Goal: Task Accomplishment & Management: Manage account settings

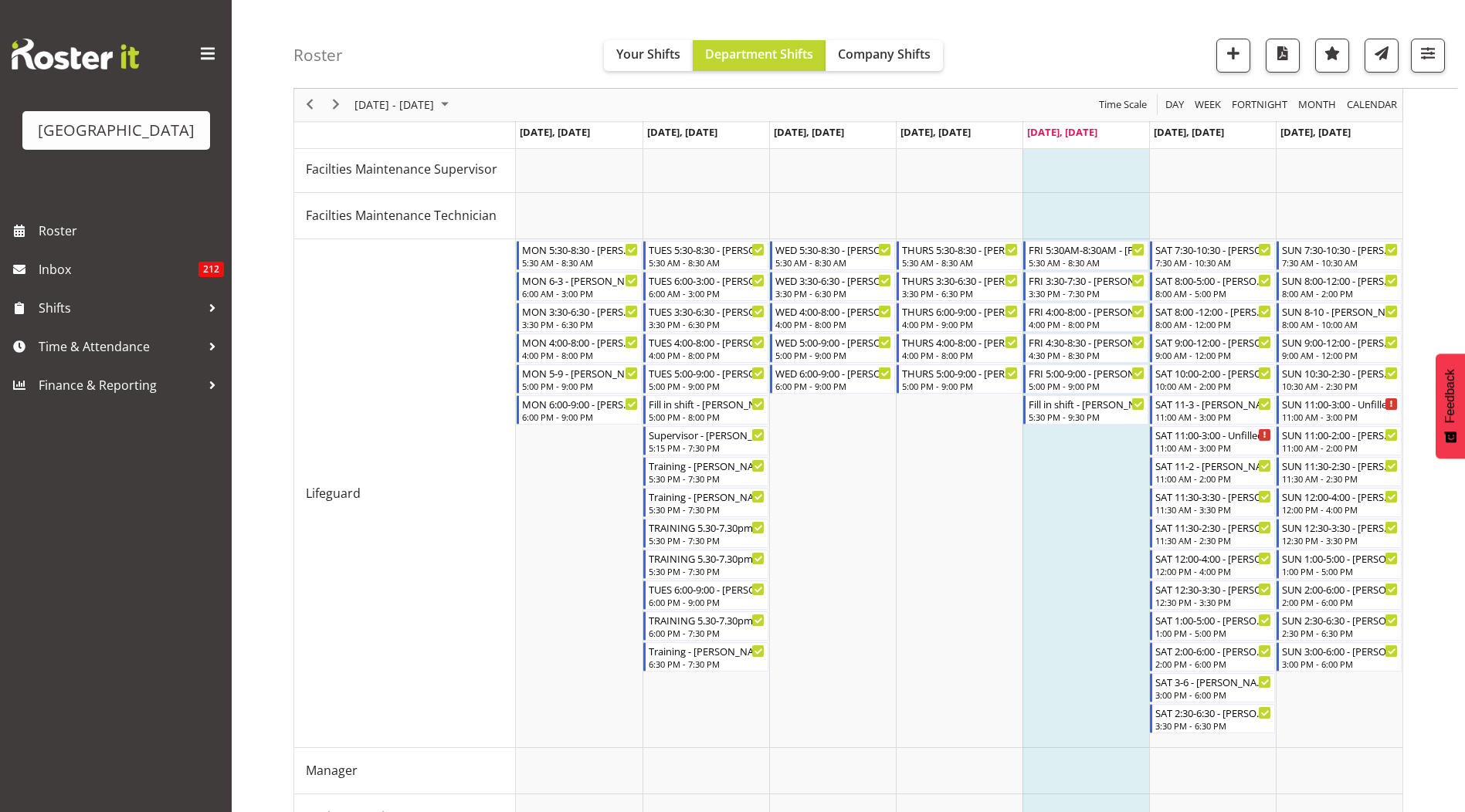
scroll to position [169, 0]
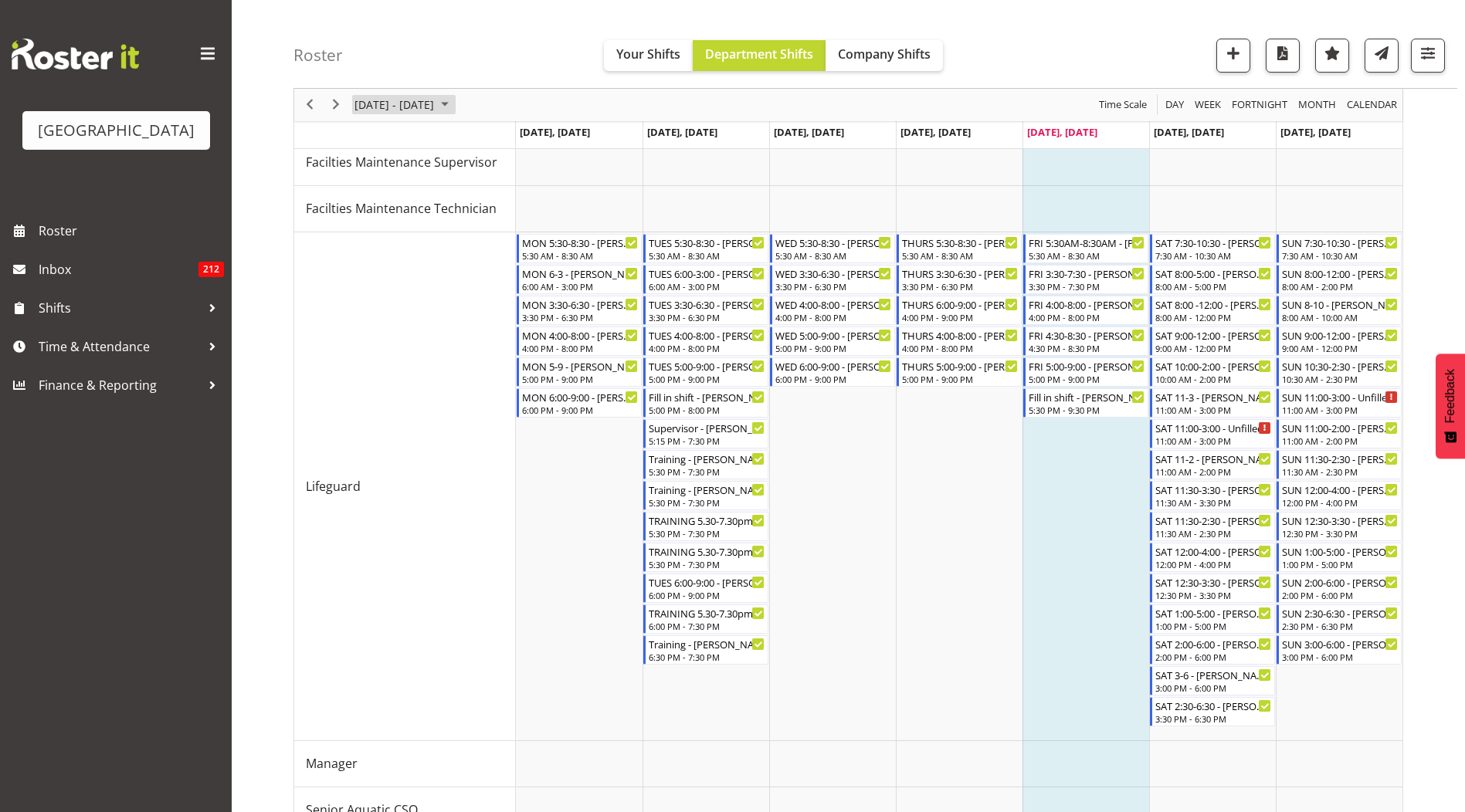
click at [454, 102] on span "August 2025" at bounding box center [445, 105] width 18 height 19
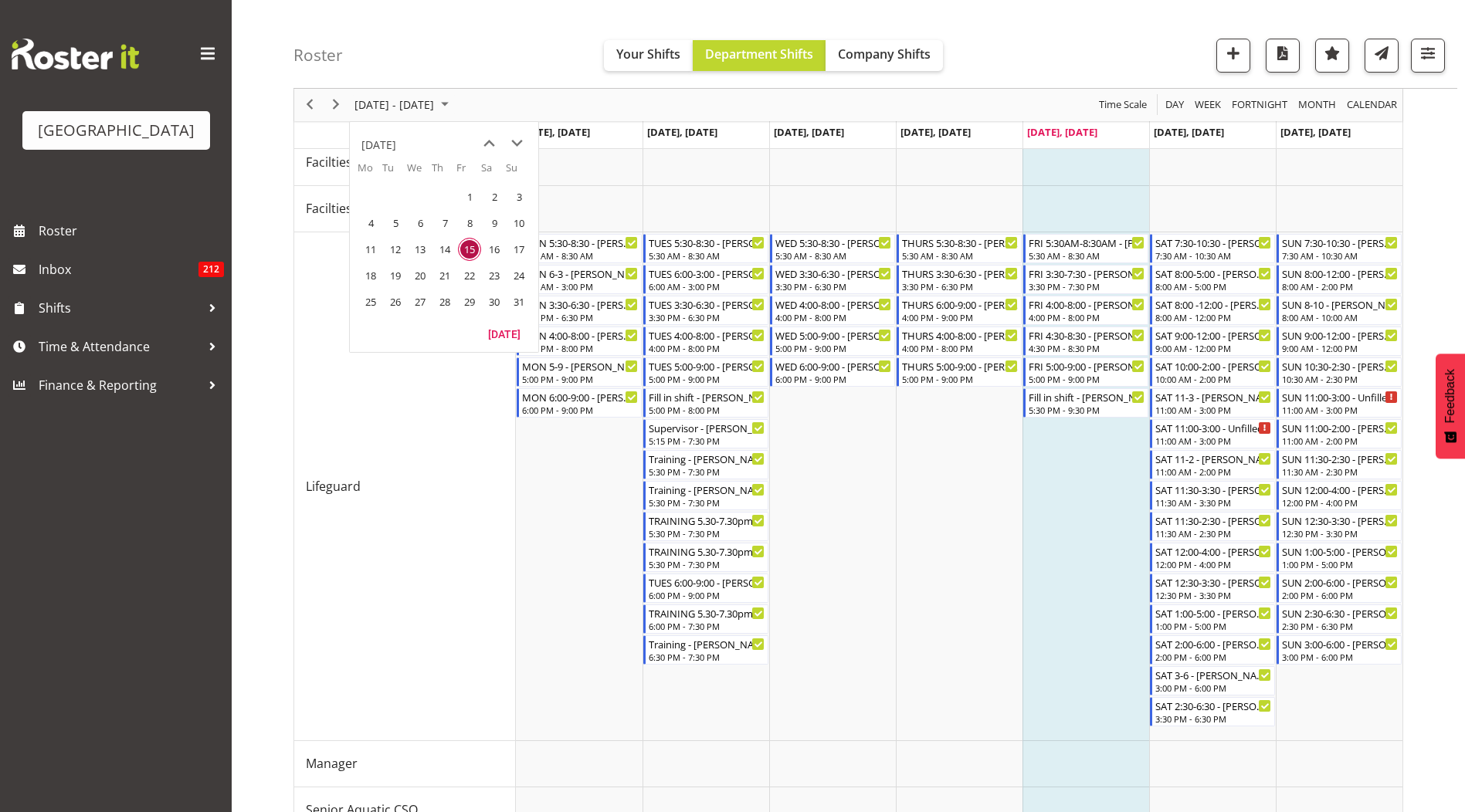
click at [1432, 225] on div "August 11 - 17, 2025 Today Day Week Fortnight Month calendar Month Agenda Time …" at bounding box center [879, 601] width 1171 height 1259
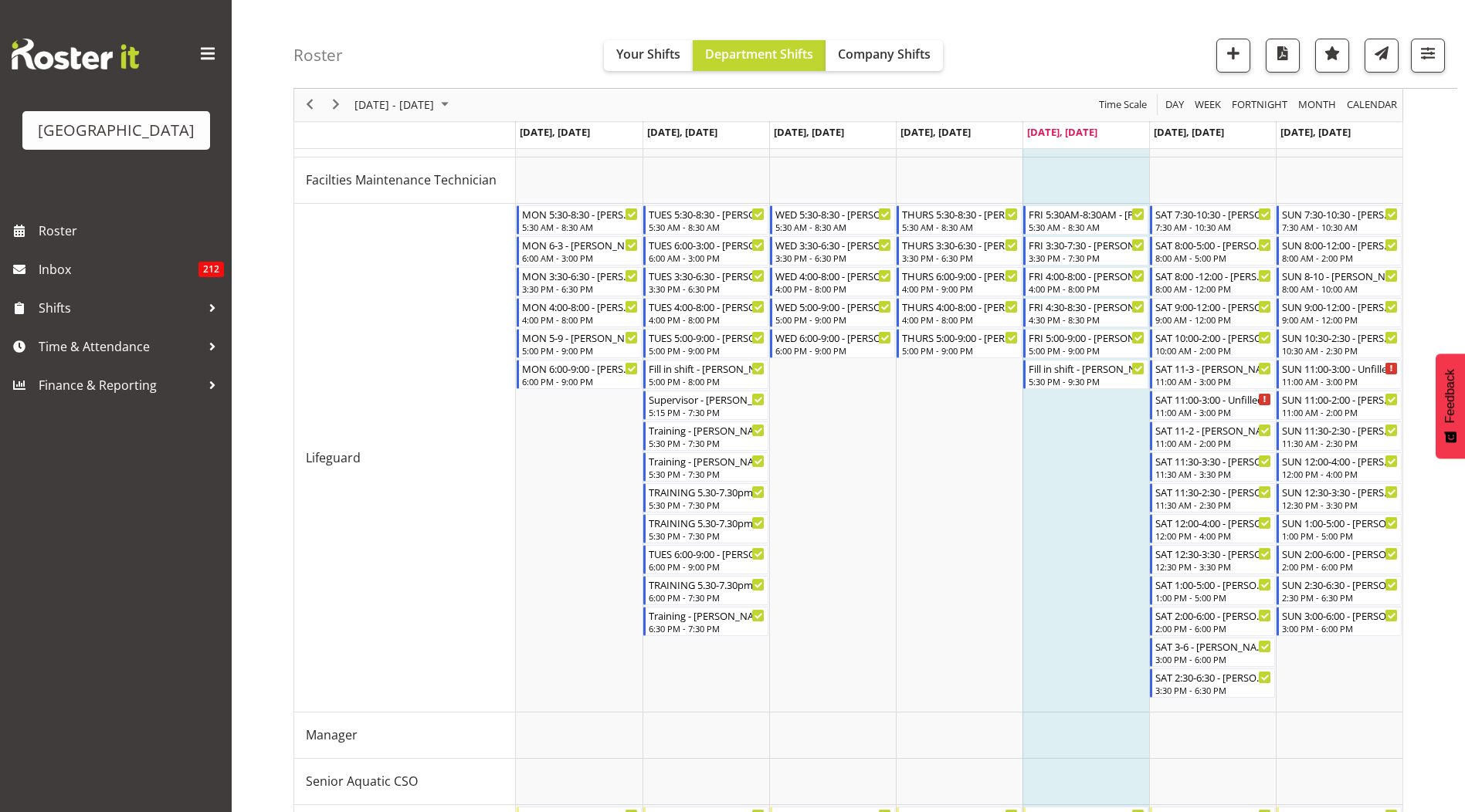
scroll to position [198, 0]
click at [389, 109] on span "August 11 - 17, 2025" at bounding box center [393, 105] width 82 height 19
click at [517, 143] on span "next month" at bounding box center [517, 143] width 27 height 28
click at [371, 196] on span "1" at bounding box center [371, 197] width 24 height 24
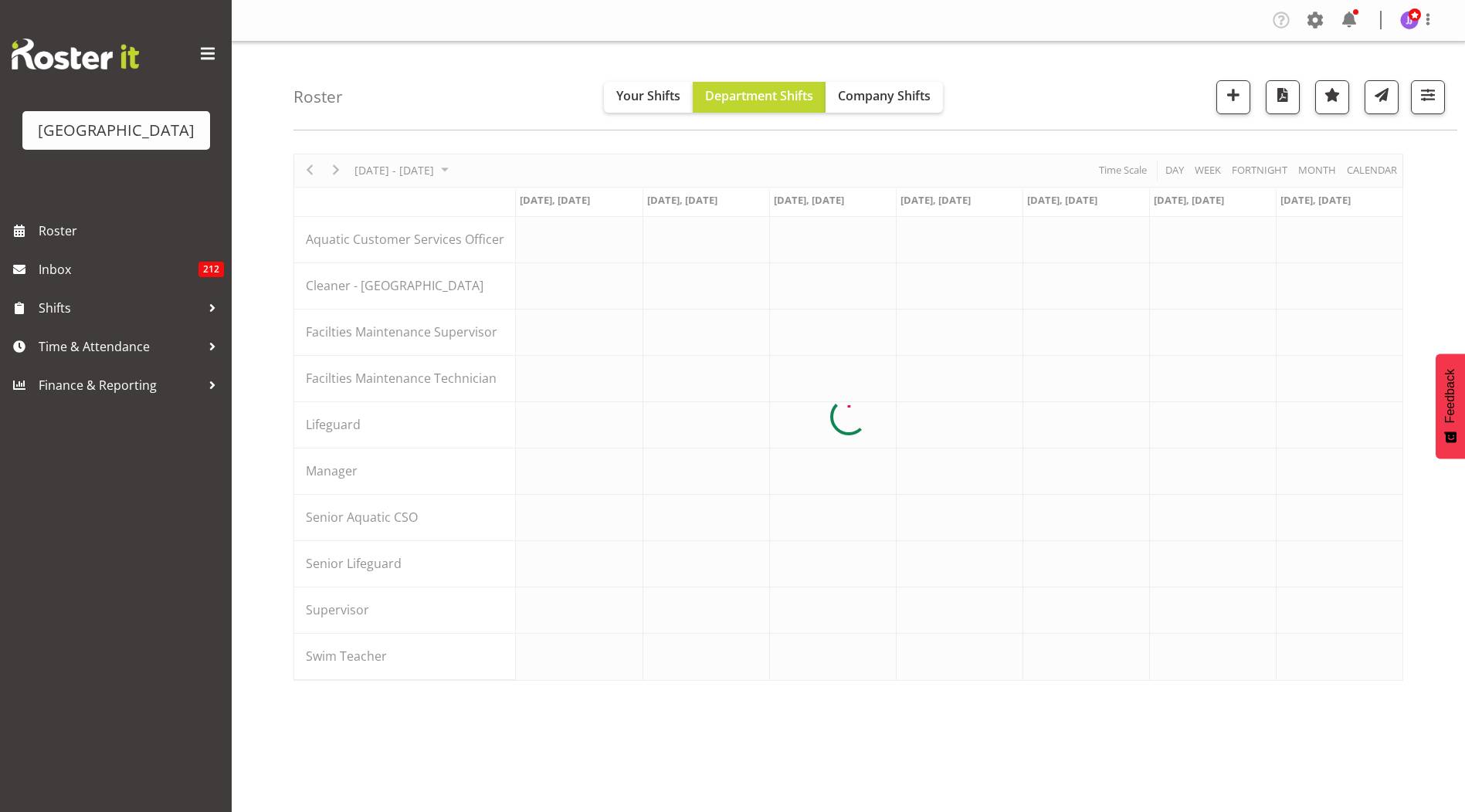
scroll to position [0, 0]
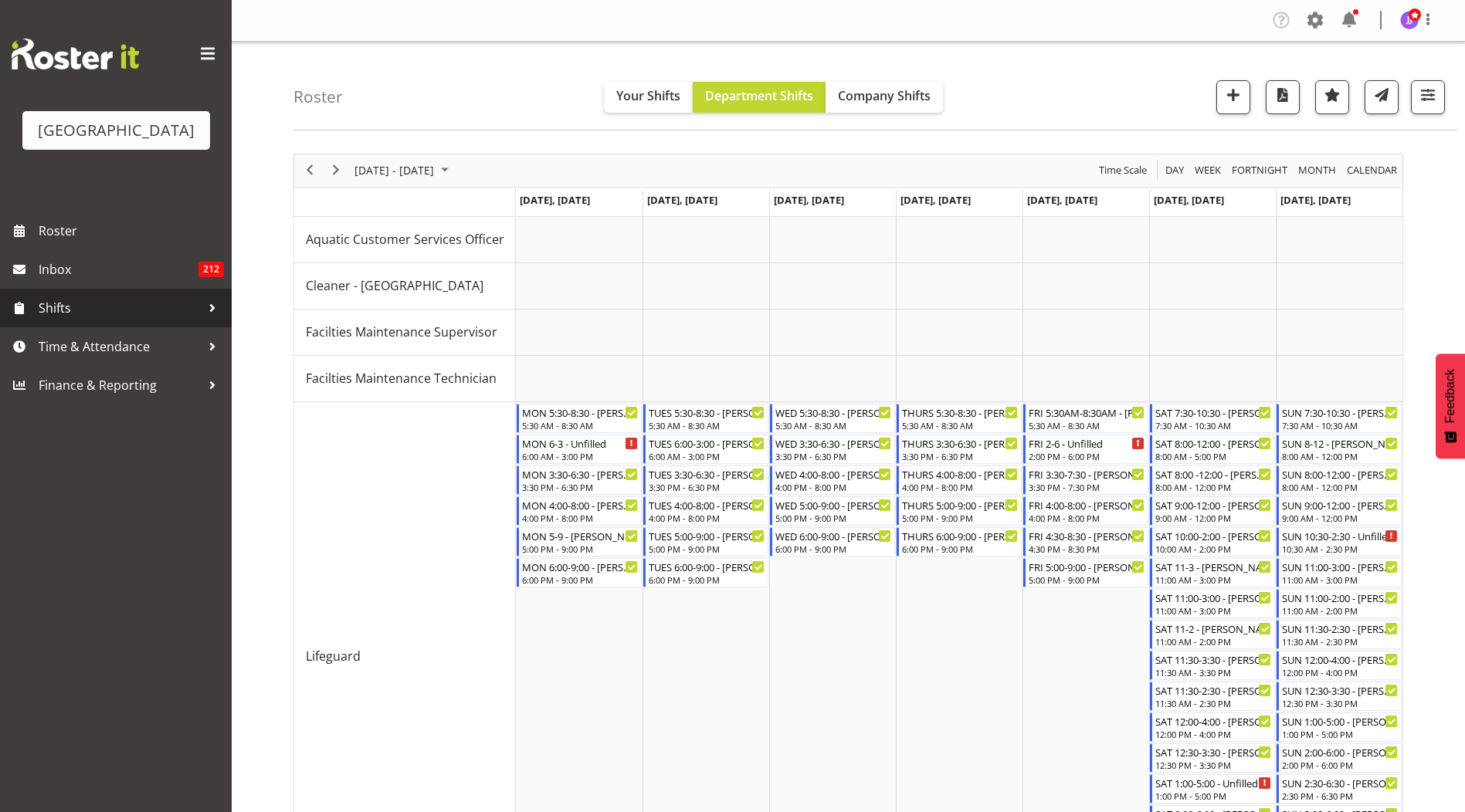
click at [217, 307] on div at bounding box center [213, 308] width 24 height 24
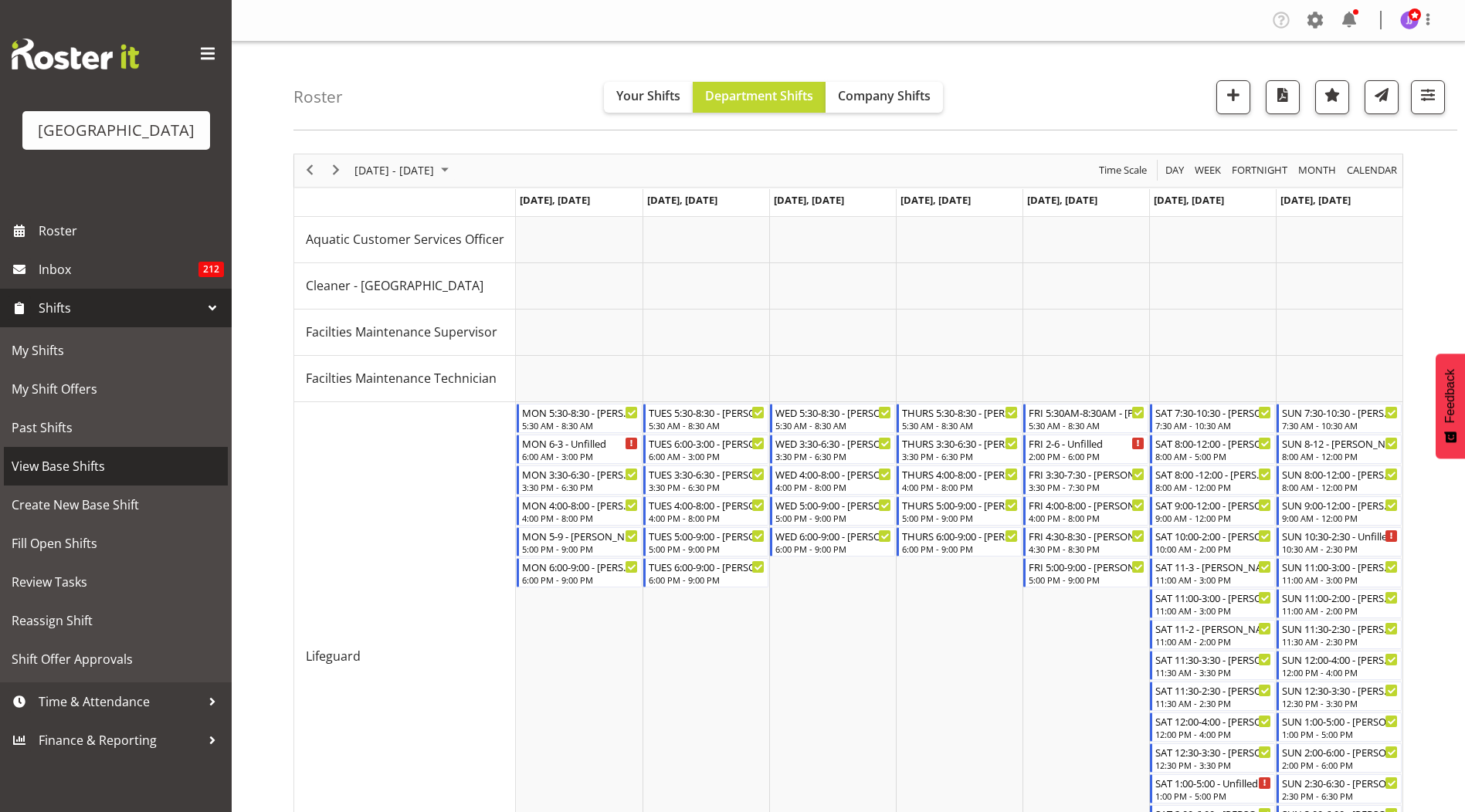
click at [109, 472] on span "View Base Shifts" at bounding box center [116, 467] width 209 height 24
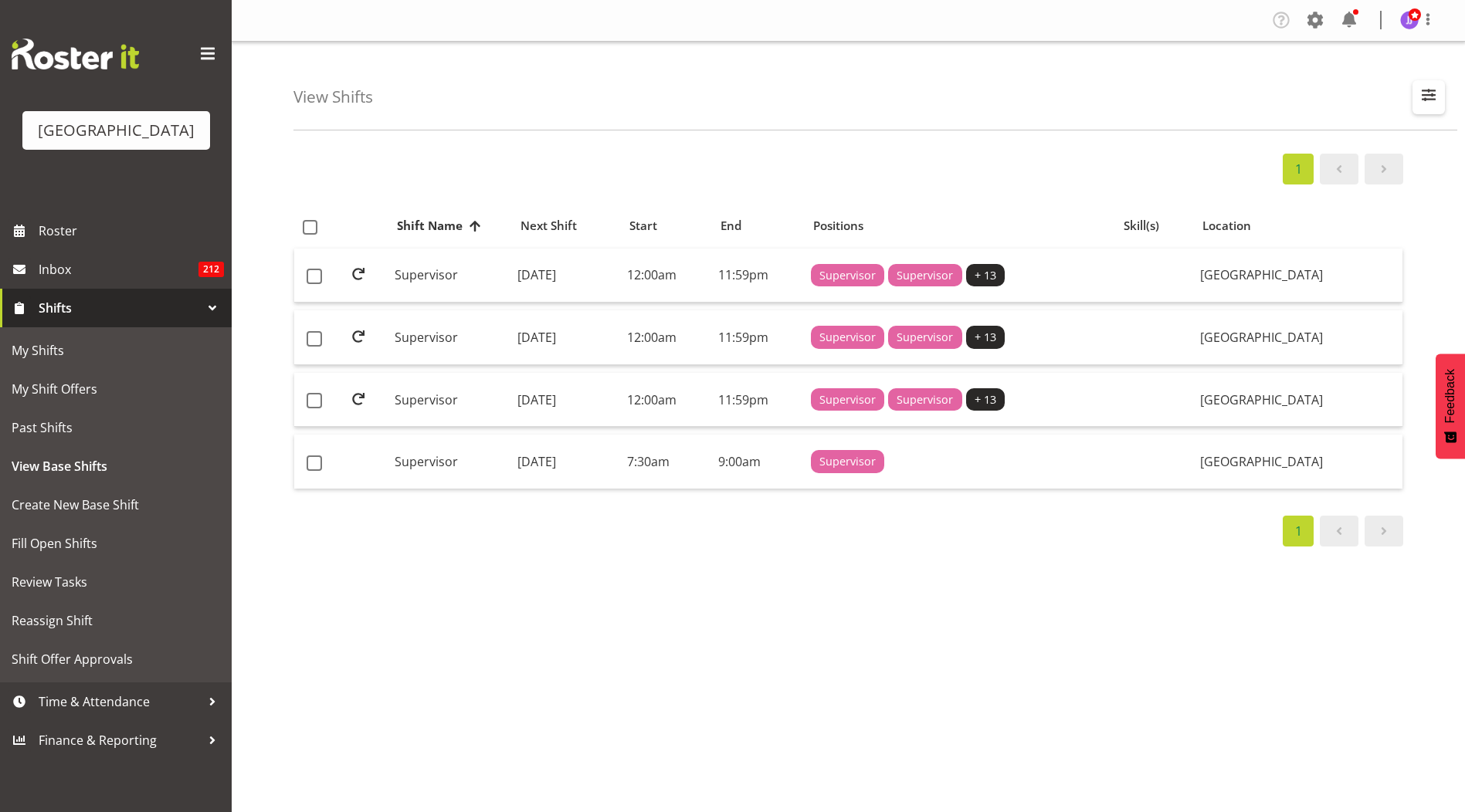
click at [1427, 87] on span "button" at bounding box center [1429, 95] width 20 height 20
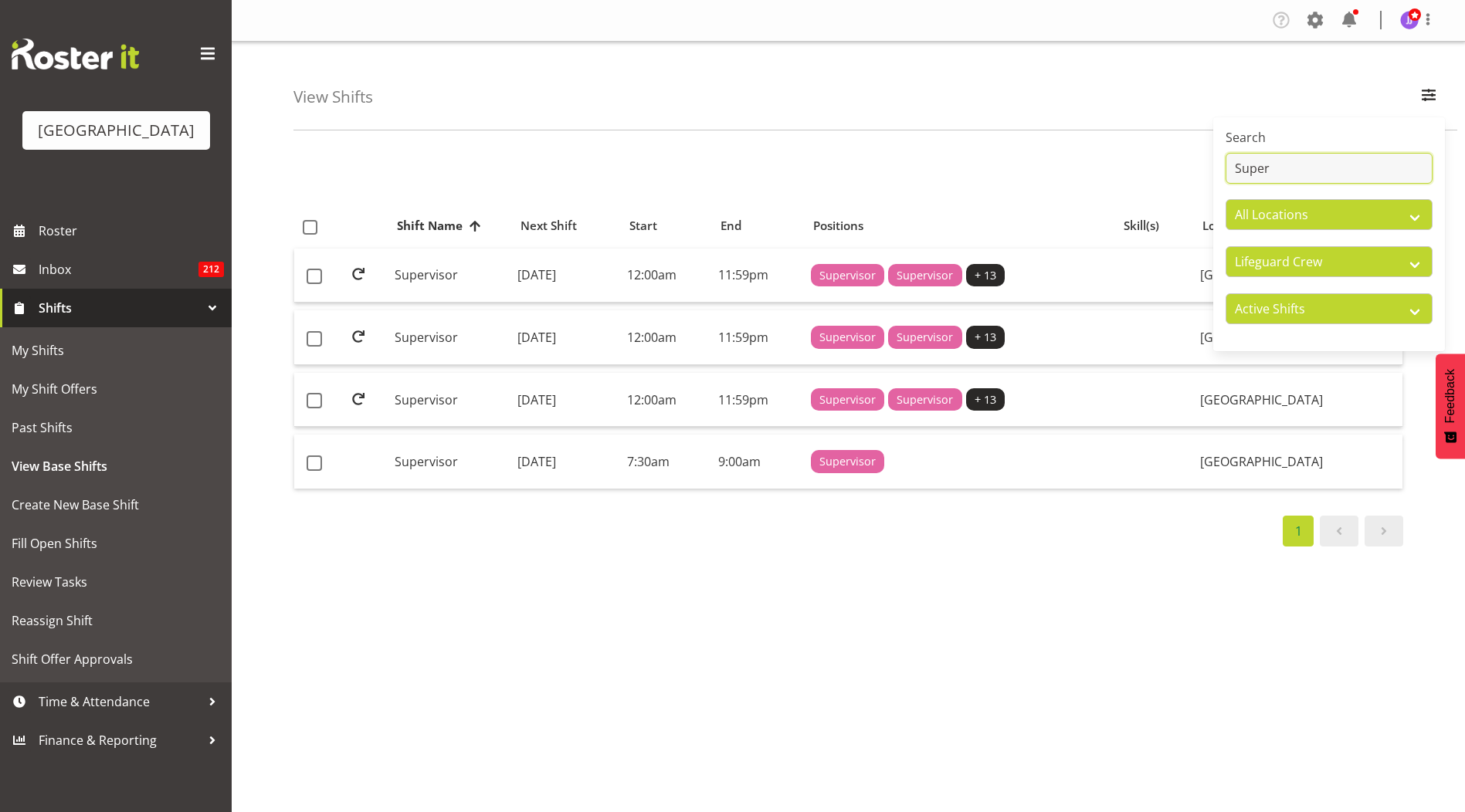
drag, startPoint x: 1297, startPoint y: 176, endPoint x: 1042, endPoint y: 77, distance: 273.5
click at [1042, 77] on div "View Shifts Search Super All Locations Splash Palace All Departments Cleaning C…" at bounding box center [876, 86] width 1164 height 89
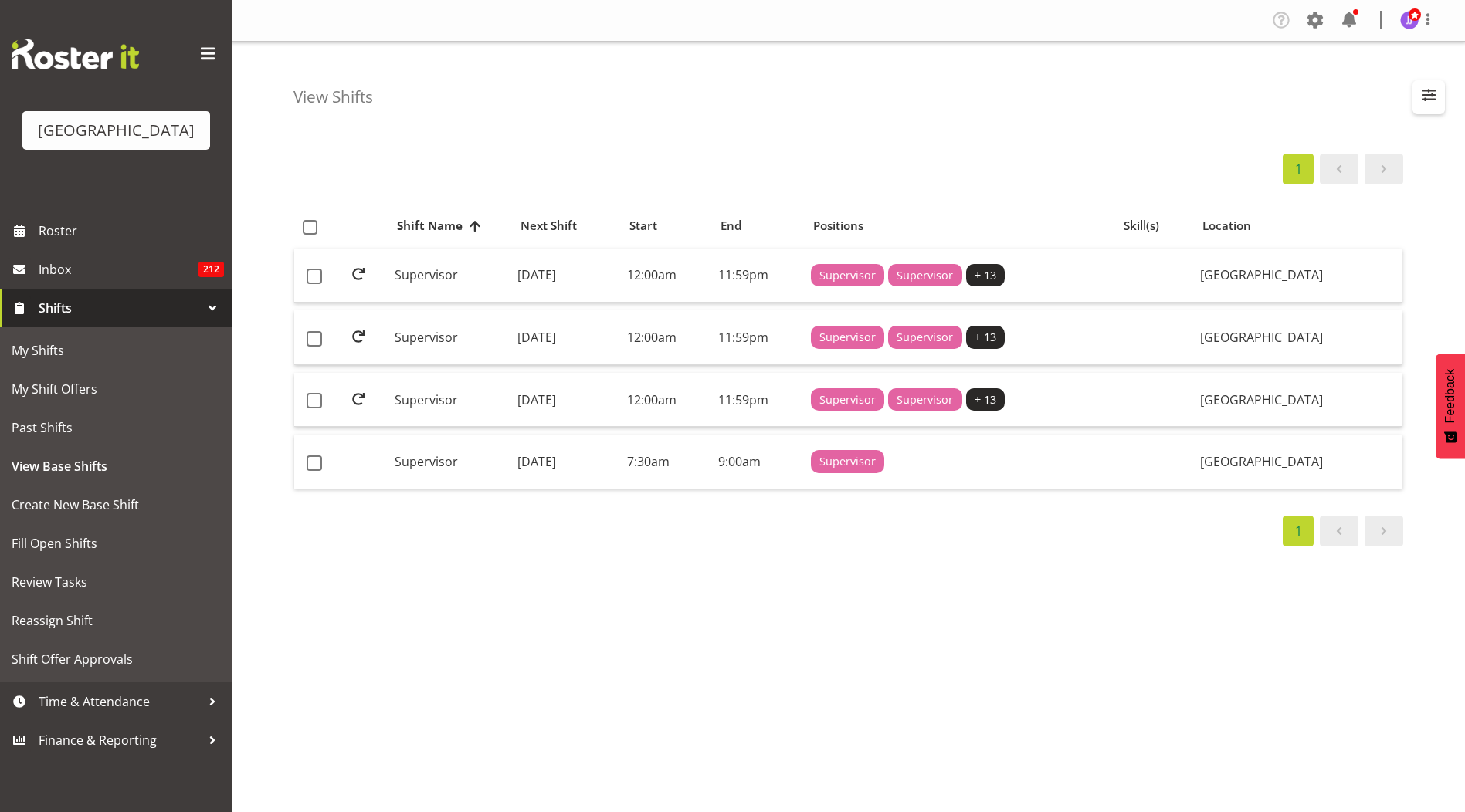
click at [1424, 86] on span "button" at bounding box center [1429, 95] width 20 height 20
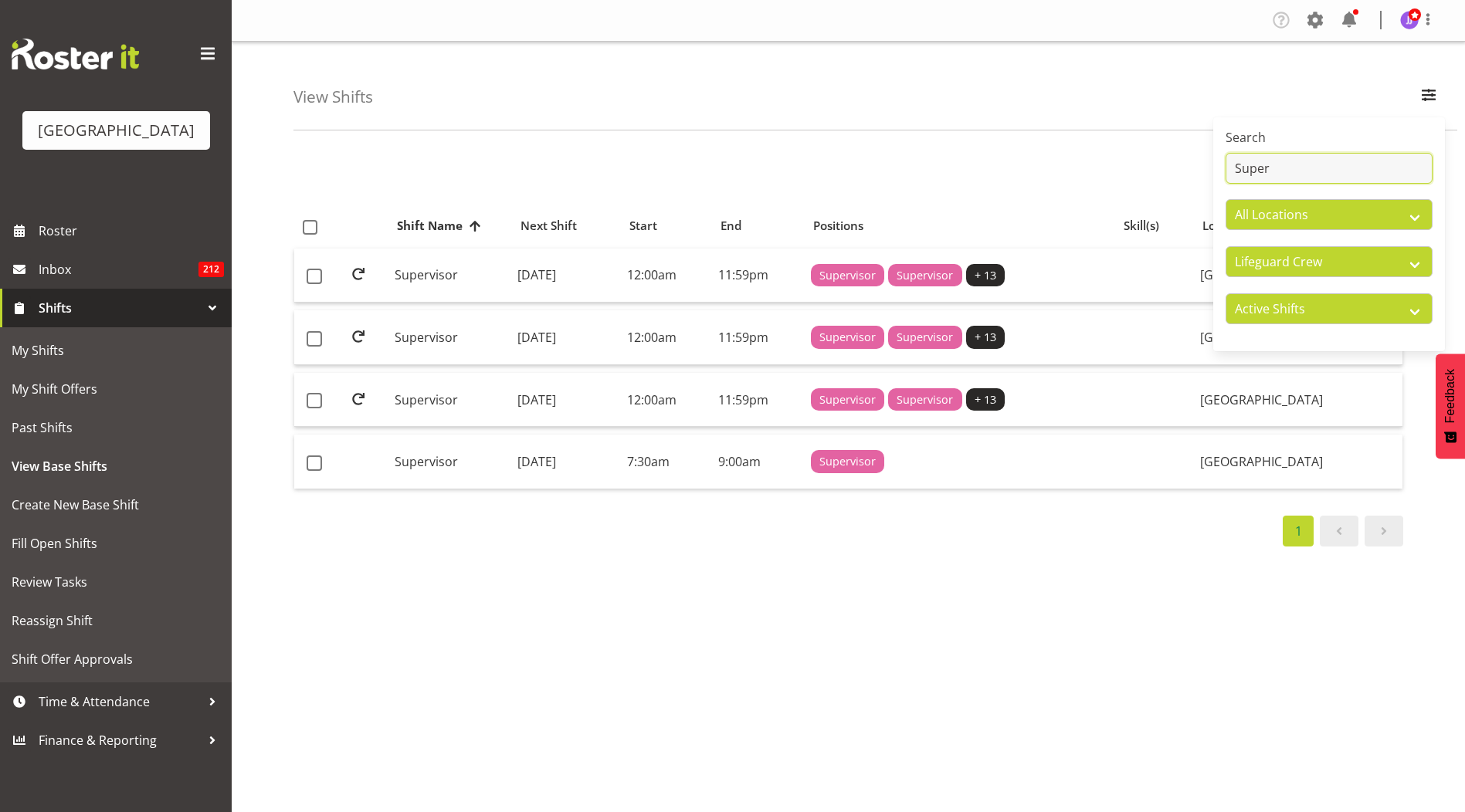
click at [1332, 170] on input "Super" at bounding box center [1329, 169] width 207 height 31
type input "S"
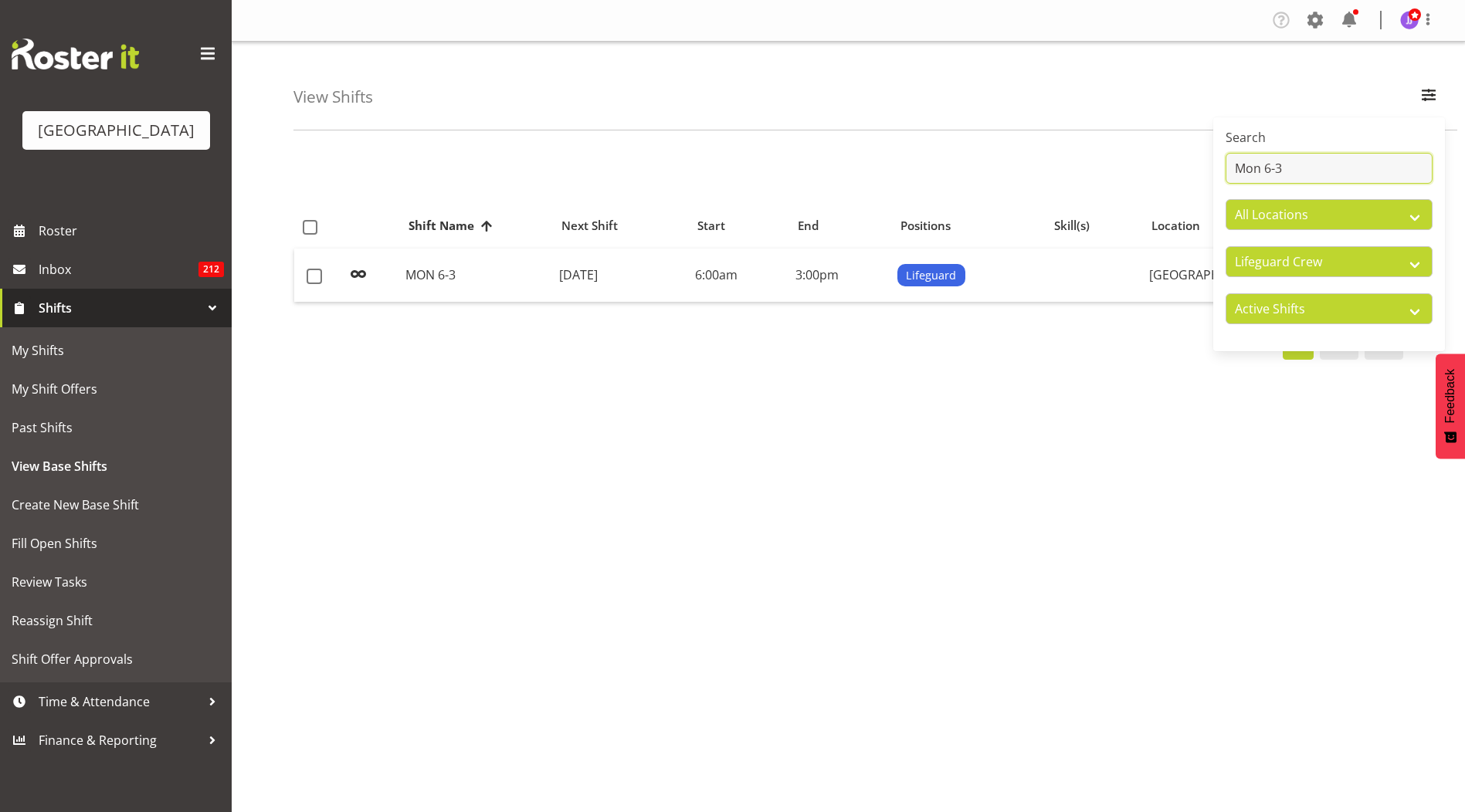
type input "Mon 6-3"
click div "View Shifts Search Mon 6-3 All Locations Splash Palace All Departments Cleaning…"
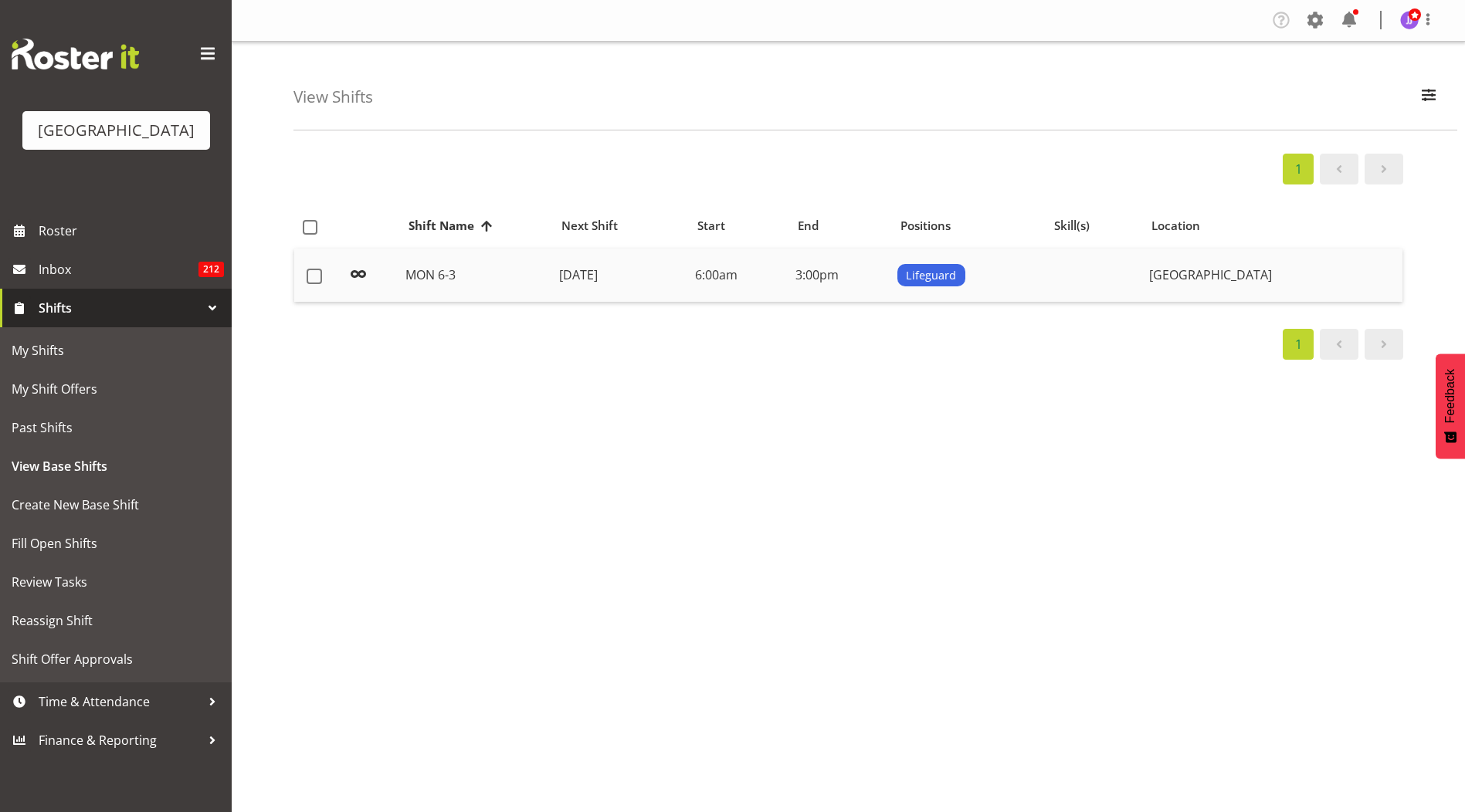
click td "[DATE]"
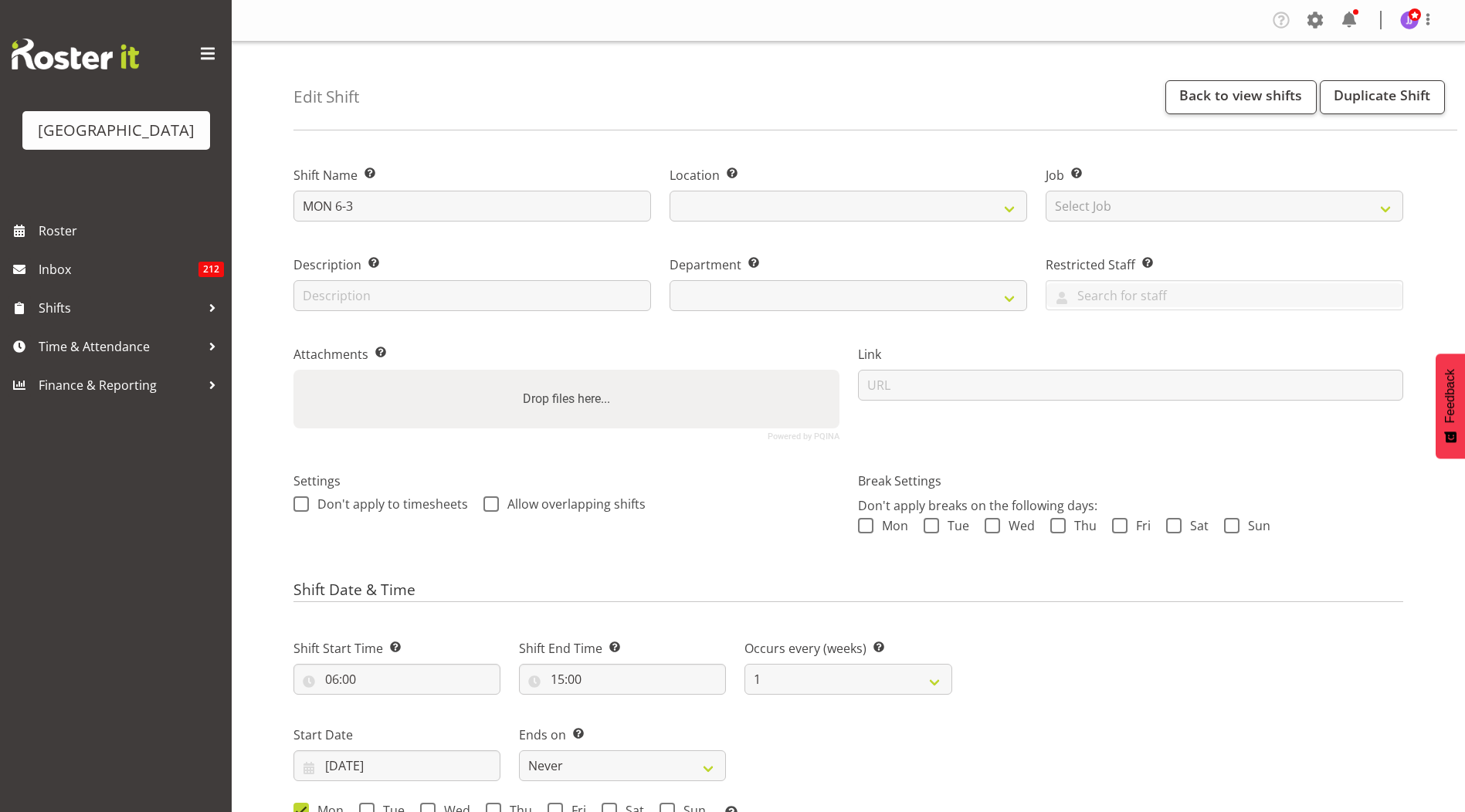
select select
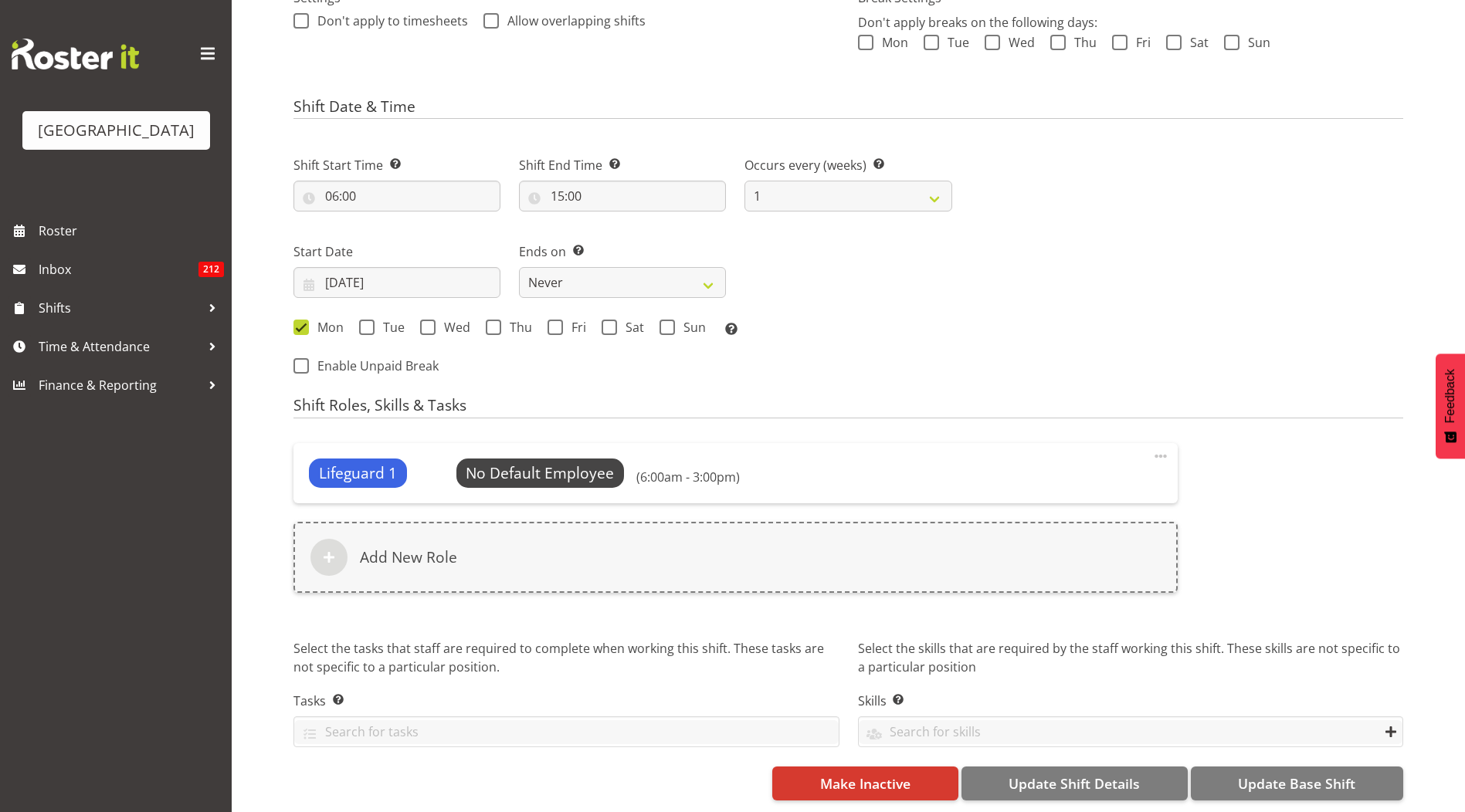
scroll to position [495, 0]
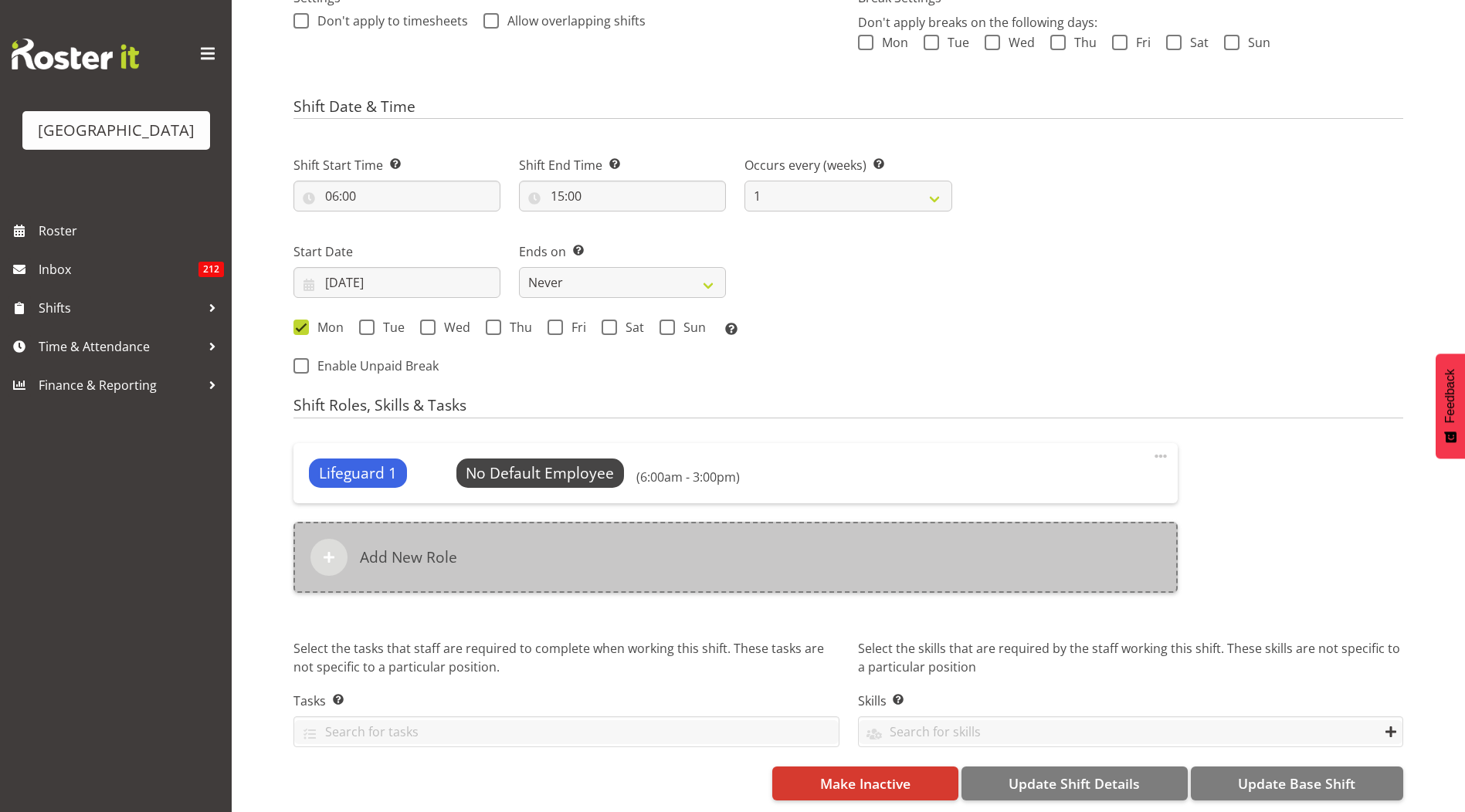
select select
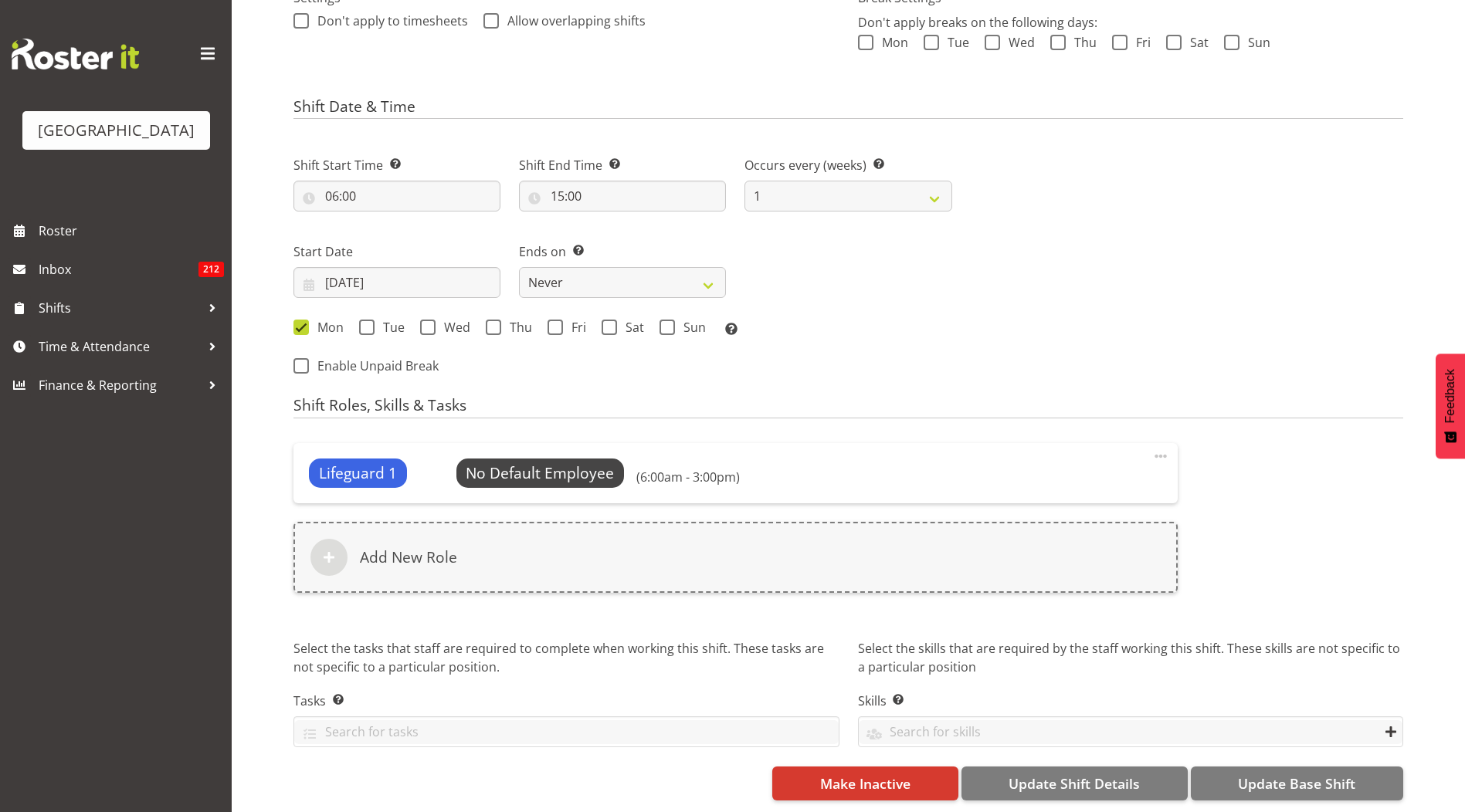
select select "114"
click at [539, 467] on span "Select Employee" at bounding box center [539, 473] width 115 height 23
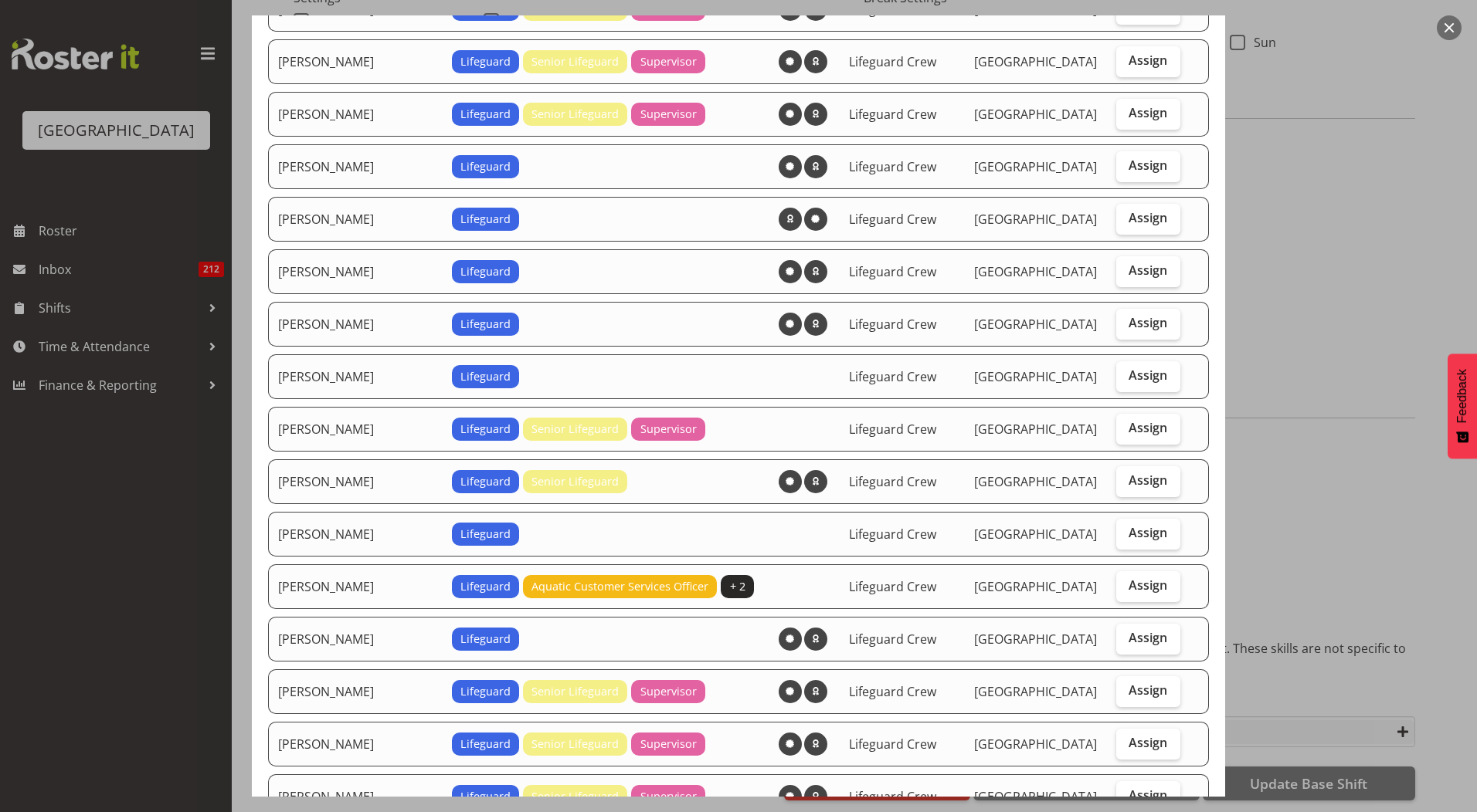
scroll to position [300, 0]
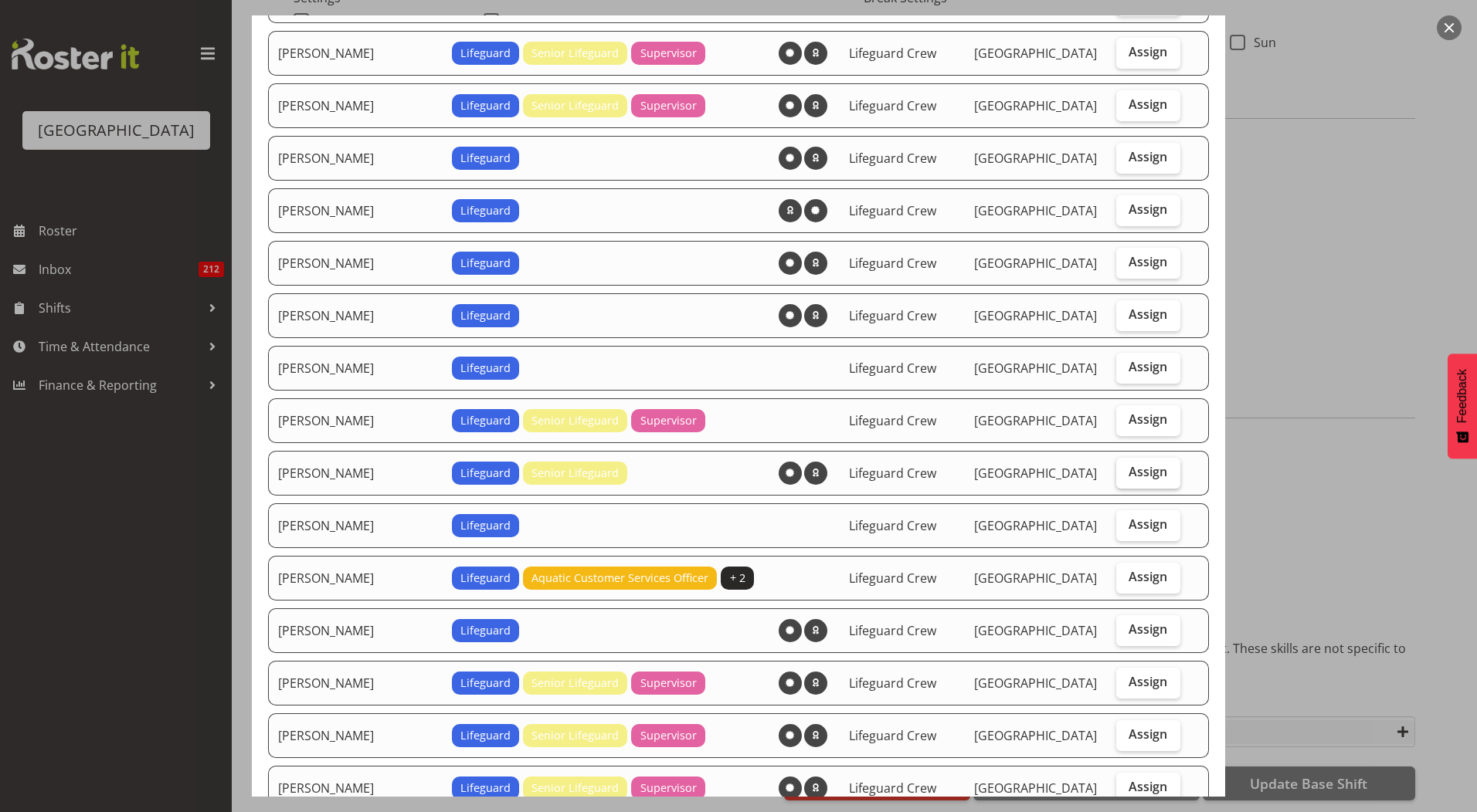
click at [1147, 480] on label "Assign" at bounding box center [1148, 473] width 64 height 31
click at [1126, 478] on input "Assign" at bounding box center [1121, 471] width 10 height 10
checkbox input "true"
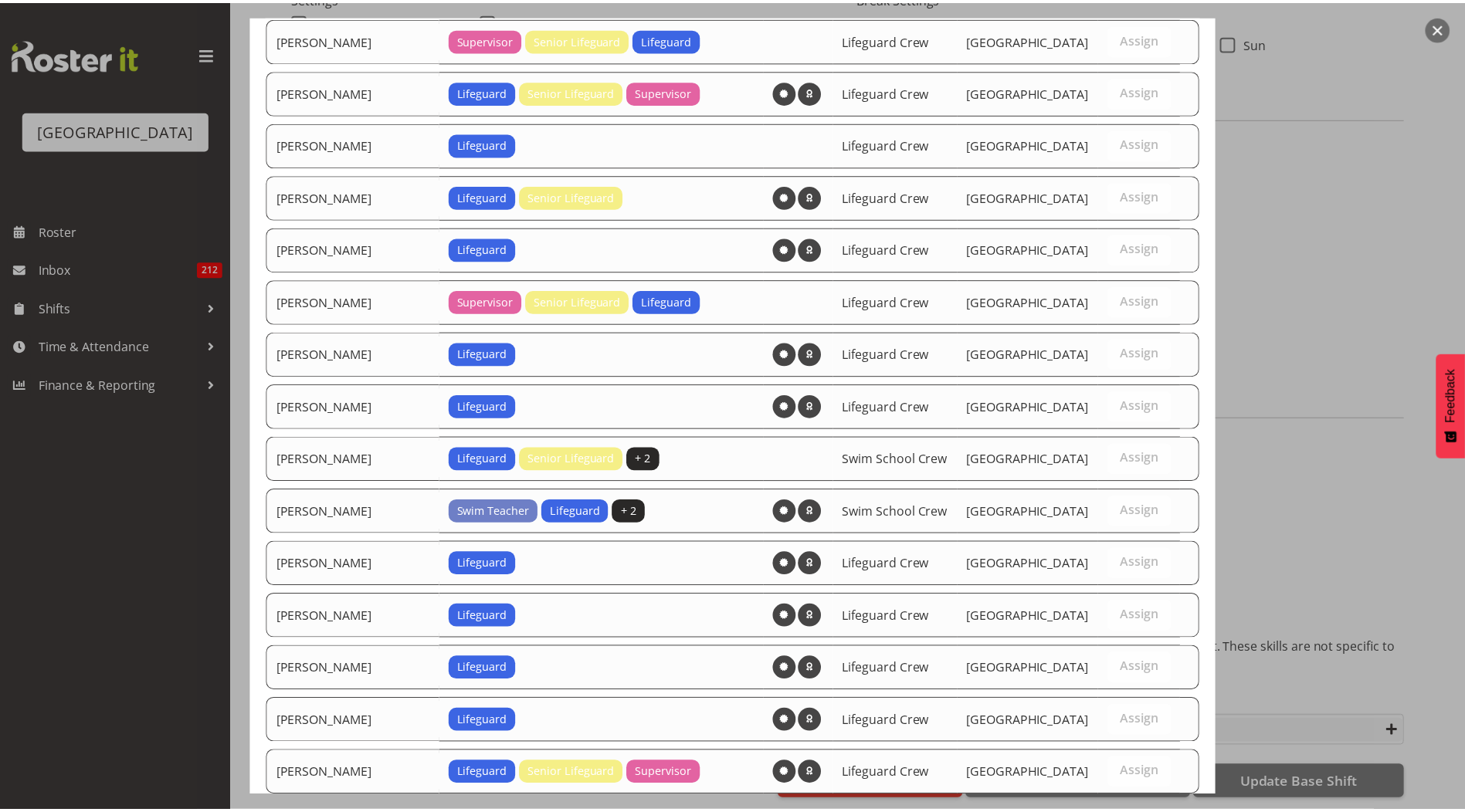
scroll to position [1565, 0]
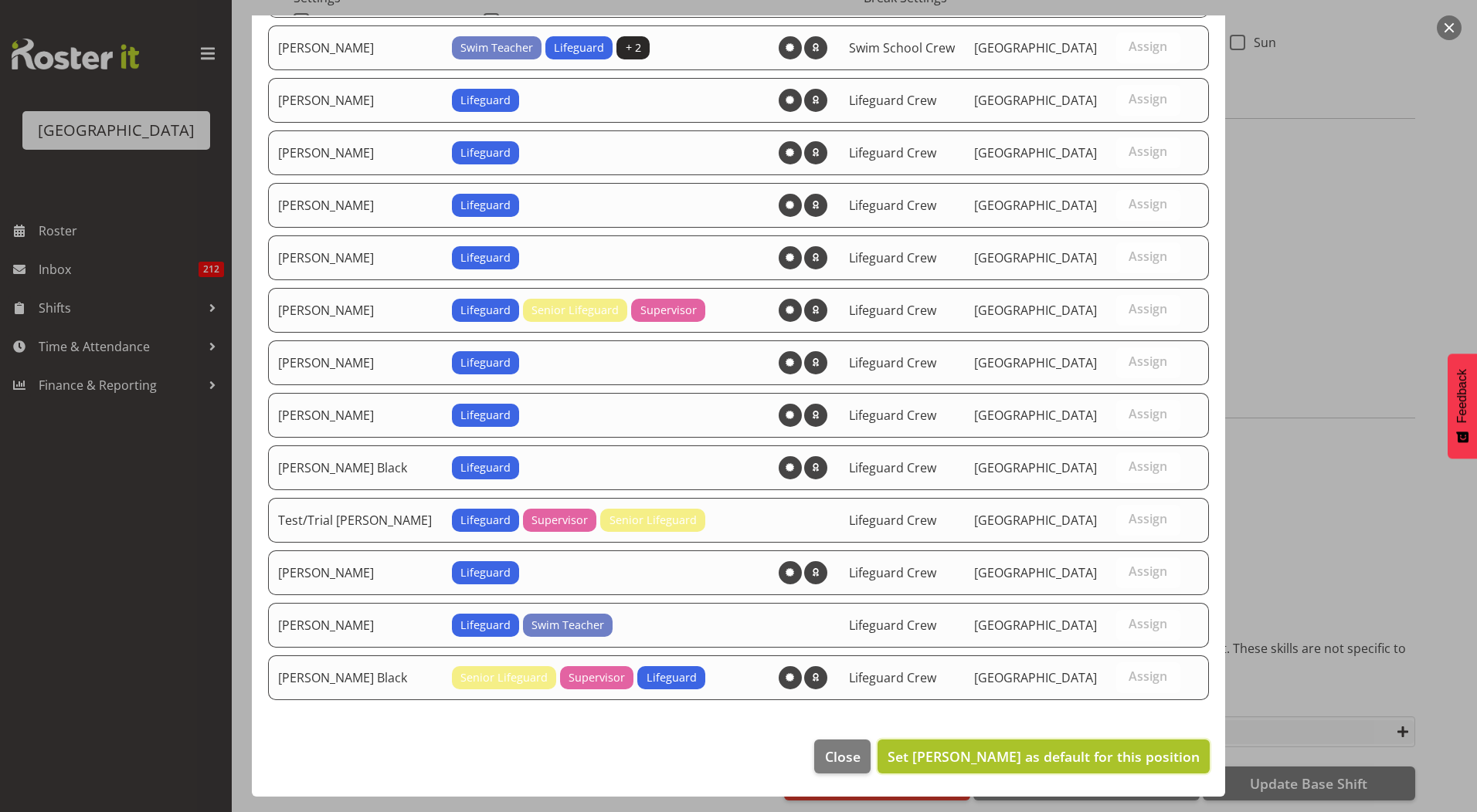
click at [1032, 755] on span "Set Finn Edwards as default for this position" at bounding box center [1044, 757] width 312 height 18
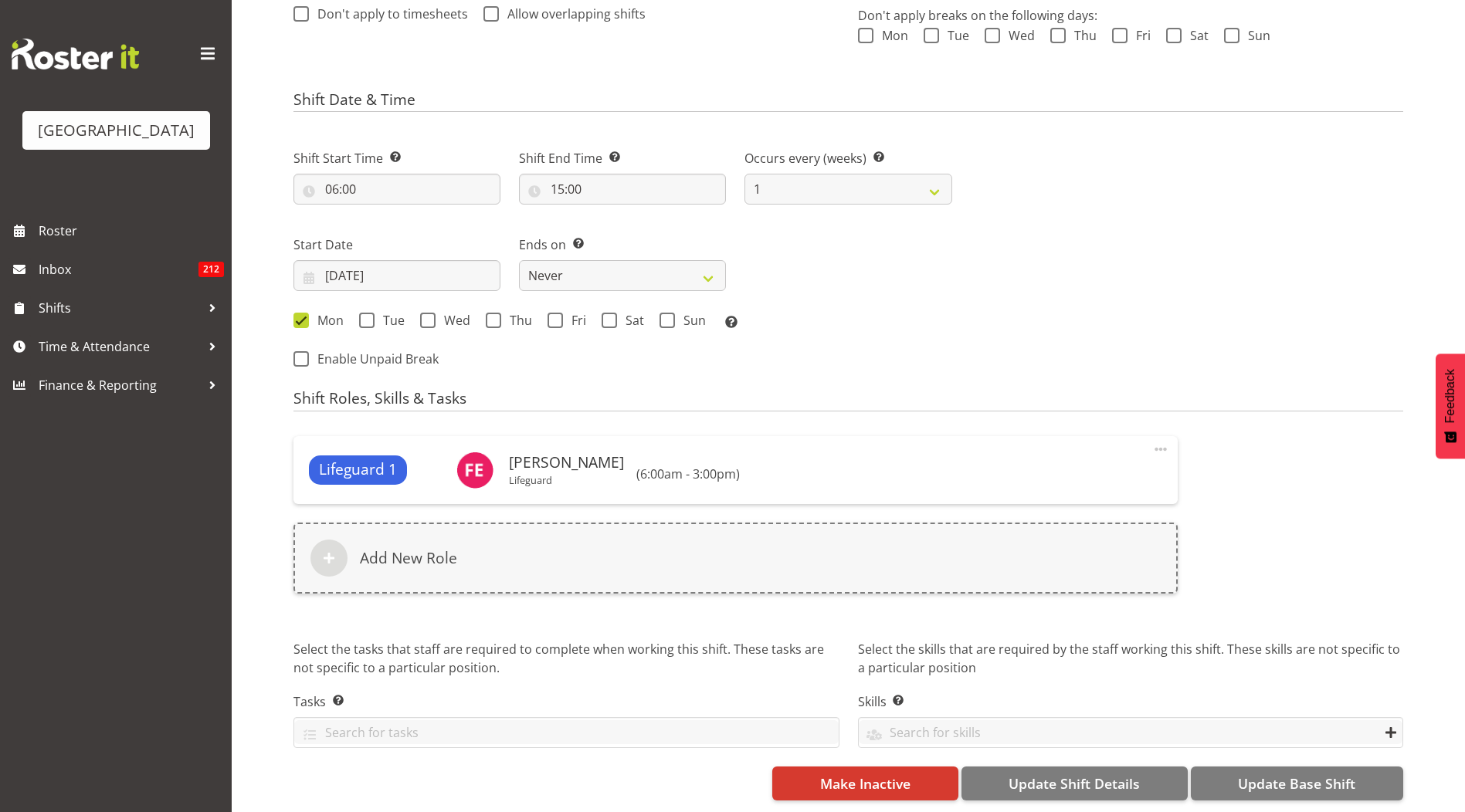
scroll to position [502, 0]
click at [1257, 774] on span "Update Base Shift" at bounding box center [1297, 784] width 118 height 20
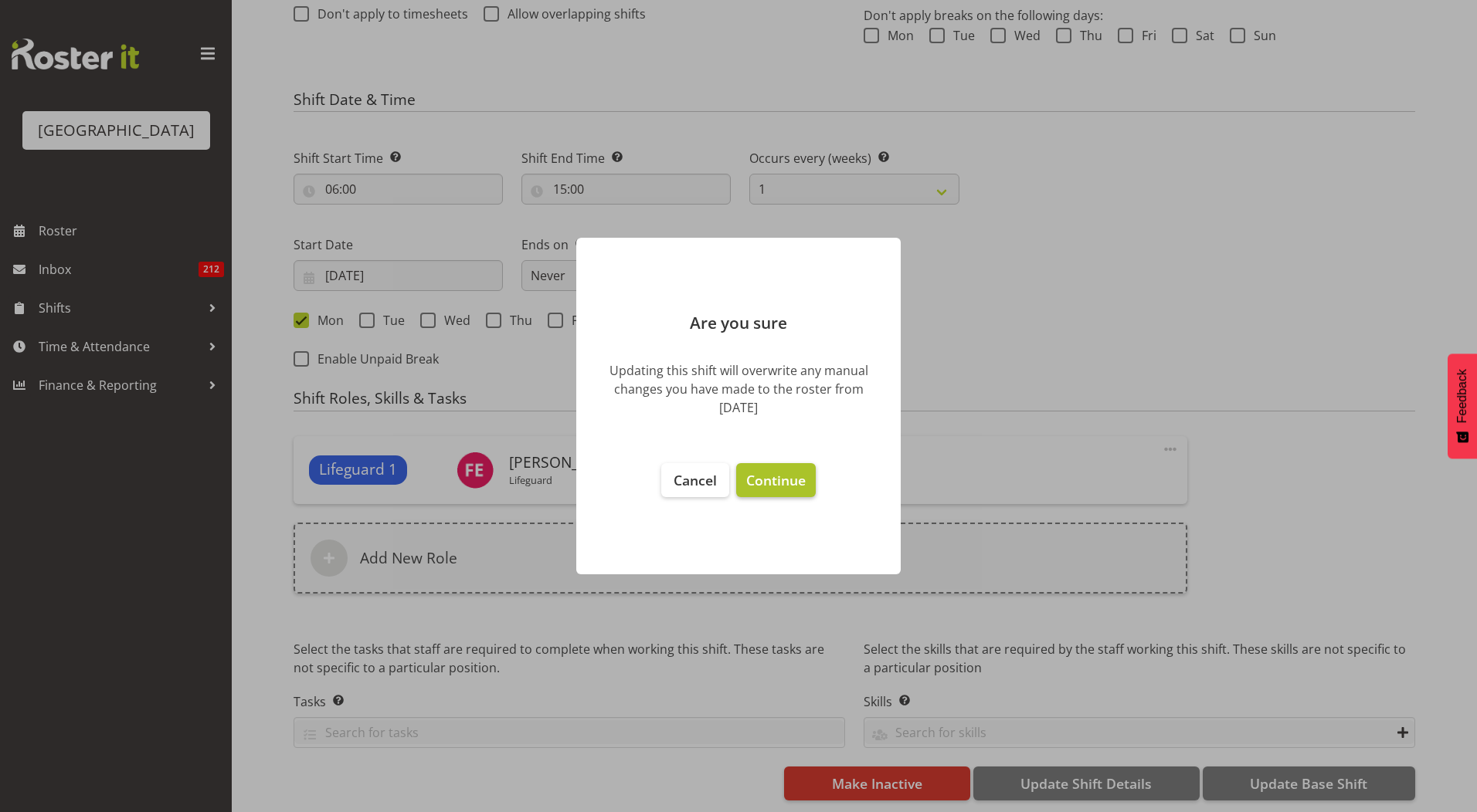
click at [785, 481] on span "Continue" at bounding box center [776, 480] width 60 height 18
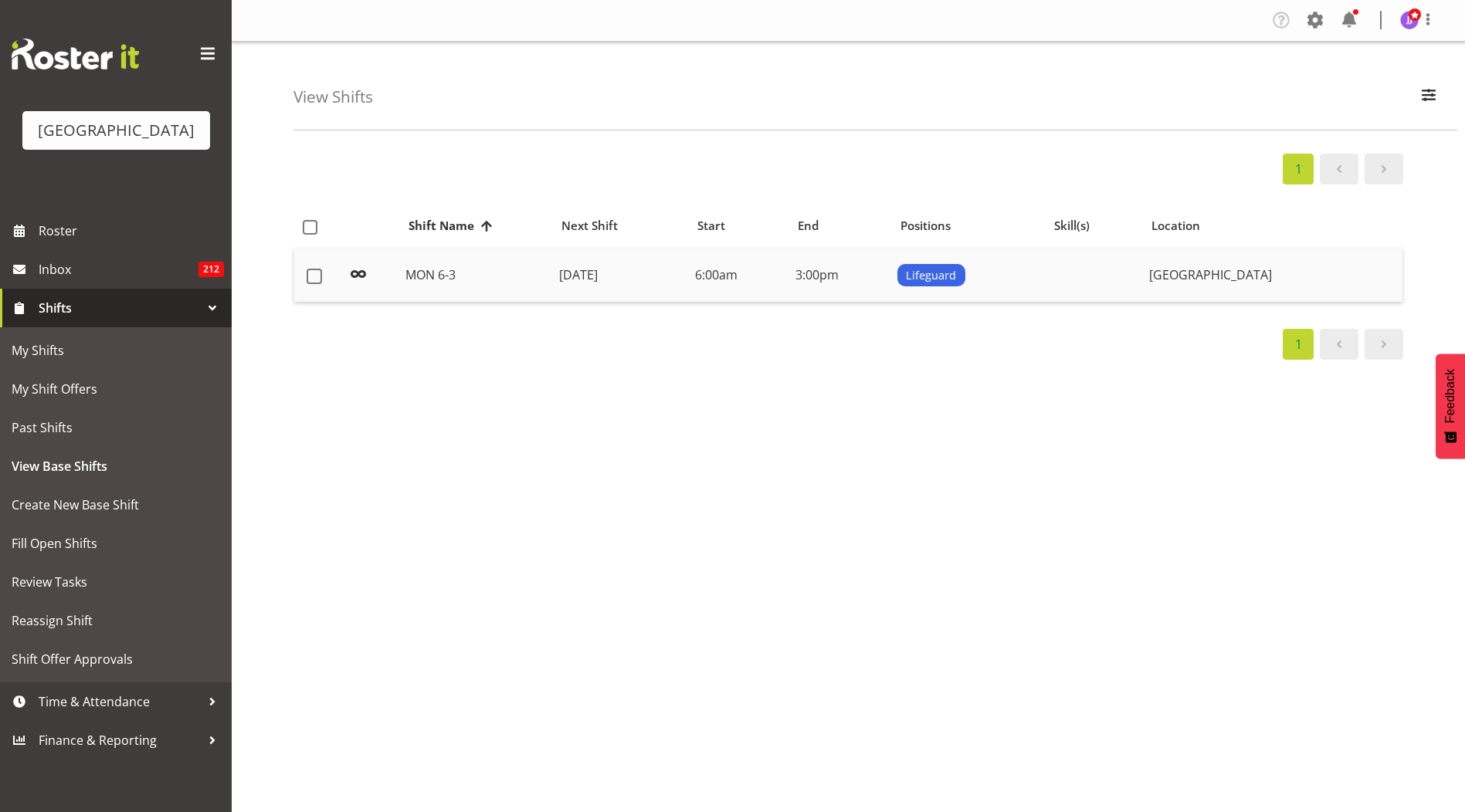
click at [790, 266] on td "6:00am" at bounding box center [739, 276] width 101 height 54
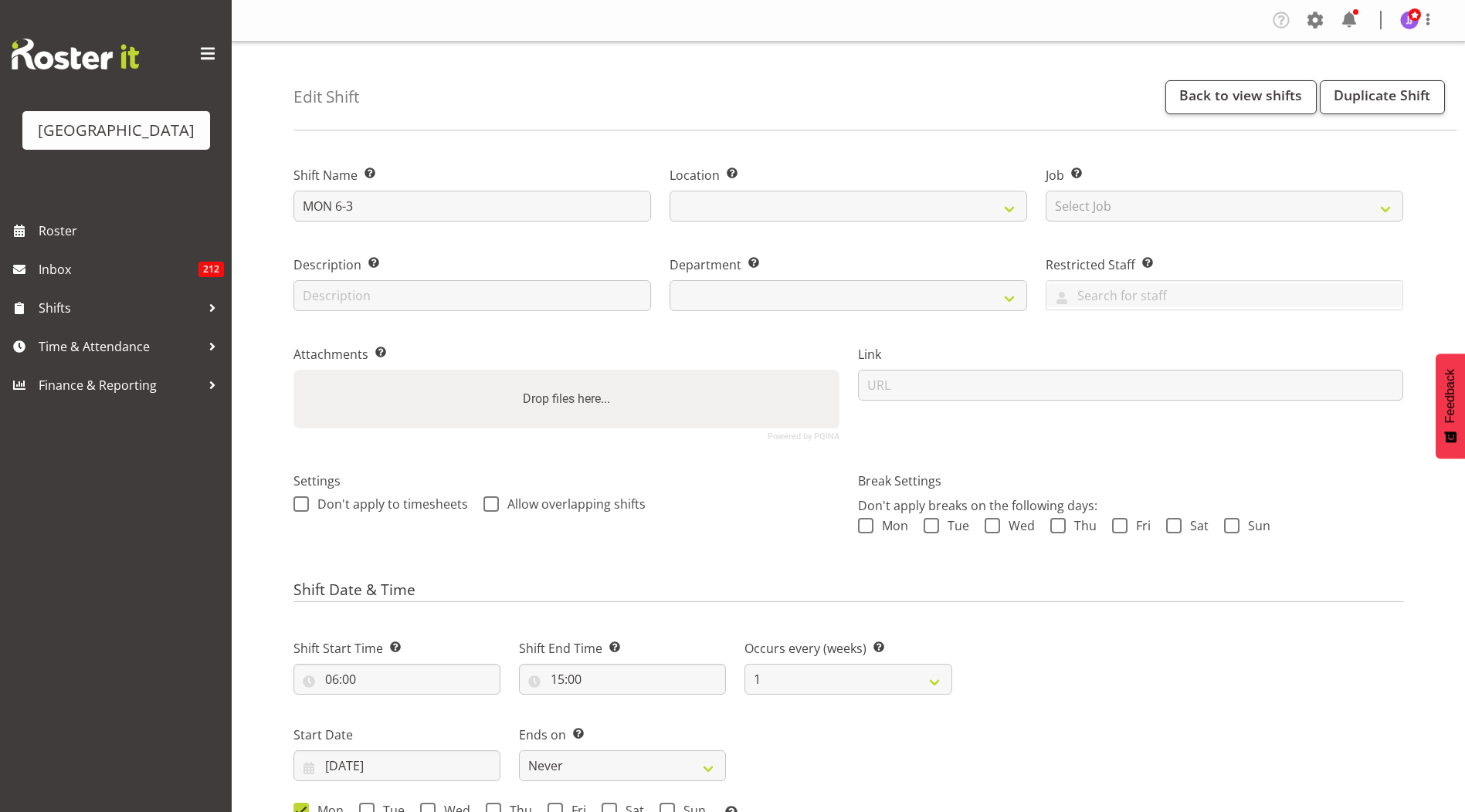
select select
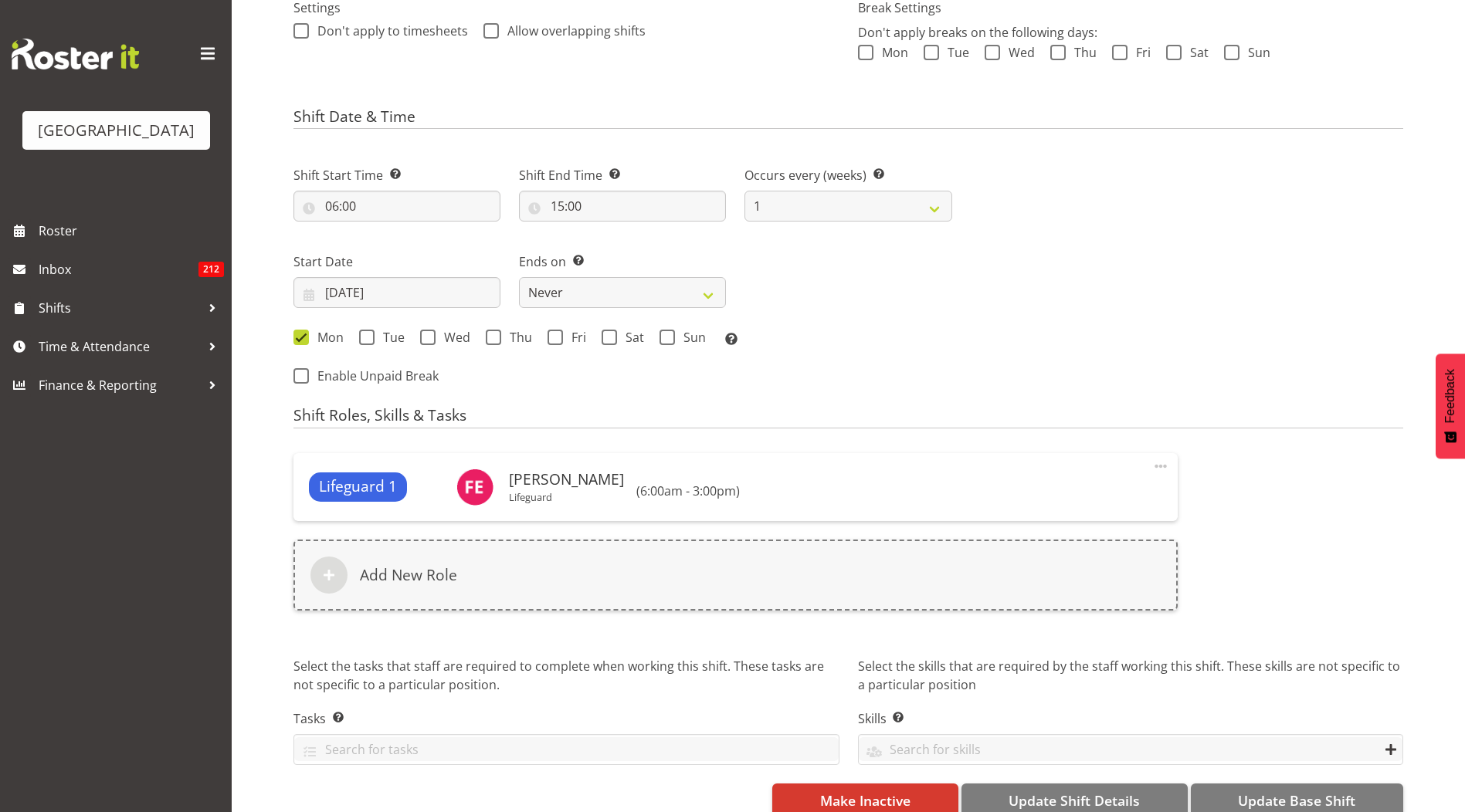
select select
select select "114"
click at [374, 341] on span "Tue" at bounding box center [389, 337] width 30 height 15
click at [369, 341] on input "Tue" at bounding box center [364, 337] width 10 height 10
checkbox input "true"
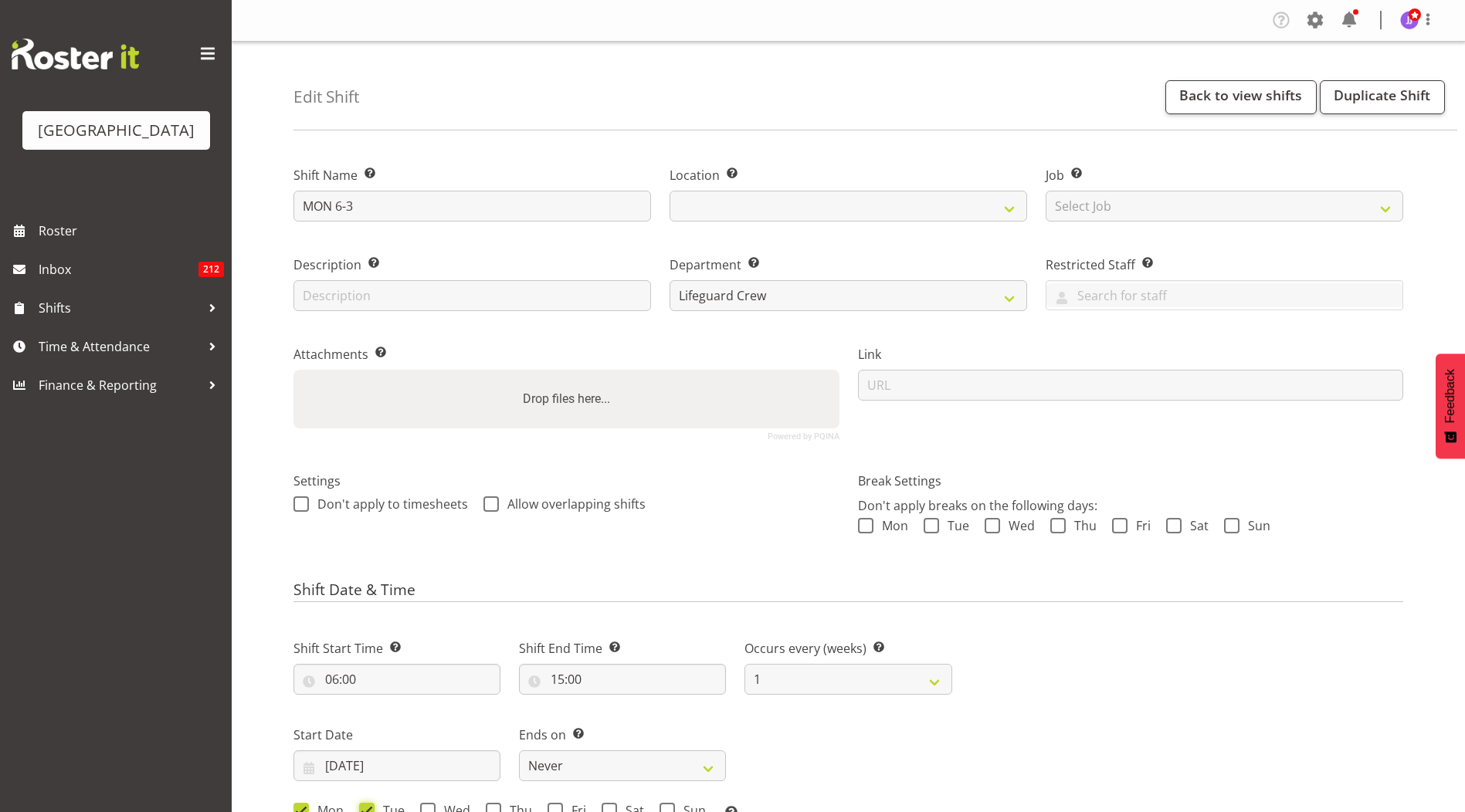
scroll to position [502, 0]
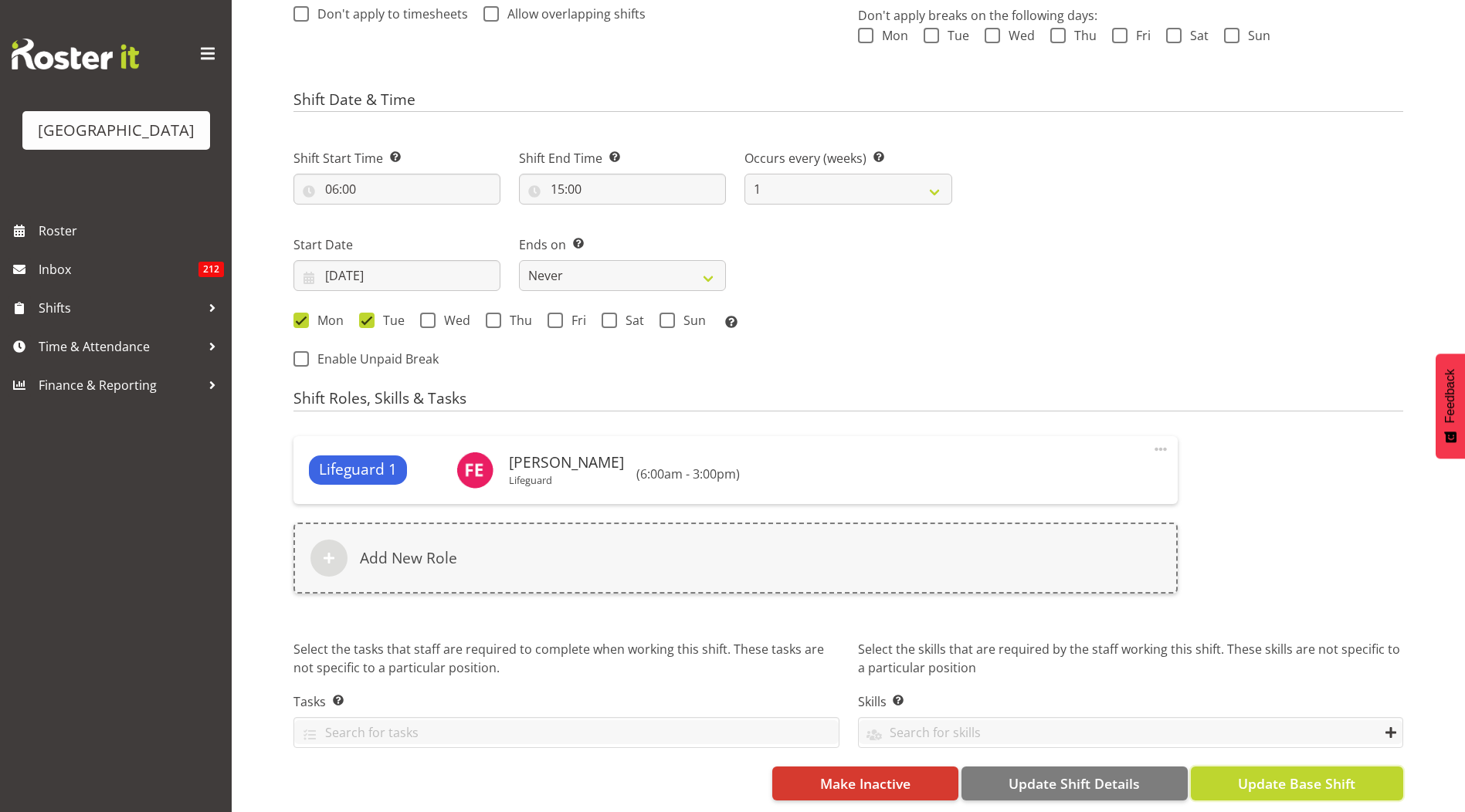
click at [1316, 774] on span "Update Base Shift" at bounding box center [1297, 784] width 118 height 20
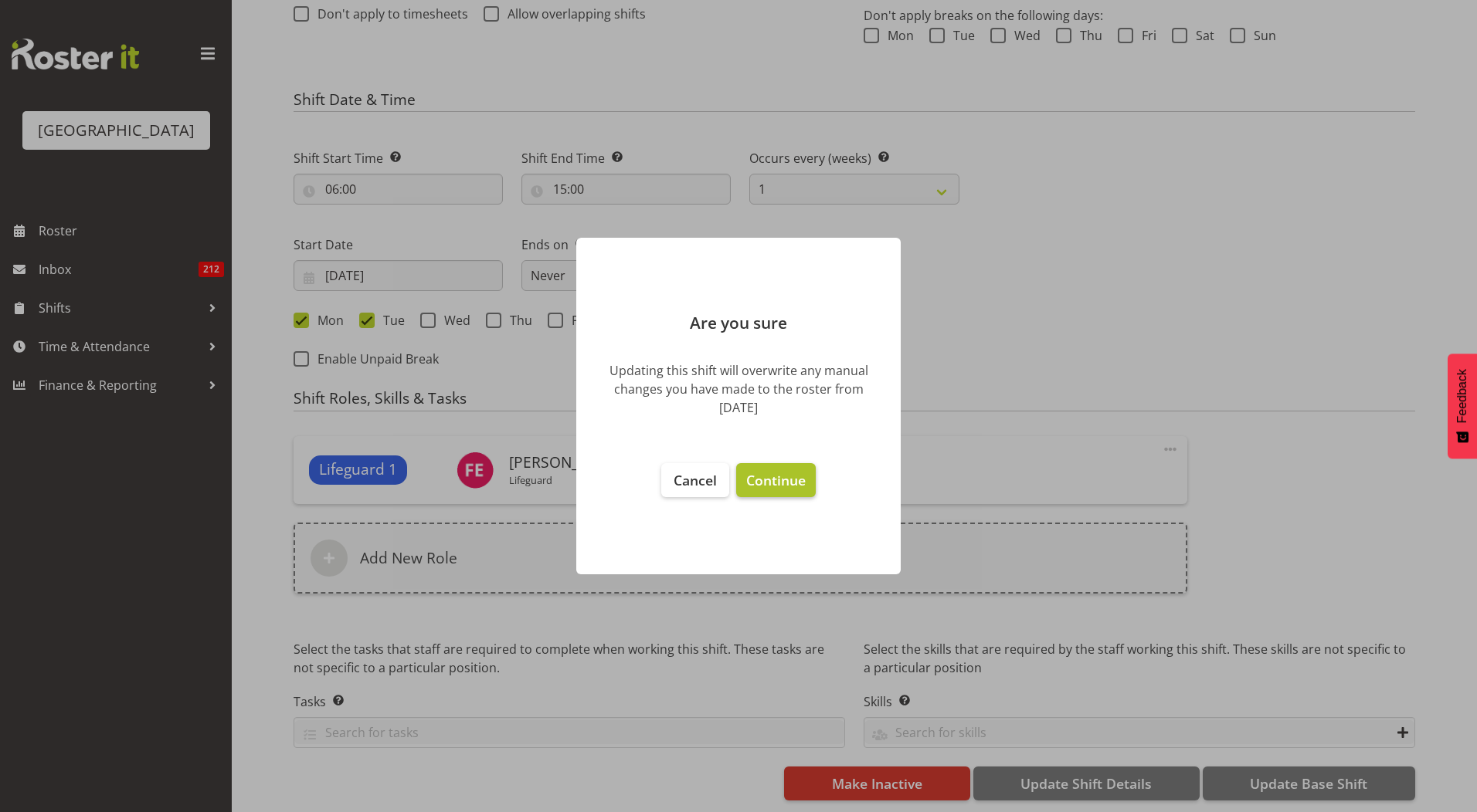
click at [799, 484] on span "Continue" at bounding box center [776, 480] width 60 height 18
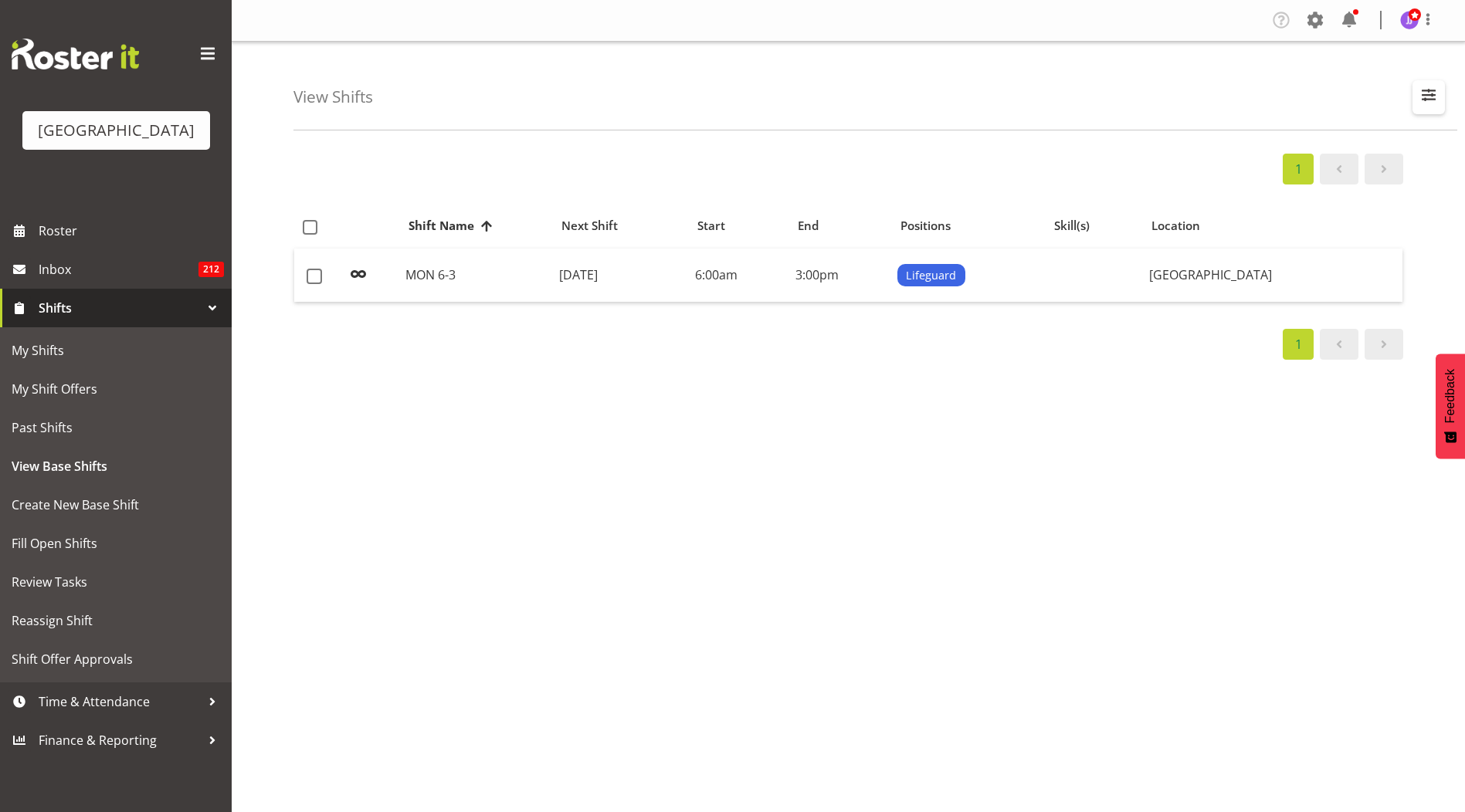
click at [1423, 92] on span "button" at bounding box center [1429, 95] width 20 height 20
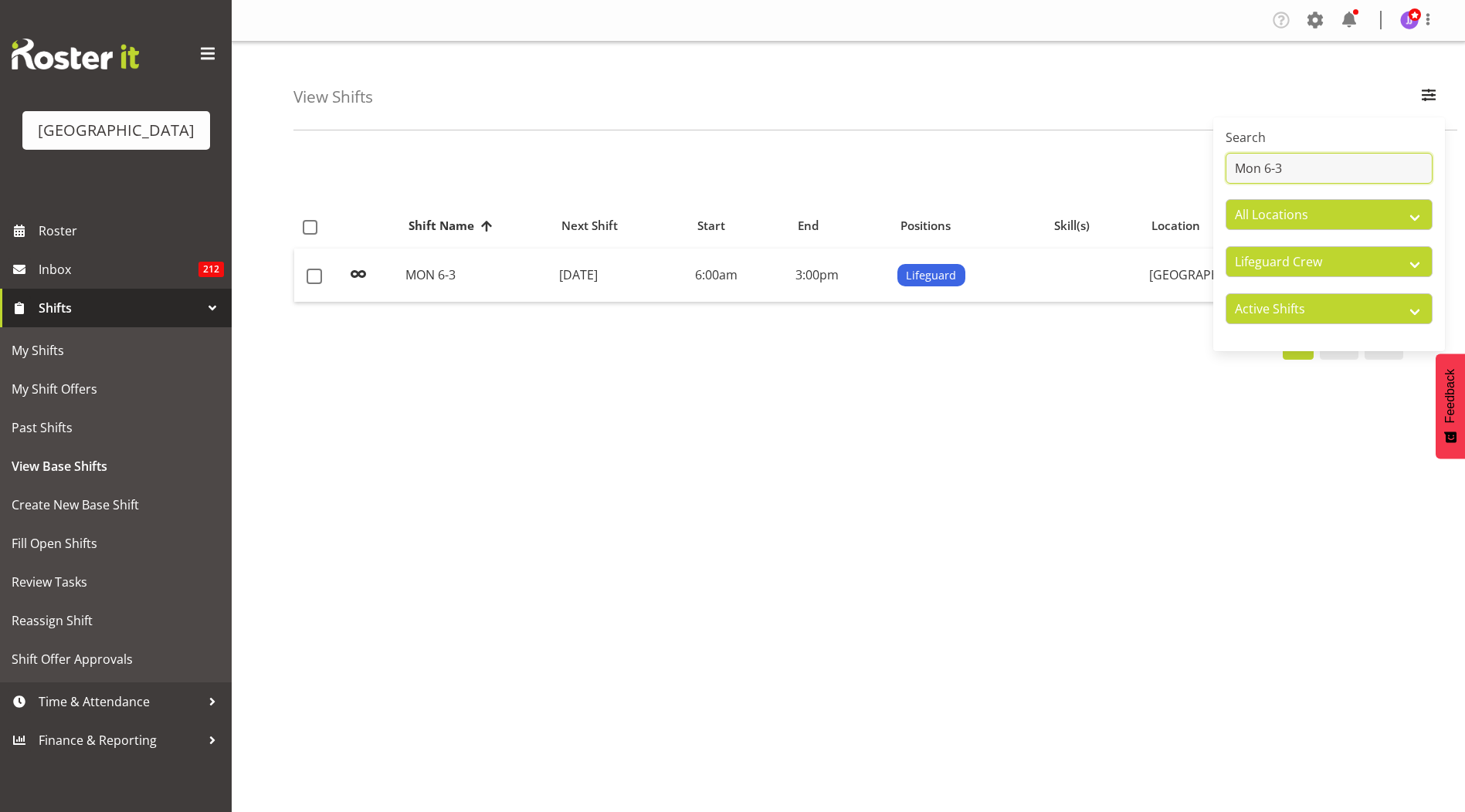
drag, startPoint x: 1315, startPoint y: 158, endPoint x: 1002, endPoint y: 137, distance: 313.7
click at [1002, 137] on div "View Shifts Search Mon 6-3 All Locations [GEOGRAPHIC_DATA] All Departments Clea…" at bounding box center [849, 401] width 1234 height 718
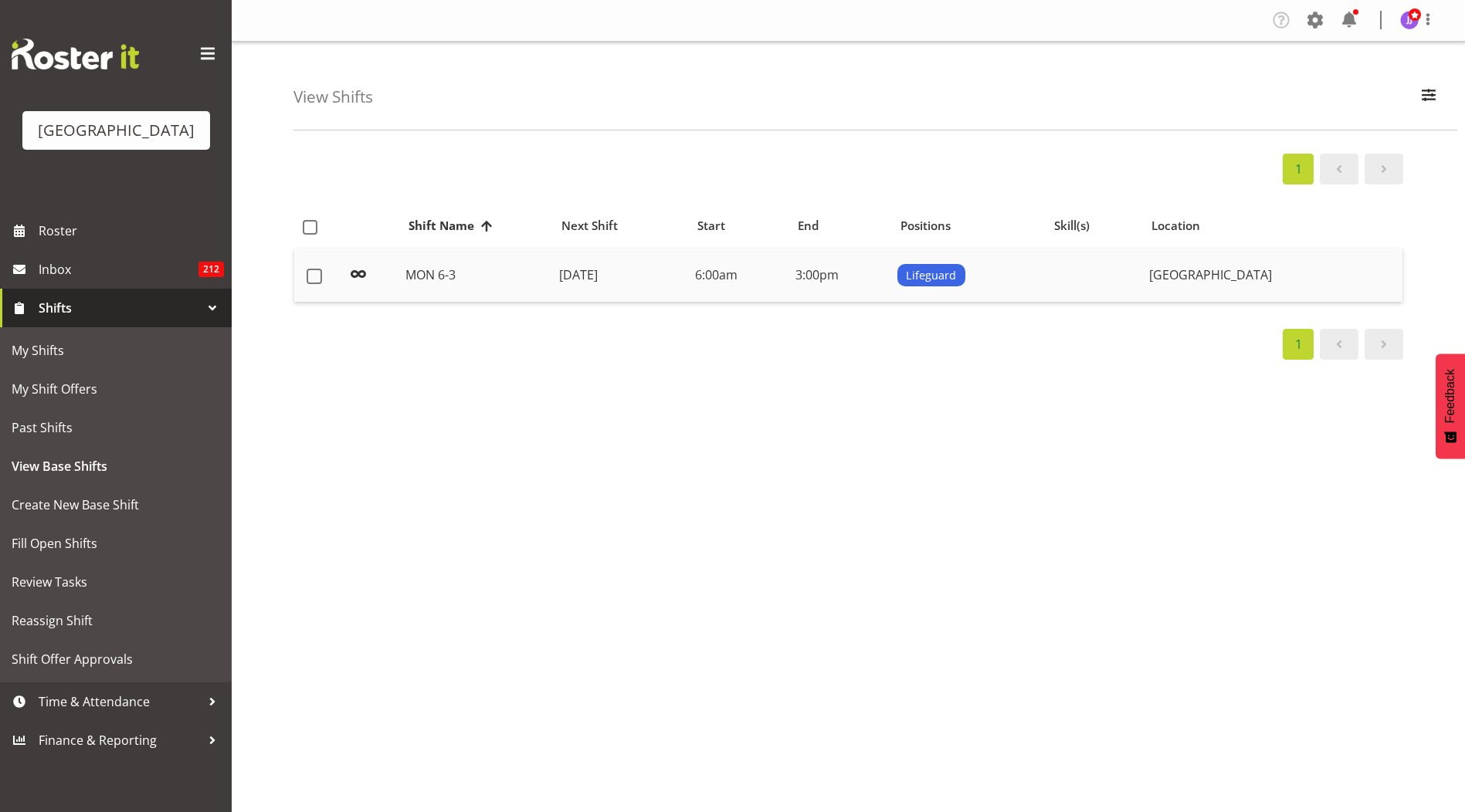
click at [1142, 278] on td at bounding box center [1093, 276] width 97 height 54
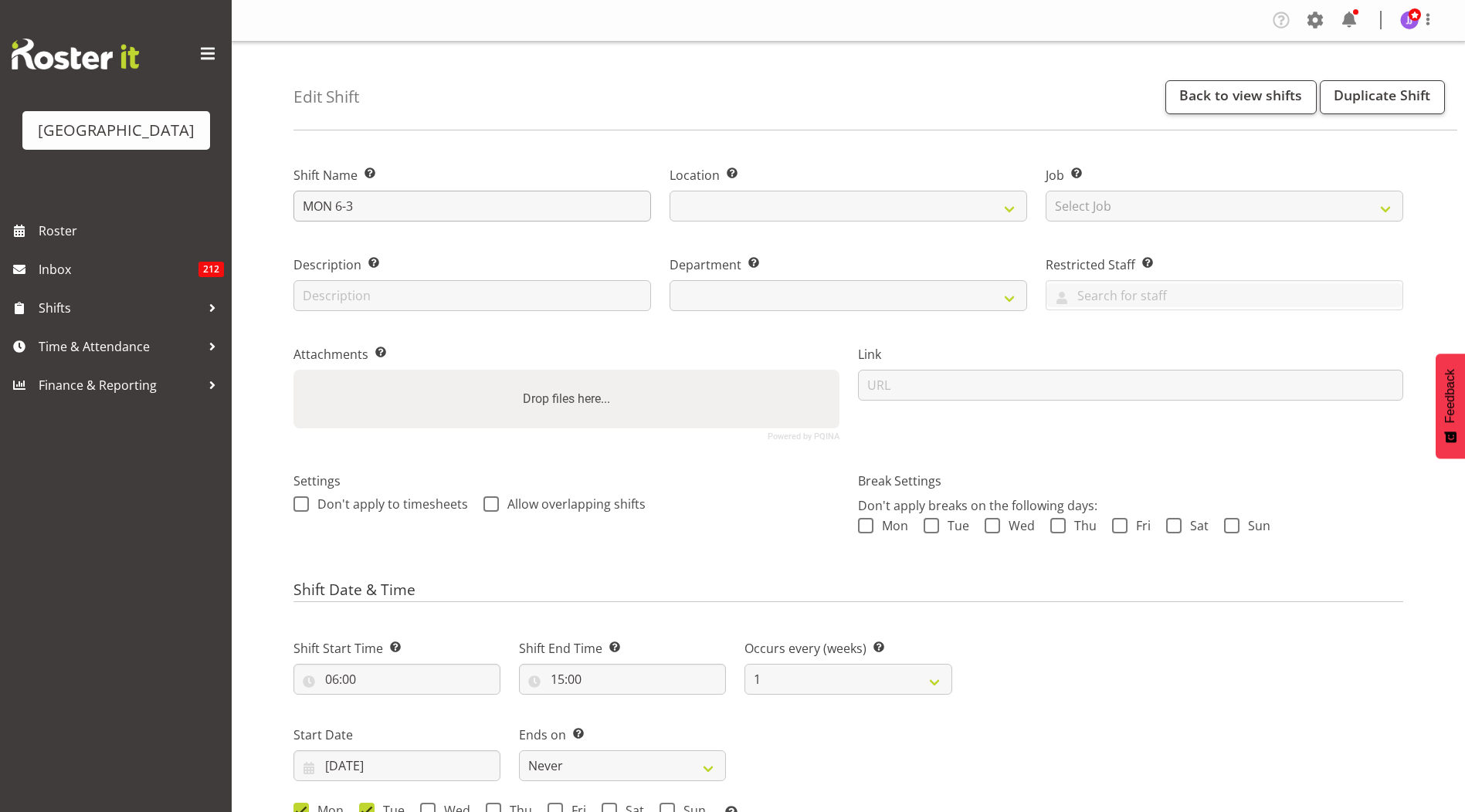
select select
drag, startPoint x: 408, startPoint y: 211, endPoint x: 128, endPoint y: 178, distance: 281.9
click at [128, 178] on div "Splash Palace Roster Inbox 212 Shifts Time & Attendance Finance & Reporting Com…" at bounding box center [732, 651] width 1465 height 1302
select select "114"
click at [128, 178] on div "[GEOGRAPHIC_DATA]" at bounding box center [116, 105] width 232 height 211
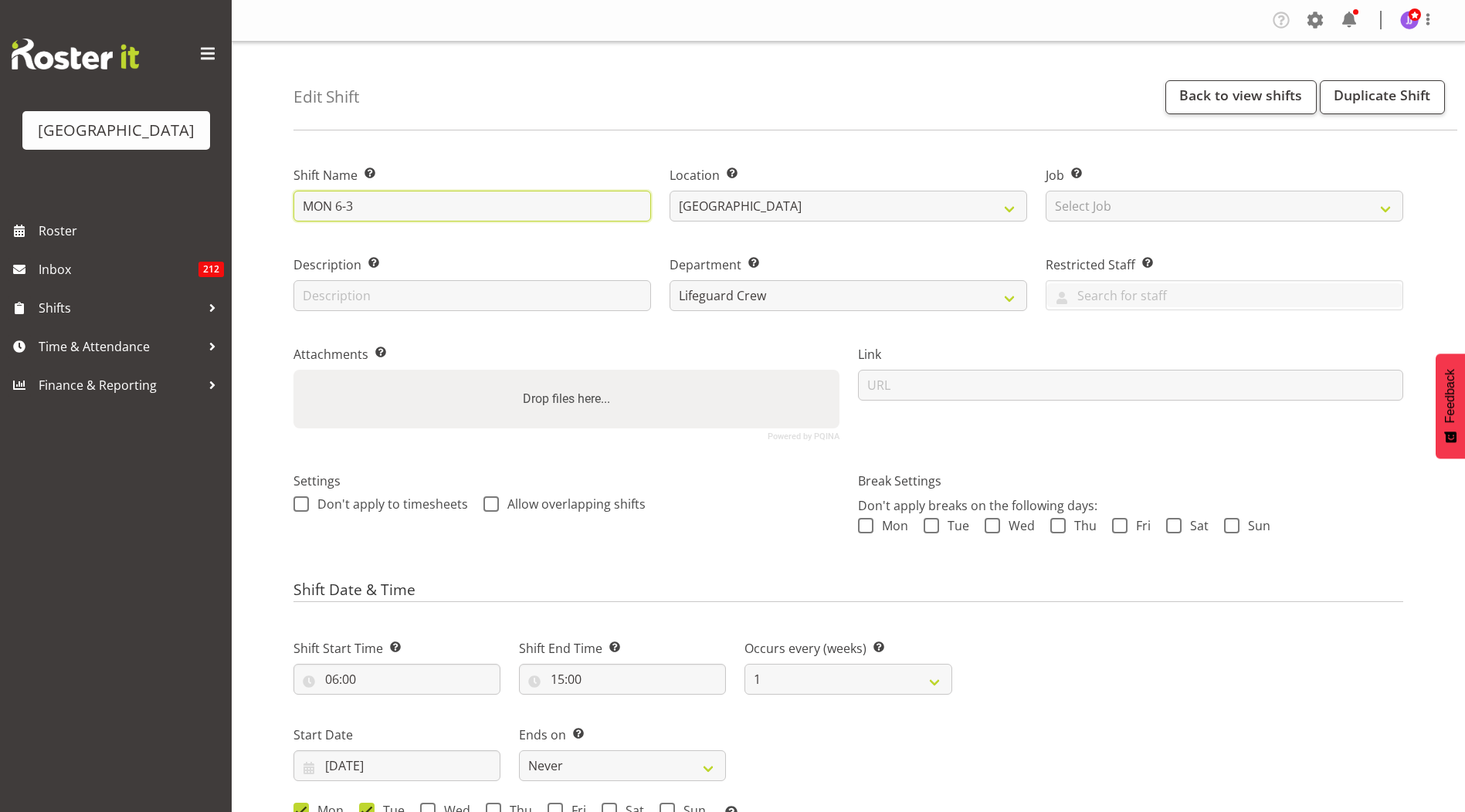
click at [409, 208] on input "MON 6-3" at bounding box center [472, 206] width 357 height 31
type input "M"
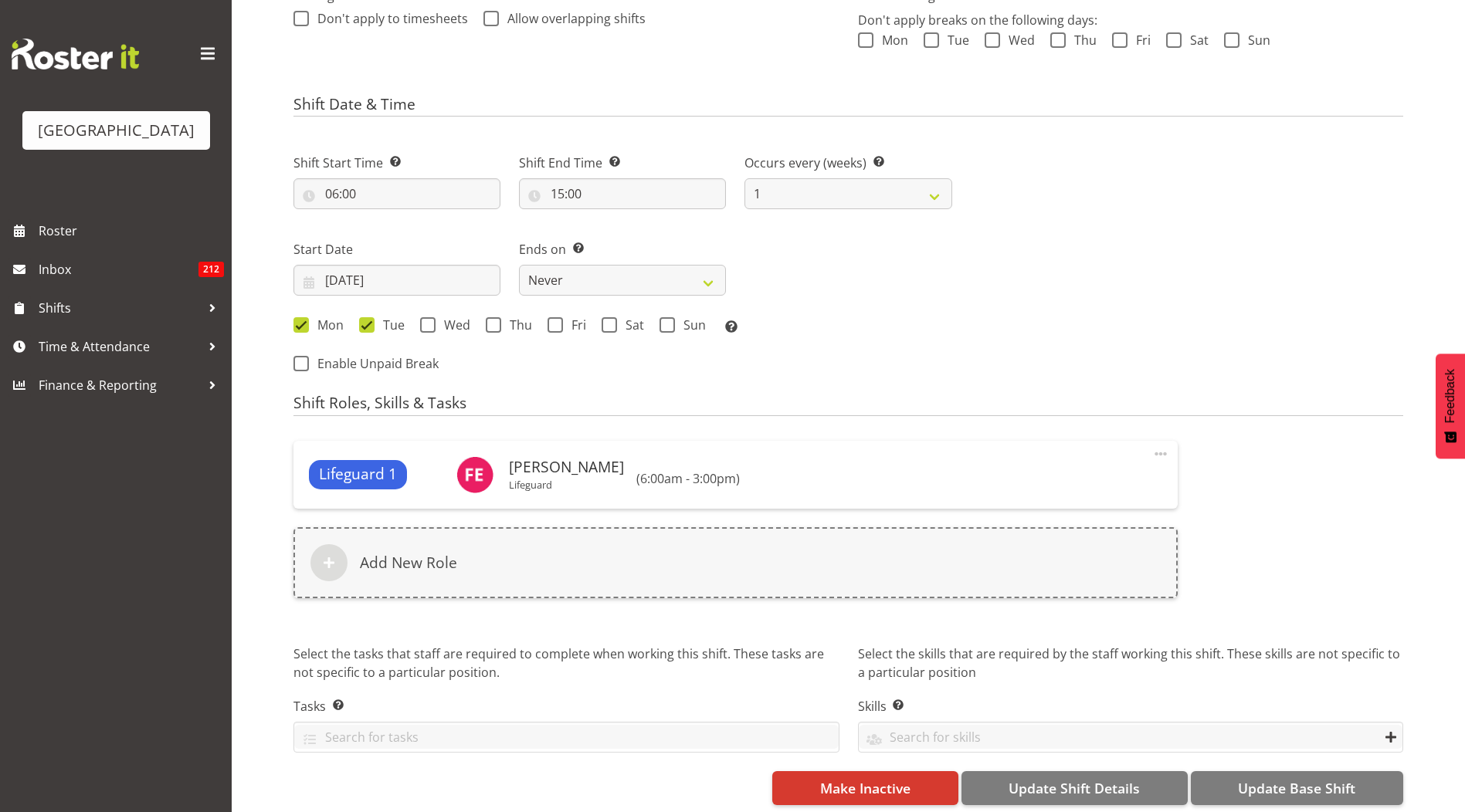
scroll to position [502, 0]
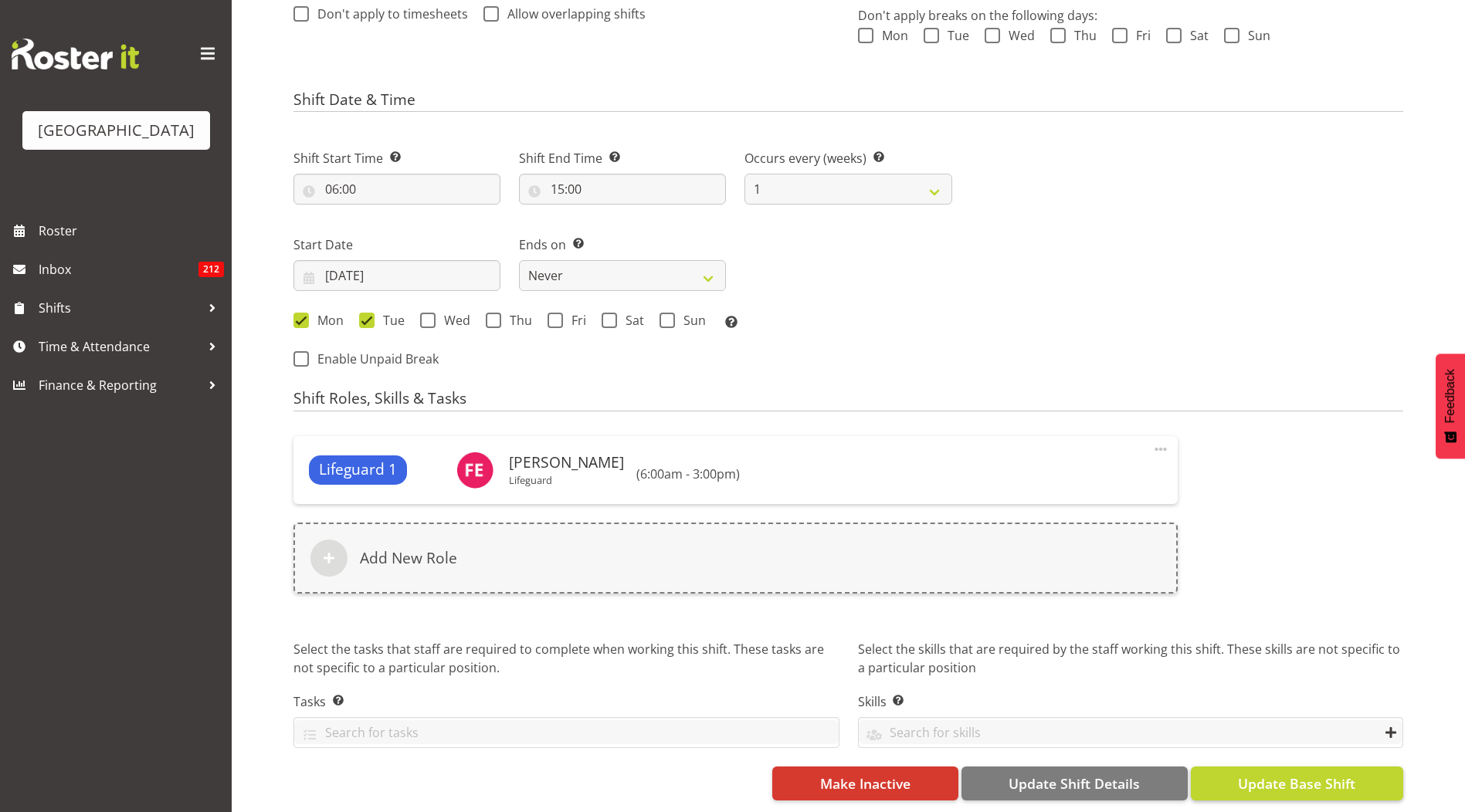
type input "6:00 - 3:00"
click at [1371, 774] on button "Update Base Shift" at bounding box center [1297, 783] width 212 height 34
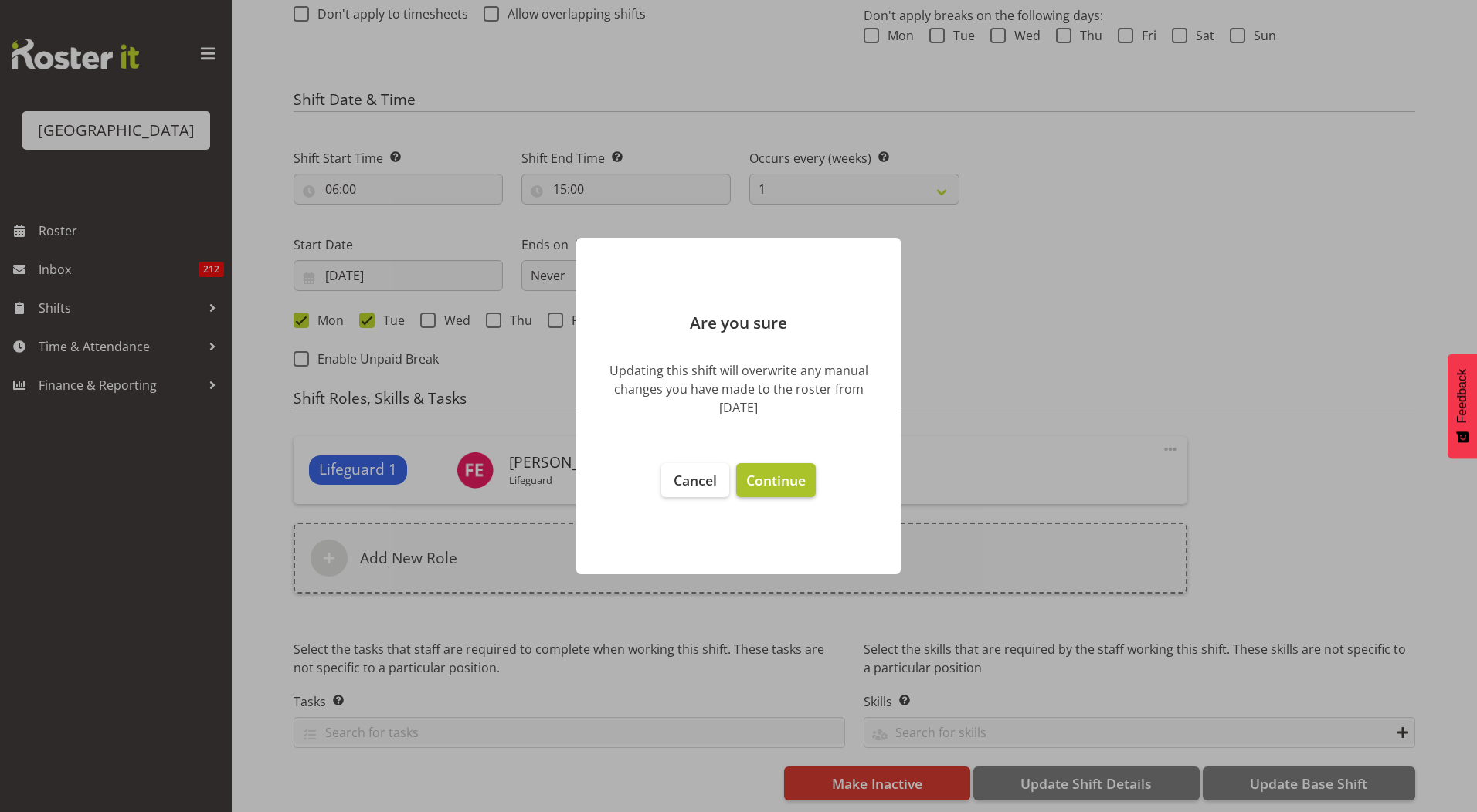
click at [770, 469] on button "Continue" at bounding box center [776, 479] width 80 height 34
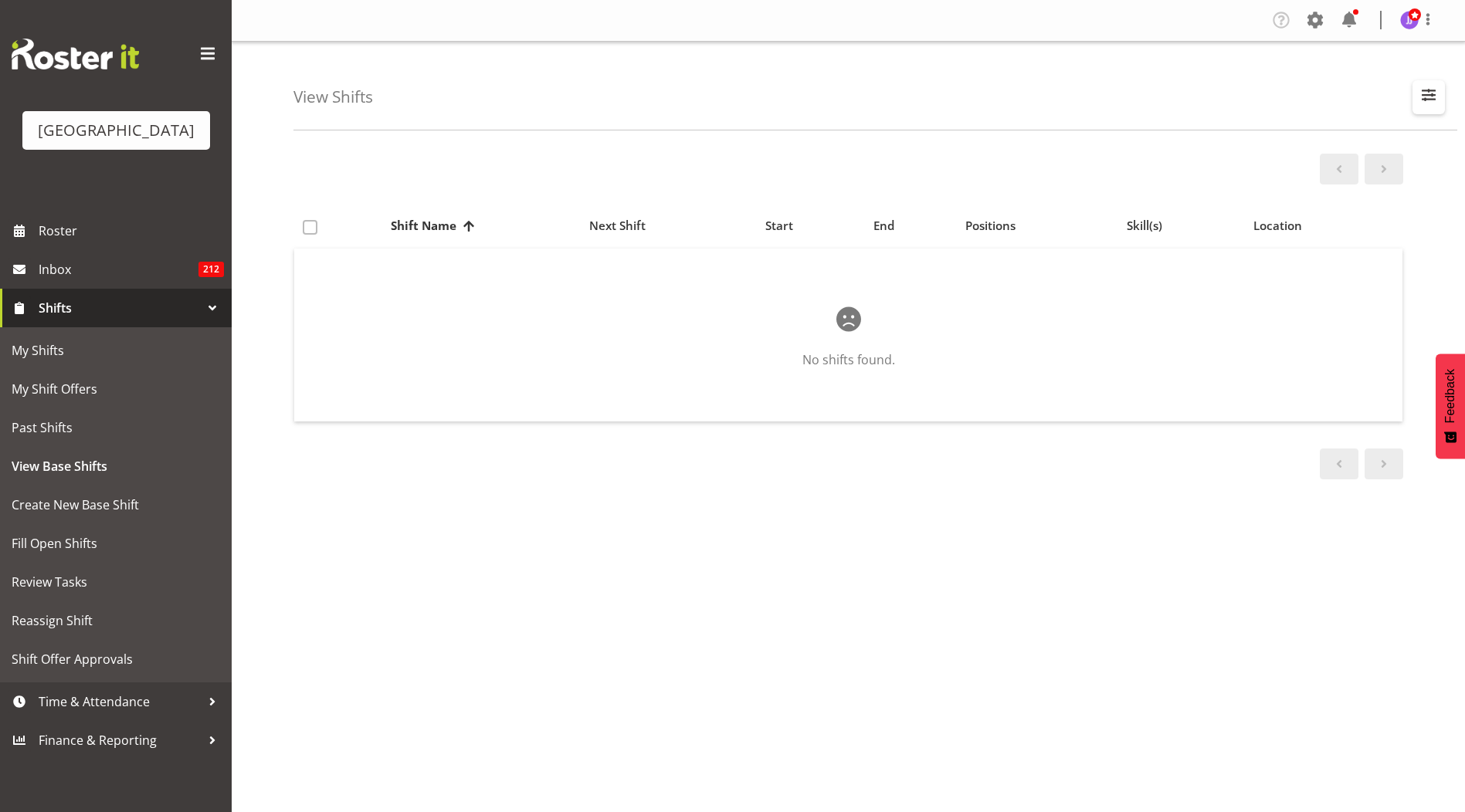
click at [1419, 89] on span "button" at bounding box center [1429, 95] width 20 height 20
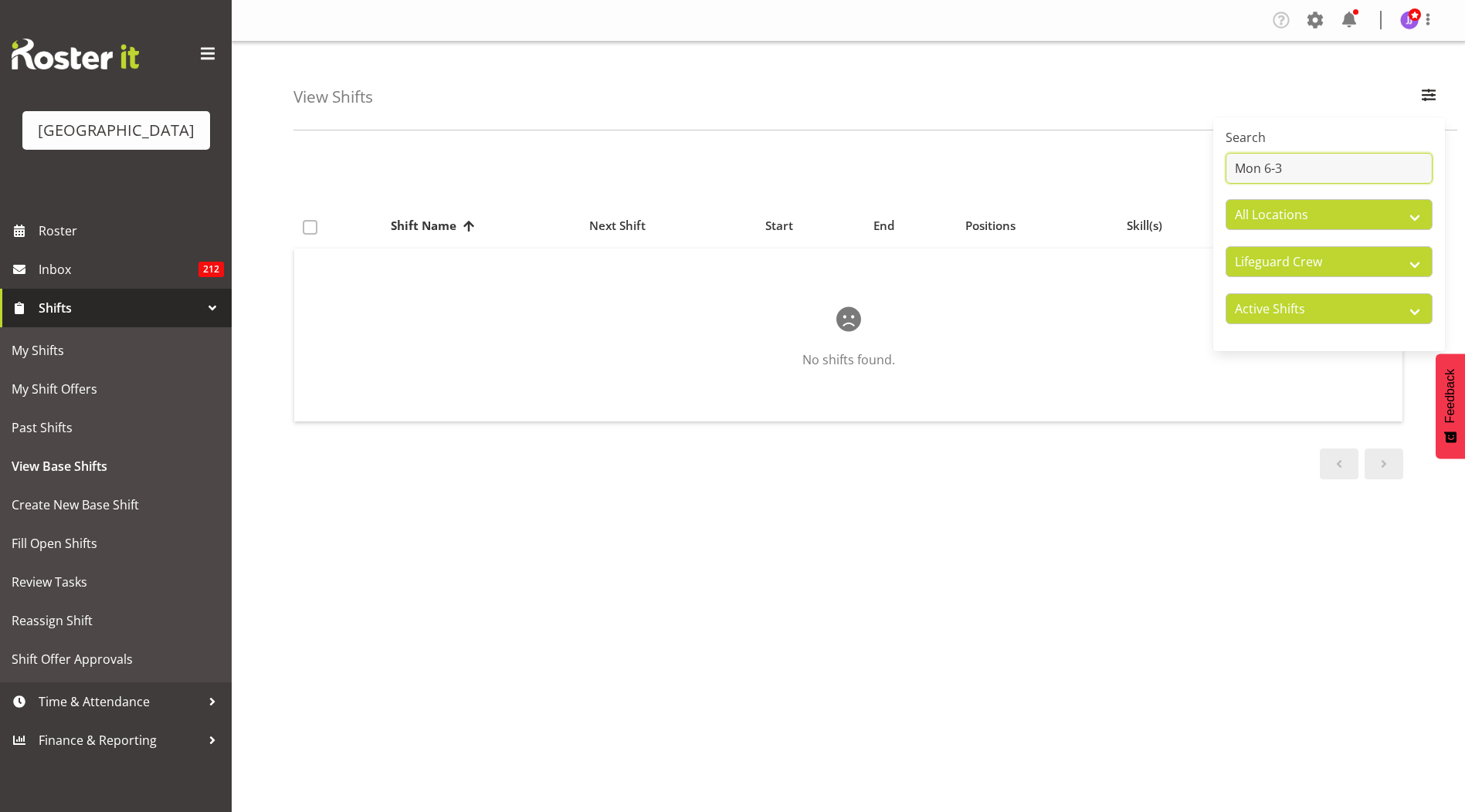
click at [1259, 172] on input "Mon 6-3" at bounding box center [1329, 169] width 207 height 31
click at [1294, 170] on input "Tue 6-3" at bounding box center [1329, 169] width 207 height 31
click at [1254, 172] on input "Tue 6-3" at bounding box center [1329, 169] width 207 height 31
drag, startPoint x: 1311, startPoint y: 156, endPoint x: 1125, endPoint y: 156, distance: 186.0
click at [1125, 156] on div "View Shifts Search Tues 6-3 All Locations [GEOGRAPHIC_DATA] All Departments Cle…" at bounding box center [849, 401] width 1234 height 718
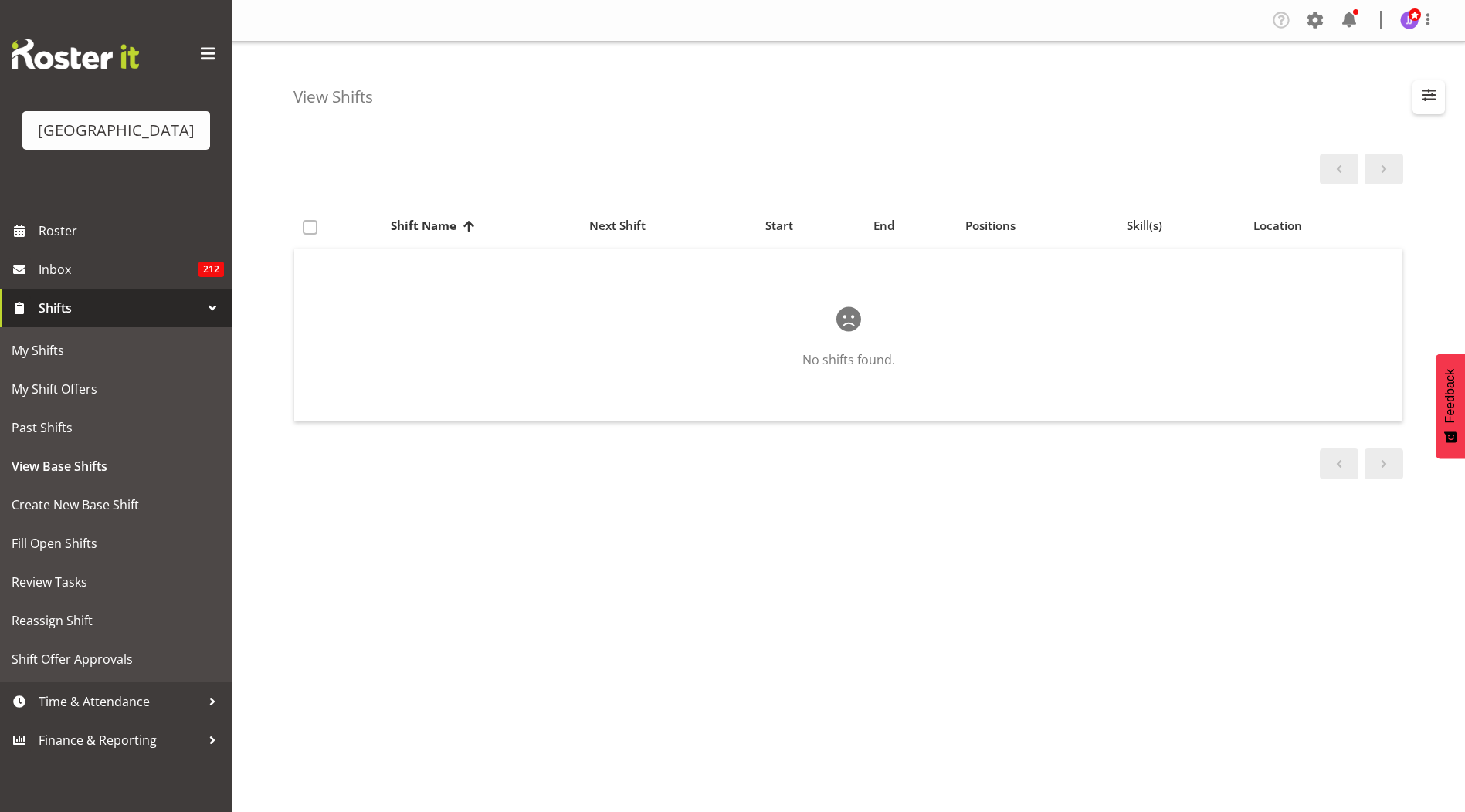
click at [1428, 97] on span "button" at bounding box center [1429, 95] width 20 height 20
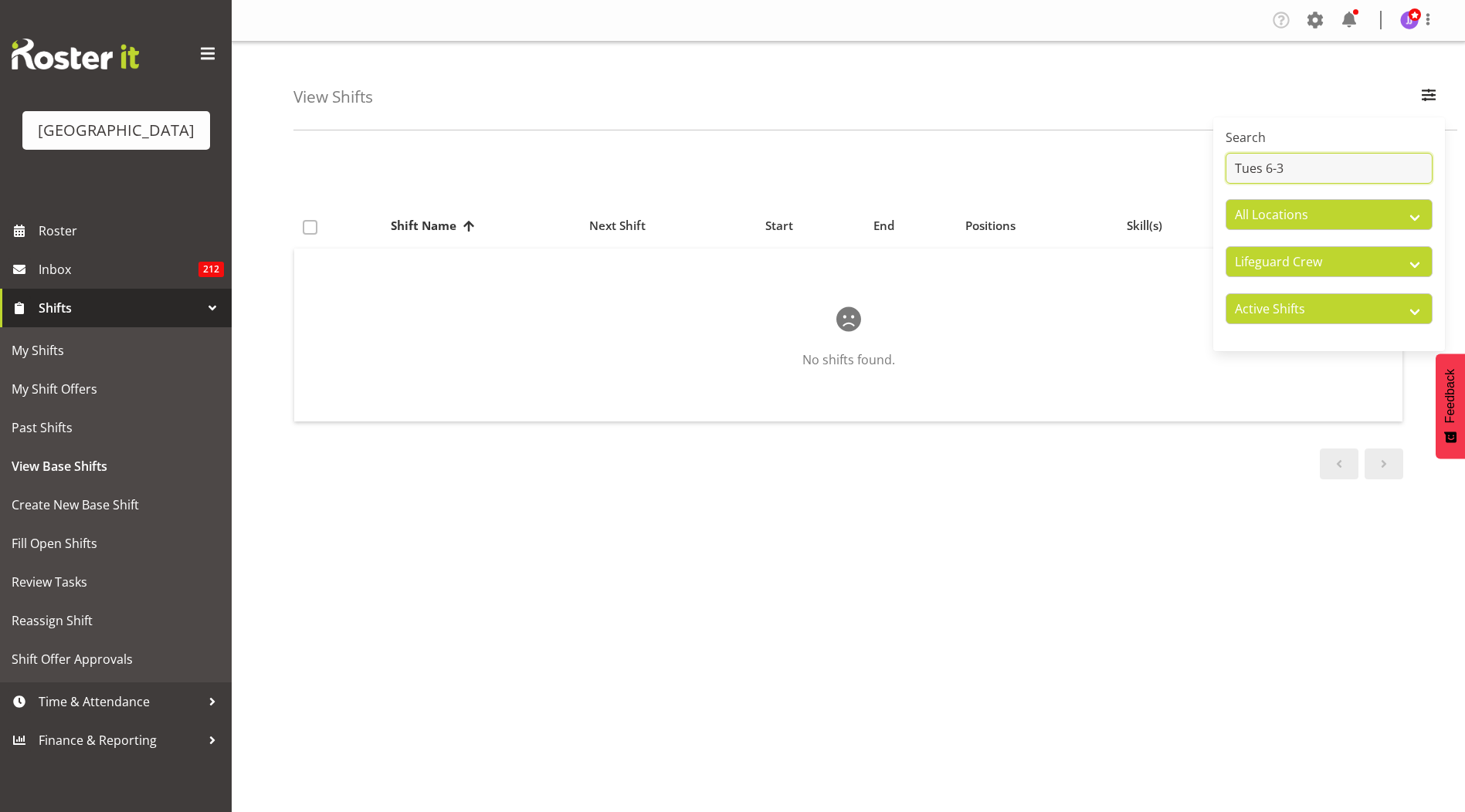
click at [1298, 161] on input "Tues 6-3" at bounding box center [1329, 169] width 207 height 31
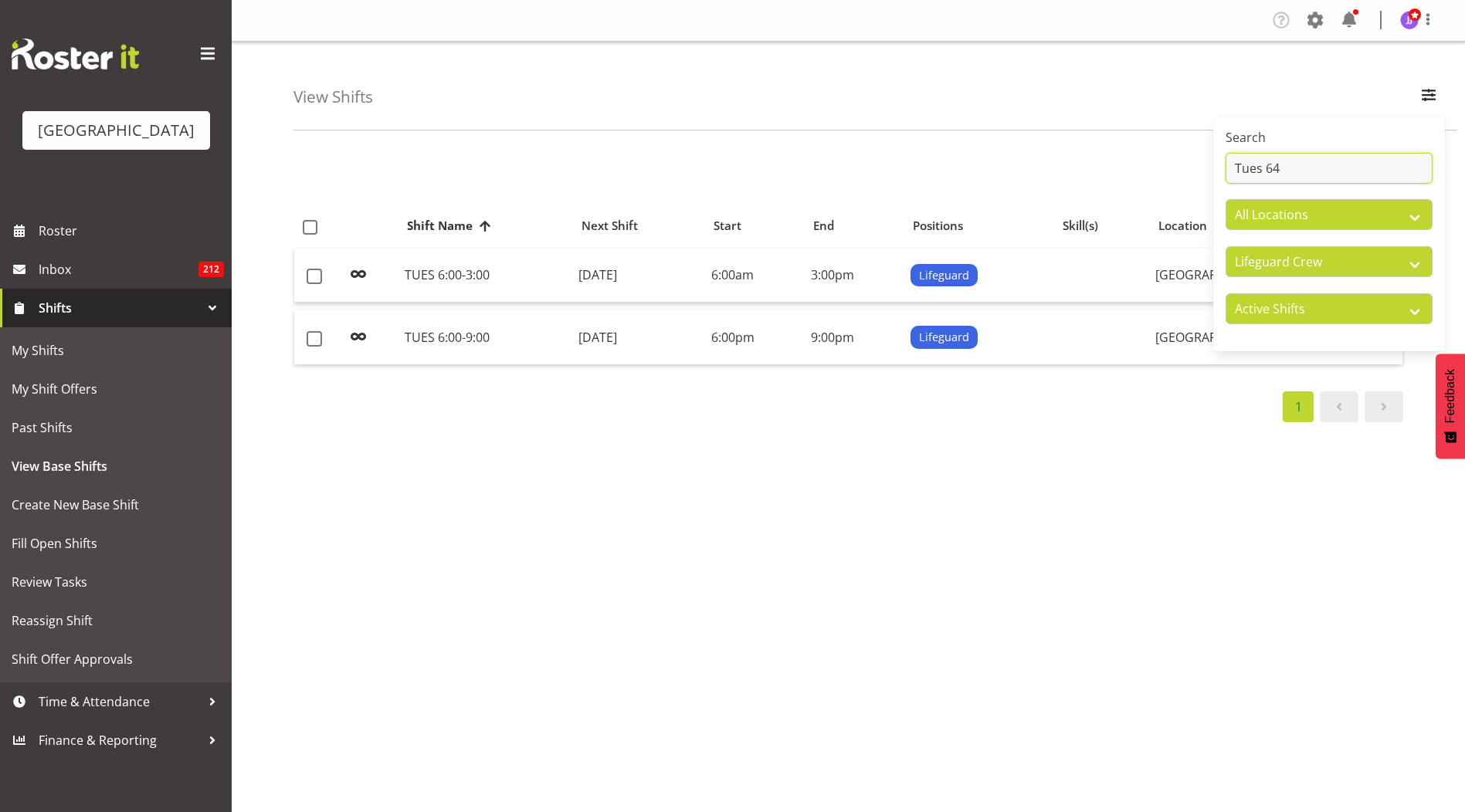
type input "Tues 6"
click at [779, 139] on div "View Shifts Search Tues 6 All Locations Splash Palace All Departments Cleaning …" at bounding box center [849, 401] width 1234 height 718
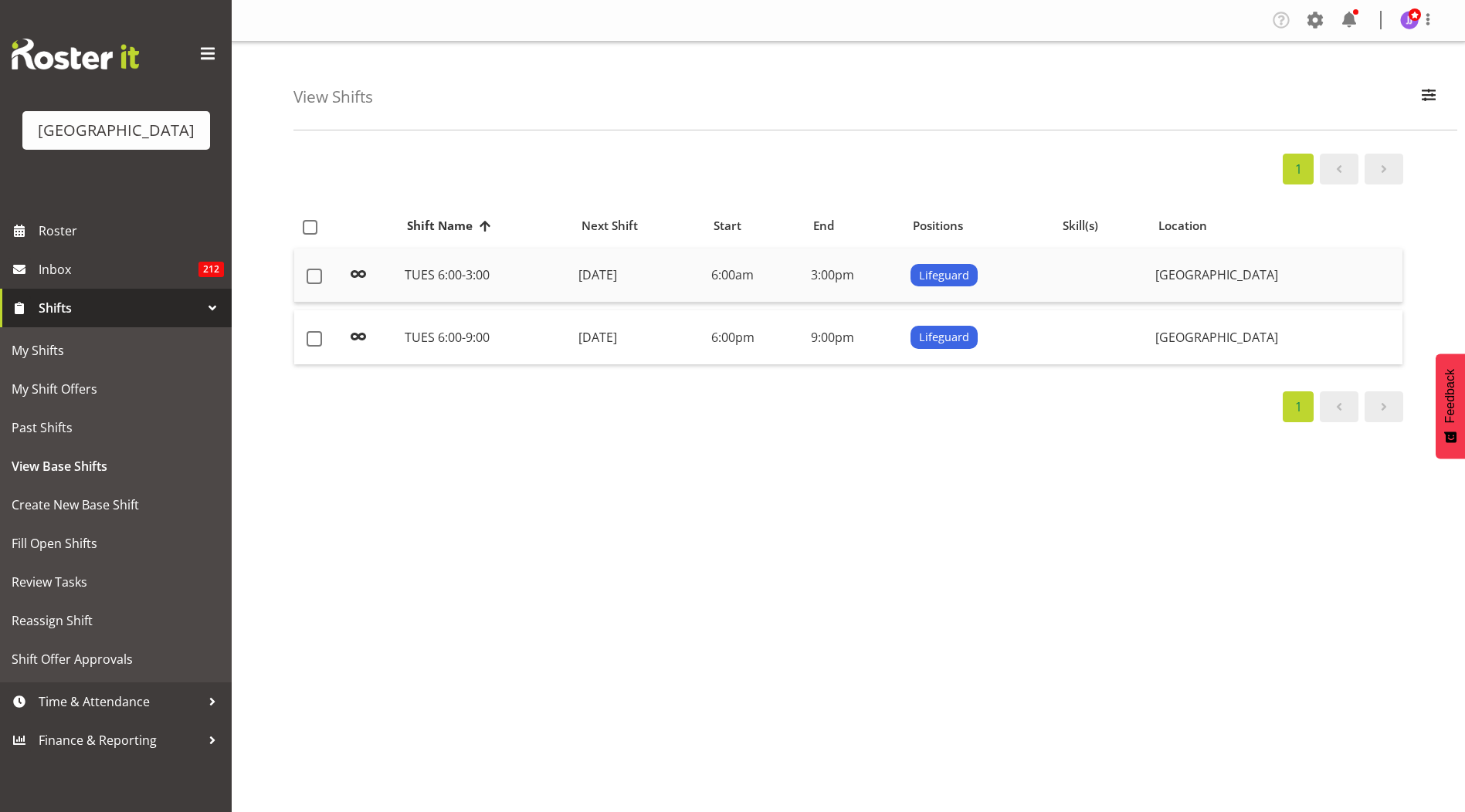
click at [705, 277] on td "Tuesday, 19th Aug 2025" at bounding box center [638, 276] width 133 height 54
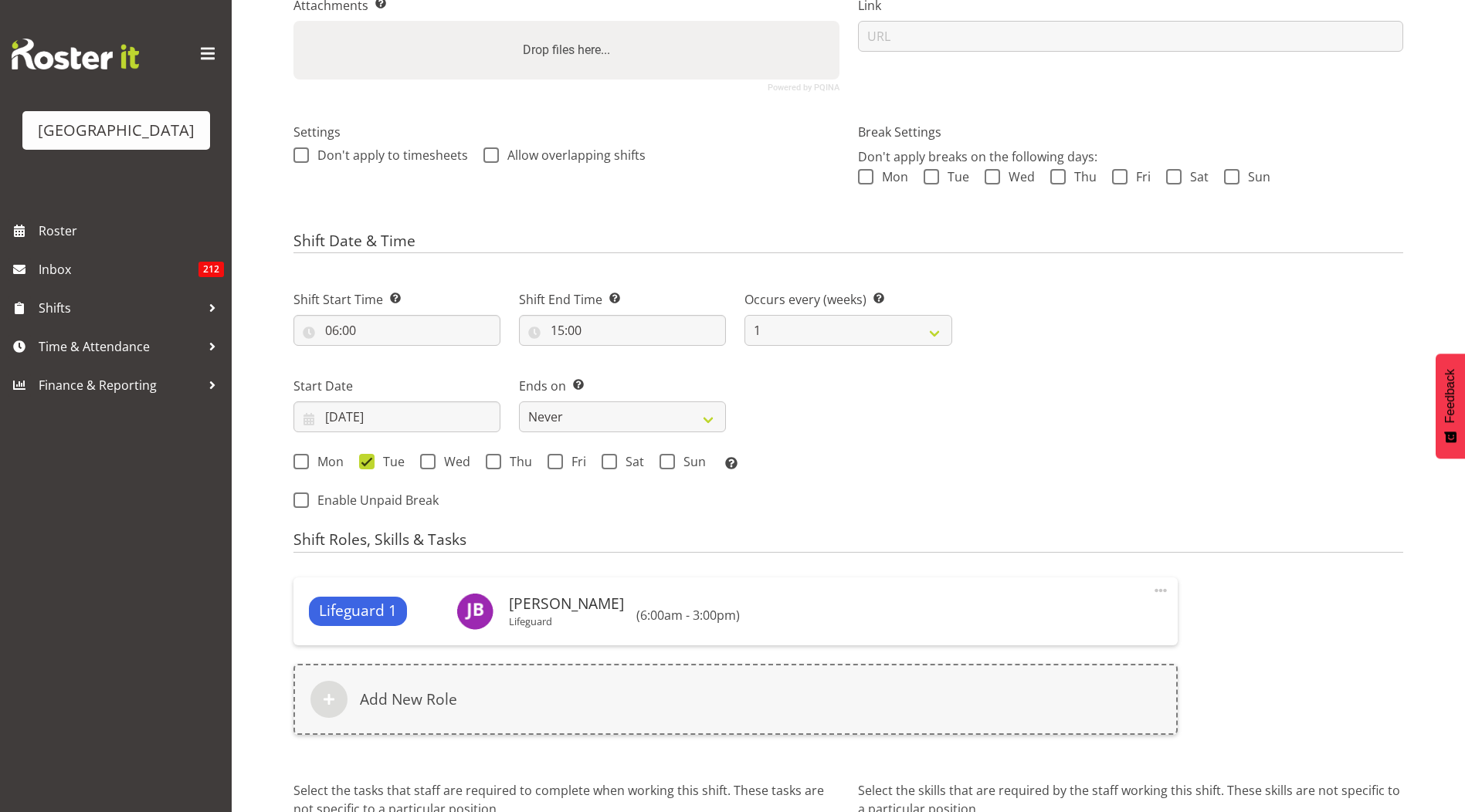
scroll to position [372, 0]
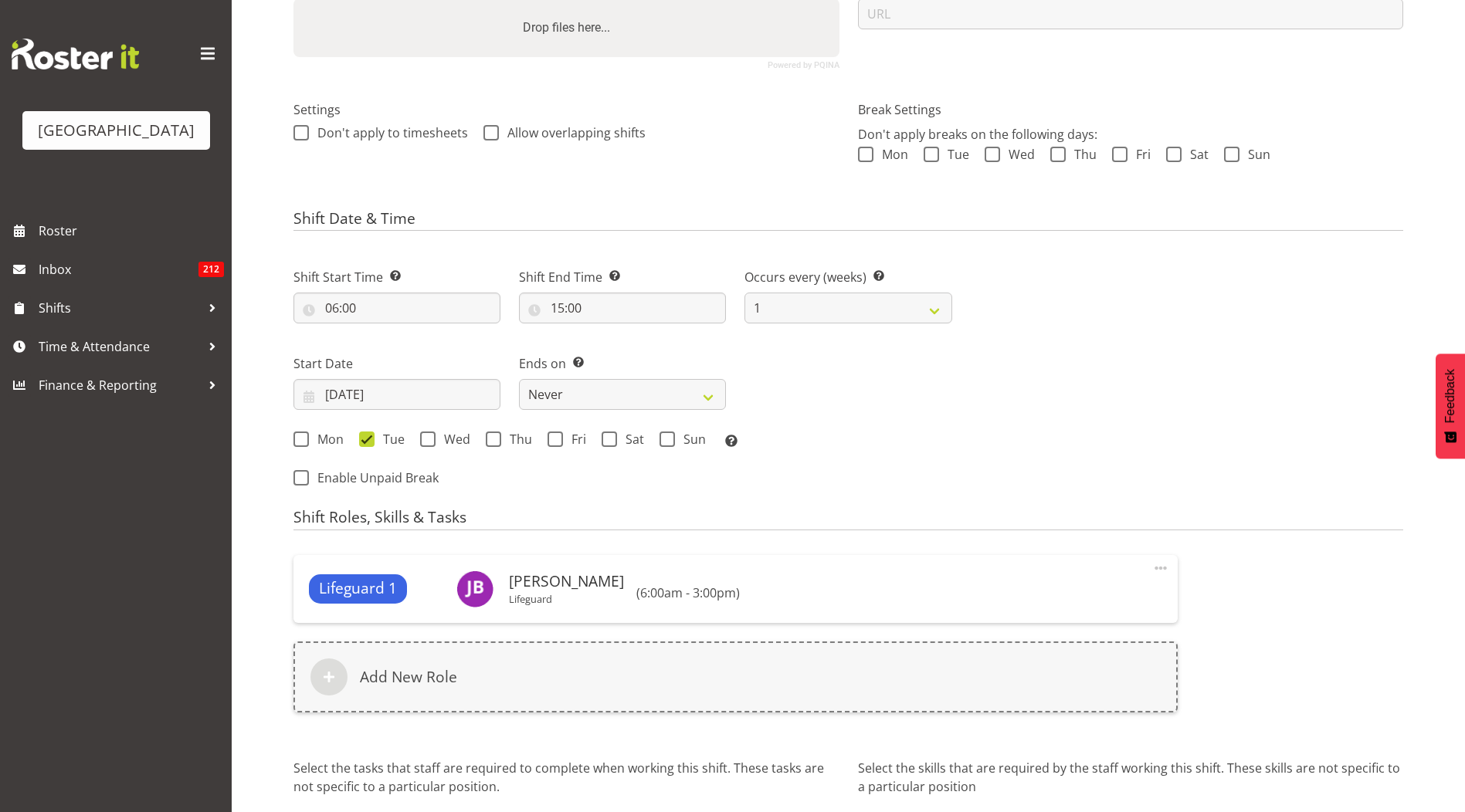
select select
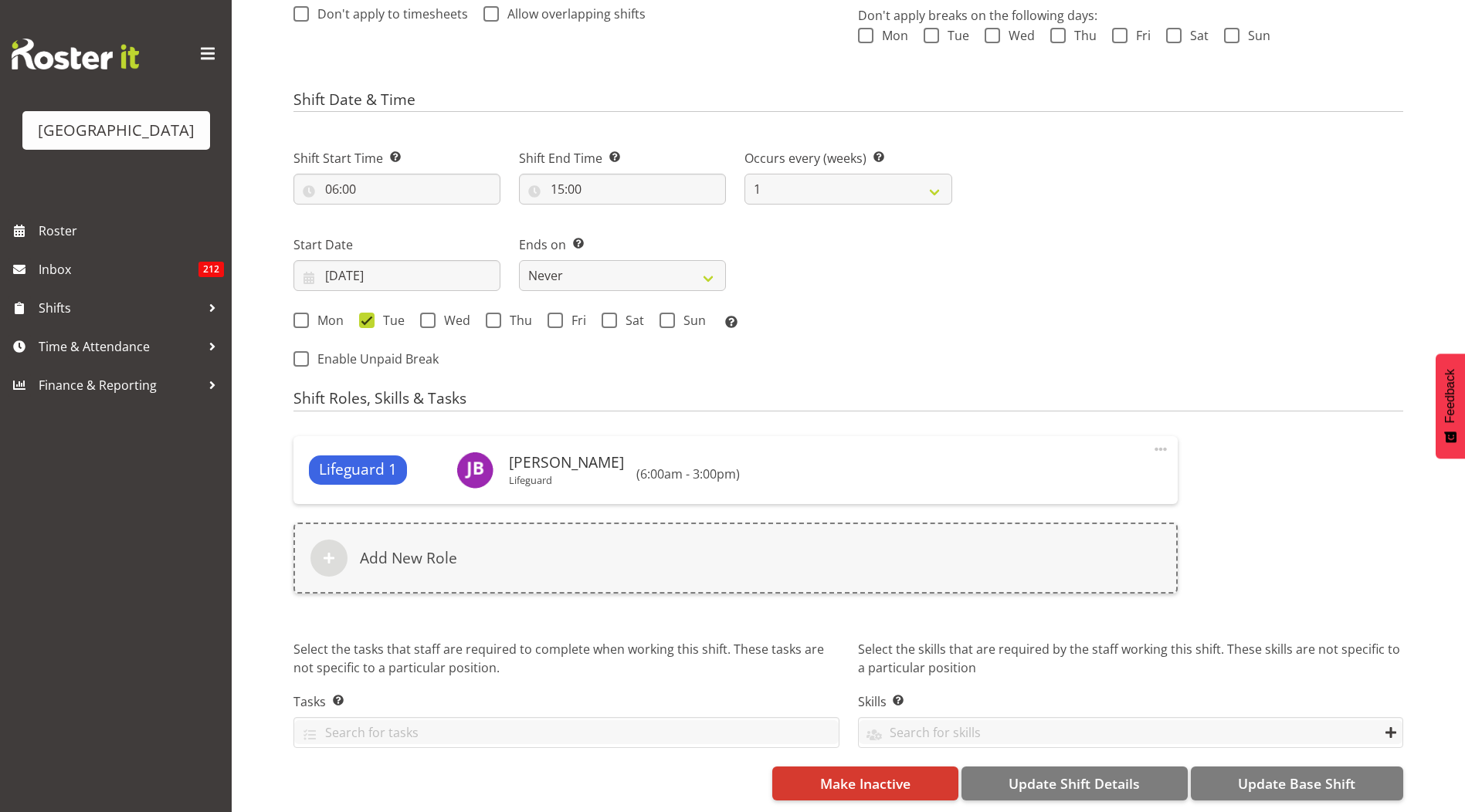
select select "114"
click at [927, 778] on button "Make Inactive" at bounding box center [865, 783] width 185 height 34
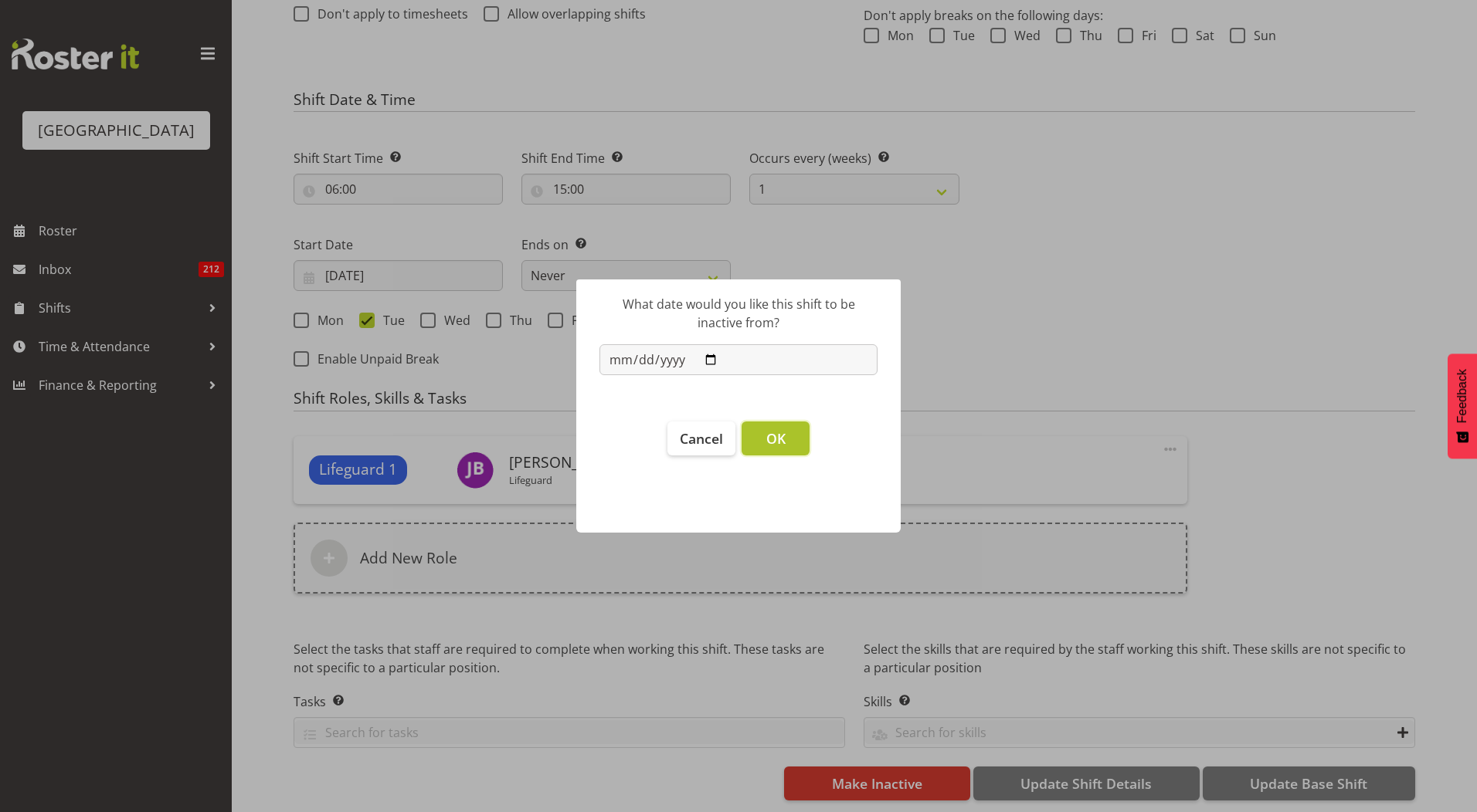
click at [760, 438] on button "OK" at bounding box center [775, 438] width 68 height 34
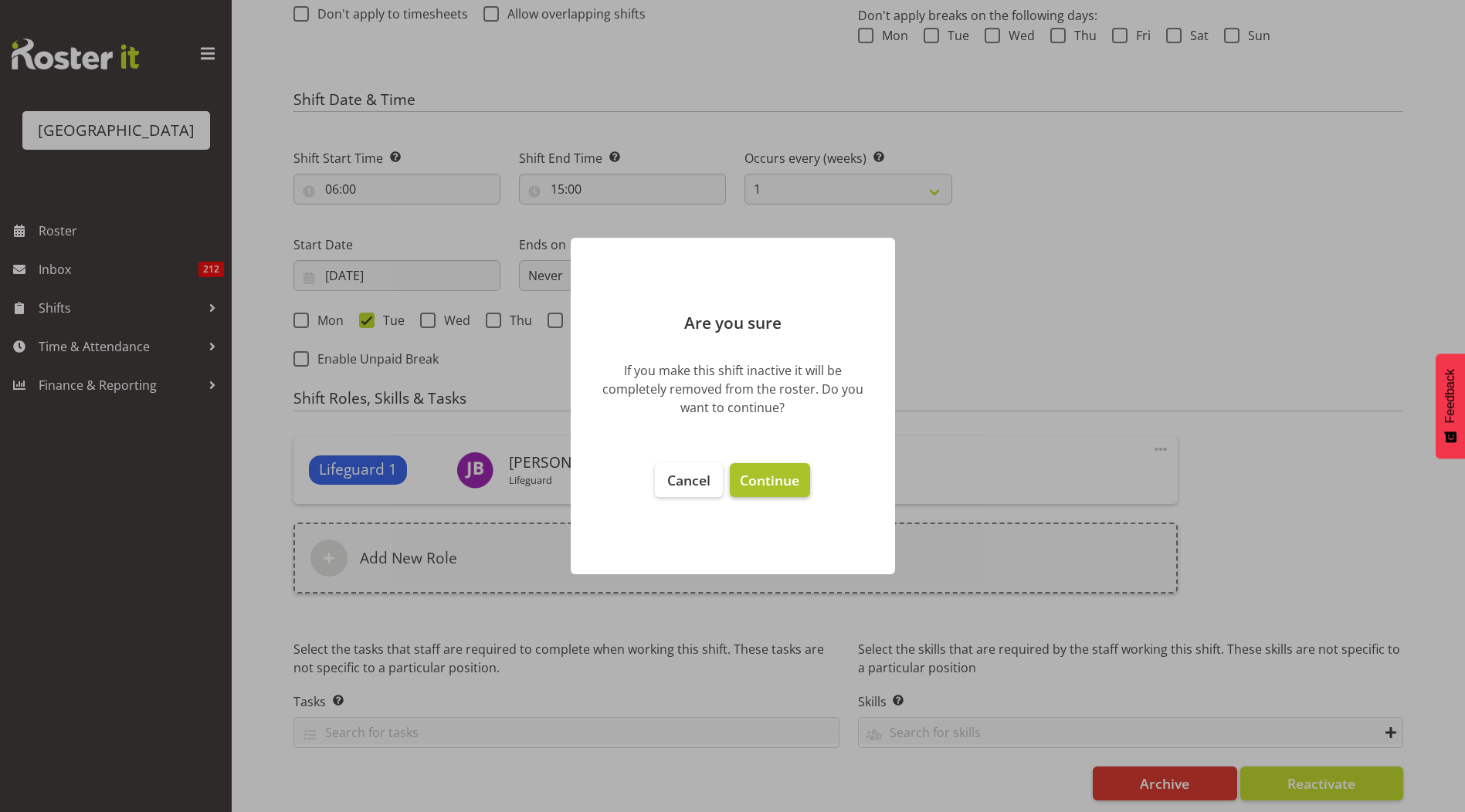
click at [777, 477] on span "Continue" at bounding box center [770, 480] width 60 height 18
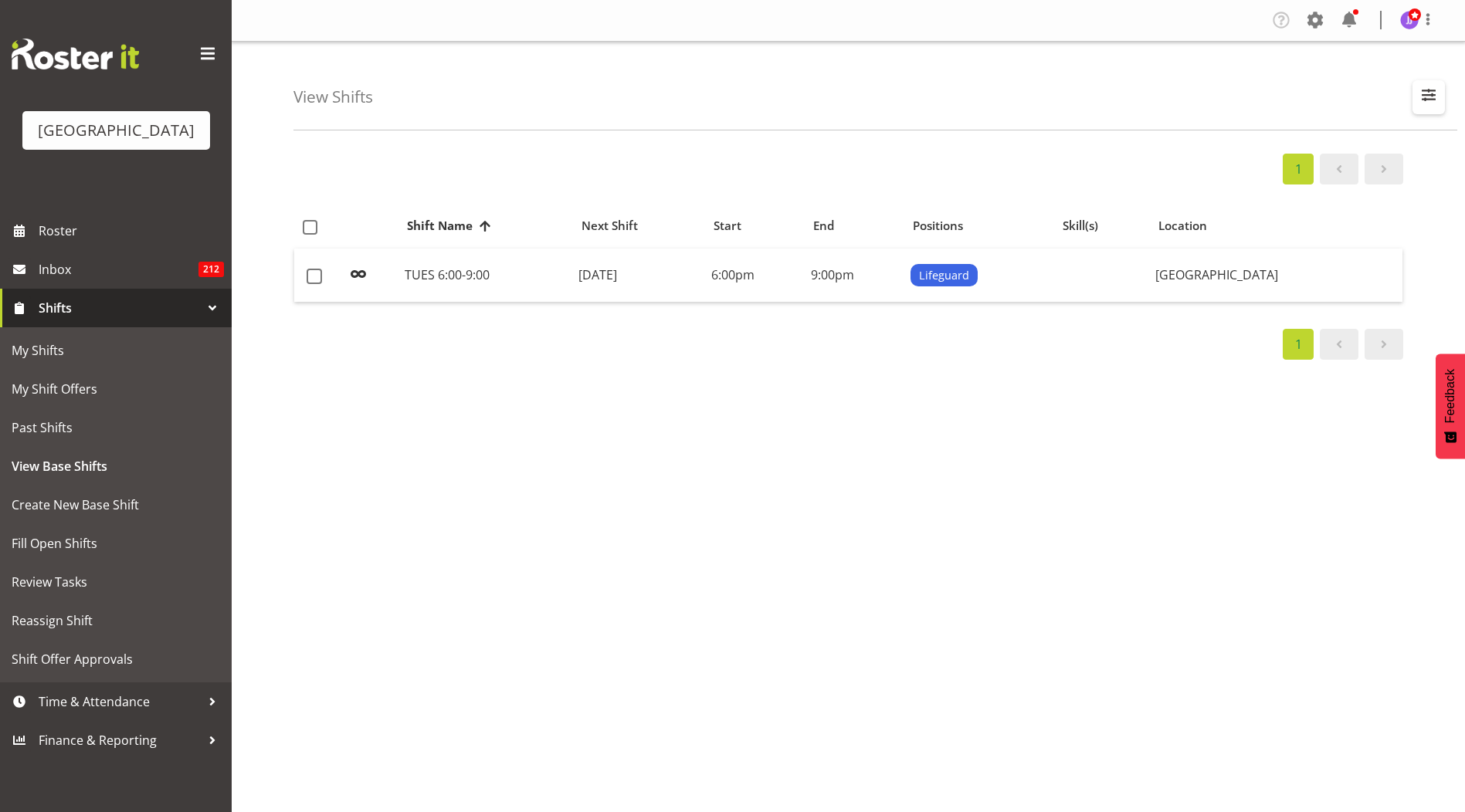
click at [1431, 100] on span "button" at bounding box center [1429, 95] width 20 height 20
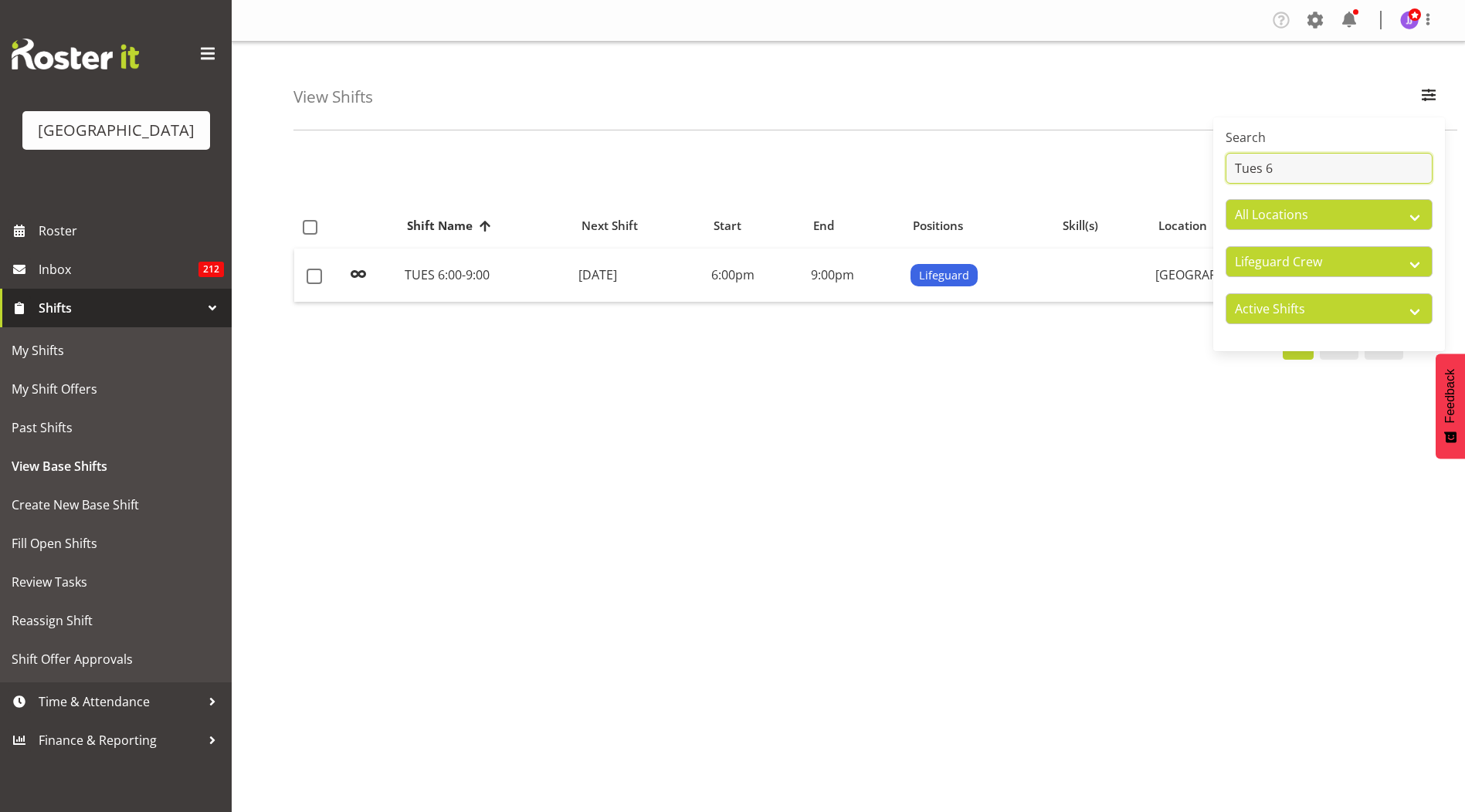
drag, startPoint x: 1303, startPoint y: 171, endPoint x: 1145, endPoint y: 179, distance: 158.2
click at [1145, 179] on div "View Shifts Search Tues 6 All Locations [GEOGRAPHIC_DATA] All Departments Clean…" at bounding box center [849, 401] width 1234 height 718
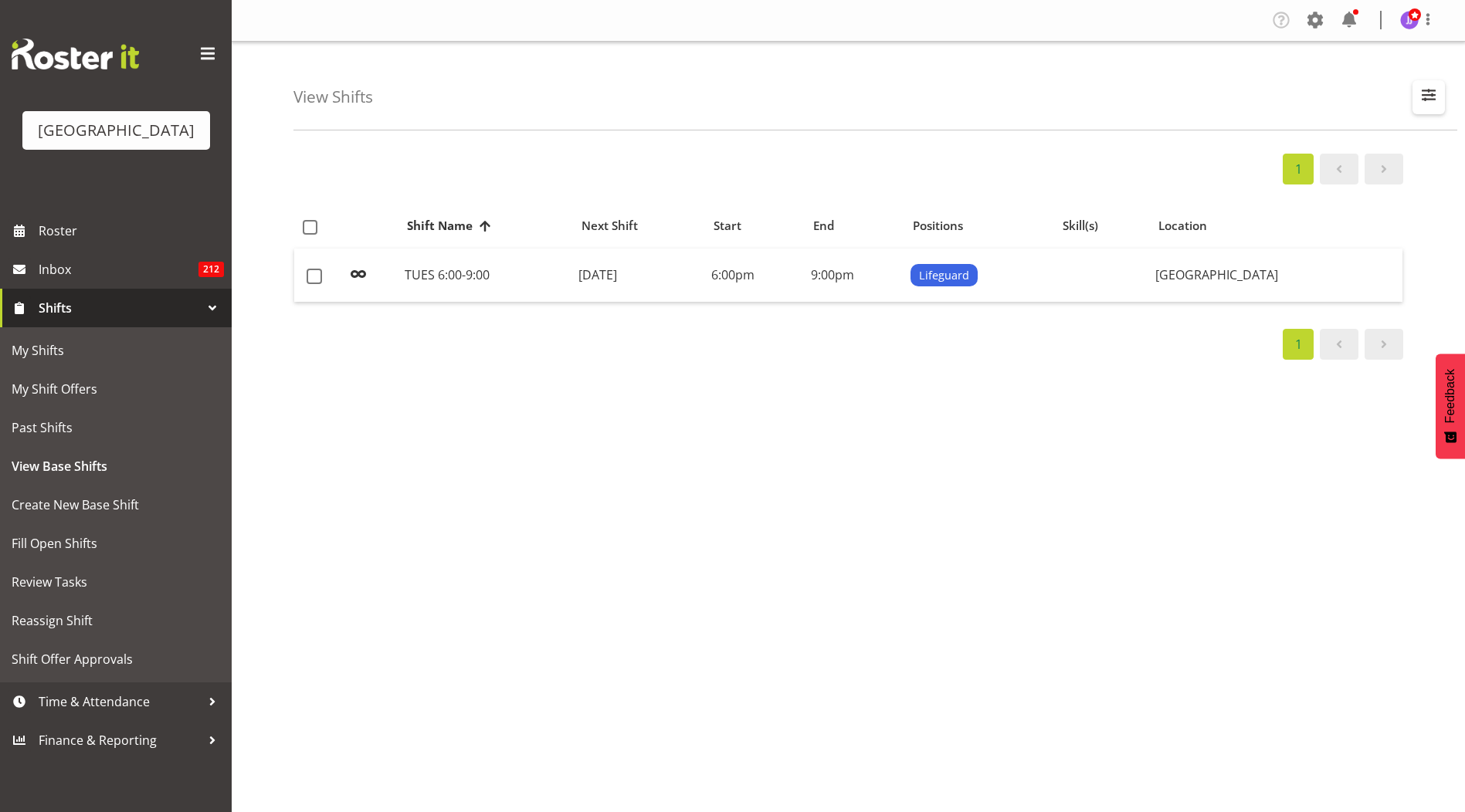
click at [1423, 90] on span "button" at bounding box center [1429, 95] width 20 height 20
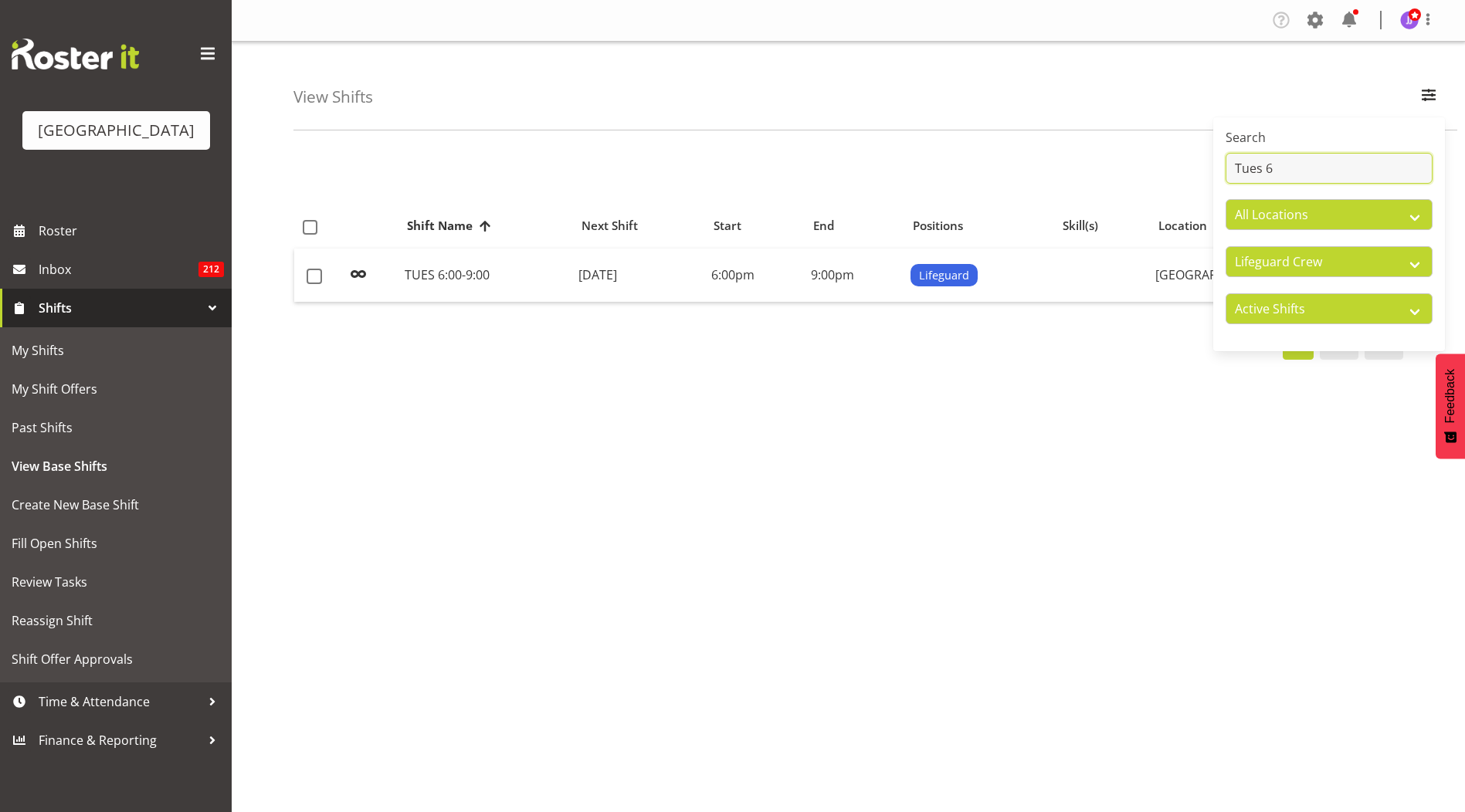
click at [1307, 174] on input "Tues 6" at bounding box center [1329, 169] width 207 height 31
type input "T"
type input "6:00 -"
click at [689, 284] on td "[DATE]" at bounding box center [621, 276] width 136 height 54
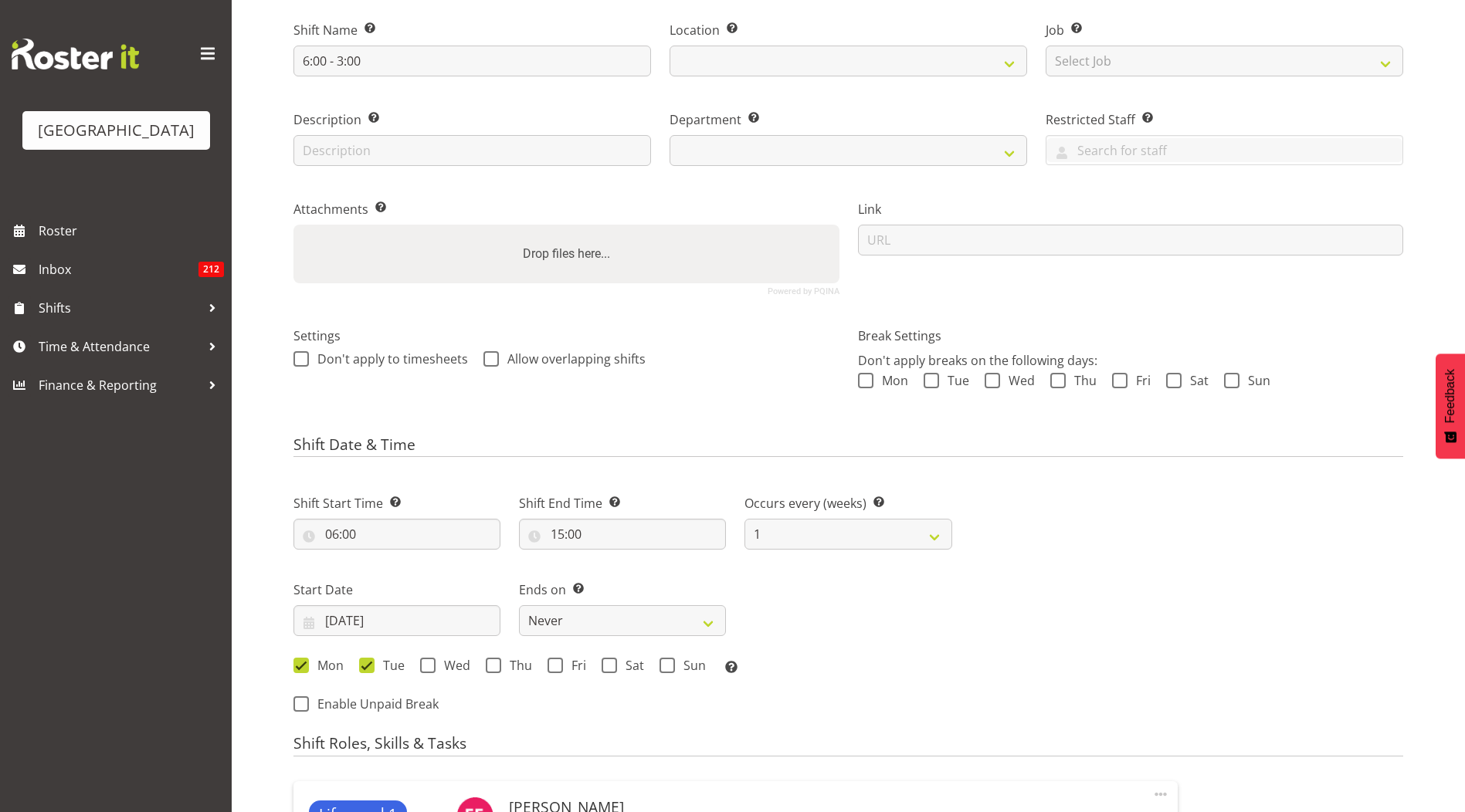
select select
select select "114"
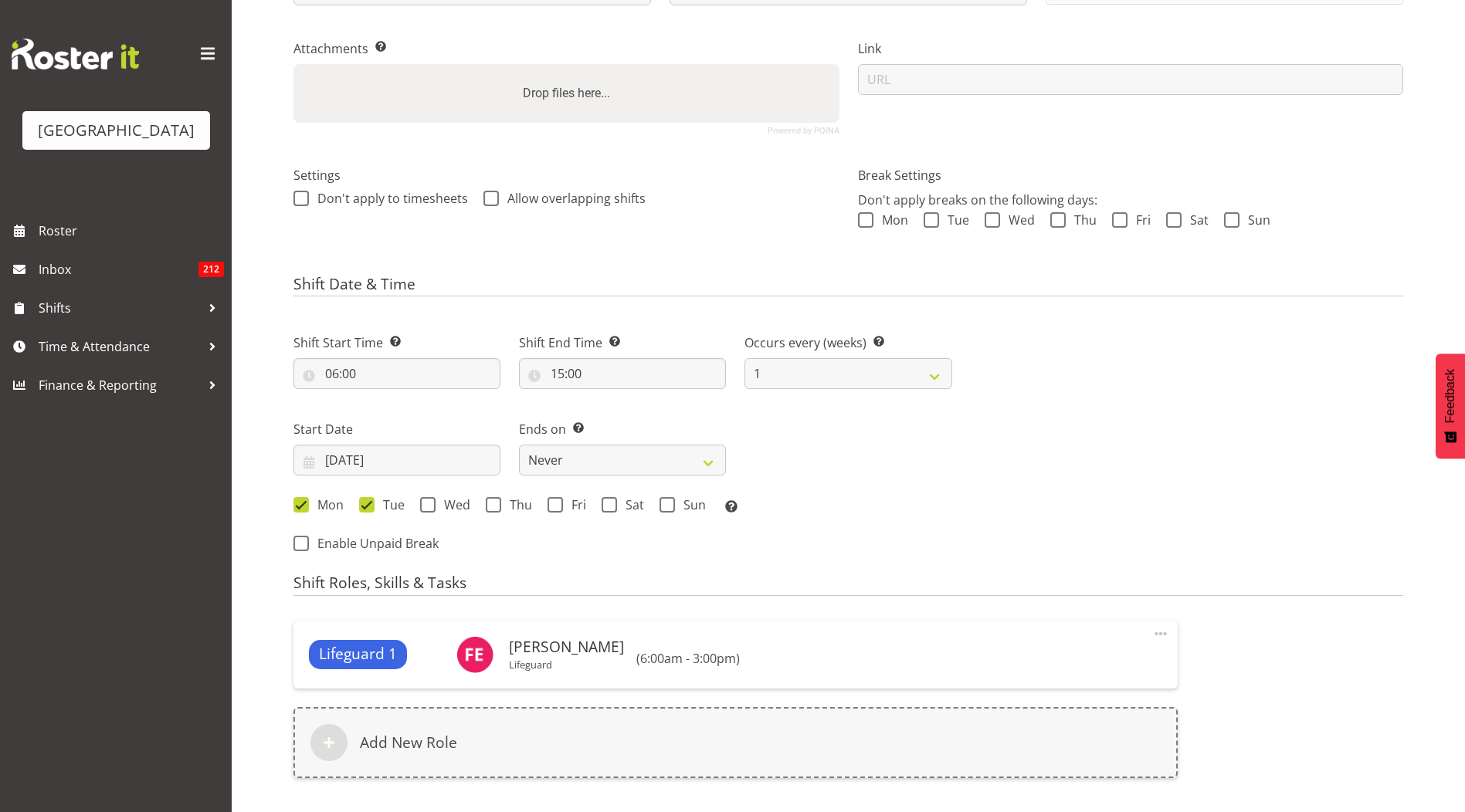
scroll to position [502, 0]
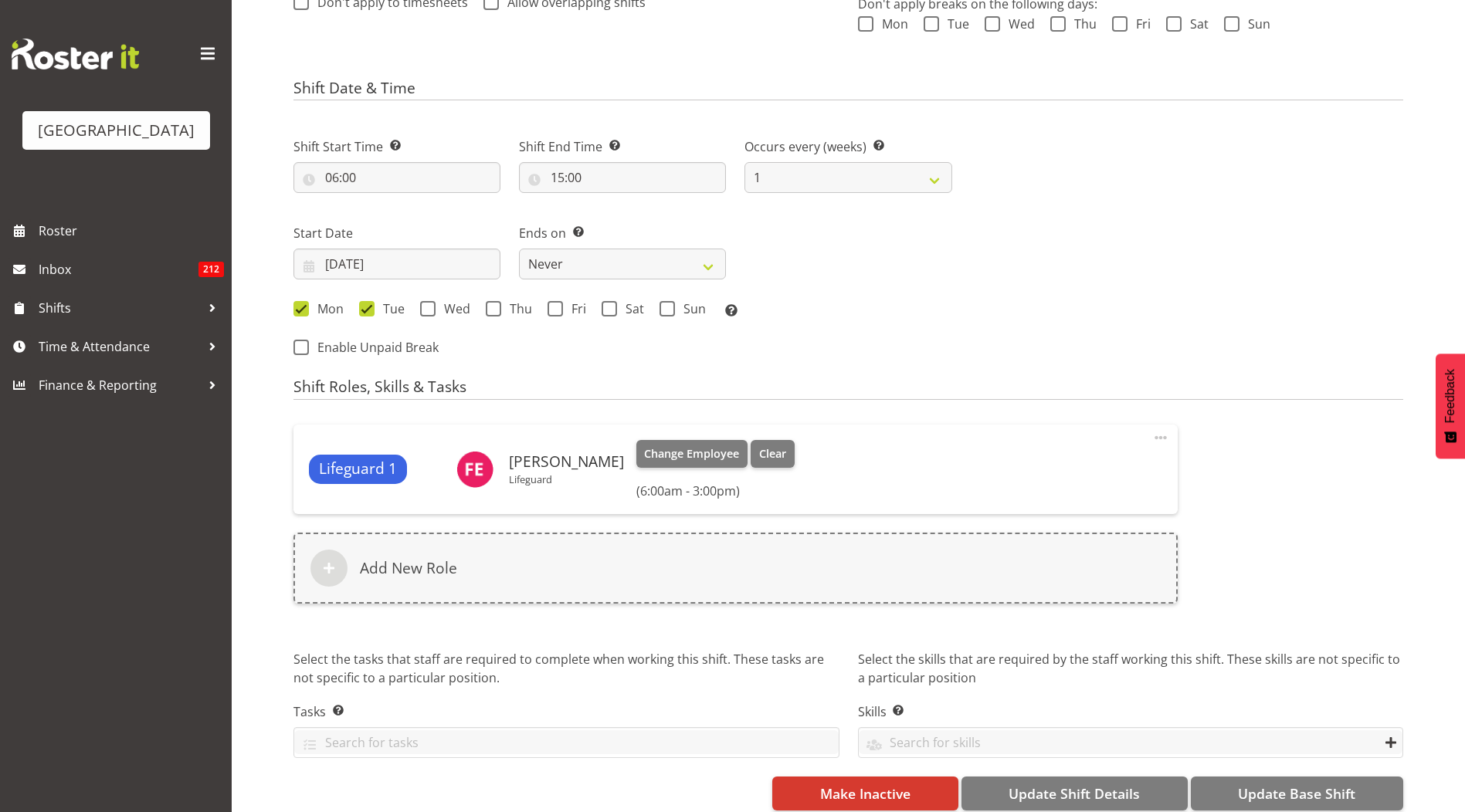
click at [1161, 438] on span at bounding box center [1160, 438] width 18 height 18
click at [1126, 471] on link "Edit" at bounding box center [1096, 471] width 149 height 28
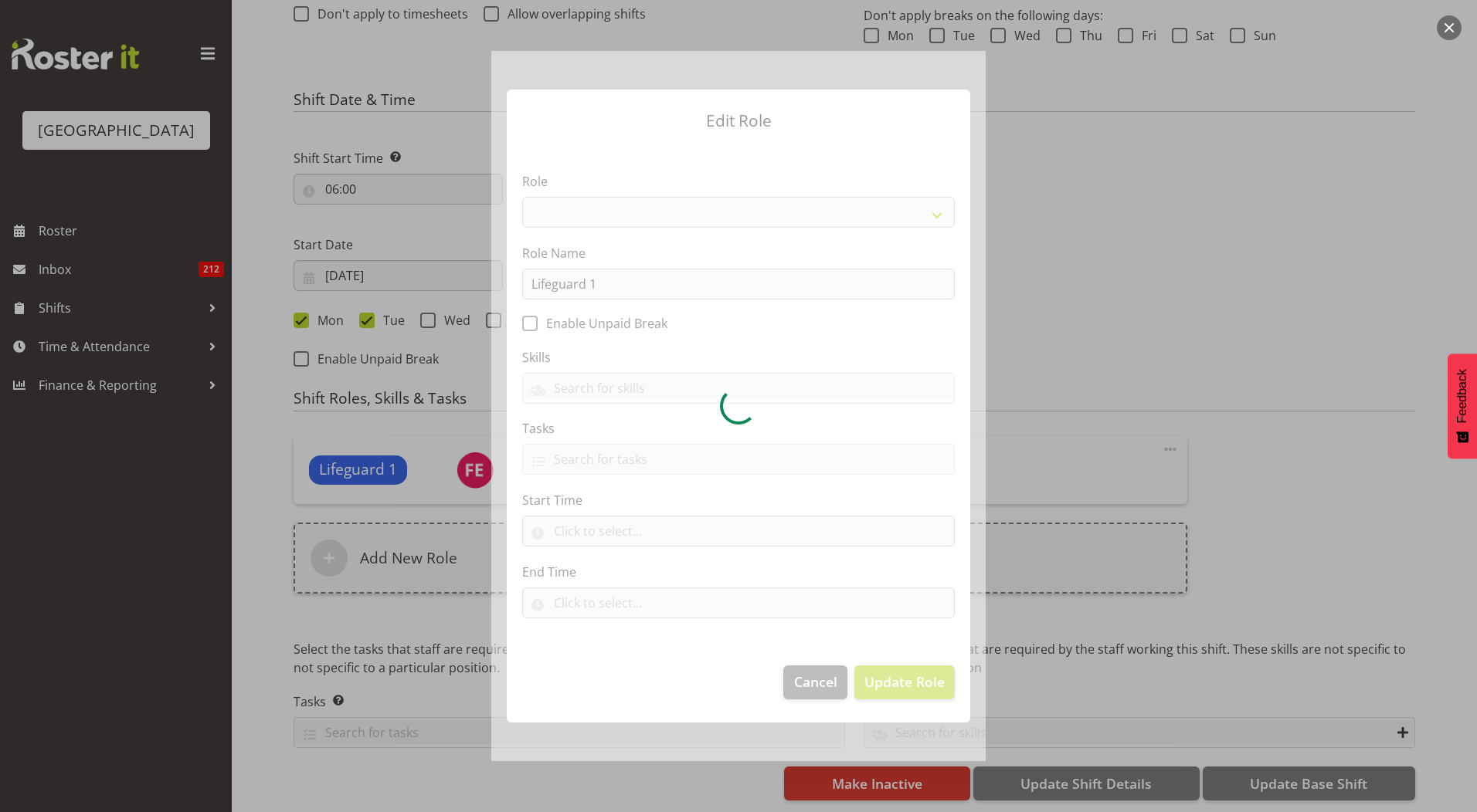
select select "96"
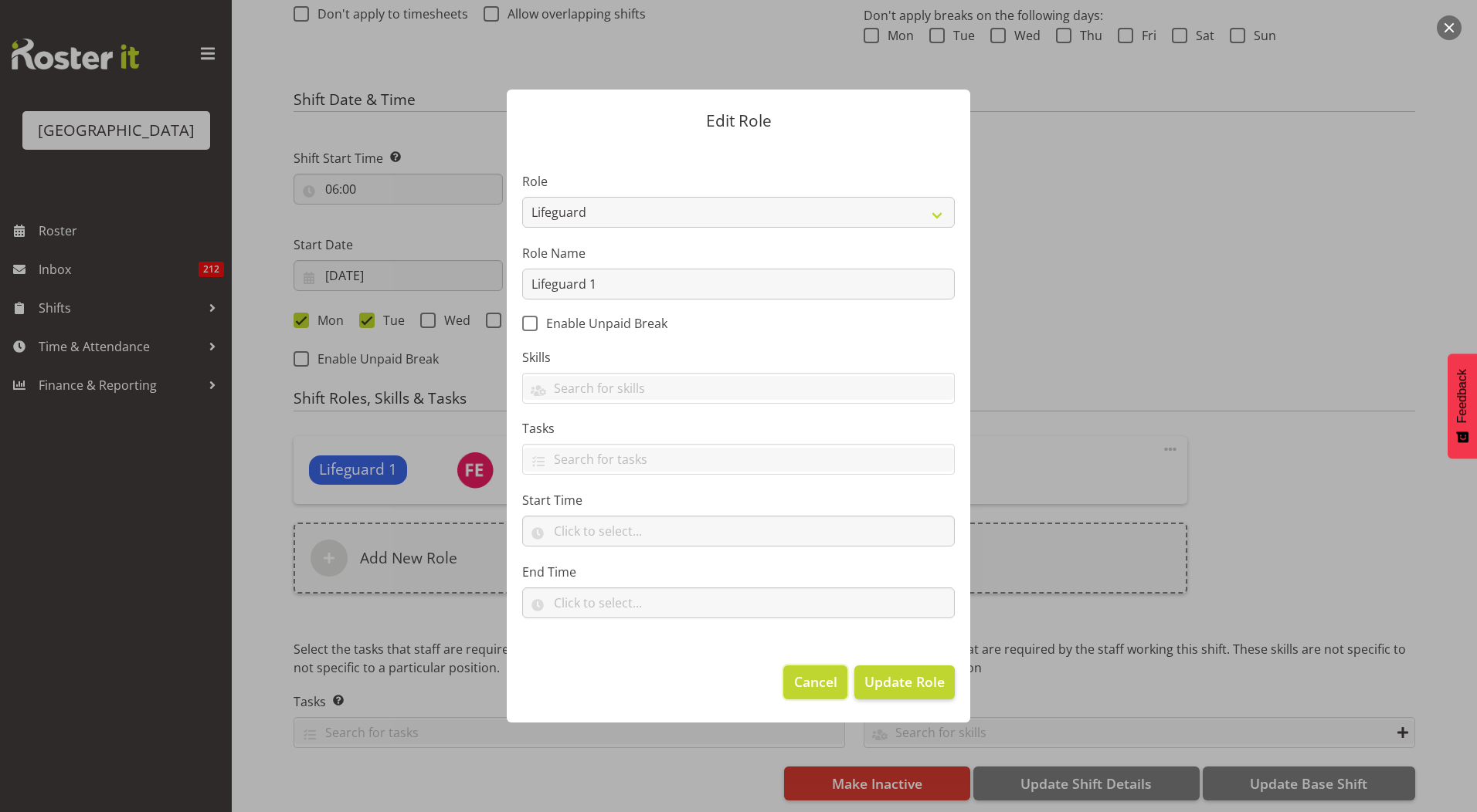
click at [834, 692] on button "Cancel" at bounding box center [815, 682] width 63 height 34
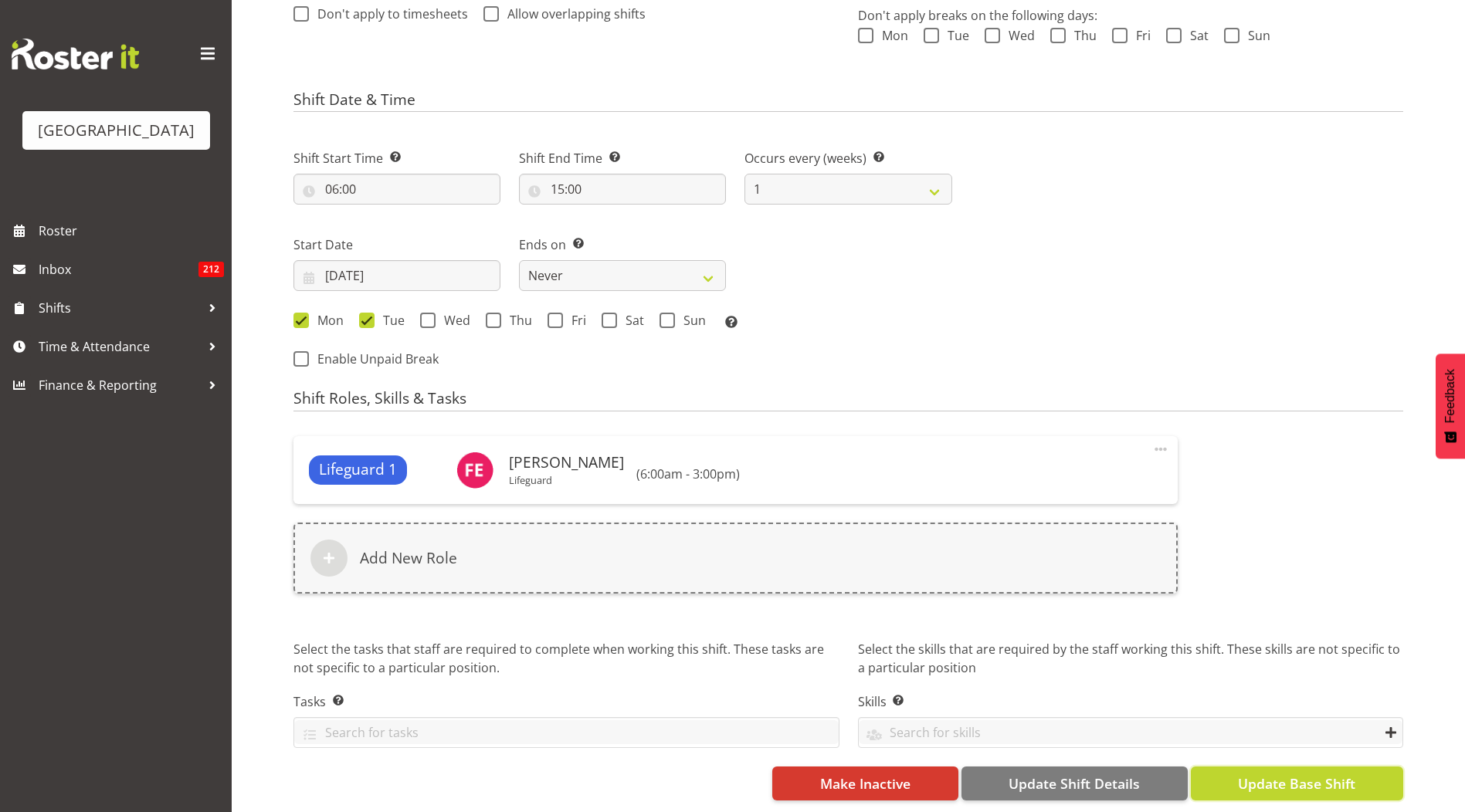
click at [1229, 769] on button "Update Base Shift" at bounding box center [1297, 783] width 212 height 34
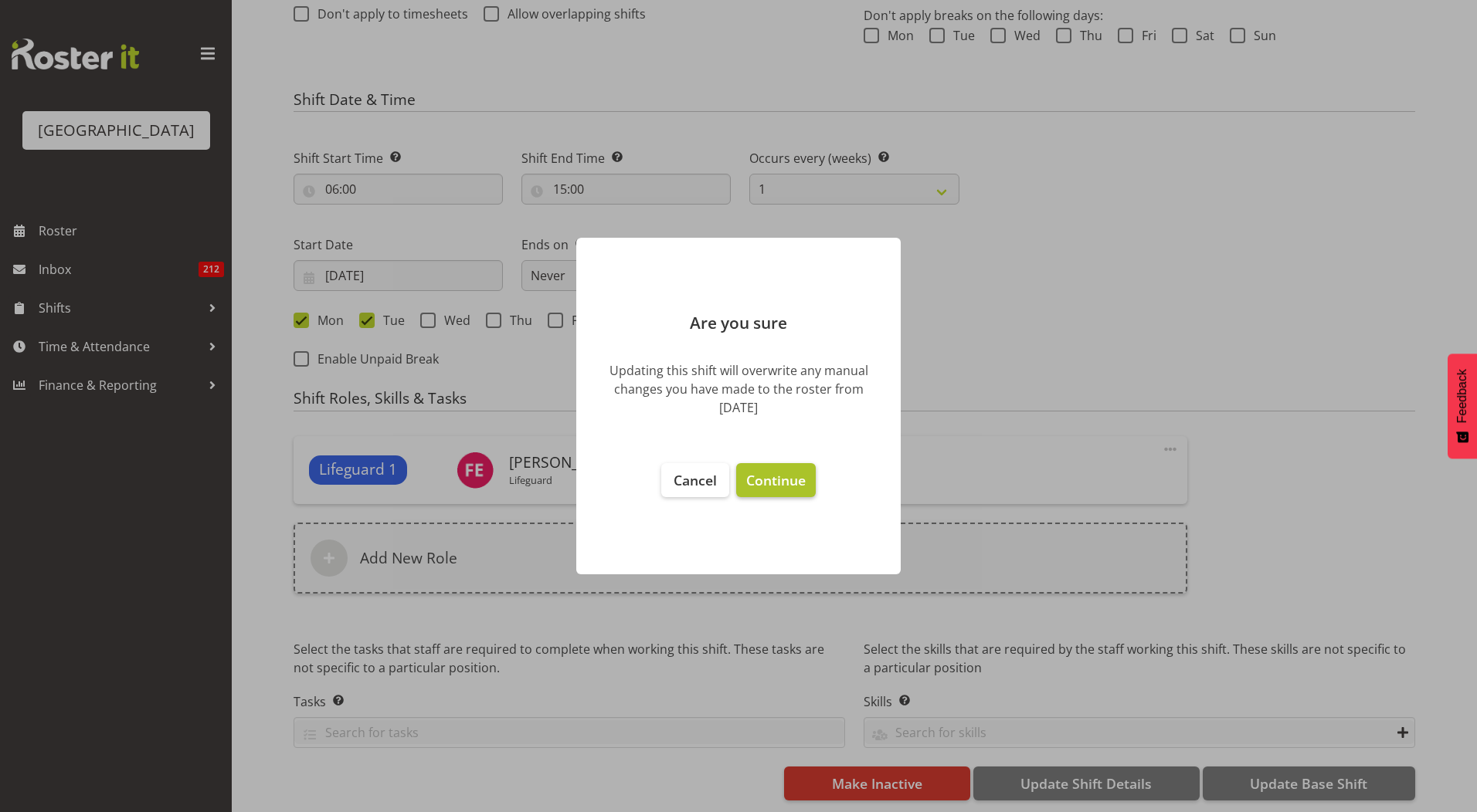
click at [769, 474] on span "Continue" at bounding box center [776, 480] width 60 height 18
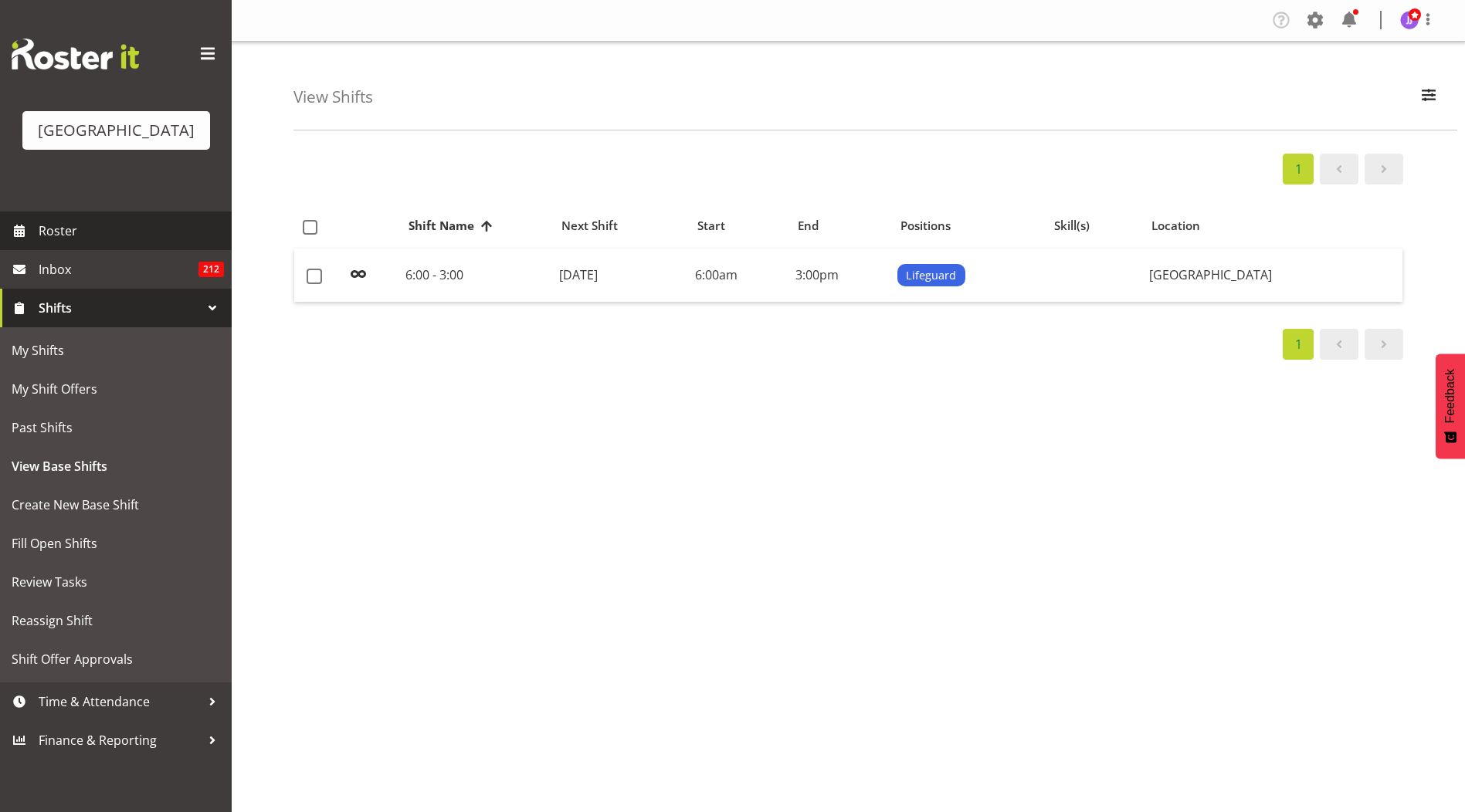
click at [65, 228] on span "Roster" at bounding box center [131, 231] width 185 height 24
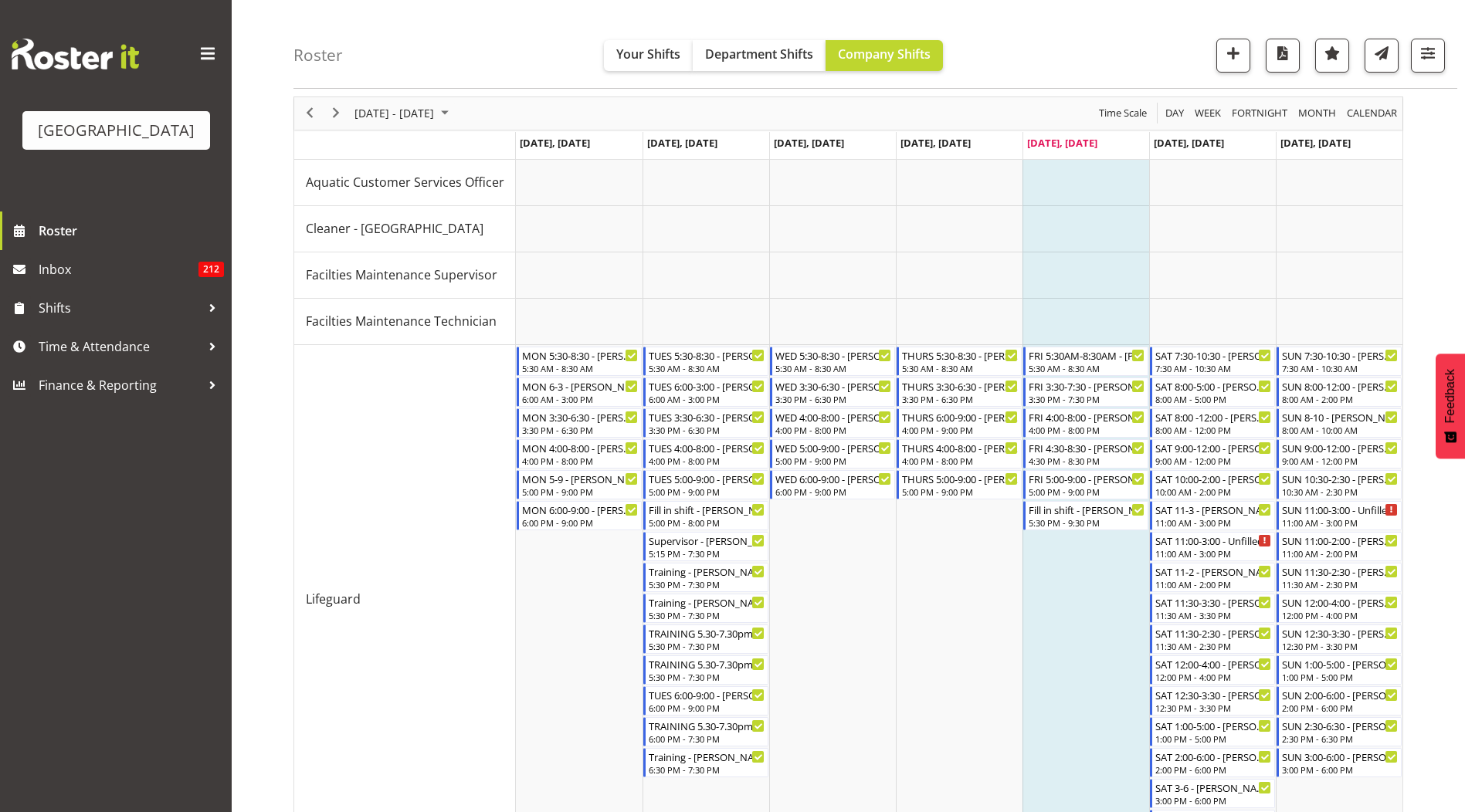
scroll to position [58, 0]
click at [337, 112] on span "Next" at bounding box center [335, 111] width 18 height 19
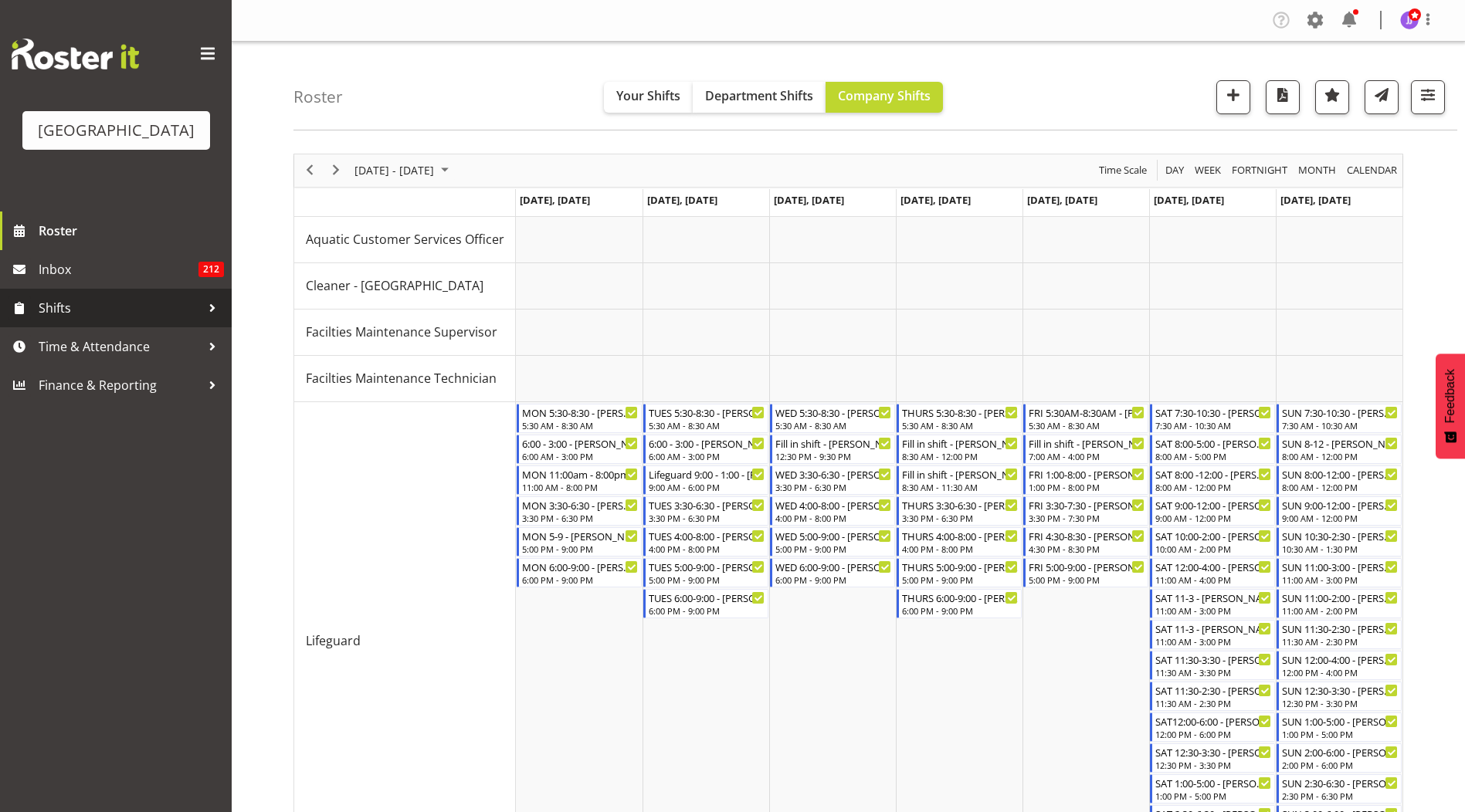
click at [213, 312] on div at bounding box center [213, 308] width 24 height 24
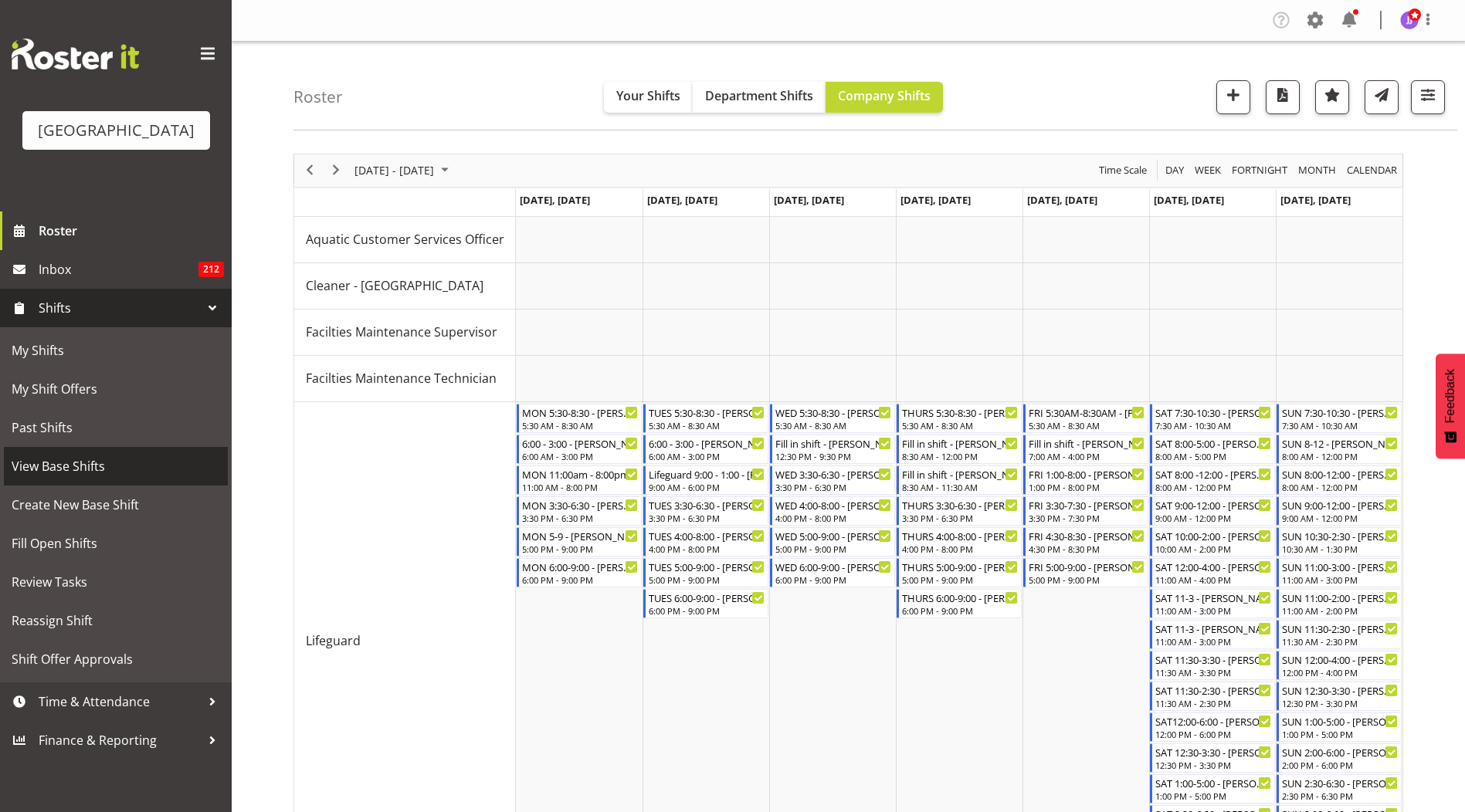
click at [85, 462] on span "View Base Shifts" at bounding box center [116, 467] width 209 height 24
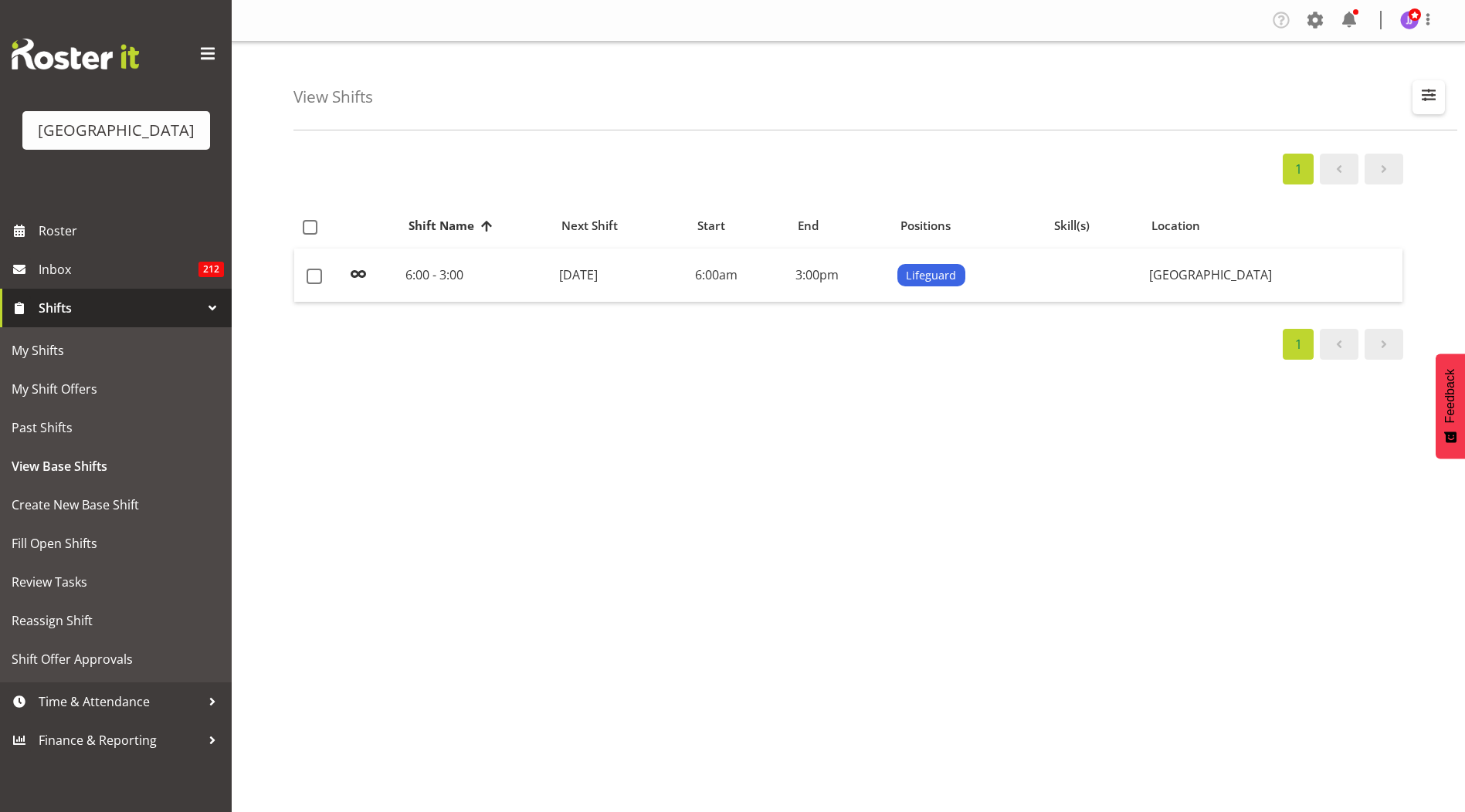
click at [1436, 97] on span "button" at bounding box center [1429, 95] width 20 height 20
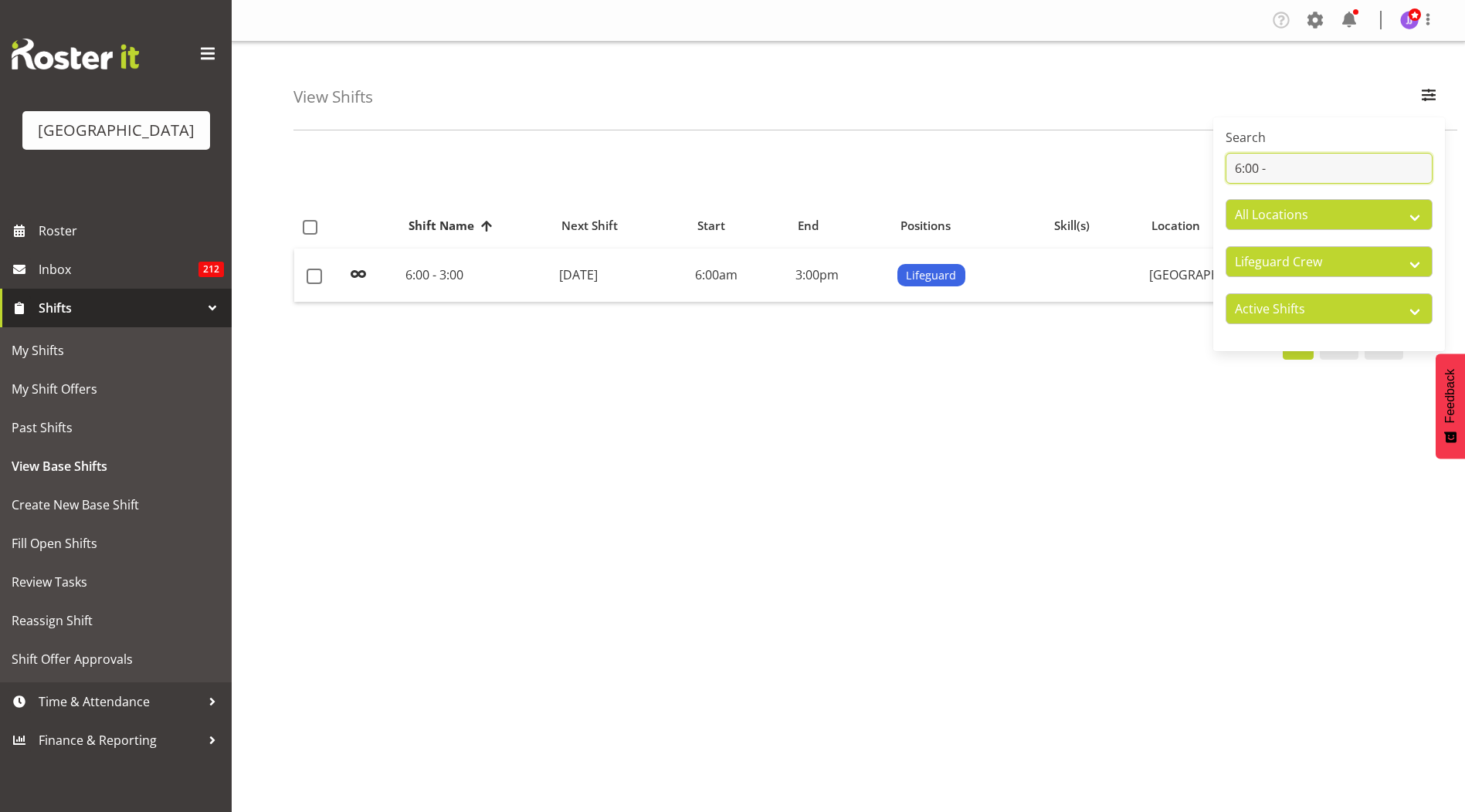
drag, startPoint x: 1286, startPoint y: 166, endPoint x: 1156, endPoint y: 170, distance: 130.1
click at [1156, 170] on div "View Shifts Search 6:00 - All Locations Splash Palace All Departments Cleaning …" at bounding box center [849, 401] width 1234 height 718
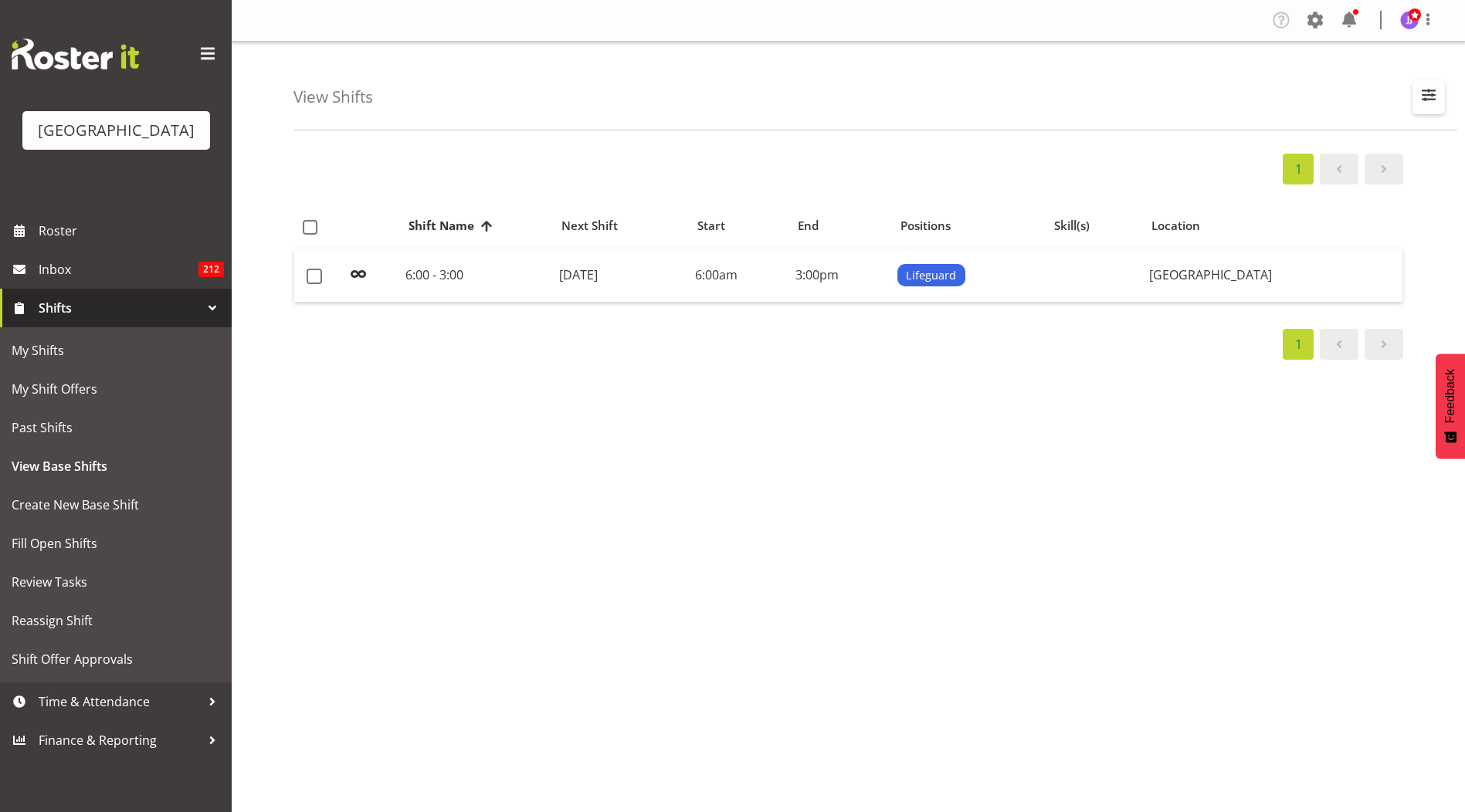
click at [1427, 90] on span "button" at bounding box center [1429, 95] width 20 height 20
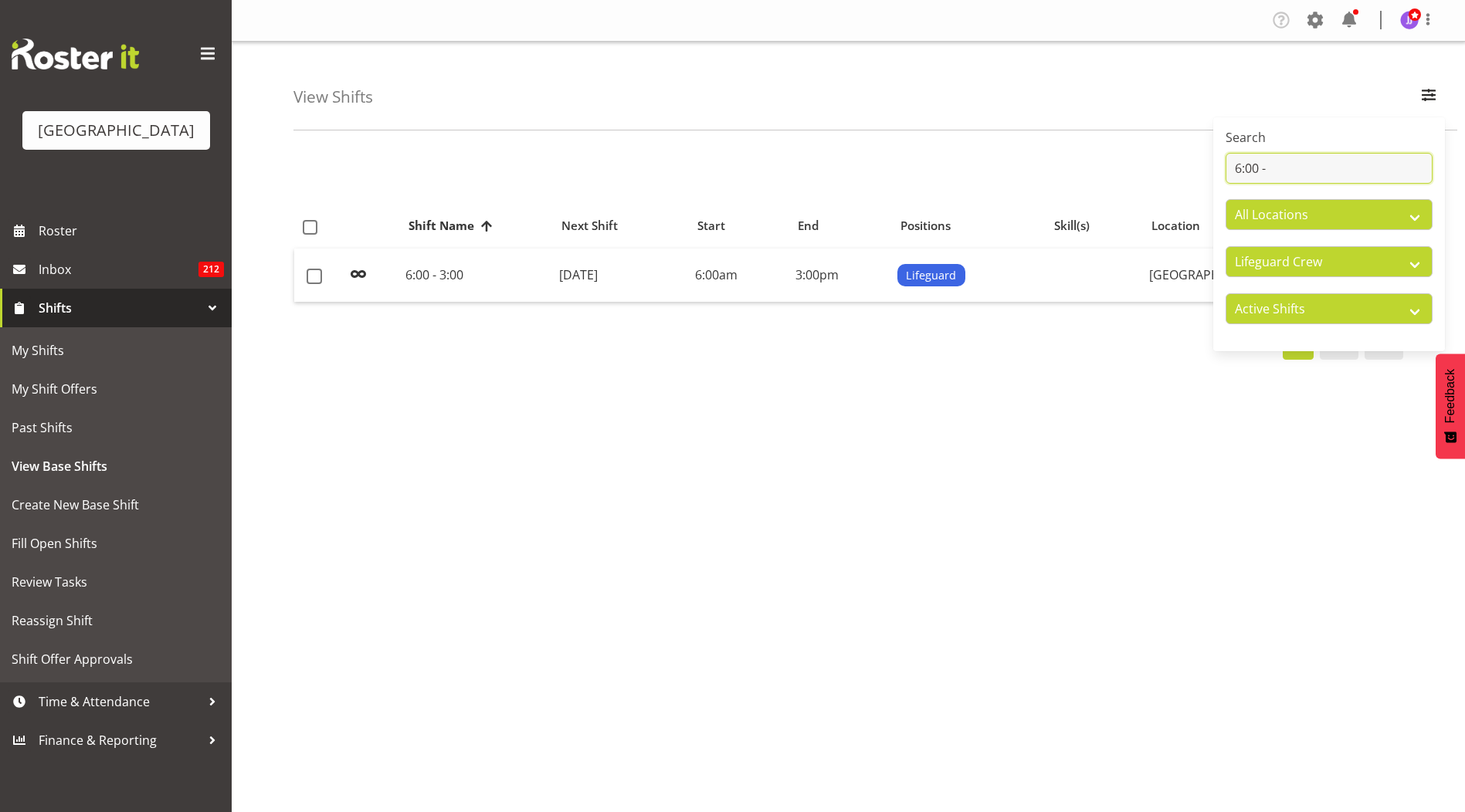
click at [1314, 181] on input "6:00 -" at bounding box center [1329, 169] width 207 height 31
type input "6"
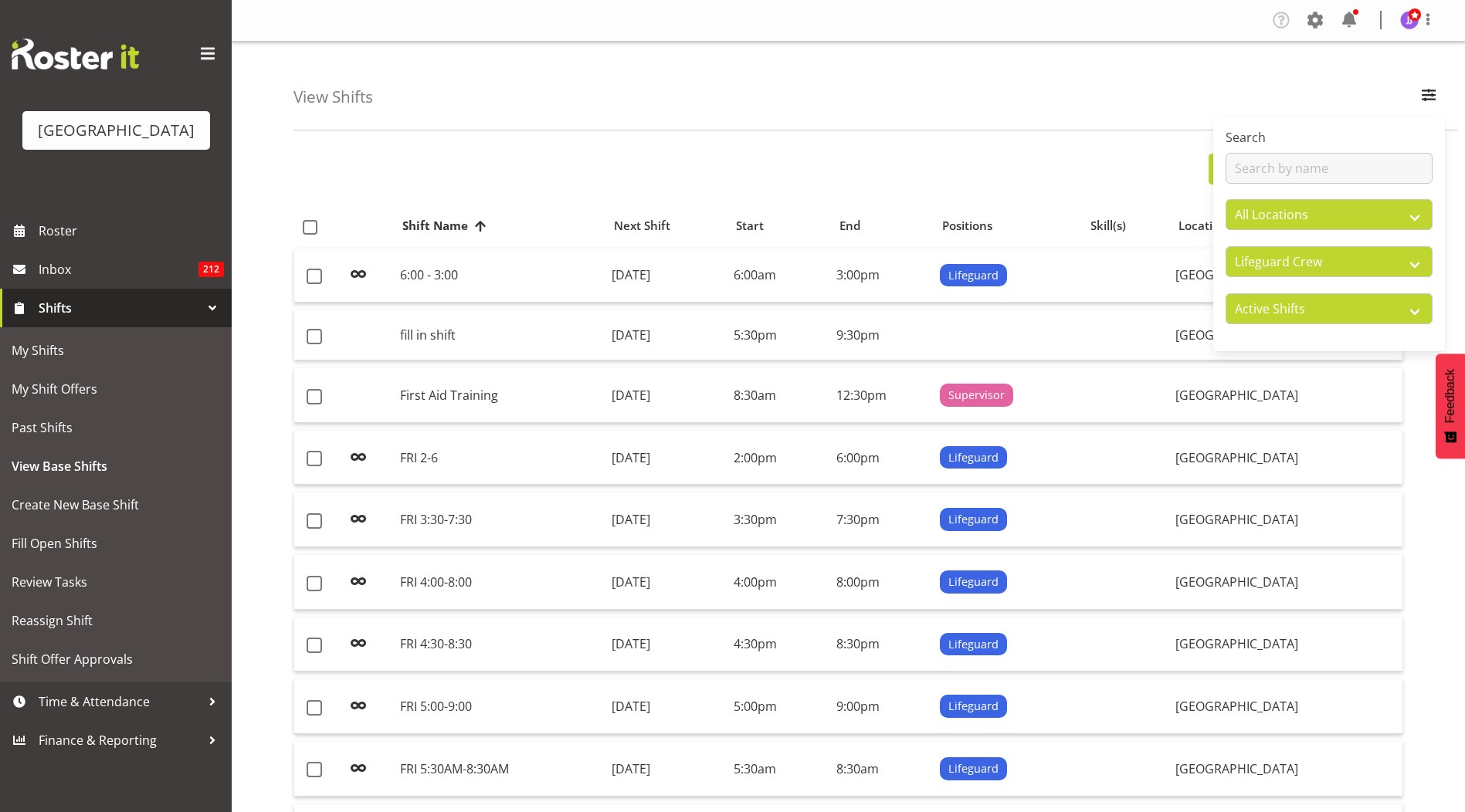
click at [1308, 76] on div "View Shifts Search All Locations Splash Palace All Departments Cleaning Crew Cu…" at bounding box center [876, 86] width 1164 height 89
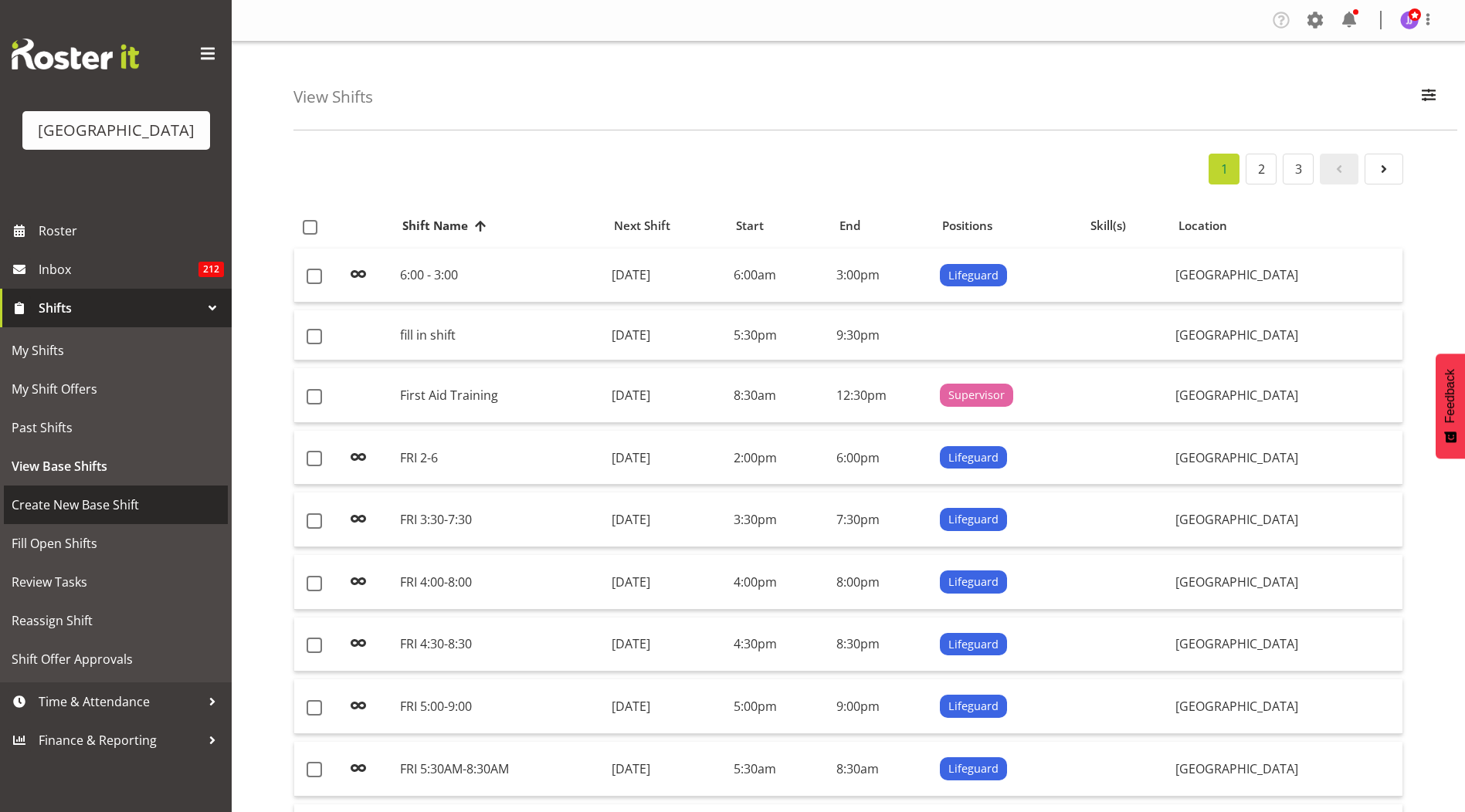
click at [86, 501] on span "Create New Base Shift" at bounding box center [116, 505] width 209 height 24
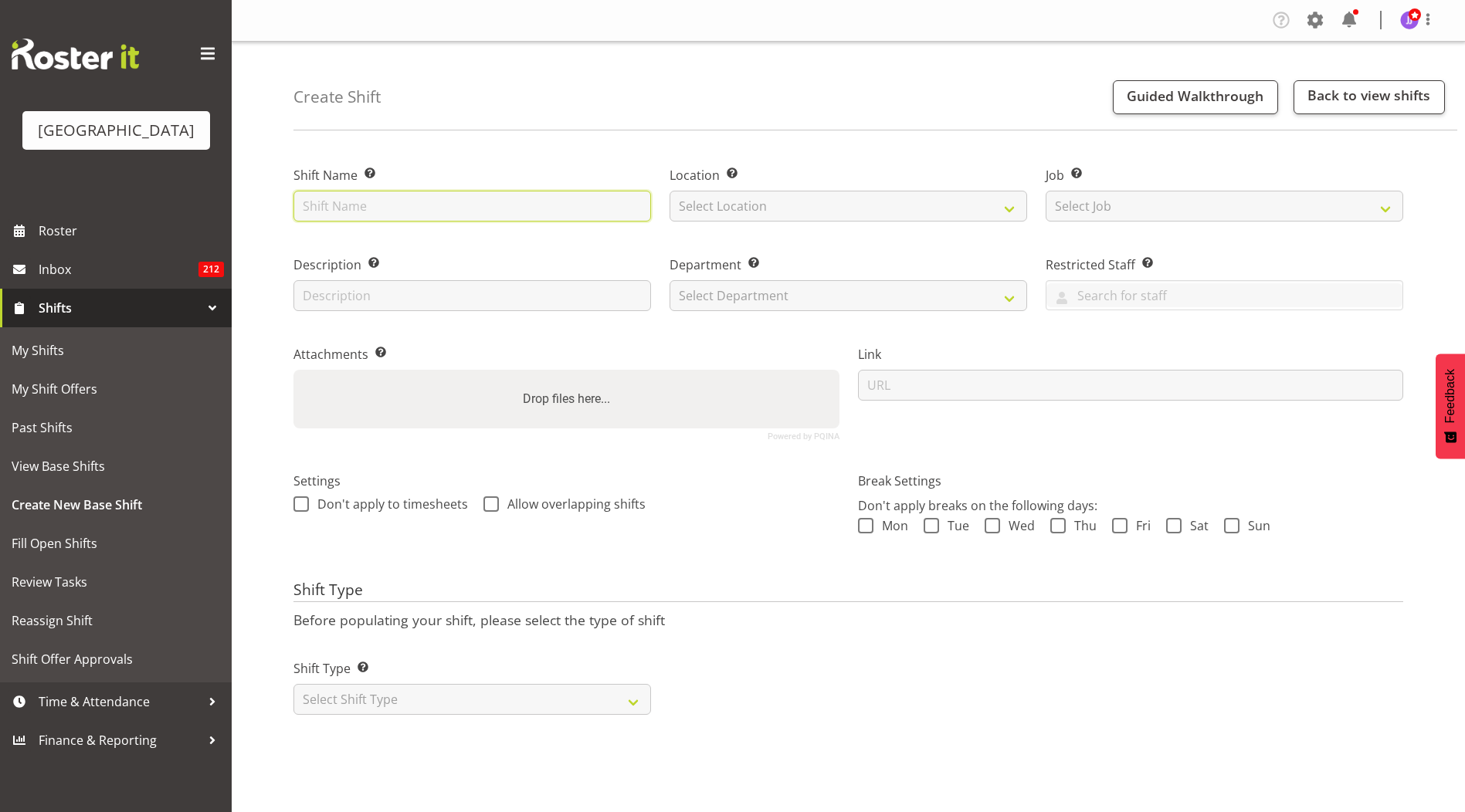
click at [386, 199] on input "text" at bounding box center [472, 206] width 357 height 31
click at [324, 201] on input "1:30 - 8:00pm" at bounding box center [472, 206] width 357 height 31
type input "1:30pm - 8:00pm"
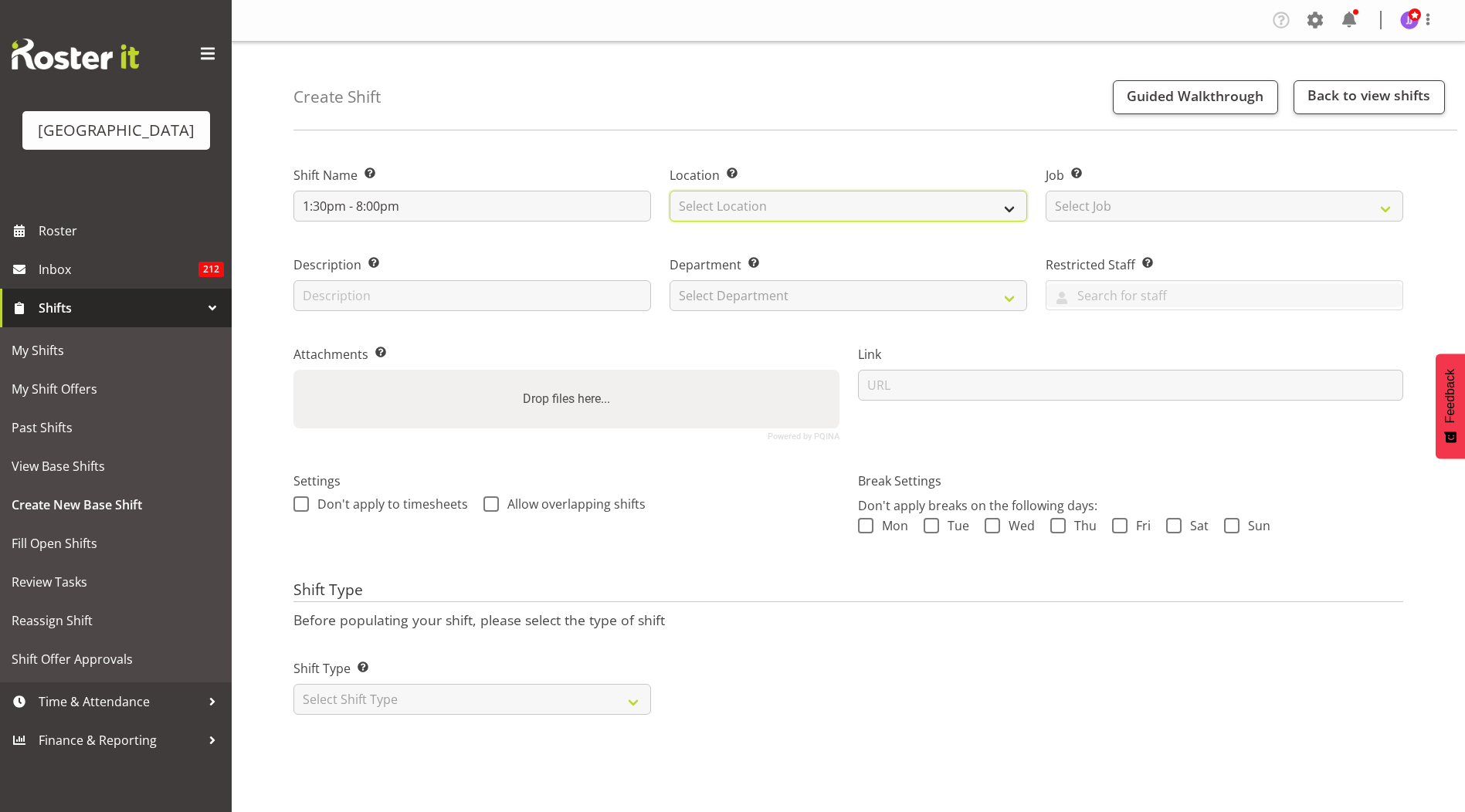
click at [694, 209] on select "Select Location [GEOGRAPHIC_DATA]" at bounding box center [849, 206] width 357 height 31
select select "83"
click at [670, 190] on select "Select Location [GEOGRAPHIC_DATA]" at bounding box center [849, 206] width 357 height 31
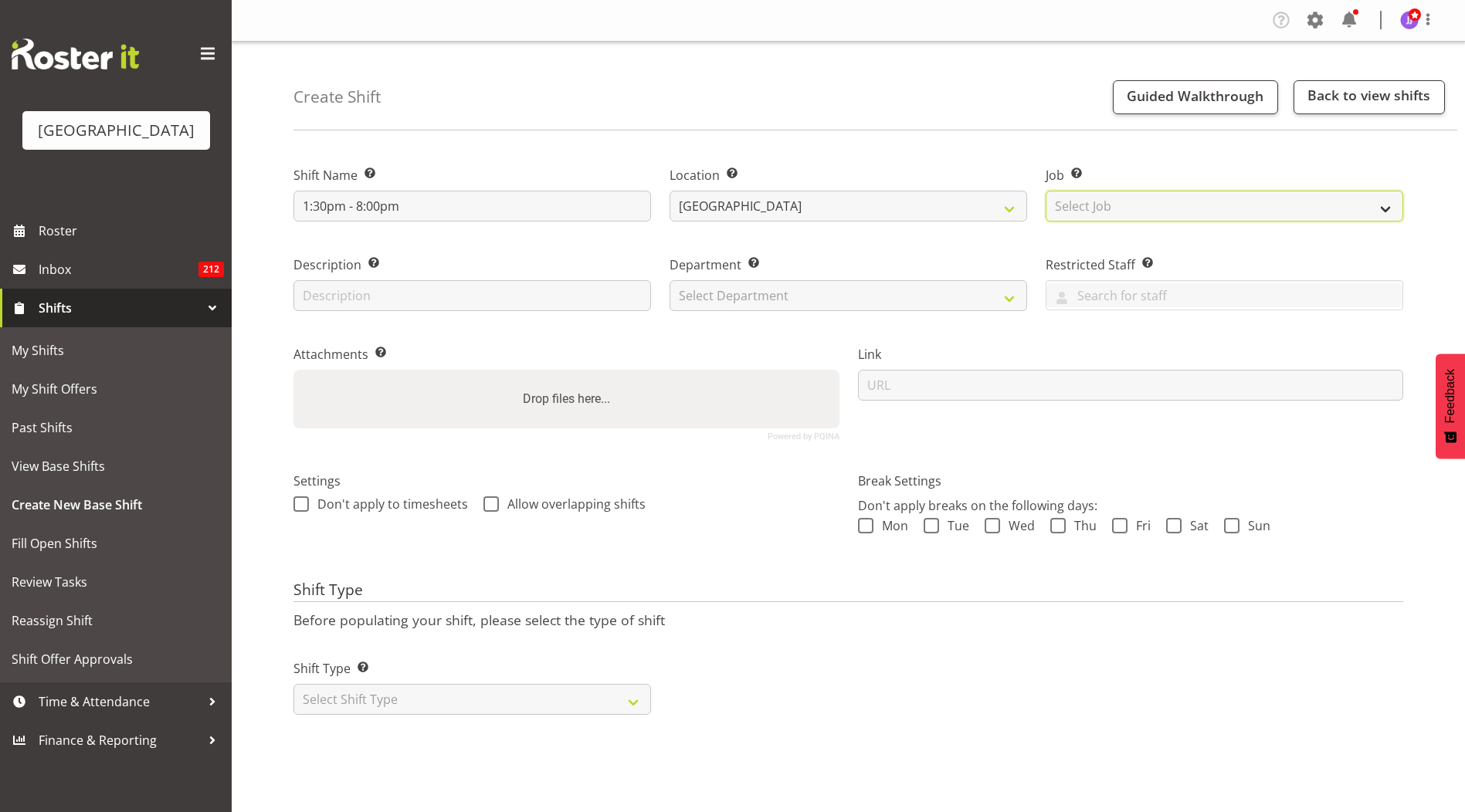
click at [1168, 201] on select "Select Job Create new job ACSO" at bounding box center [1225, 206] width 357 height 31
click at [795, 160] on div "Location Enter the location where the shift will occur. [GEOGRAPHIC_DATA]" at bounding box center [848, 188] width 376 height 90
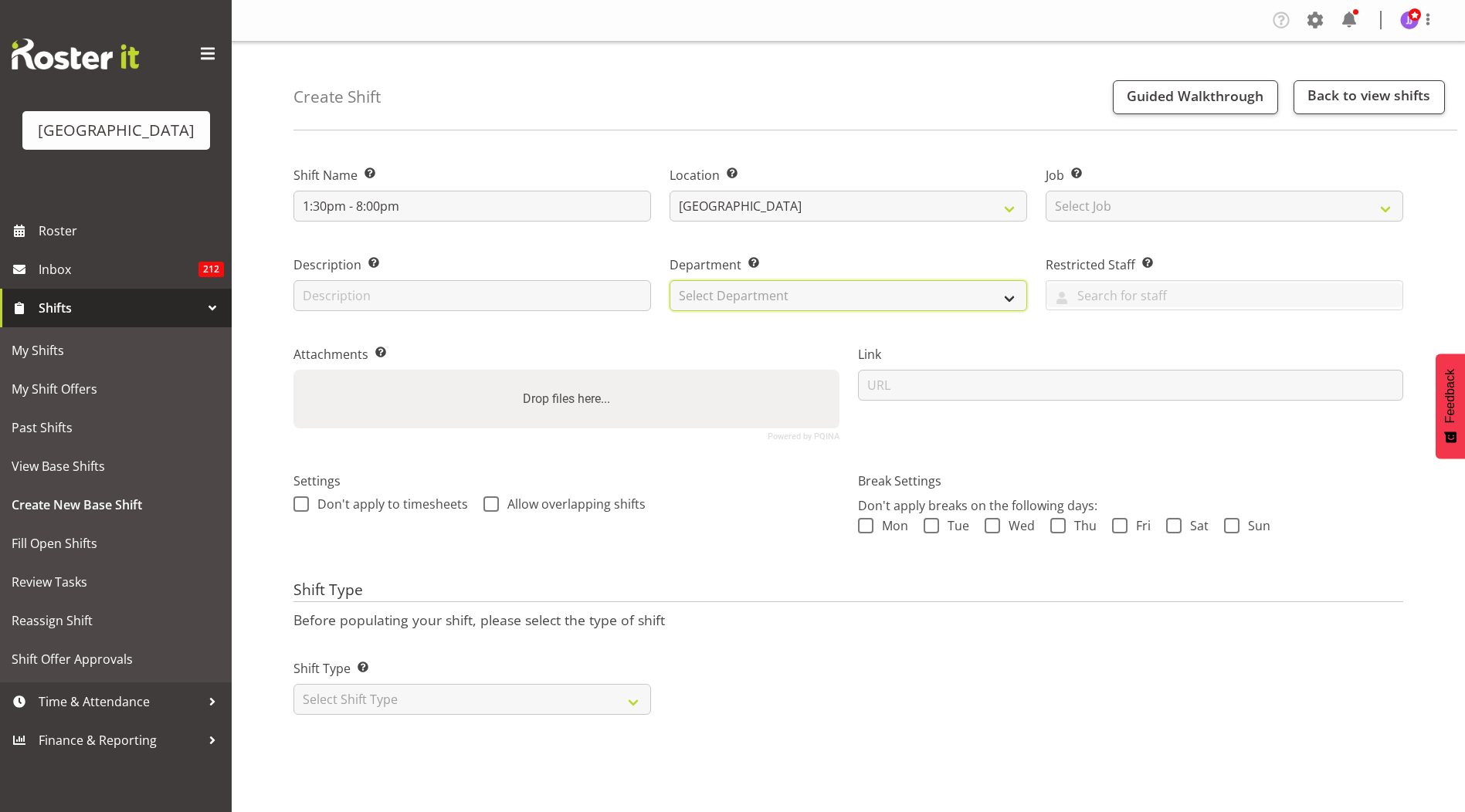
click at [734, 298] on select "Select Department Cleaning Crew Customer Services Crew Lifeguard Crew Maintenan…" at bounding box center [849, 295] width 357 height 31
select select "114"
click at [670, 280] on select "Select Department Cleaning Crew Customer Services Crew Lifeguard Crew Maintenan…" at bounding box center [849, 295] width 357 height 31
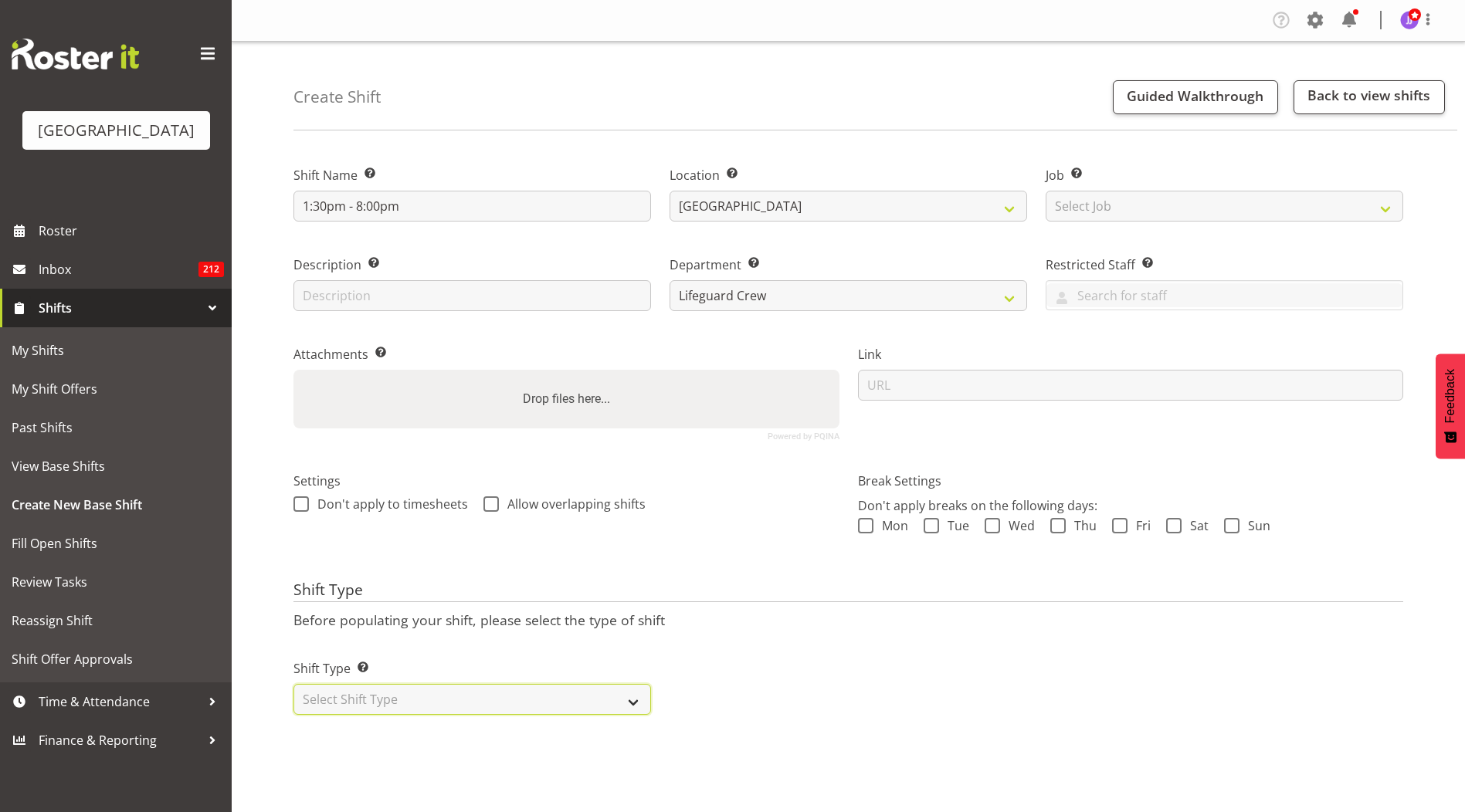
click at [386, 708] on select "Select Shift Type One Off Shift Recurring Shift Rotating Shift" at bounding box center [472, 700] width 357 height 31
select select "recurring"
click at [294, 684] on select "Select Shift Type One Off Shift Recurring Shift Rotating Shift" at bounding box center [472, 700] width 357 height 31
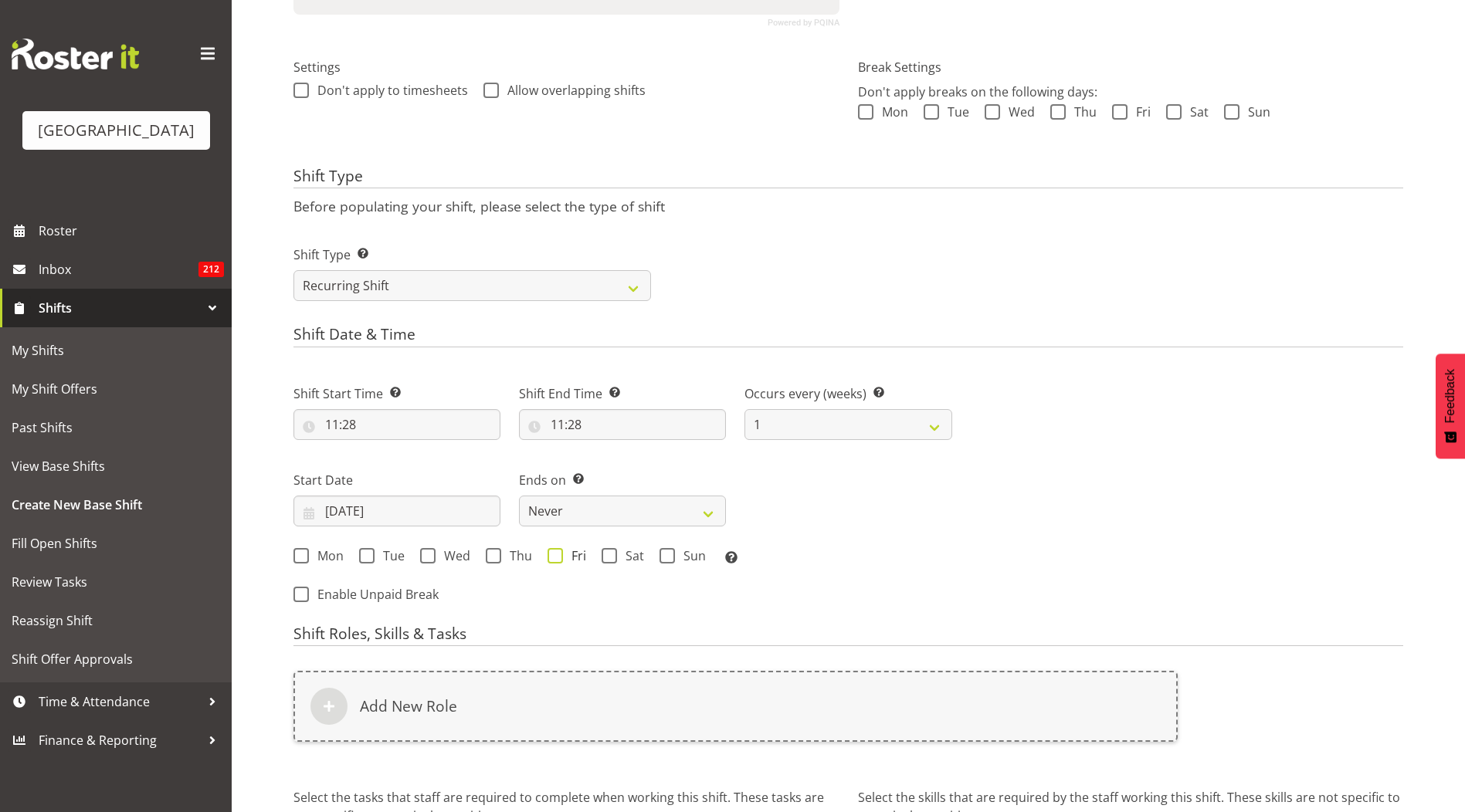
click at [567, 552] on span "Fri" at bounding box center [575, 556] width 24 height 15
click at [558, 552] on input "Fri" at bounding box center [552, 555] width 10 height 10
checkbox input "true"
click at [339, 513] on input "15/08/2025" at bounding box center [397, 511] width 207 height 31
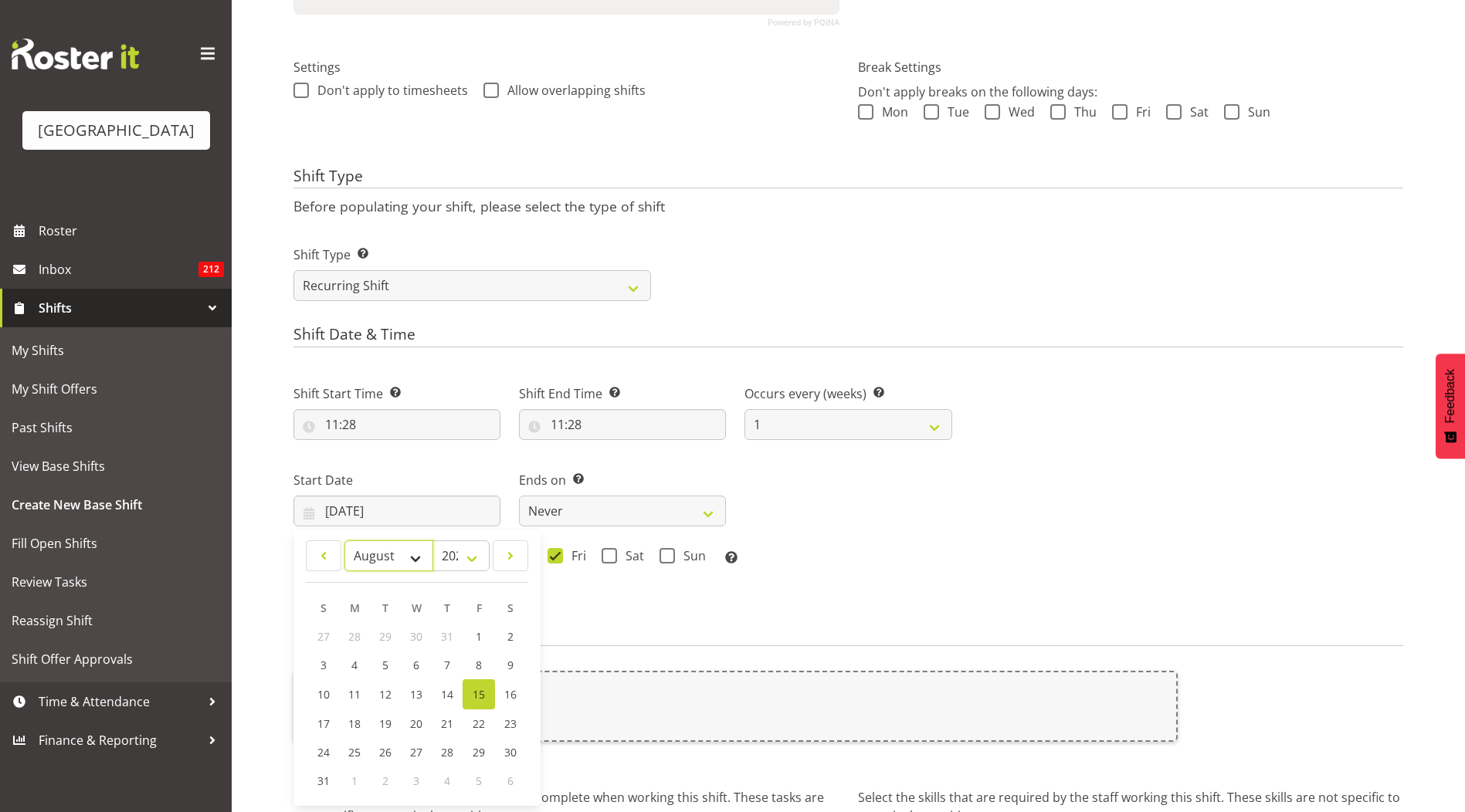
click at [398, 555] on select "January February March April May June July August September October November De…" at bounding box center [389, 556] width 89 height 31
select select "8"
click at [344, 540] on select "January February March April May June July August September October November De…" at bounding box center [389, 556] width 89 height 31
click at [351, 645] on link "1" at bounding box center [355, 637] width 31 height 29
type input "01/09/2025"
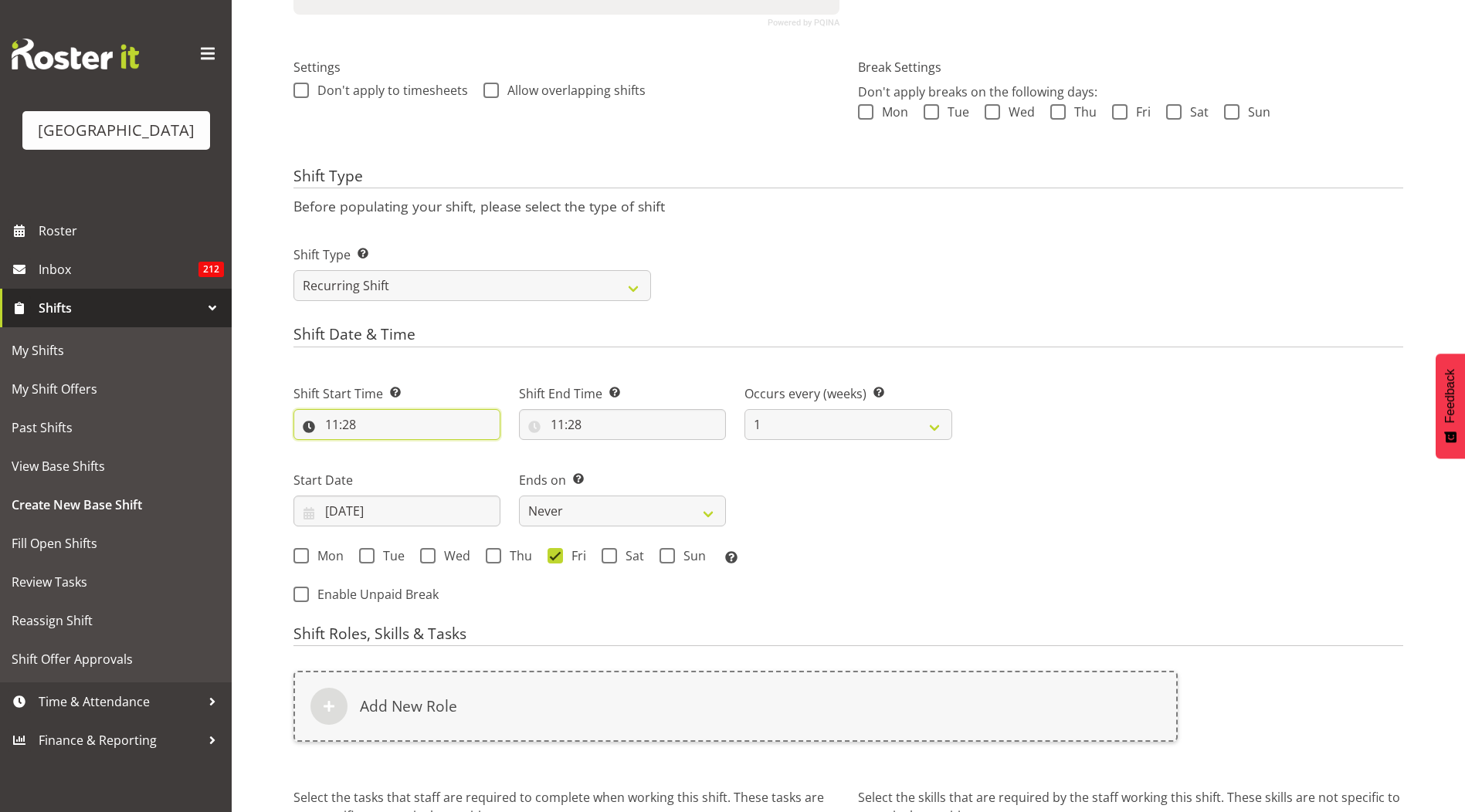
click at [342, 423] on input "11:28" at bounding box center [397, 425] width 207 height 31
click at [399, 466] on select "00 01 02 03 04 05 06 07 08 09 10 11 12 13 14 15 16 17 18 19 20 21 22 23" at bounding box center [399, 465] width 34 height 31
select select "13"
click at [382, 450] on select "00 01 02 03 04 05 06 07 08 09 10 11 12 13 14 15 16 17 18 19 20 21 22 23" at bounding box center [399, 465] width 34 height 31
type input "13:28"
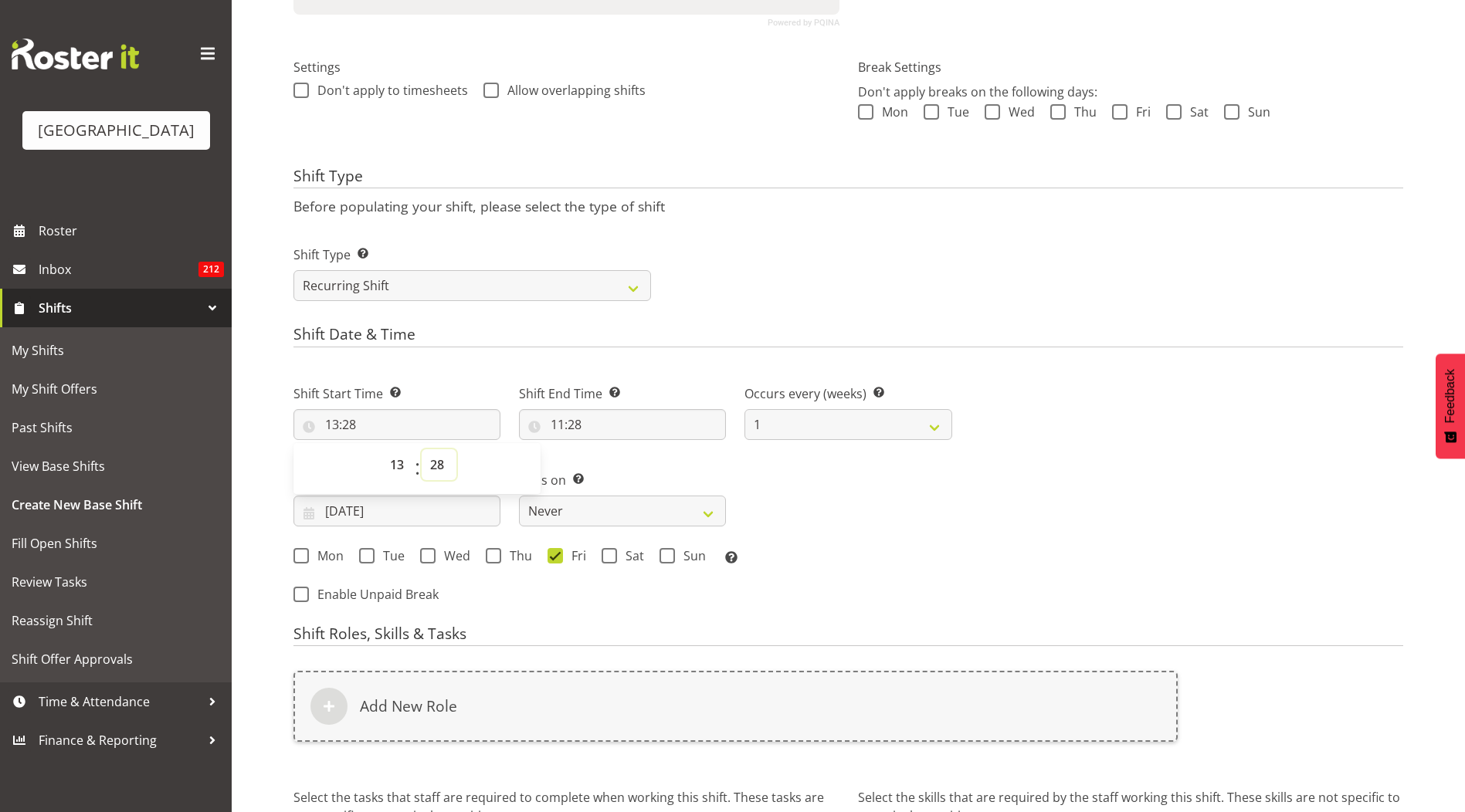
click at [436, 459] on select "00 01 02 03 04 05 06 07 08 09 10 11 12 13 14 15 16 17 18 19 20 21 22 23 24 25 2…" at bounding box center [439, 465] width 34 height 31
select select "30"
click at [422, 450] on select "00 01 02 03 04 05 06 07 08 09 10 11 12 13 14 15 16 17 18 19 20 21 22 23 24 25 2…" at bounding box center [439, 465] width 34 height 31
type input "13:30"
click at [559, 425] on input "11:28" at bounding box center [623, 425] width 207 height 31
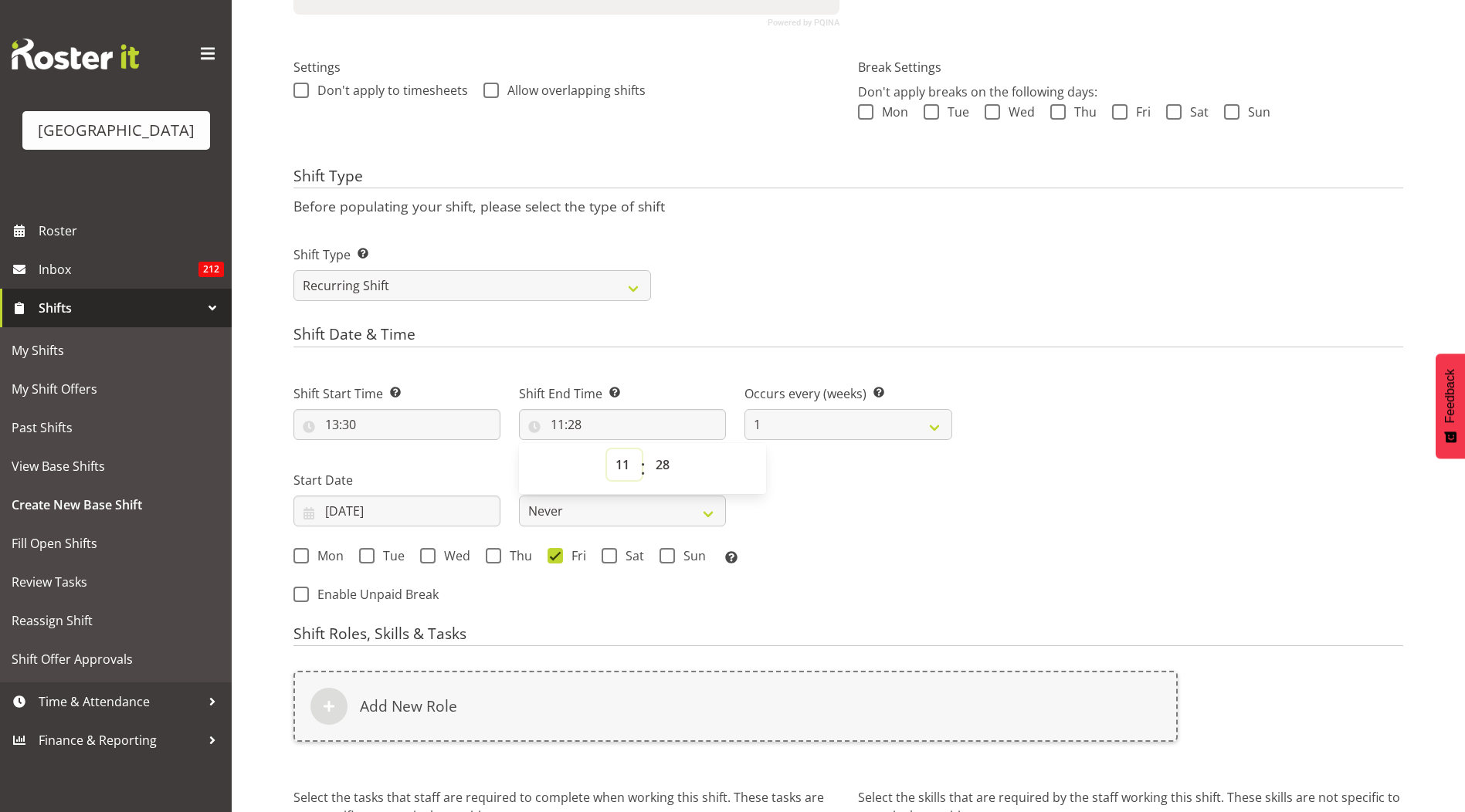
click at [623, 465] on select "00 01 02 03 04 05 06 07 08 09 10 11 12 13 14 15 16 17 18 19 20 21 22 23" at bounding box center [625, 465] width 34 height 31
select select "20"
click at [607, 450] on select "00 01 02 03 04 05 06 07 08 09 10 11 12 13 14 15 16 17 18 19 20 21 22 23" at bounding box center [625, 465] width 34 height 31
type input "20:28"
click at [668, 466] on select "00 01 02 03 04 05 06 07 08 09 10 11 12 13 14 15 16 17 18 19 20 21 22 23 24 25 2…" at bounding box center [665, 465] width 34 height 31
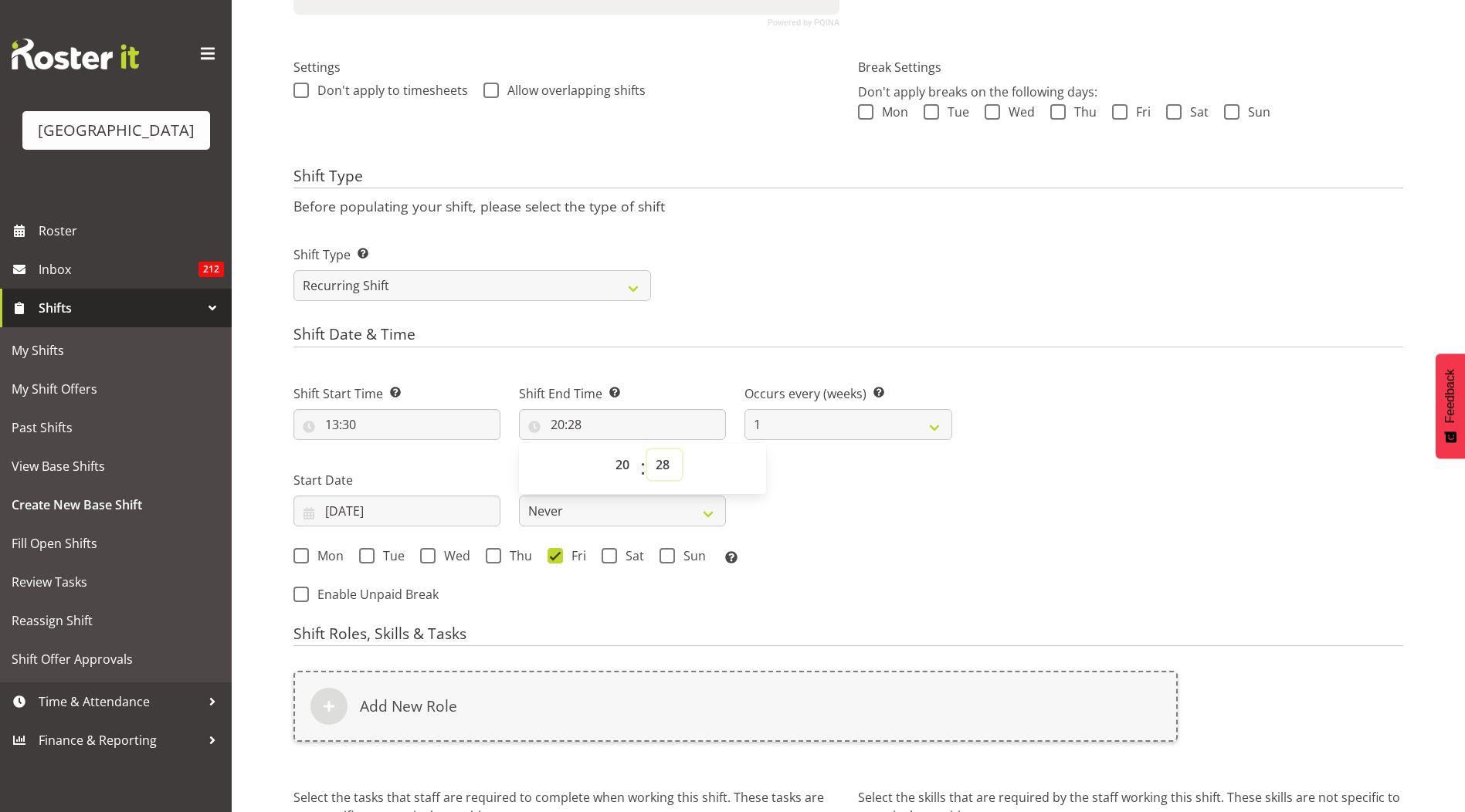
select select "0"
click at [647, 450] on select "00 01 02 03 04 05 06 07 08 09 10 11 12 13 14 15 16 17 18 19 20 21 22 23 24 25 2…" at bounding box center [665, 465] width 34 height 31
type input "20:00"
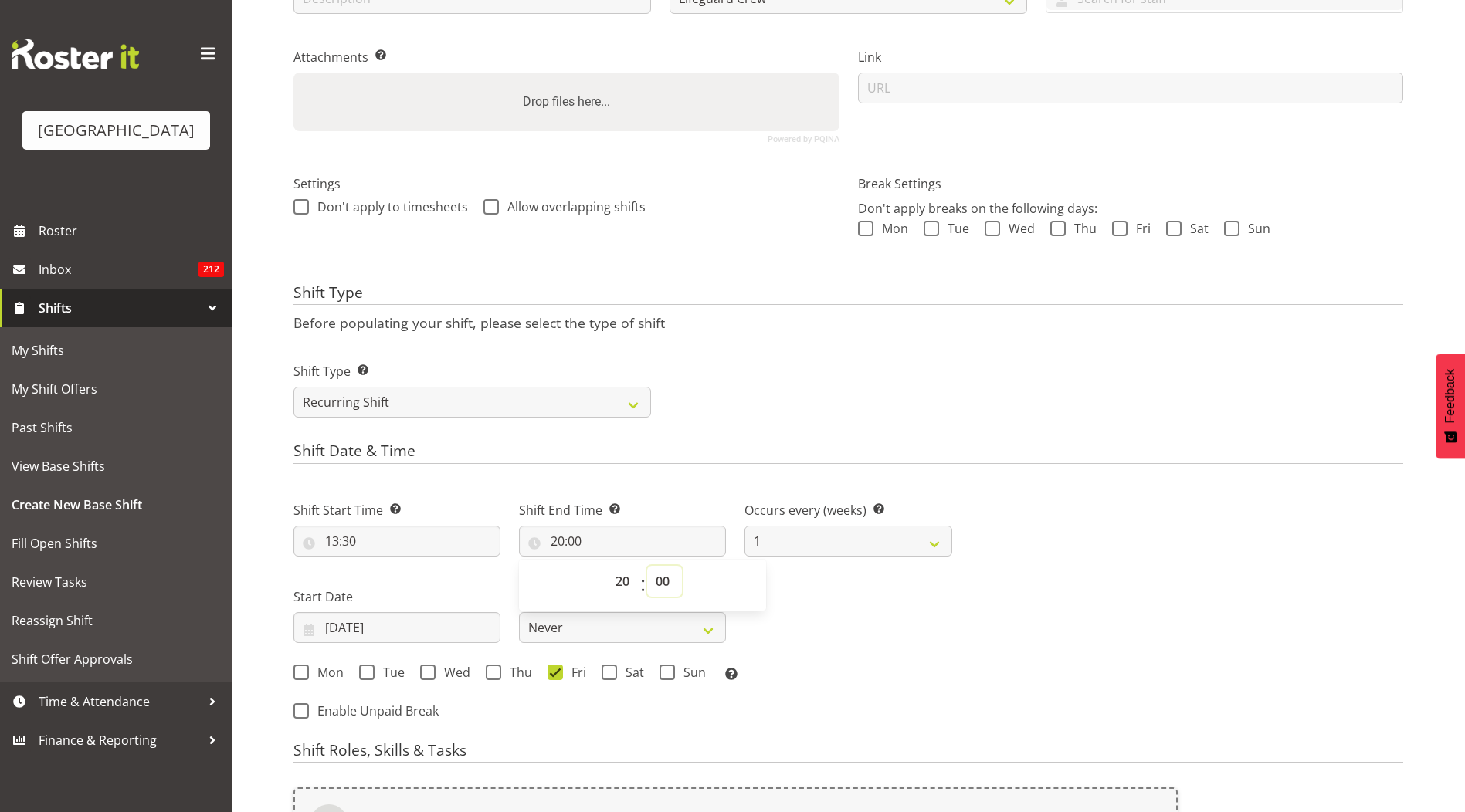
scroll to position [298, 0]
click at [868, 430] on form "Shift Name Enter a name for the shift (e.g. Day Shift). 1:30pm - 8:00pm Locatio…" at bounding box center [849, 455] width 1110 height 1219
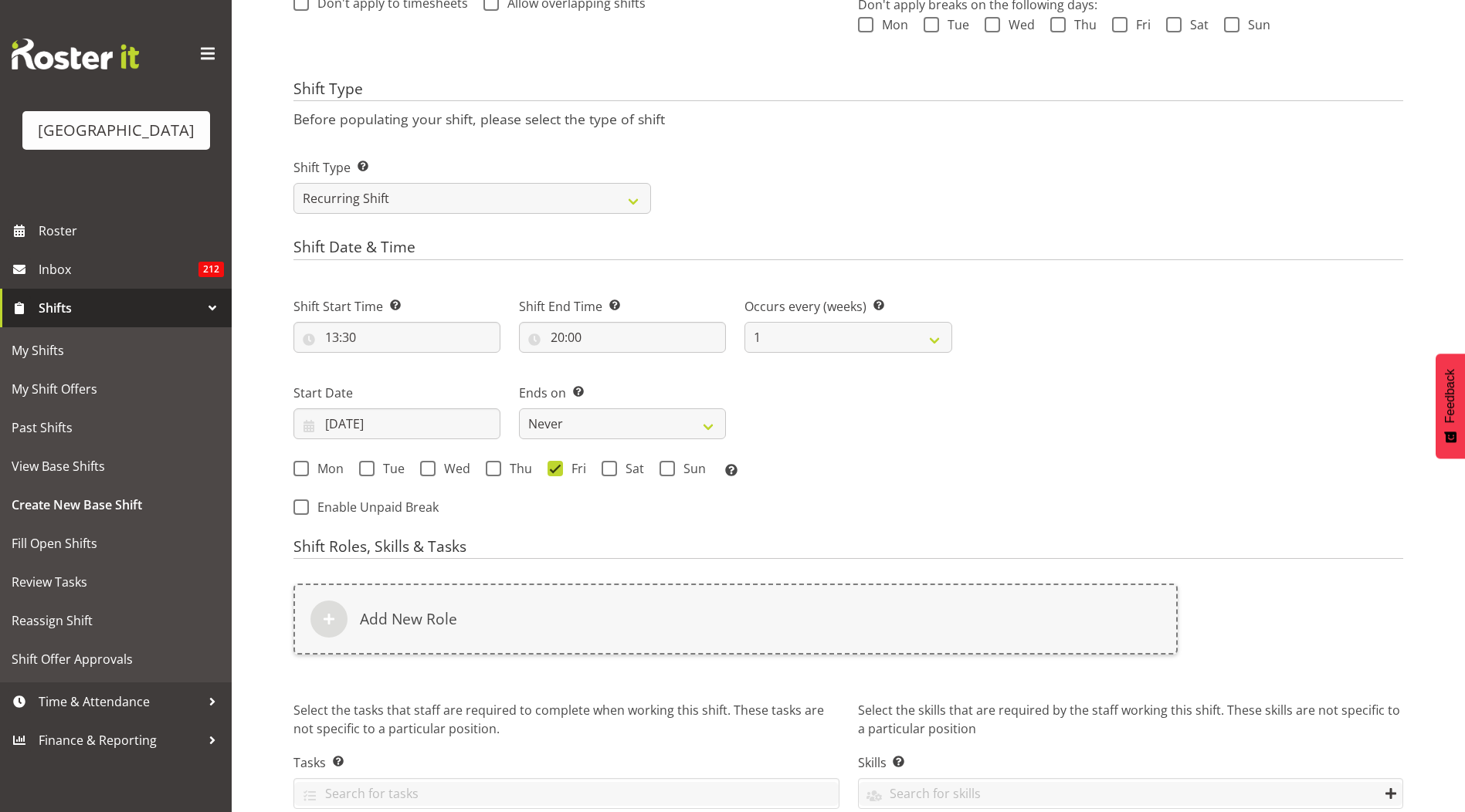
scroll to position [502, 0]
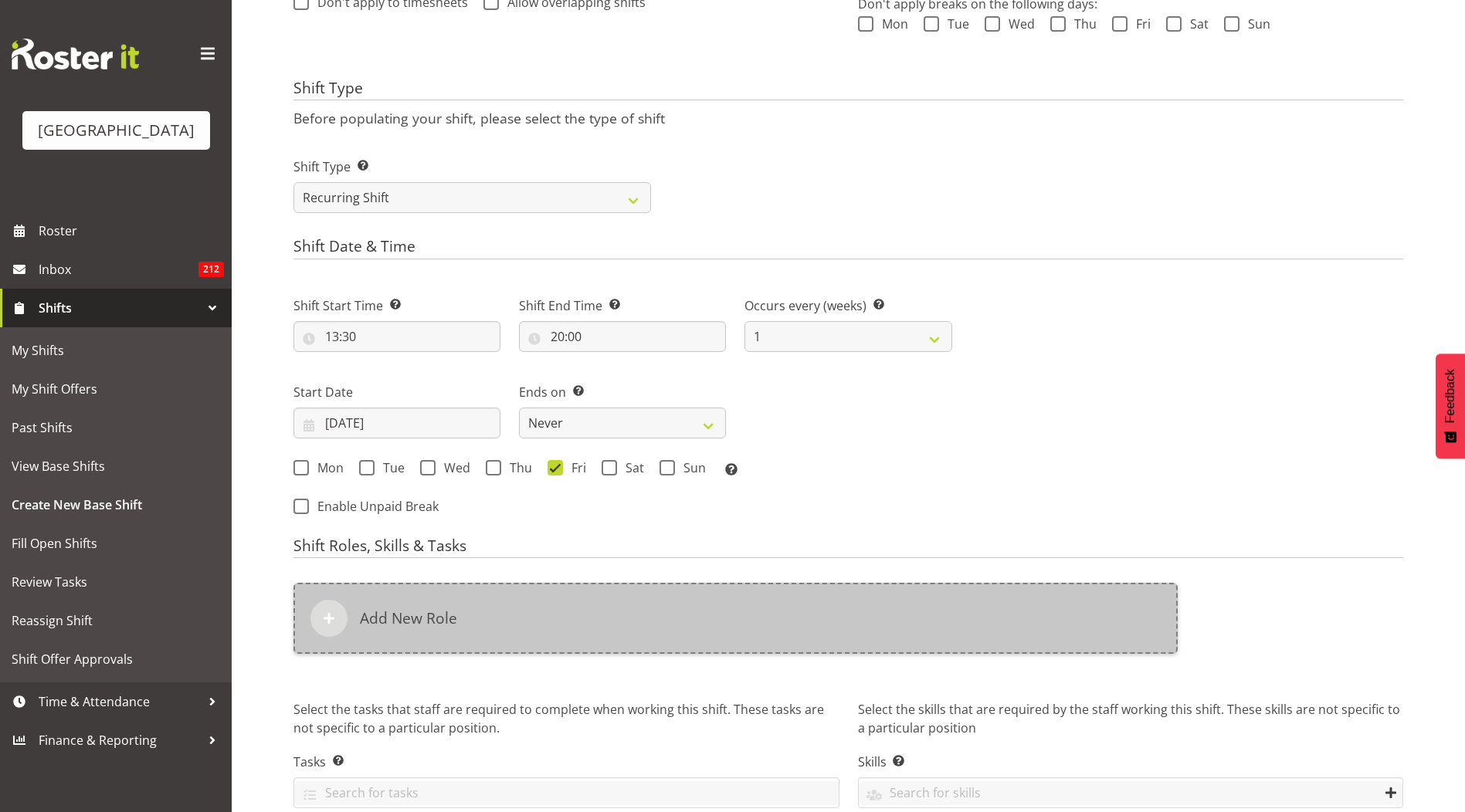
click at [450, 622] on h6 "Add New Role" at bounding box center [408, 618] width 97 height 18
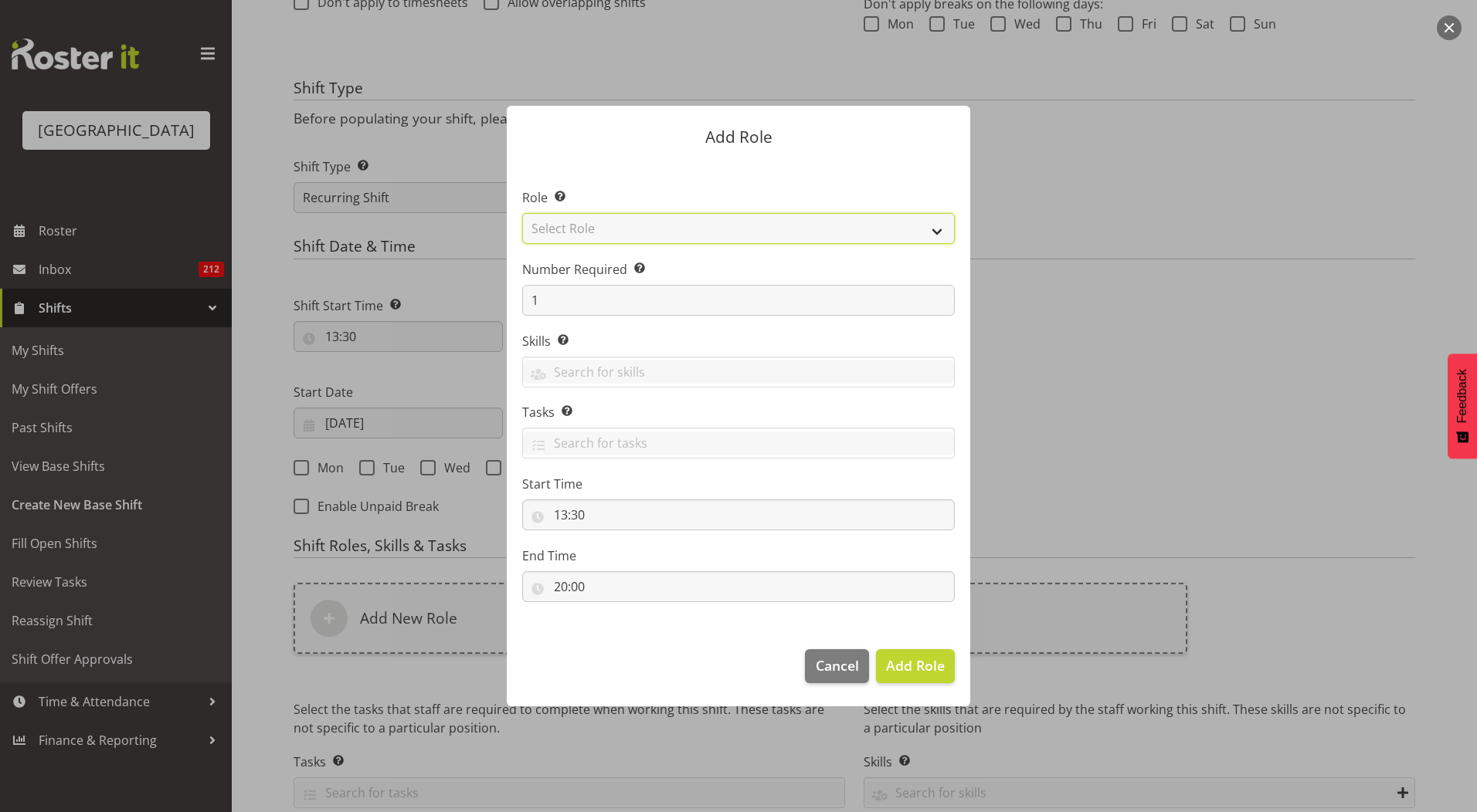
click at [618, 240] on select "Select Role Aquatic Customer Services Officer Cleaner - Splash Palace Facilties…" at bounding box center [738, 228] width 432 height 31
select select "96"
click at [522, 213] on select "Select Role Aquatic Customer Services Officer Cleaner - Splash Palace Facilties…" at bounding box center [738, 228] width 432 height 31
click at [903, 662] on span "Add Role" at bounding box center [915, 665] width 59 height 18
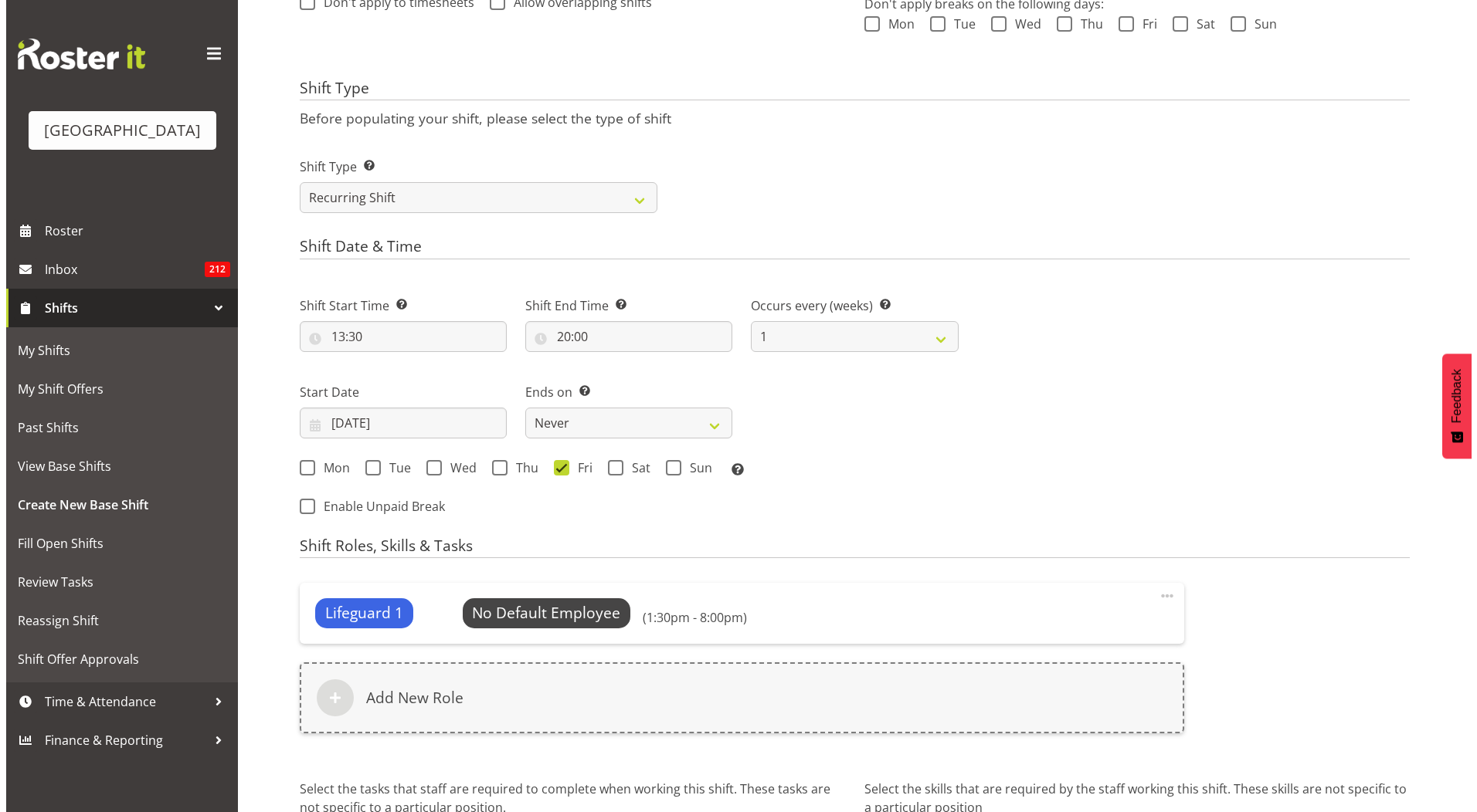
scroll to position [653, 0]
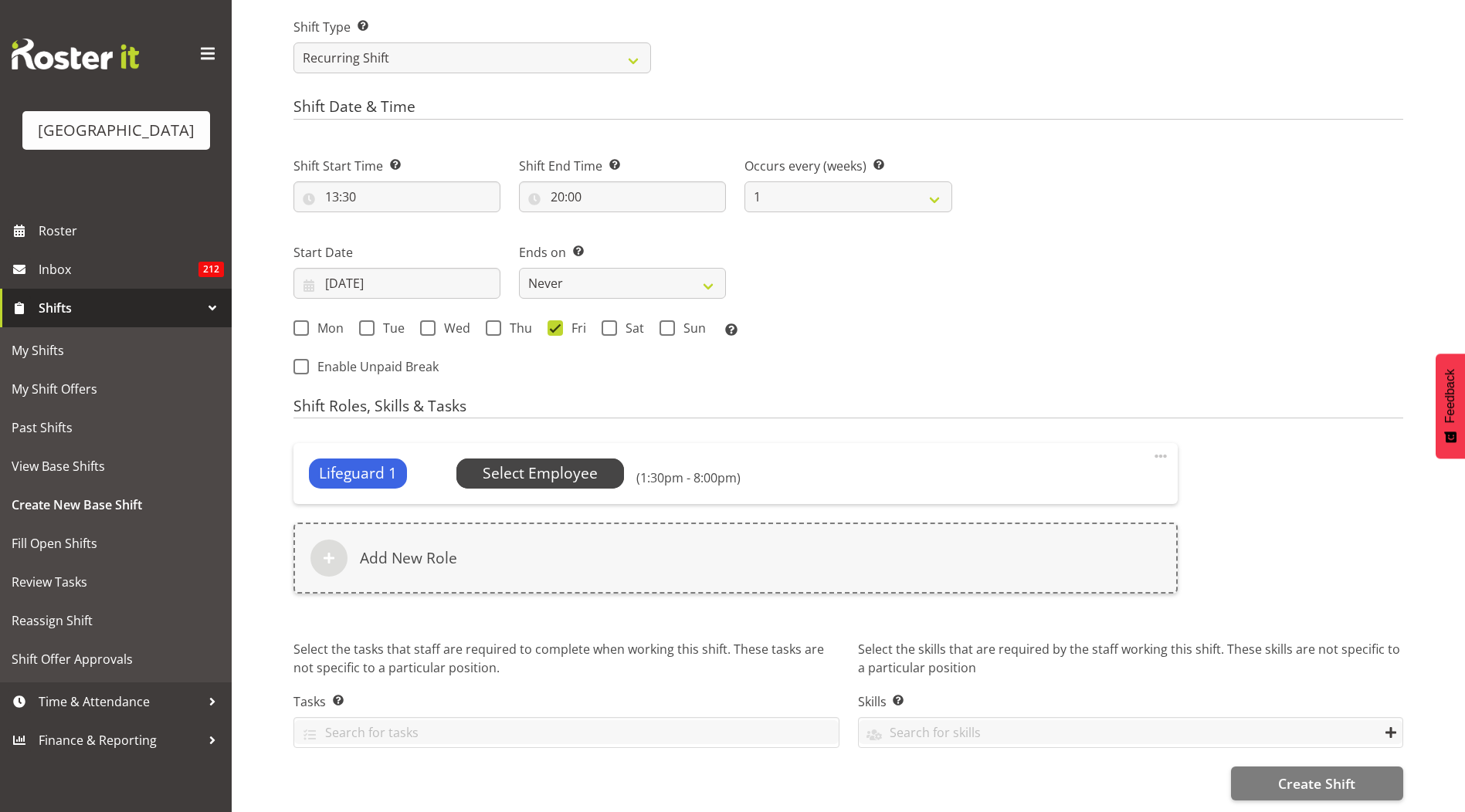
click at [540, 469] on span "Select Employee" at bounding box center [539, 473] width 115 height 23
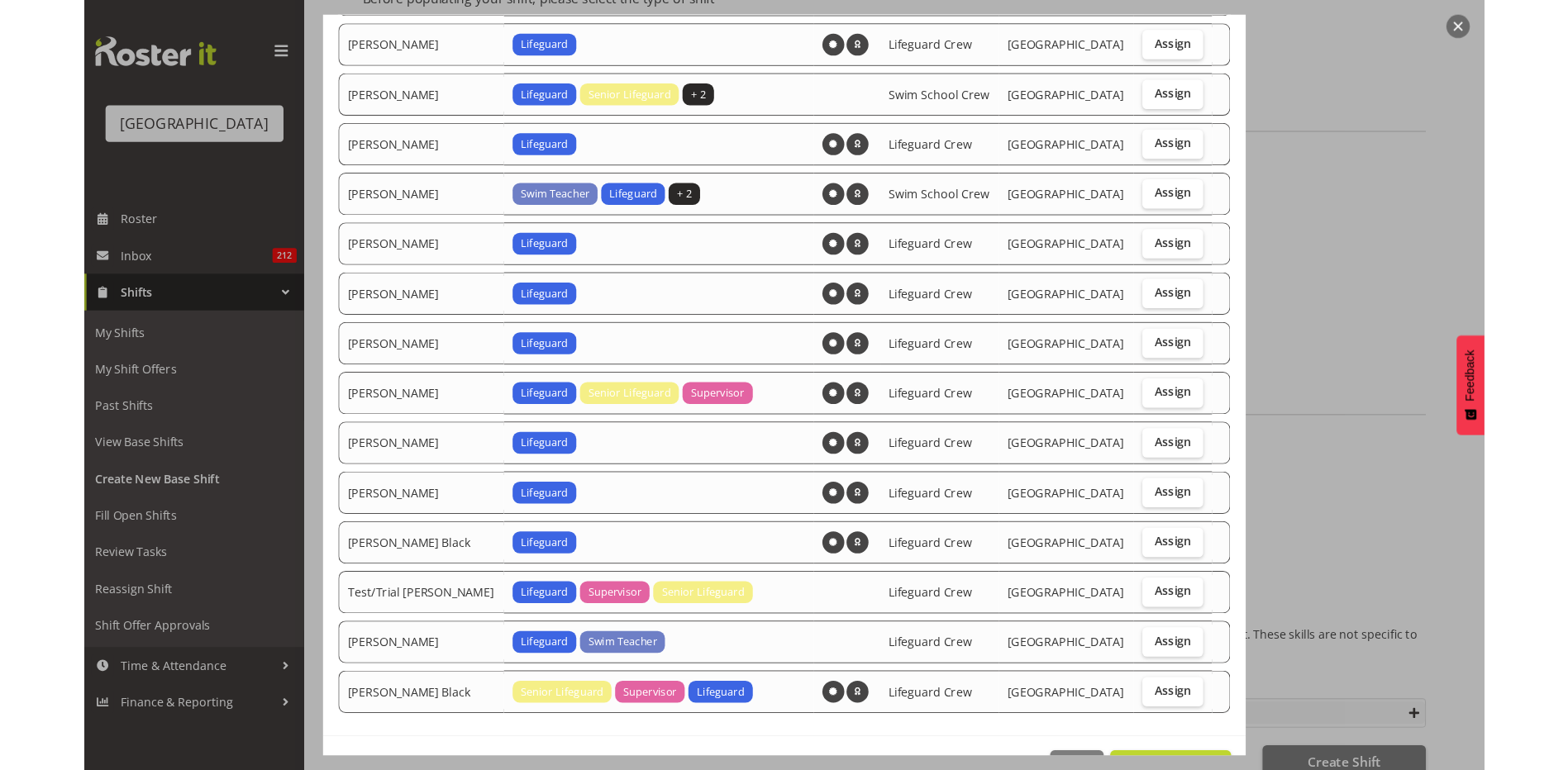
scroll to position [1281, 0]
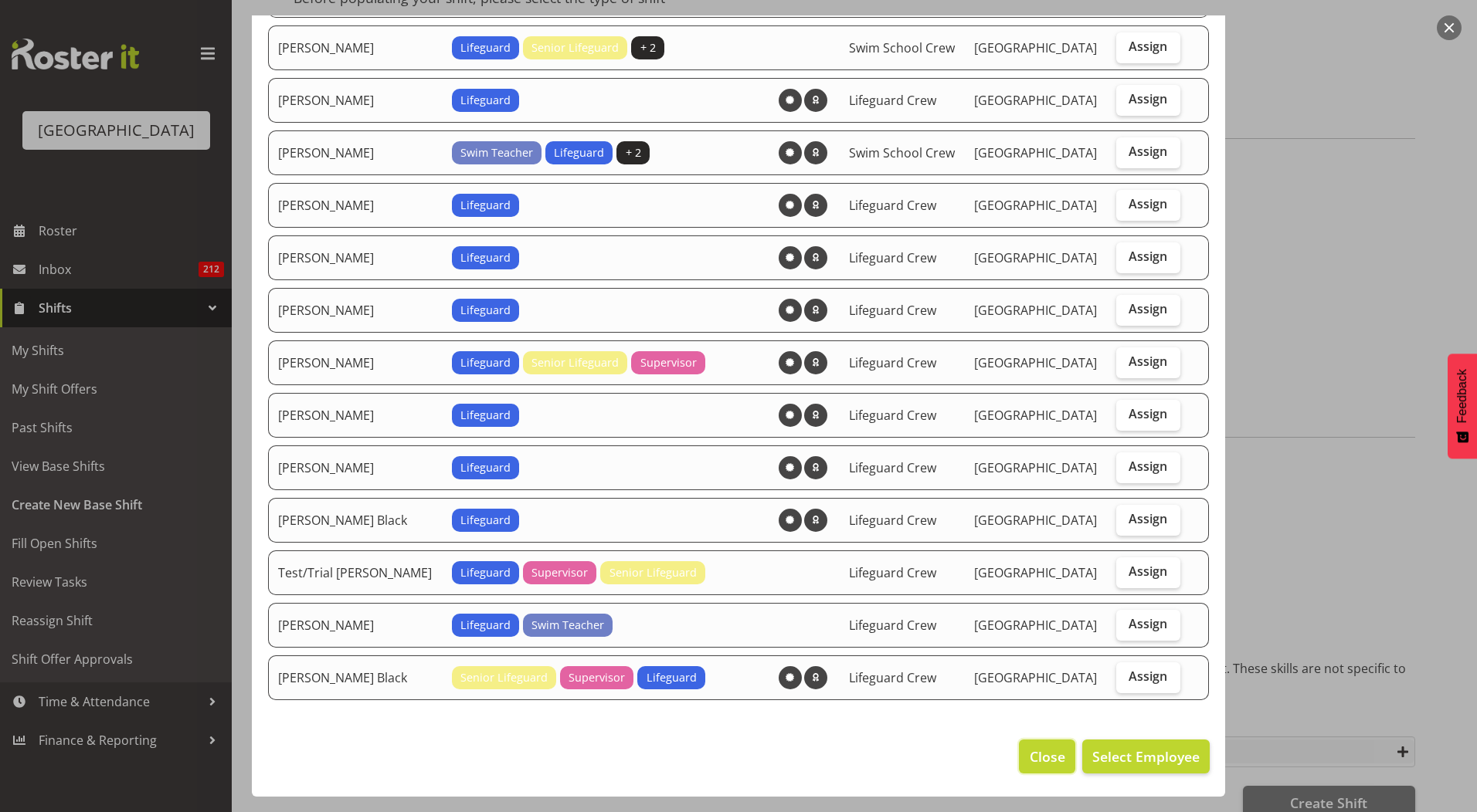
click at [1047, 764] on span "Close" at bounding box center [1047, 757] width 35 height 20
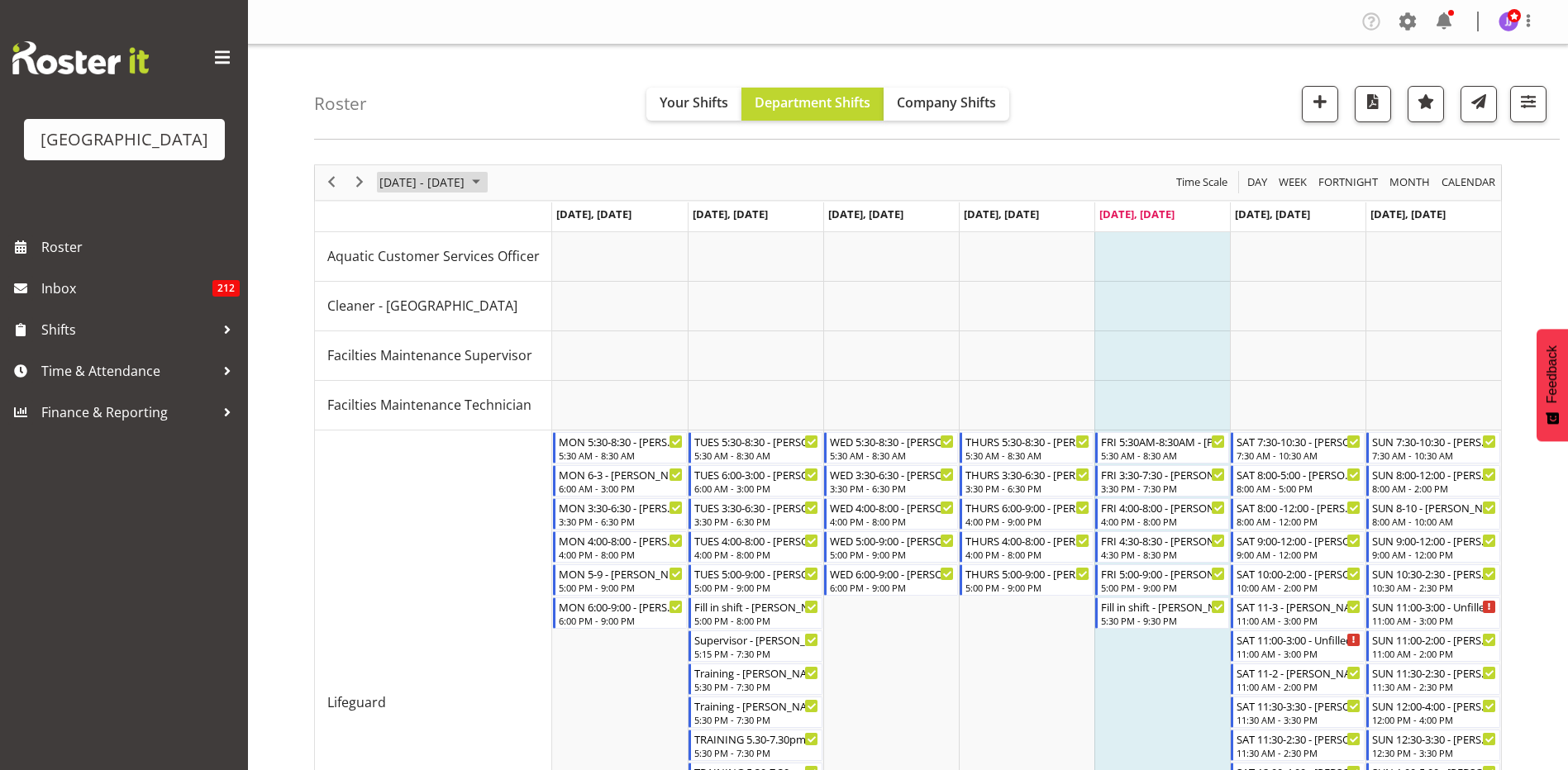
click at [419, 182] on span "[DATE] - [DATE]" at bounding box center [421, 181] width 88 height 20
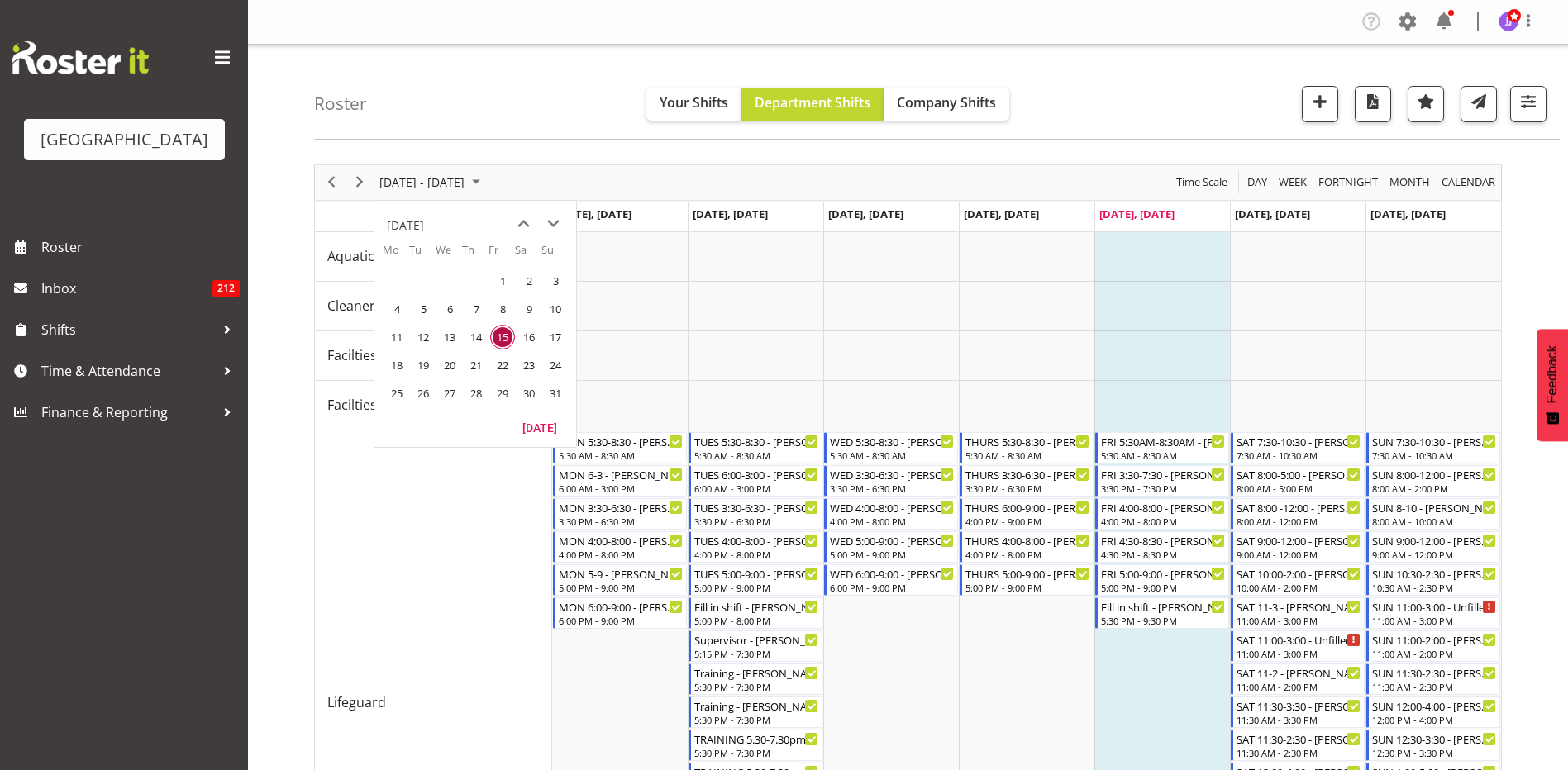
click at [485, 141] on div "Roster Your Shifts Department Shifts Company Shifts All Locations [GEOGRAPHIC_D…" at bounding box center [908, 771] width 1321 height 1454
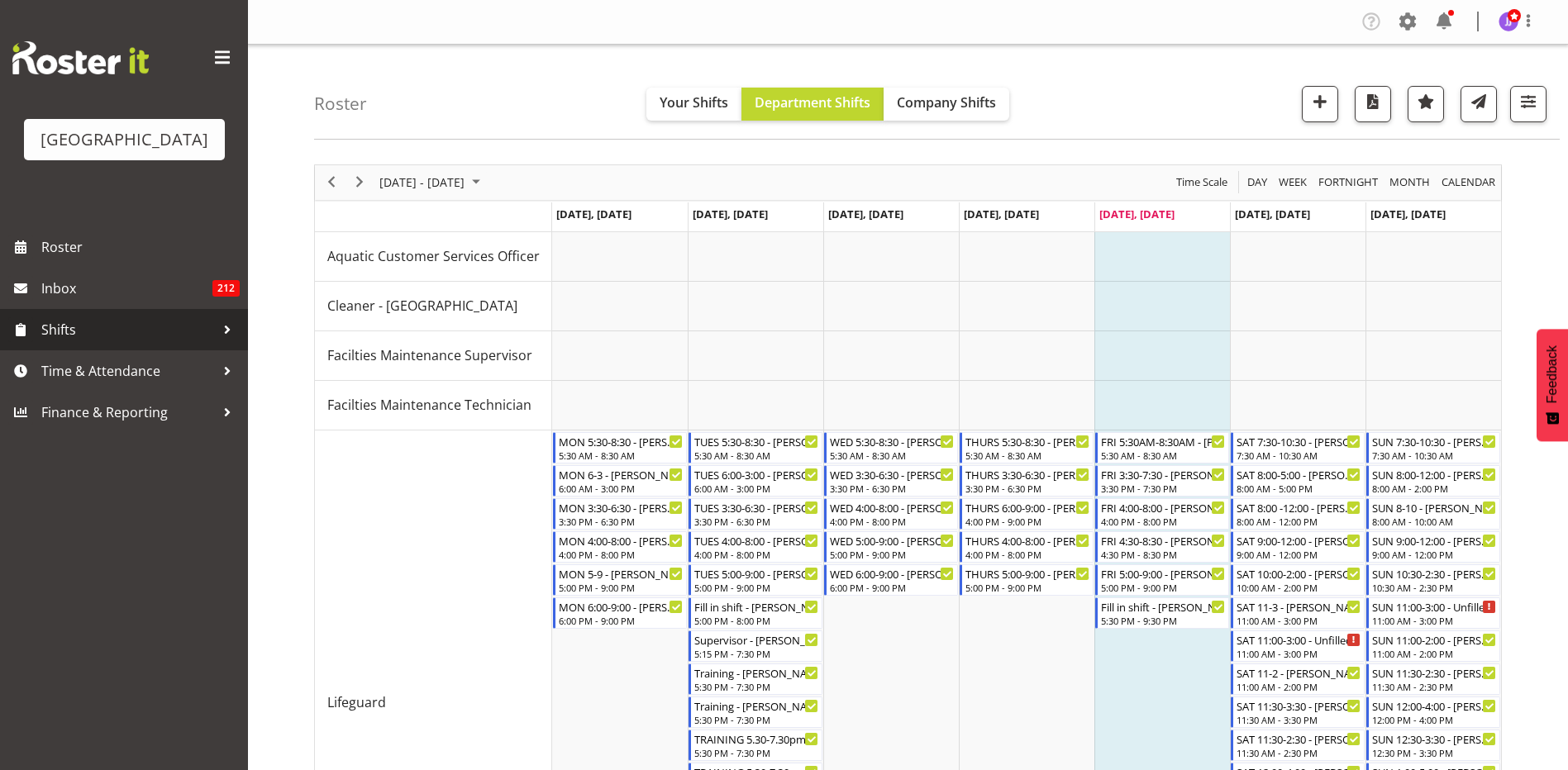
click at [234, 328] on div at bounding box center [228, 330] width 25 height 25
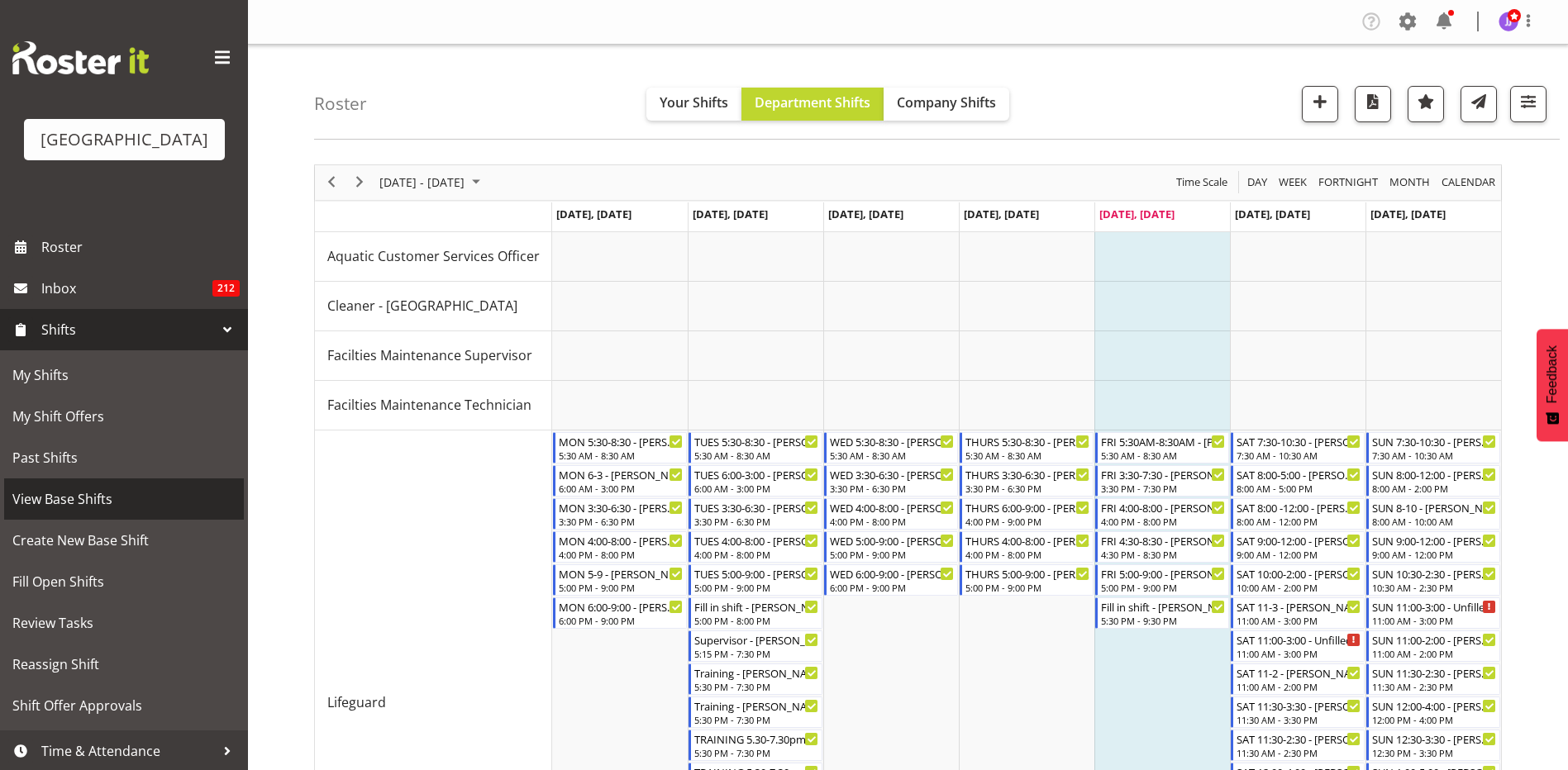
click at [101, 507] on span "View Base Shifts" at bounding box center [124, 499] width 223 height 25
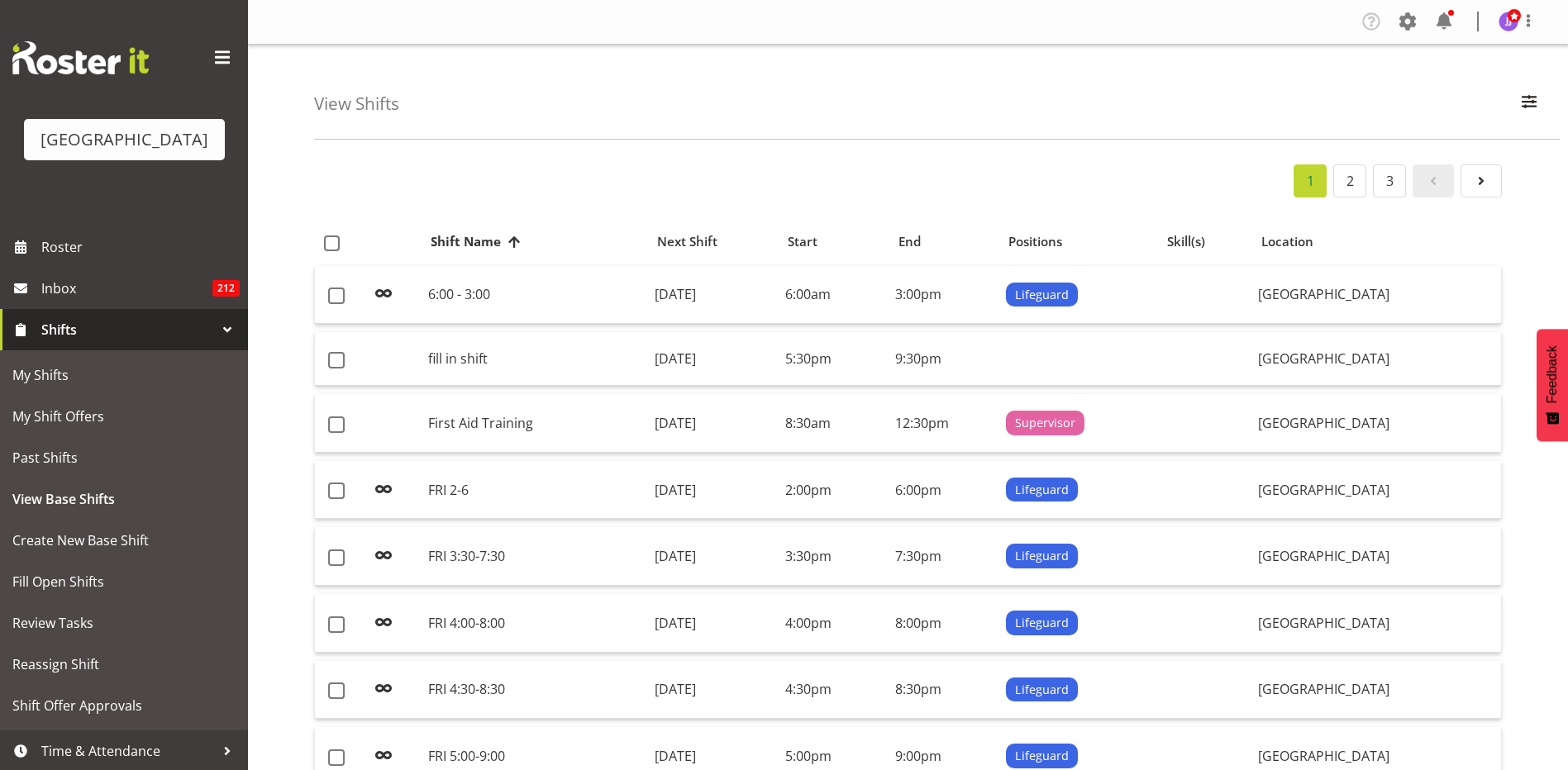
select select "114"
click at [1532, 97] on span "button" at bounding box center [1529, 102] width 21 height 21
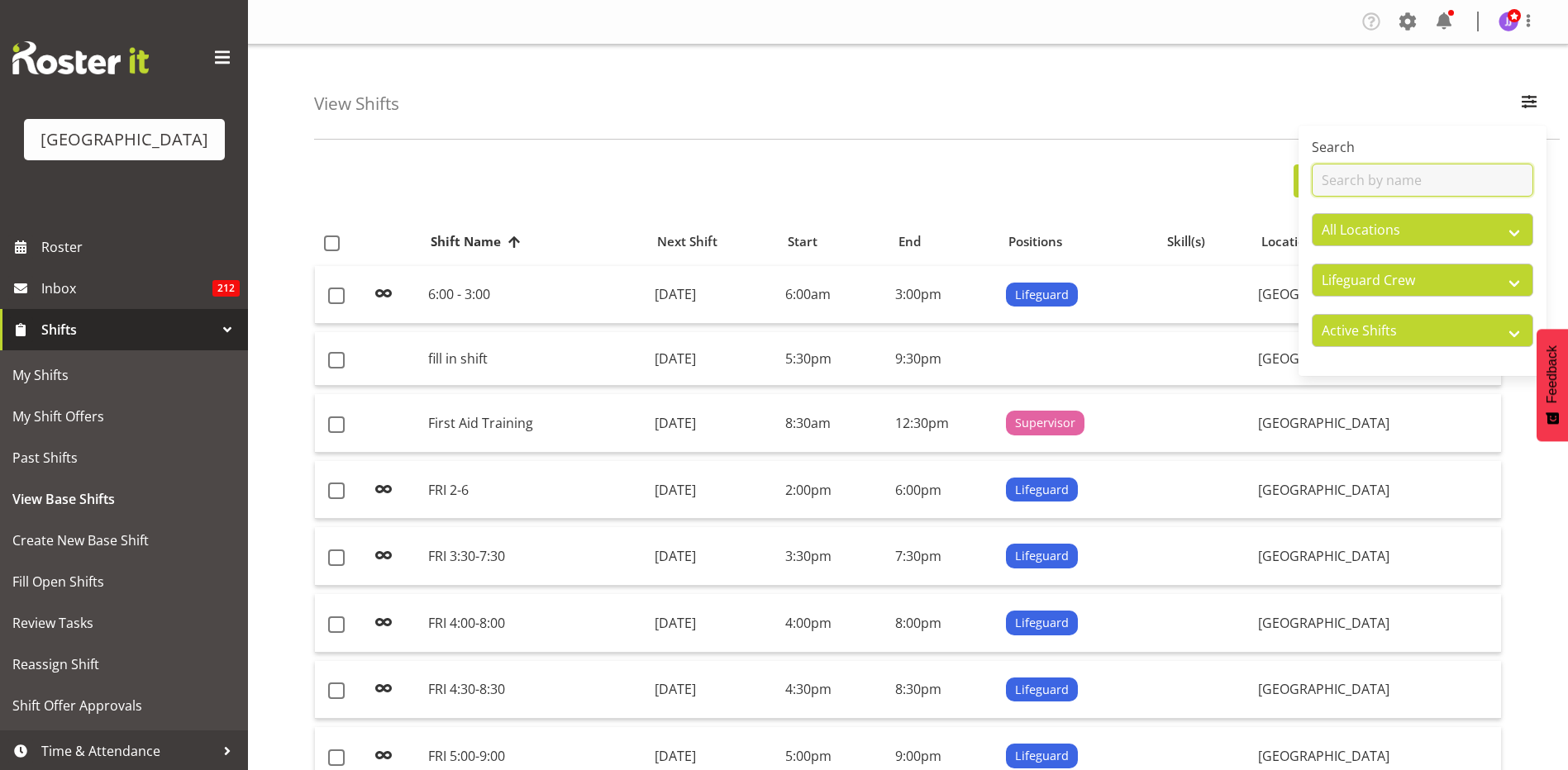
click at [1391, 181] on input "text" at bounding box center [1422, 180] width 221 height 33
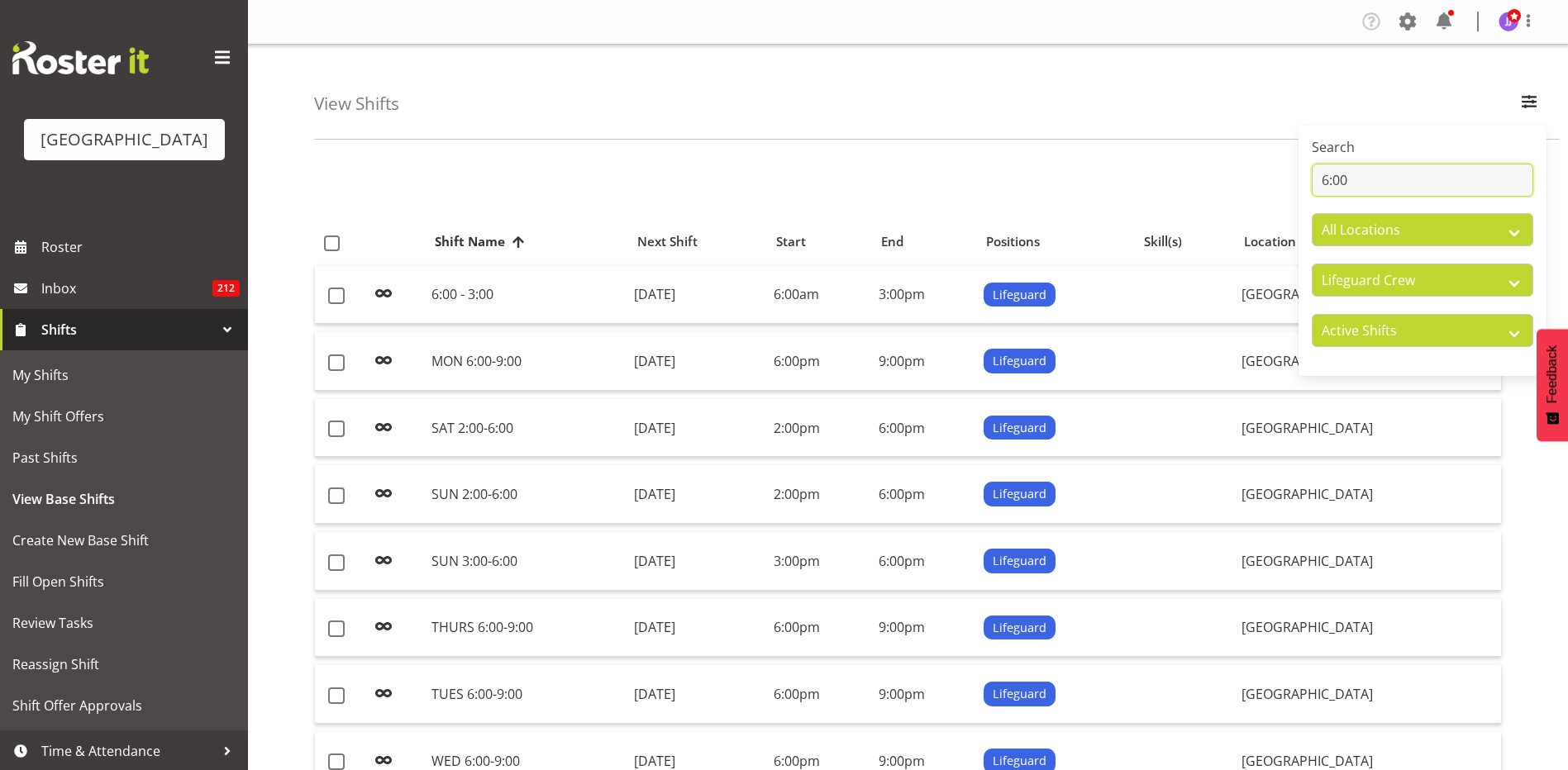
drag, startPoint x: 1391, startPoint y: 181, endPoint x: 1277, endPoint y: 186, distance: 114.1
click at [1277, 186] on div "View Shifts Search 6:00 All Locations Splash Palace All Departments Cleaning Cr…" at bounding box center [908, 456] width 1321 height 823
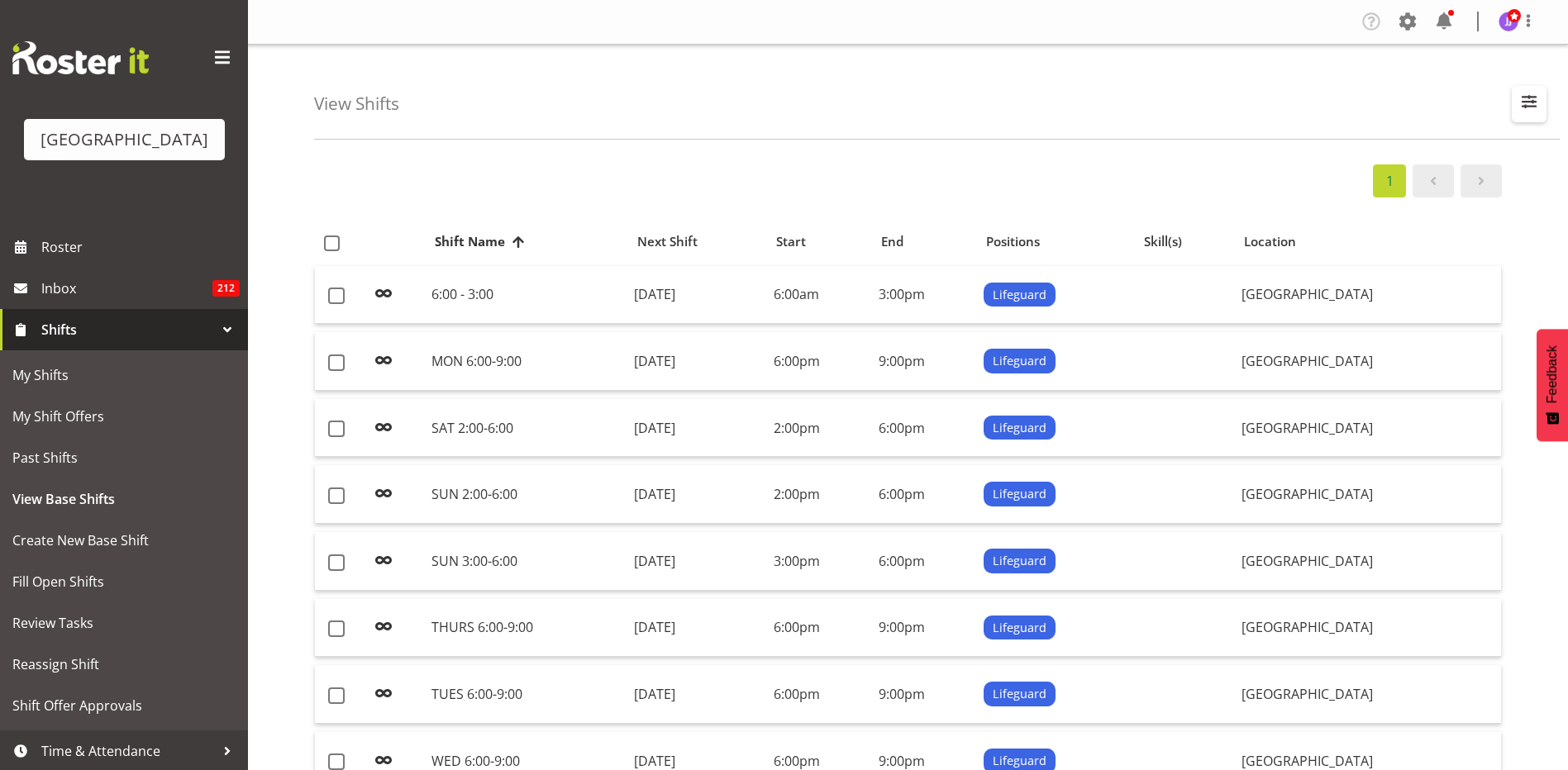
click at [1533, 109] on span "button" at bounding box center [1529, 102] width 21 height 21
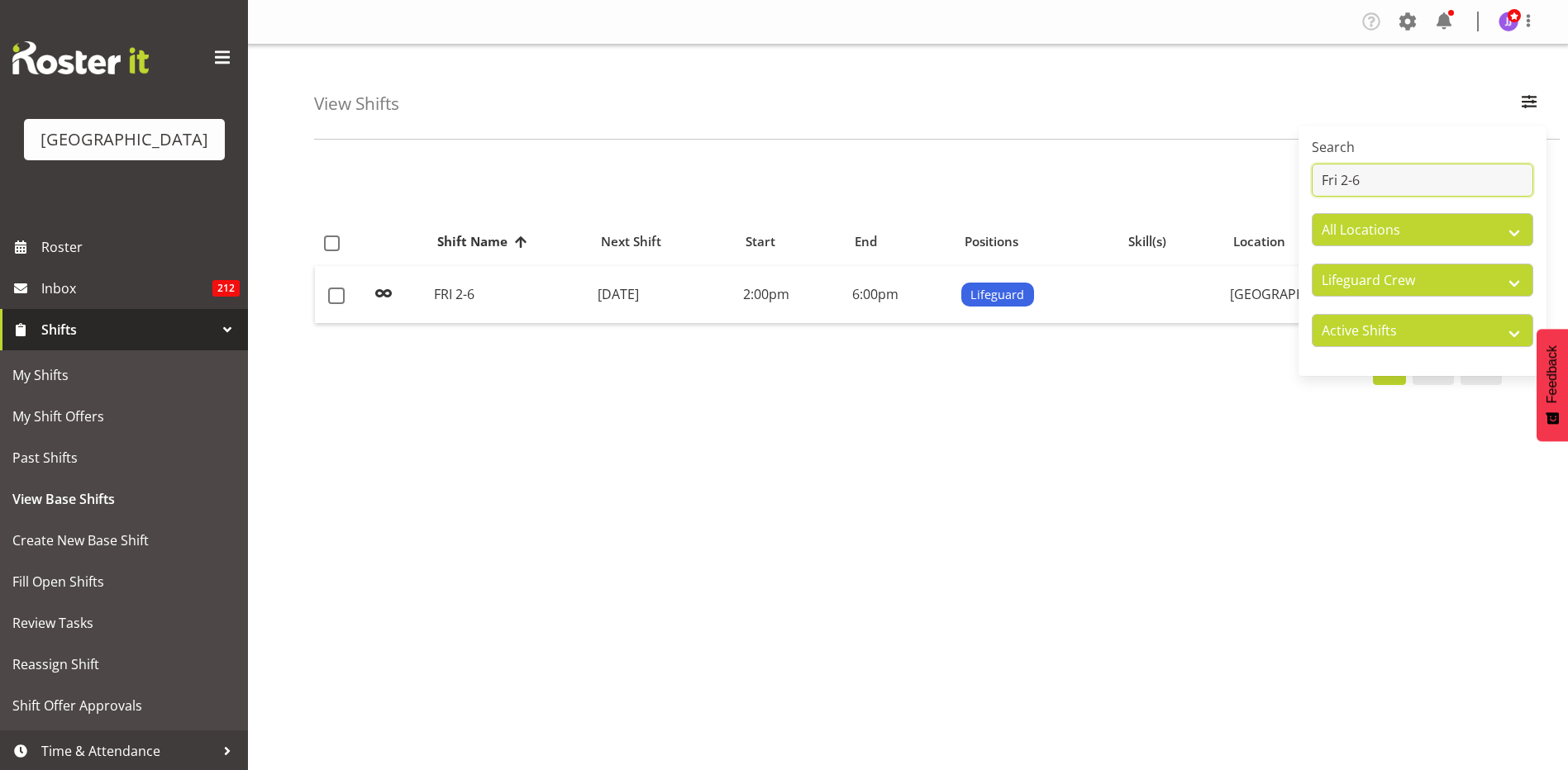
type input "Fri 2-6"
click at [929, 176] on div "1" at bounding box center [908, 181] width 1188 height 33
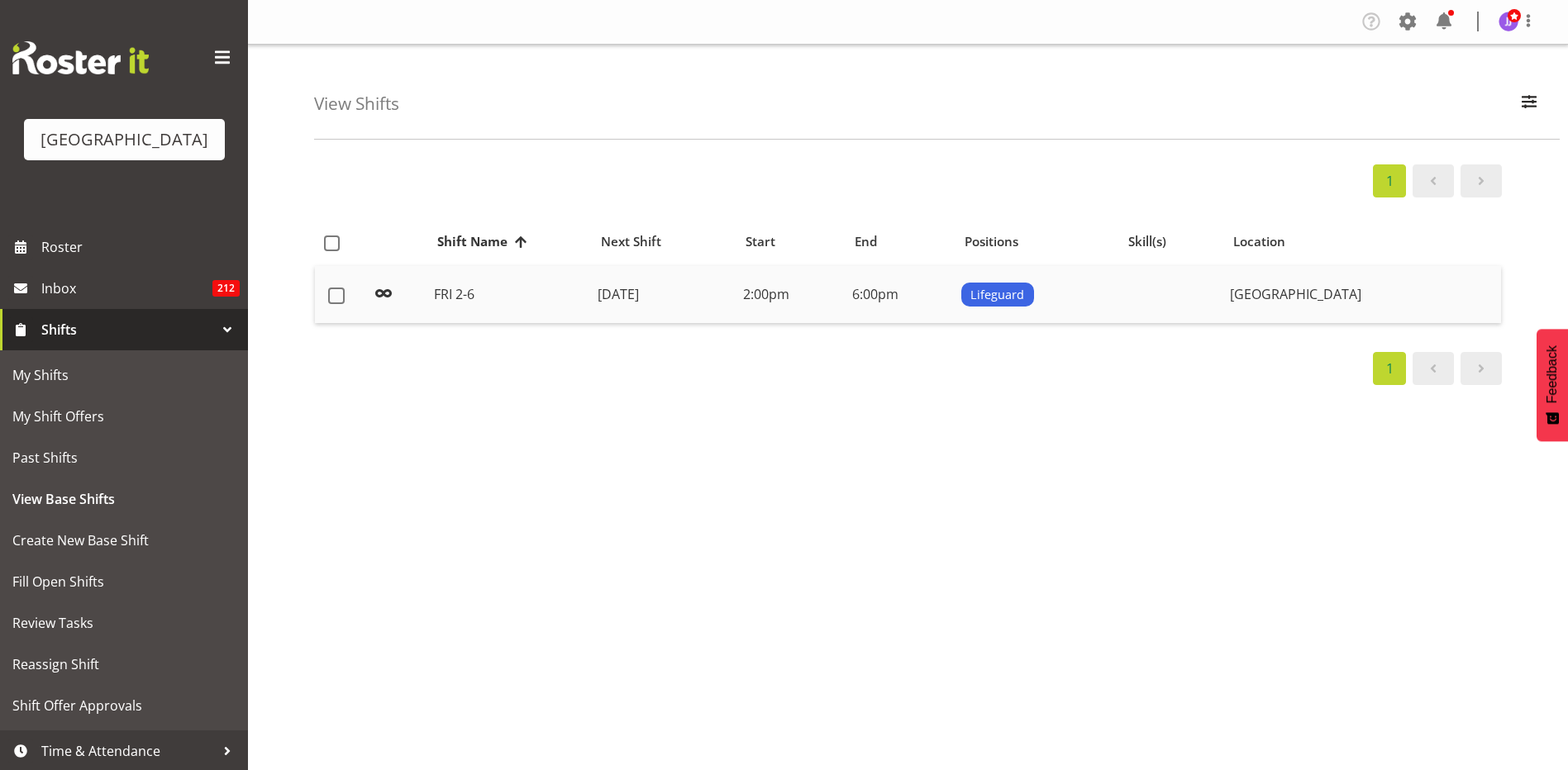
click at [955, 299] on td "6:00pm" at bounding box center [900, 295] width 109 height 58
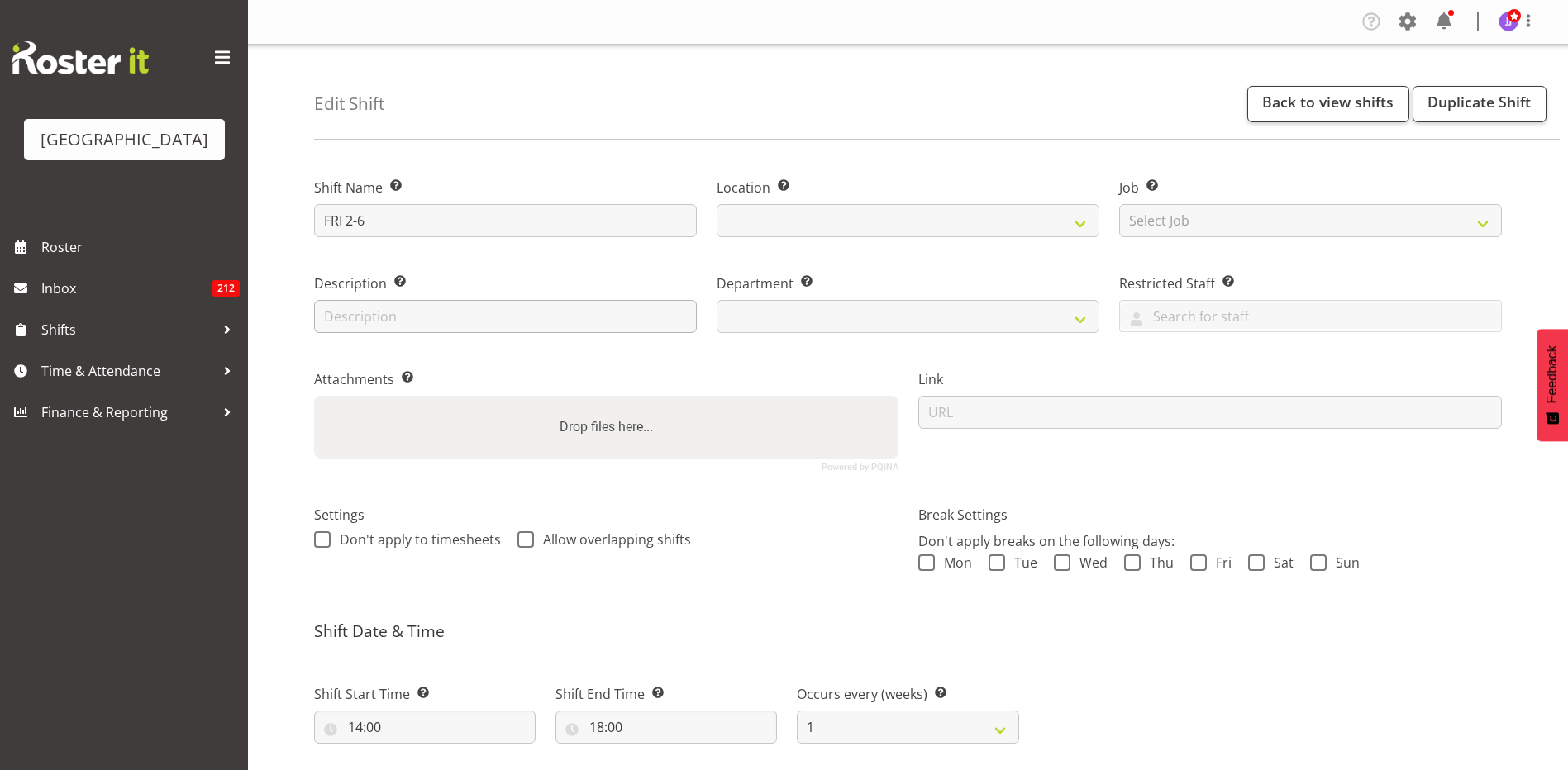
select select
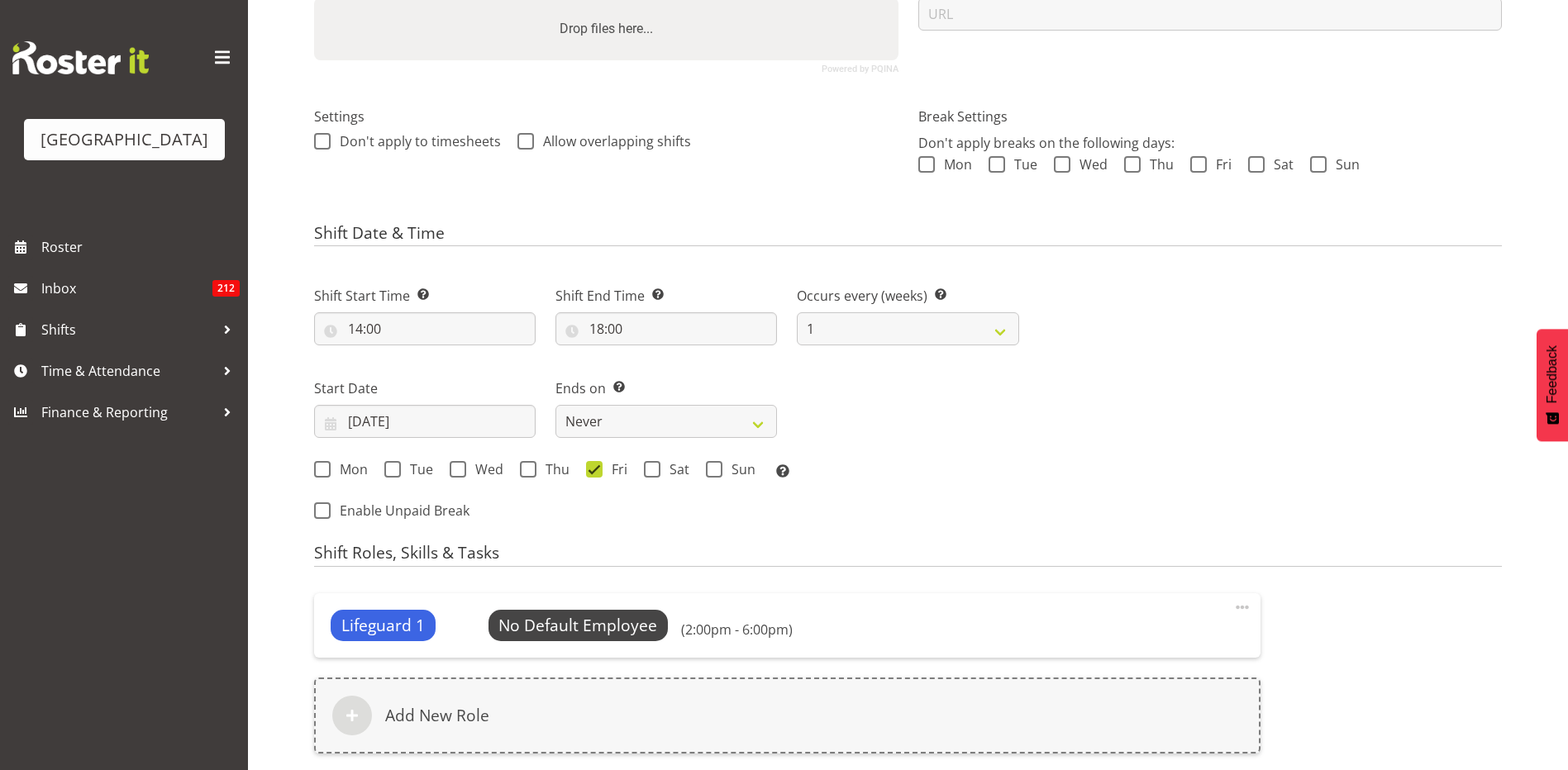
select select "114"
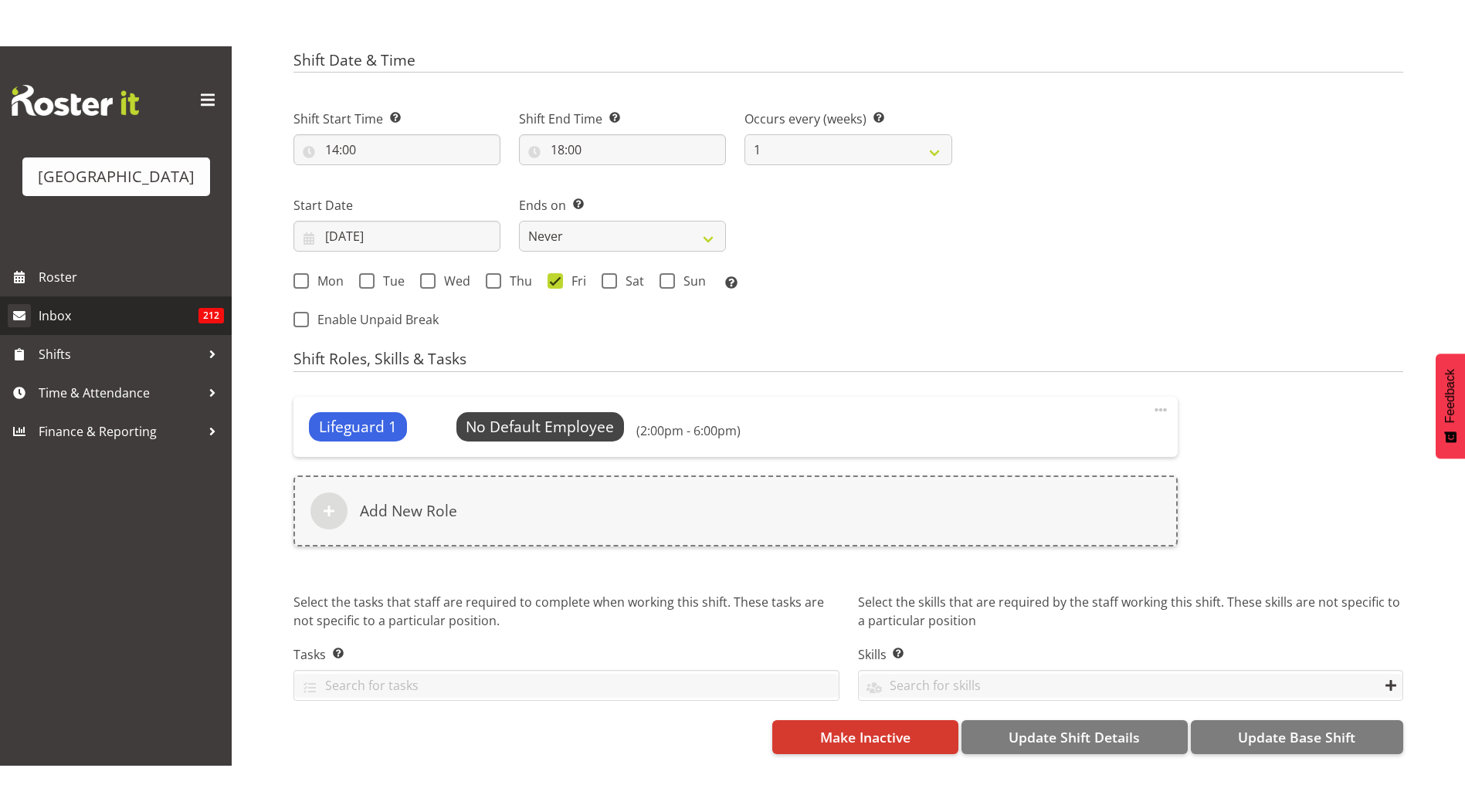
scroll to position [495, 0]
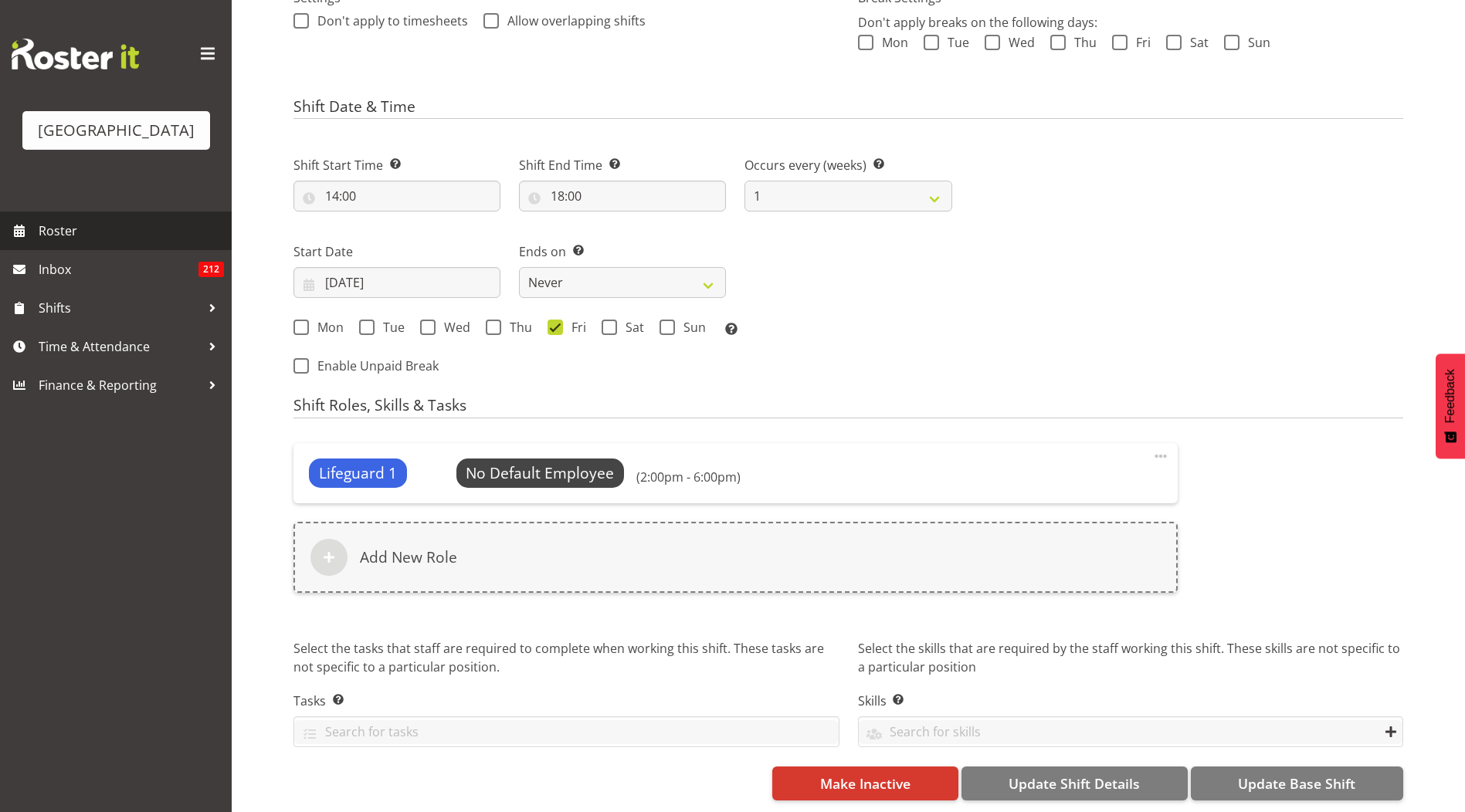
click at [110, 232] on span "Roster" at bounding box center [131, 231] width 185 height 24
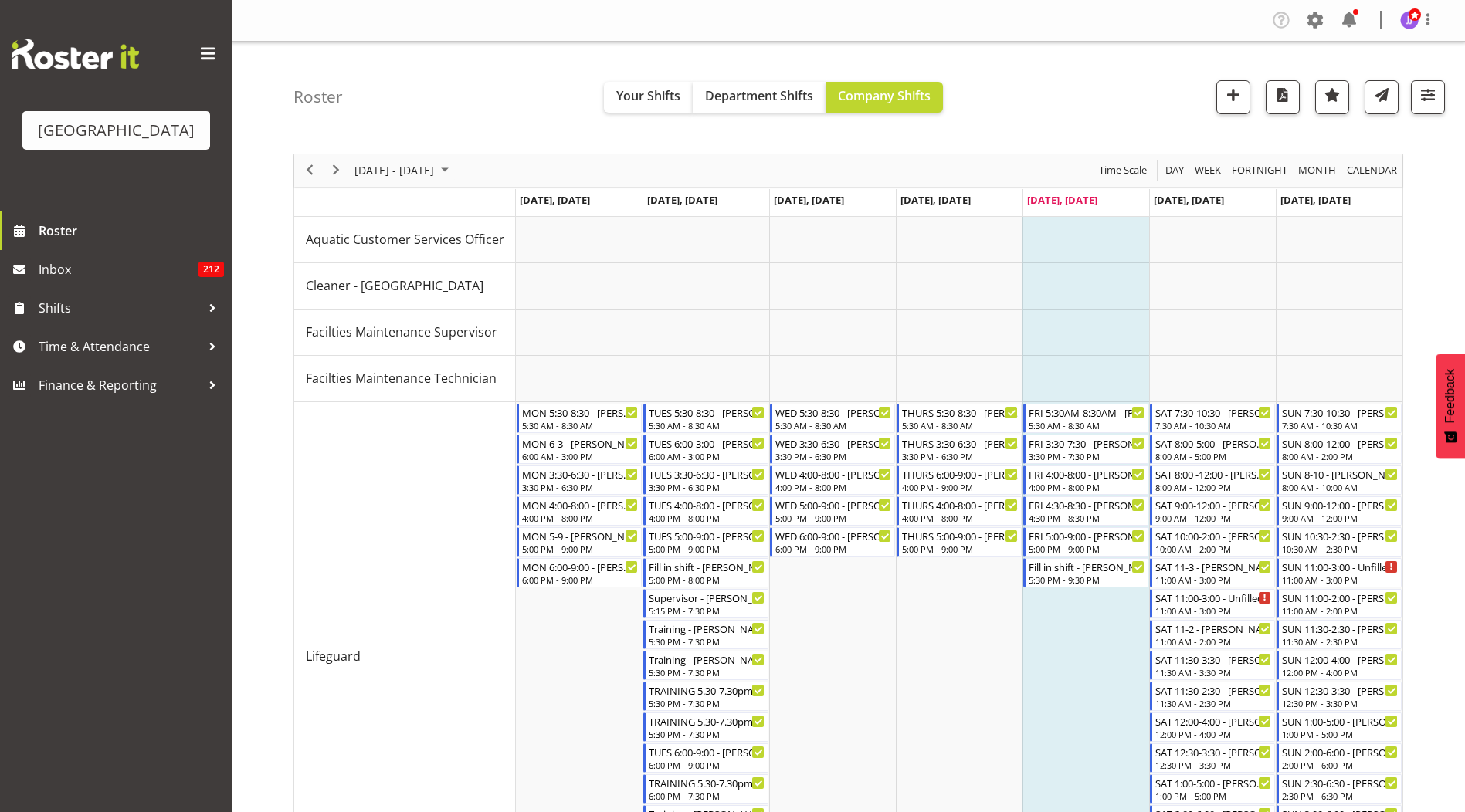
click at [1006, 90] on div "Roster Your Shifts Department Shifts Company Shifts All Locations [GEOGRAPHIC_D…" at bounding box center [876, 86] width 1164 height 89
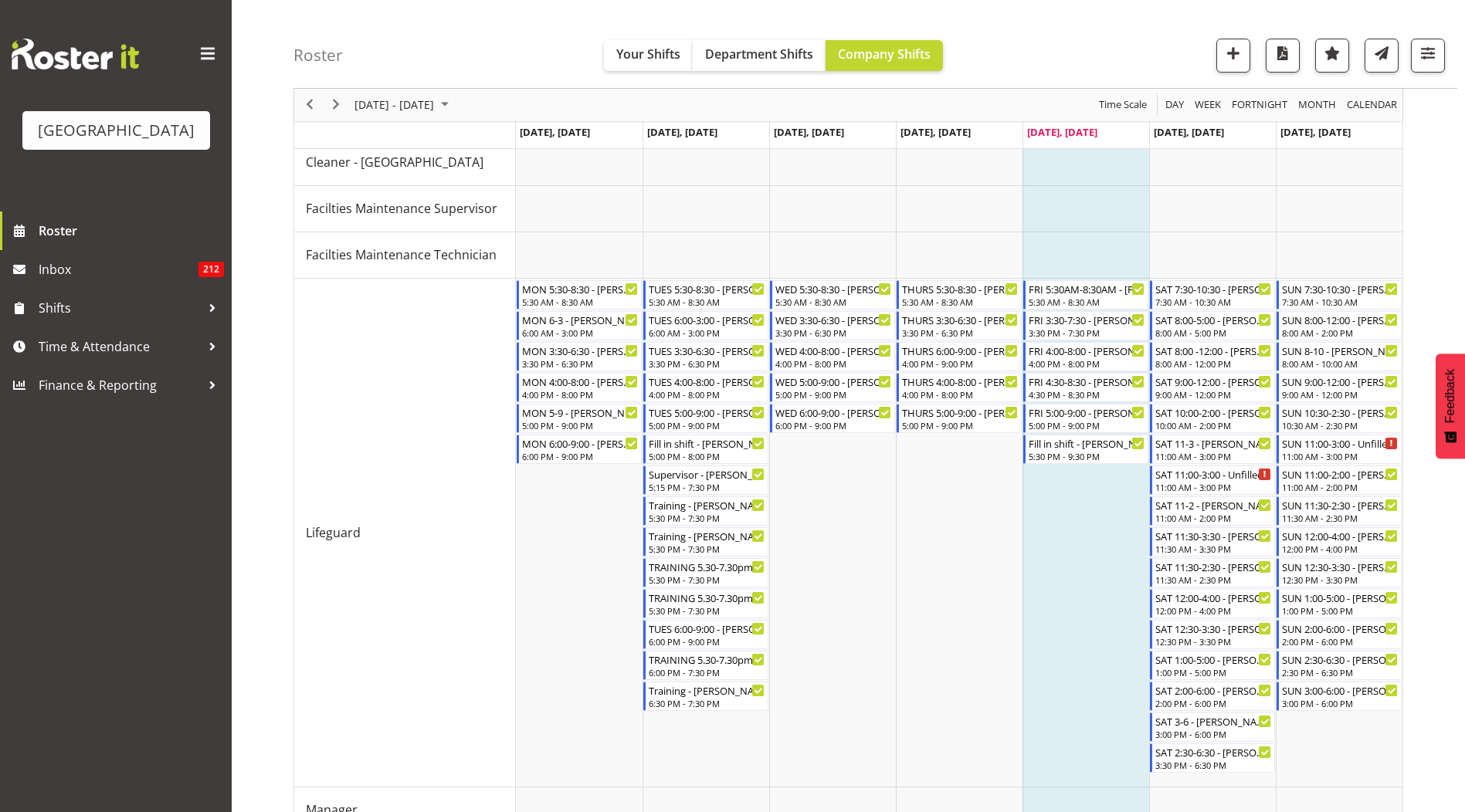
scroll to position [588, 0]
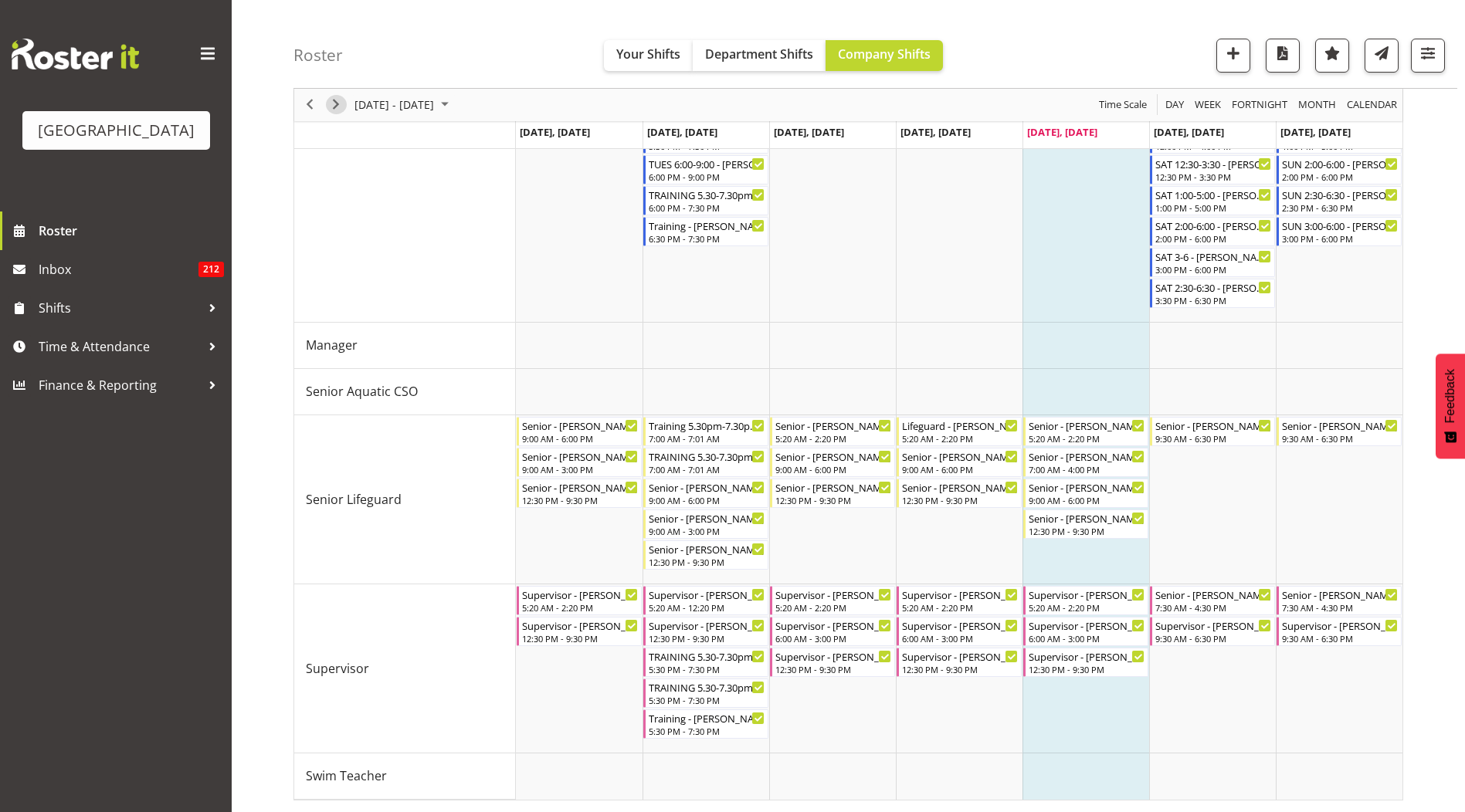
click at [342, 99] on span "Next" at bounding box center [335, 105] width 18 height 19
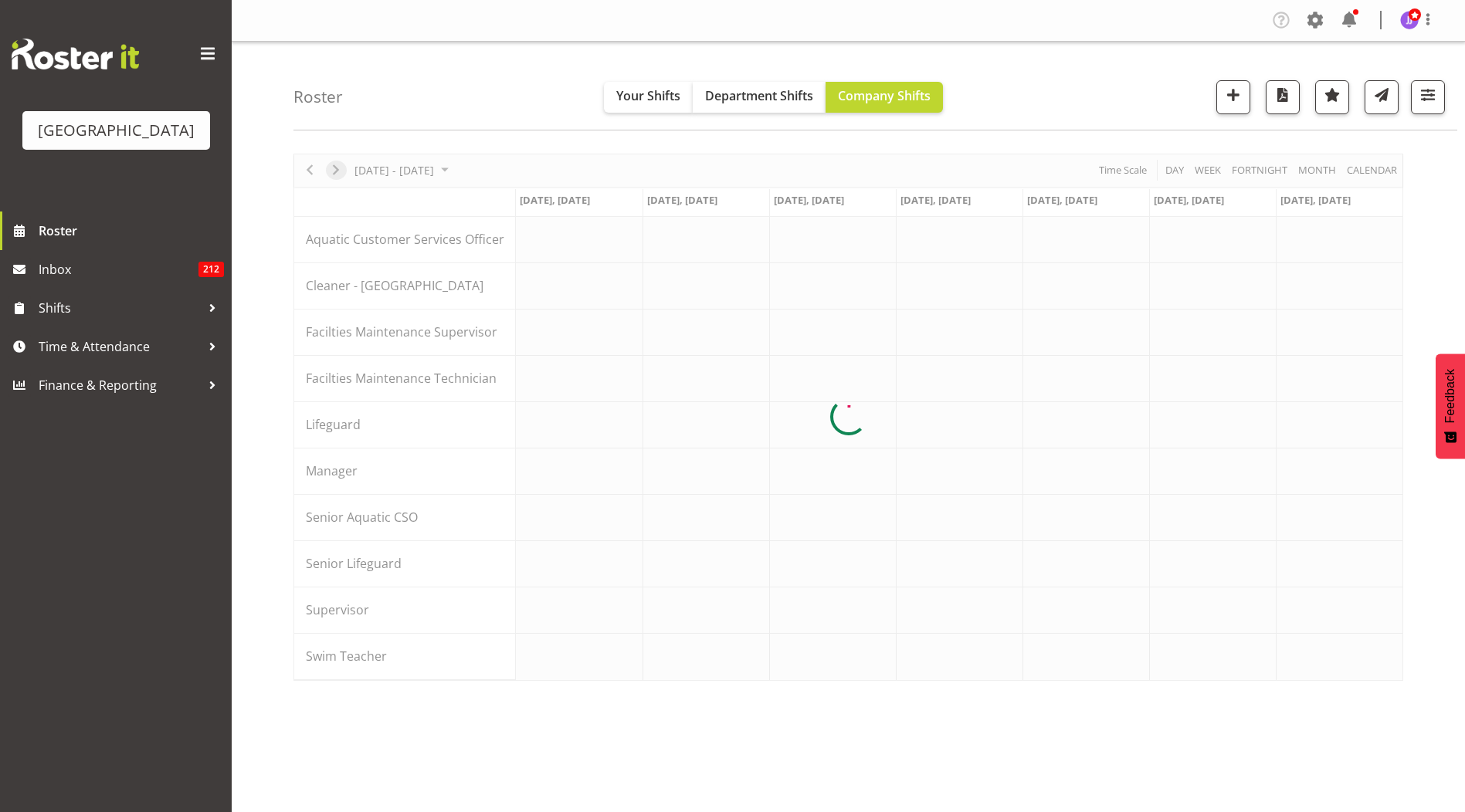
scroll to position [0, 0]
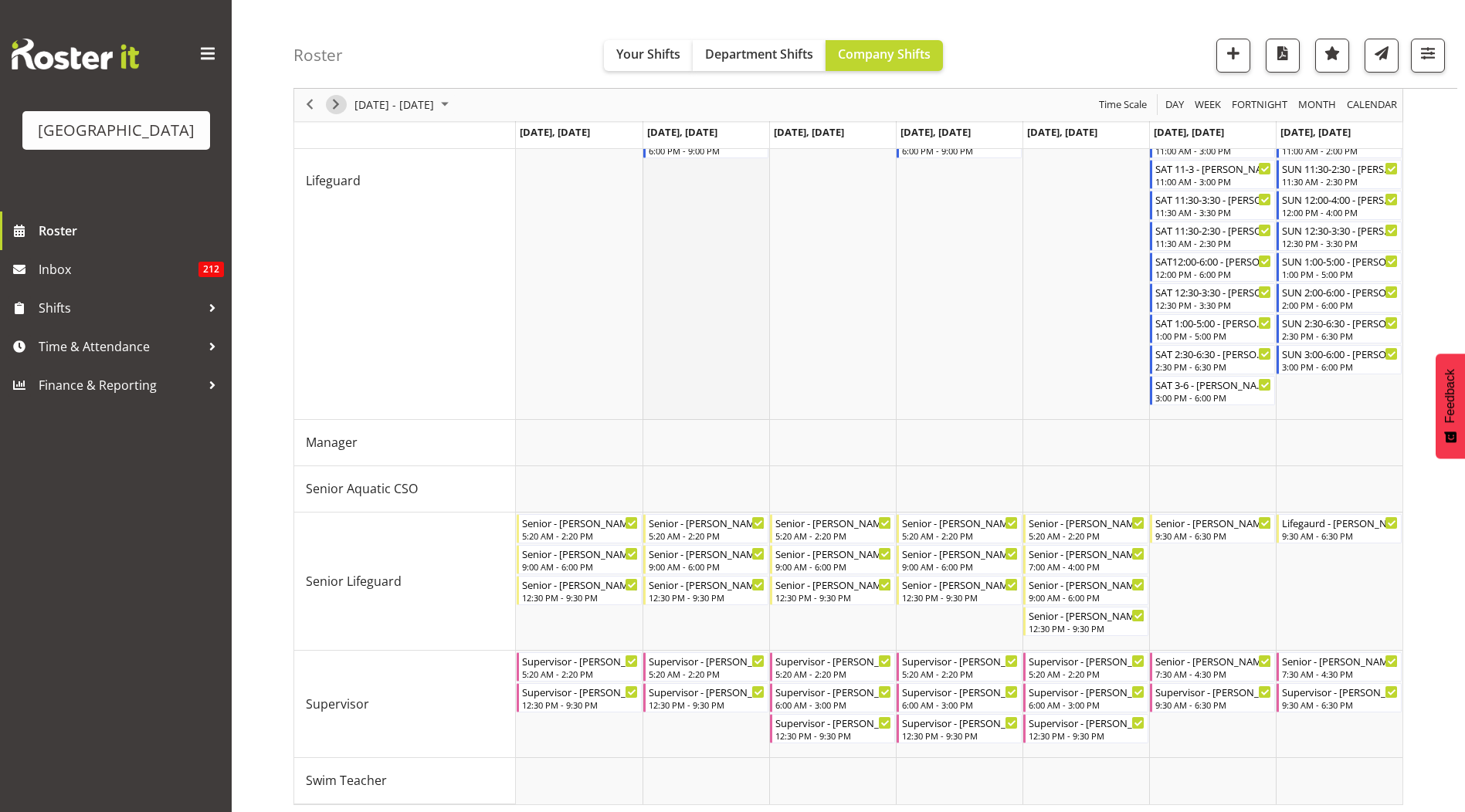
scroll to position [465, 0]
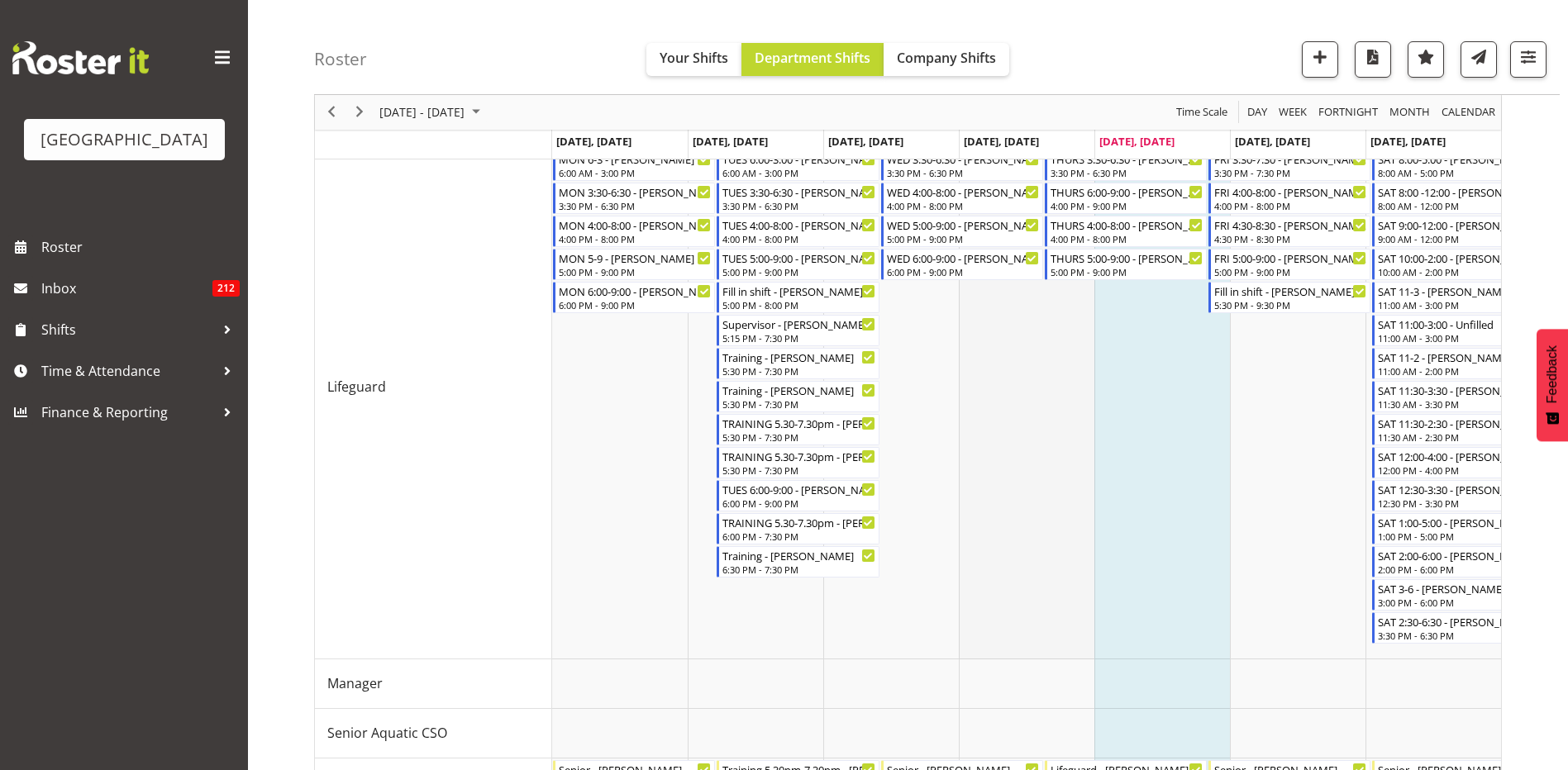
scroll to position [68, 0]
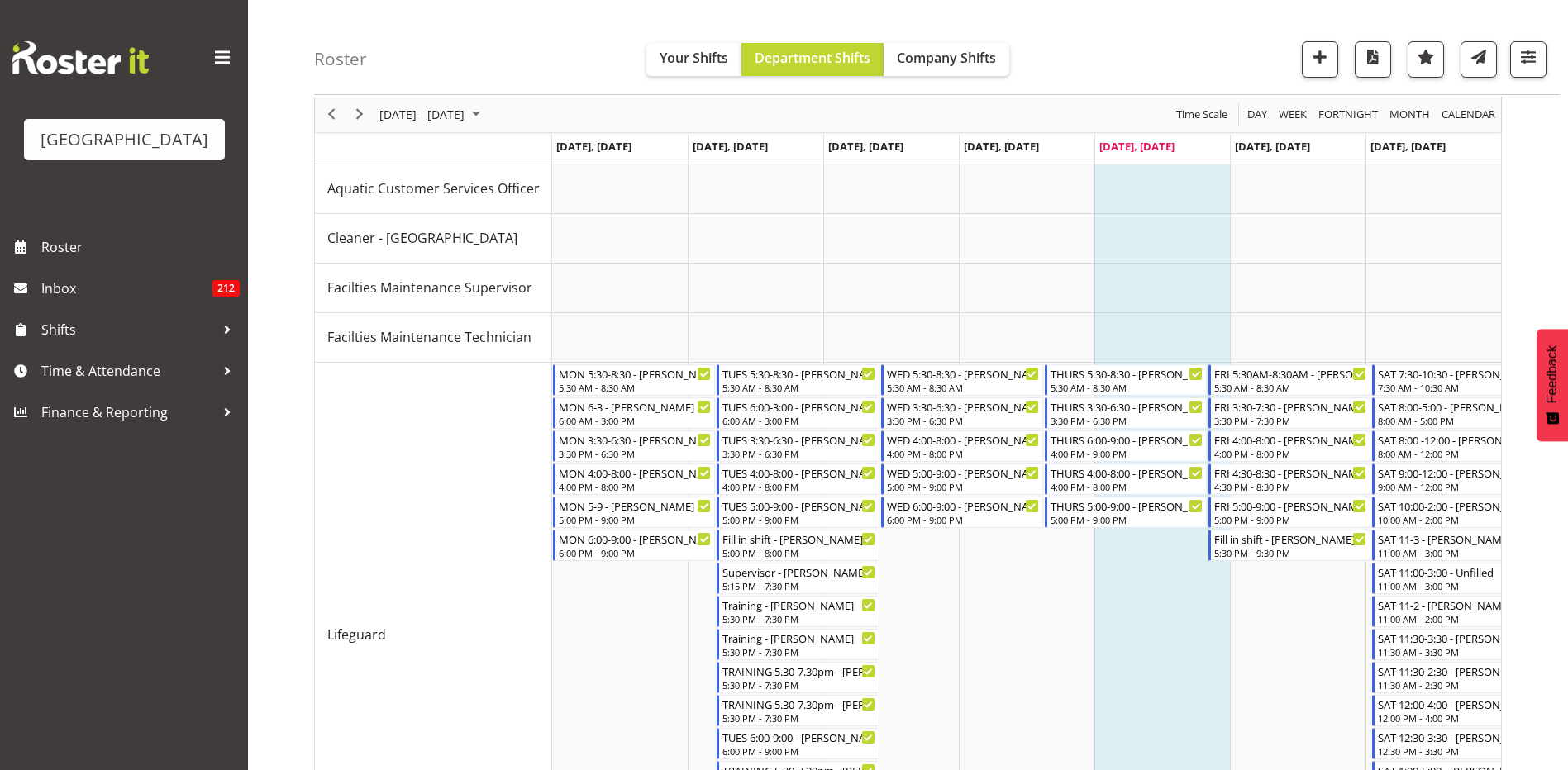
click at [1128, 40] on div "Roster Your Shifts Department Shifts Company Shifts All Locations Clear Splash …" at bounding box center [937, 48] width 1246 height 95
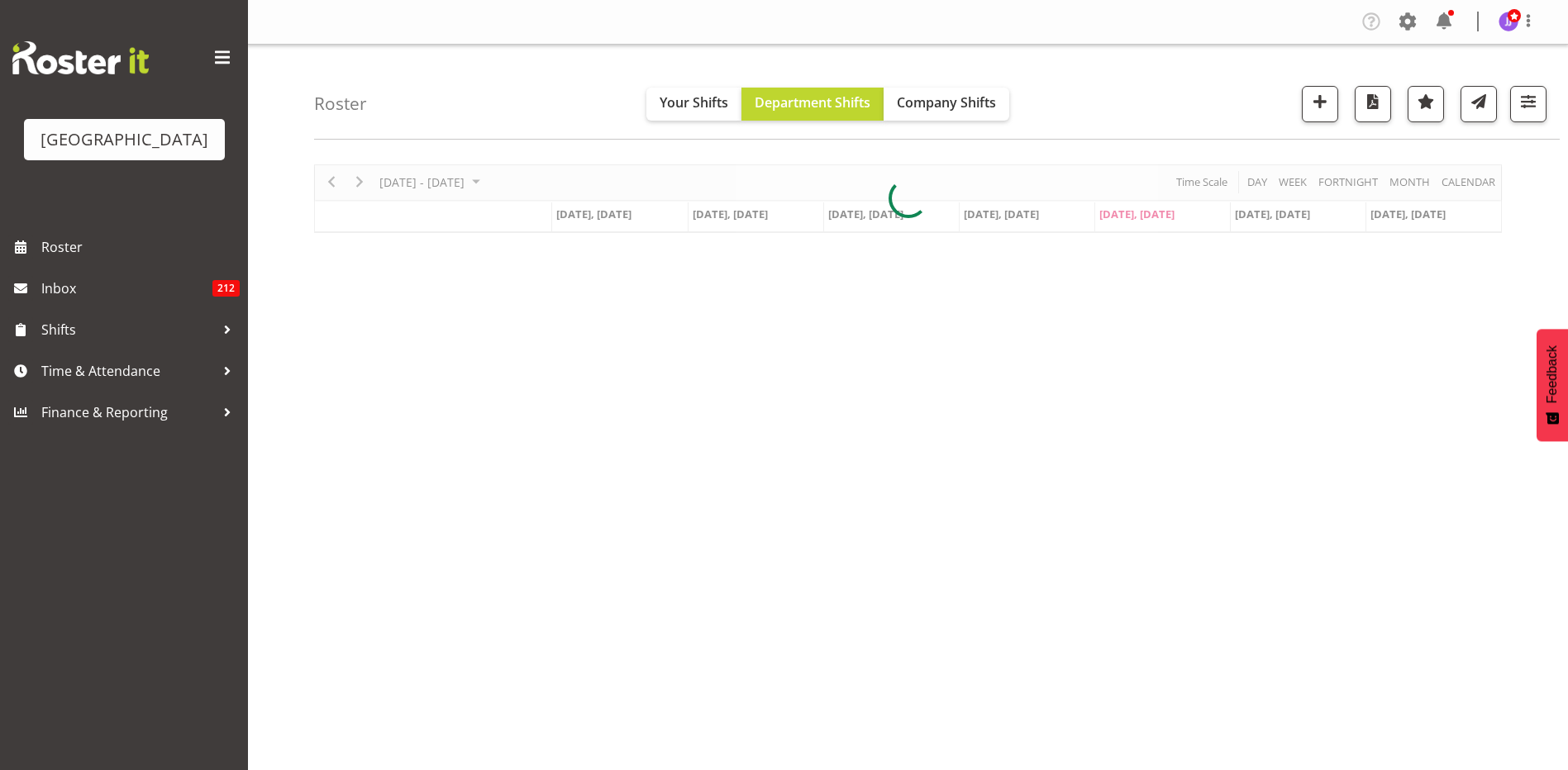
scroll to position [43, 0]
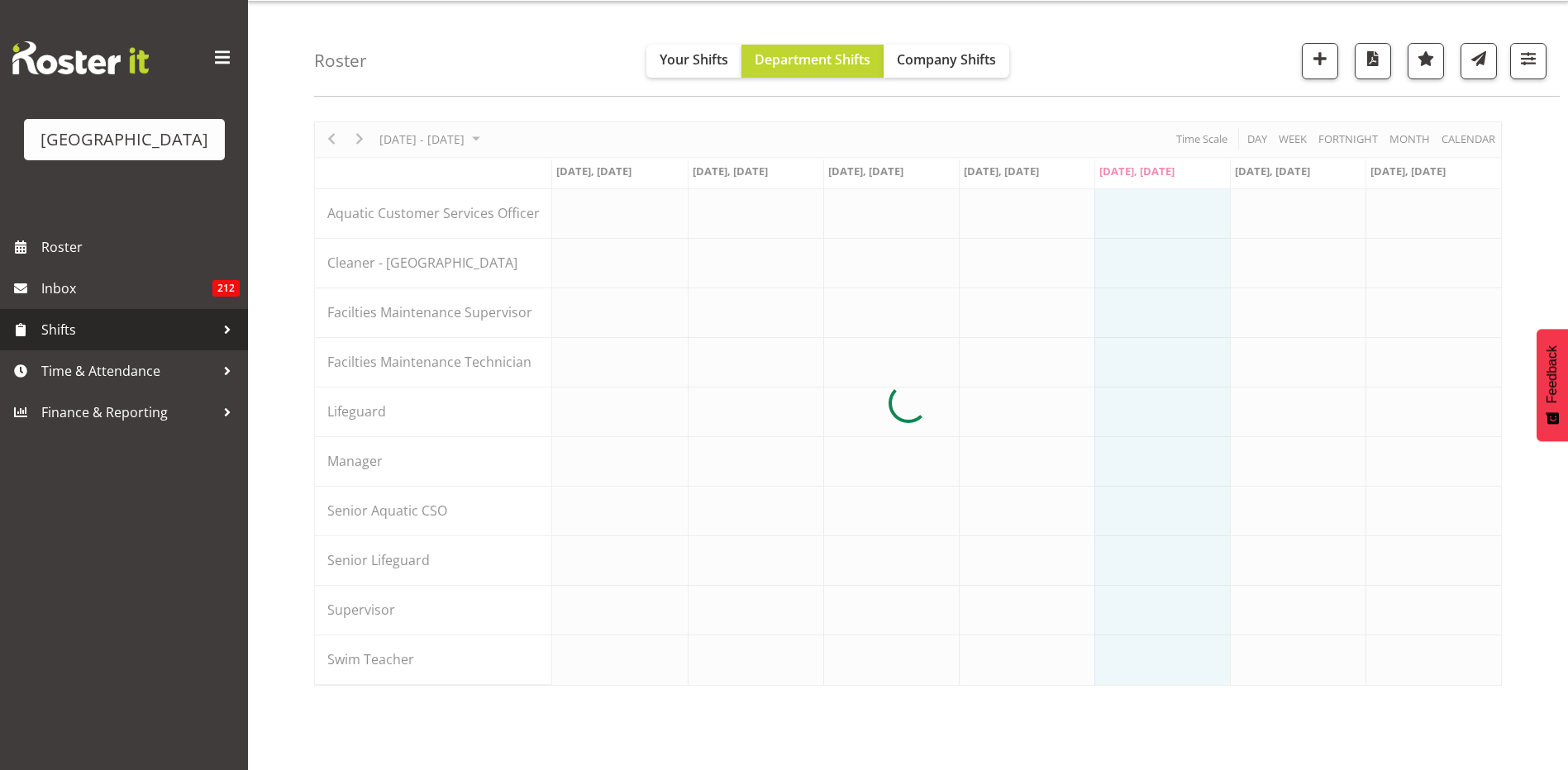
click at [230, 320] on div at bounding box center [228, 330] width 25 height 25
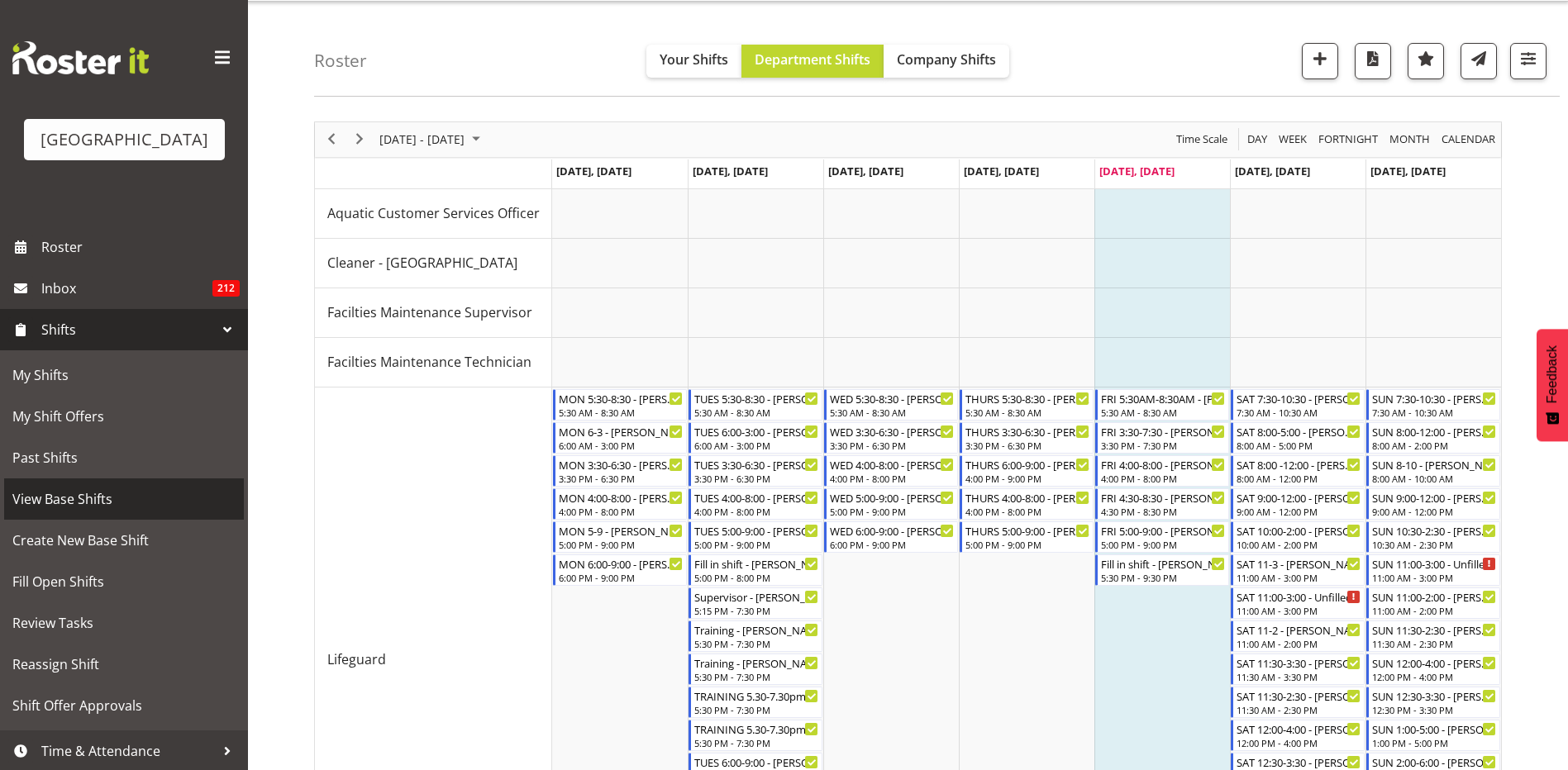
click at [104, 494] on span "View Base Shifts" at bounding box center [124, 499] width 223 height 25
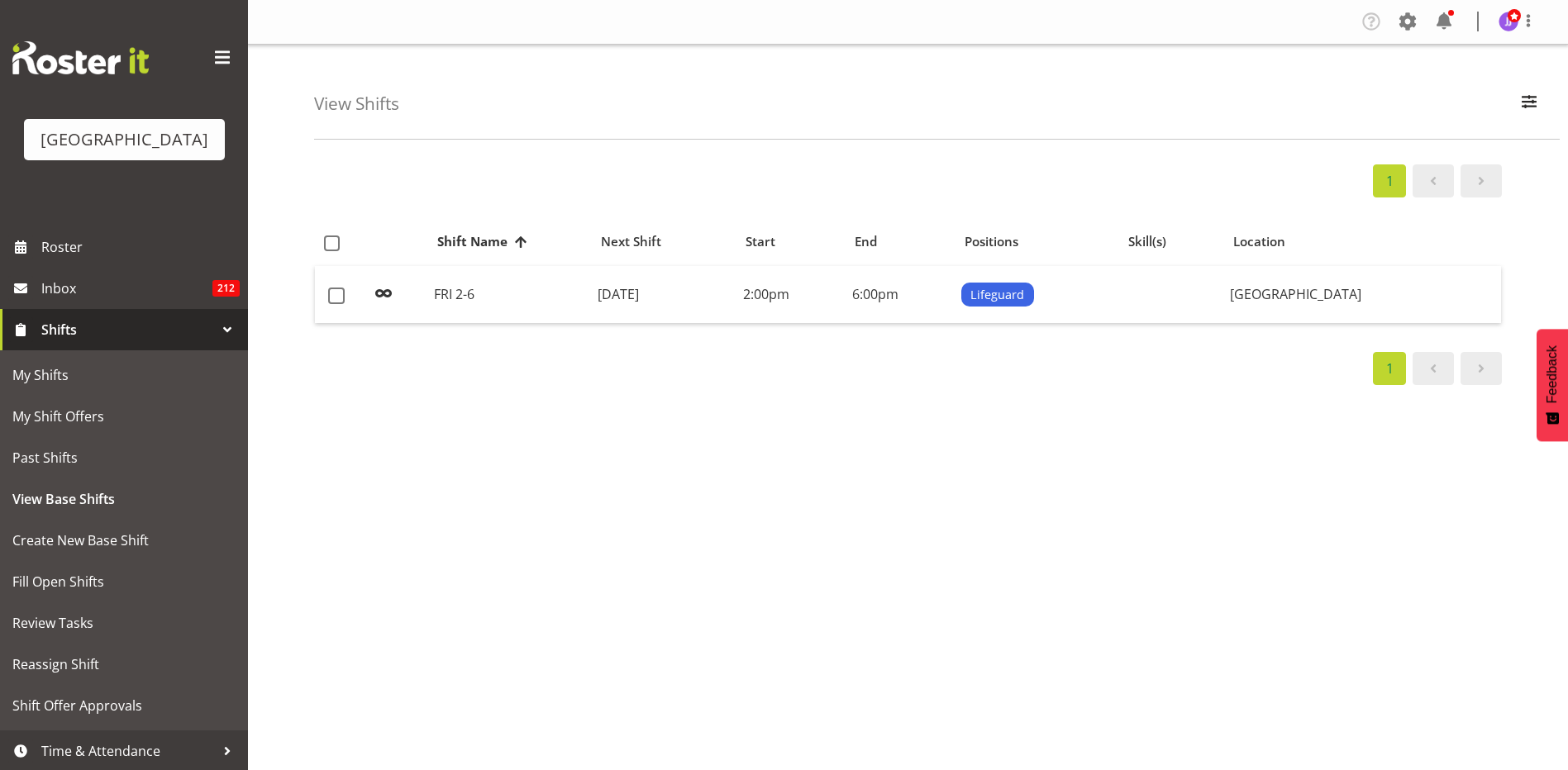
select select "114"
click at [1550, 89] on div "View Shifts Search Fri 2-6 All Locations [GEOGRAPHIC_DATA] All Departments Clea…" at bounding box center [937, 92] width 1246 height 95
click at [1542, 106] on button "button" at bounding box center [1529, 104] width 35 height 36
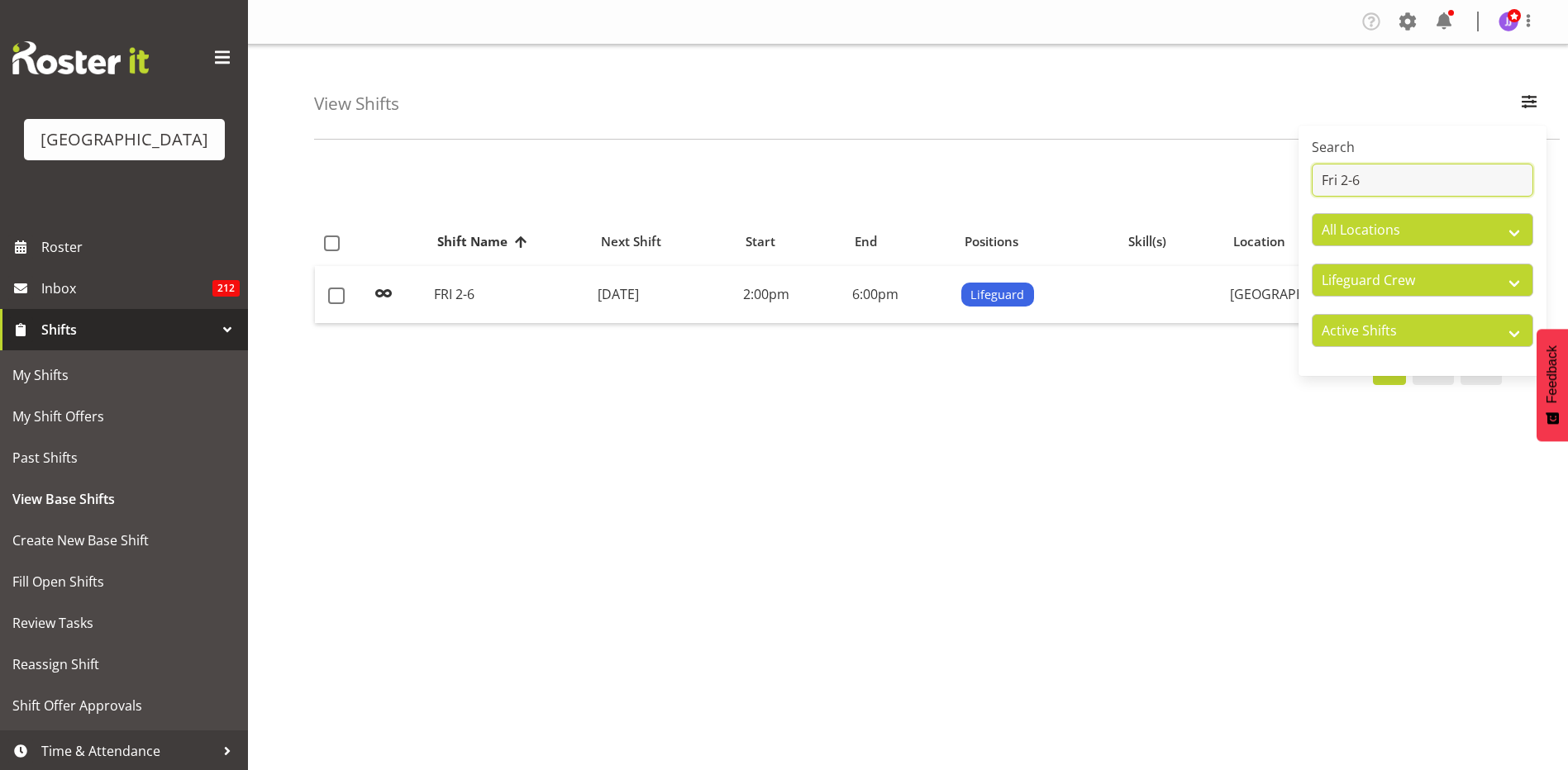
drag, startPoint x: 1398, startPoint y: 179, endPoint x: 1269, endPoint y: 185, distance: 129.1
click at [1269, 185] on div "View Shifts Search Fri 2-6 All Locations [GEOGRAPHIC_DATA] All Departments Clea…" at bounding box center [908, 429] width 1321 height 768
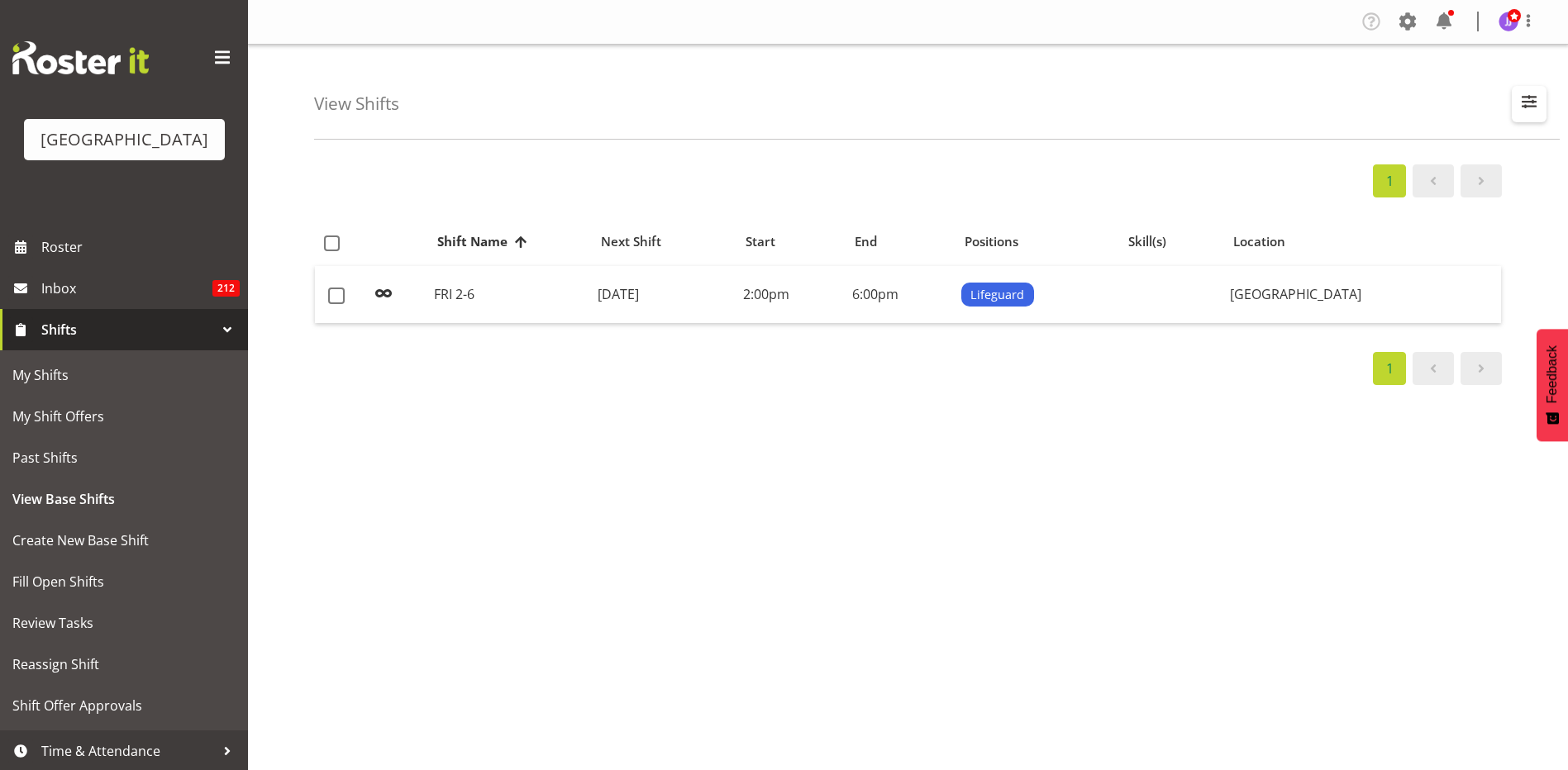
click at [1527, 101] on span "button" at bounding box center [1529, 102] width 21 height 21
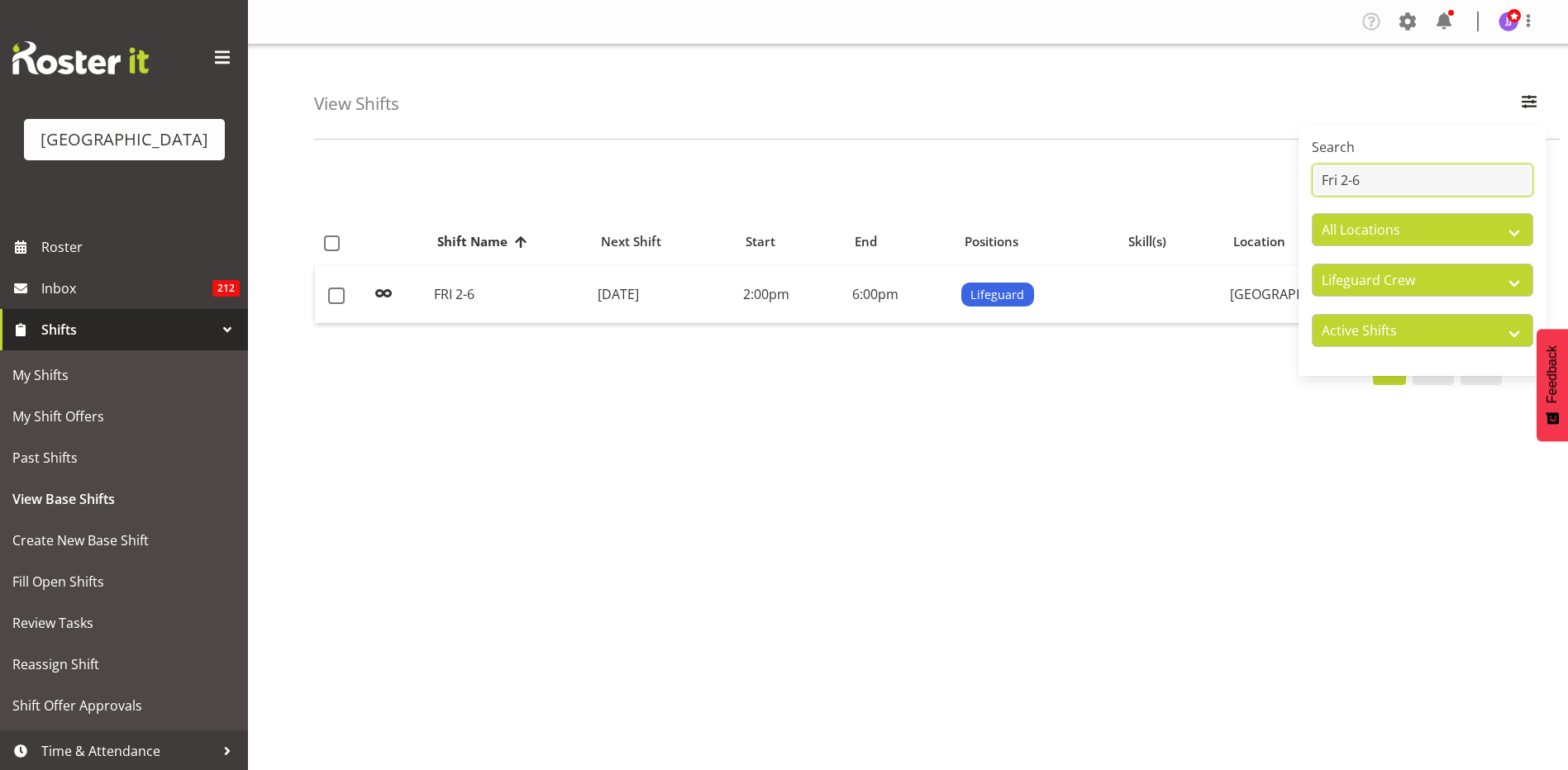
click at [1427, 185] on input "Fri 2-6" at bounding box center [1422, 180] width 221 height 33
type input "F"
type input "Sat 10"
click at [866, 299] on td "10:00am" at bounding box center [807, 295] width 117 height 58
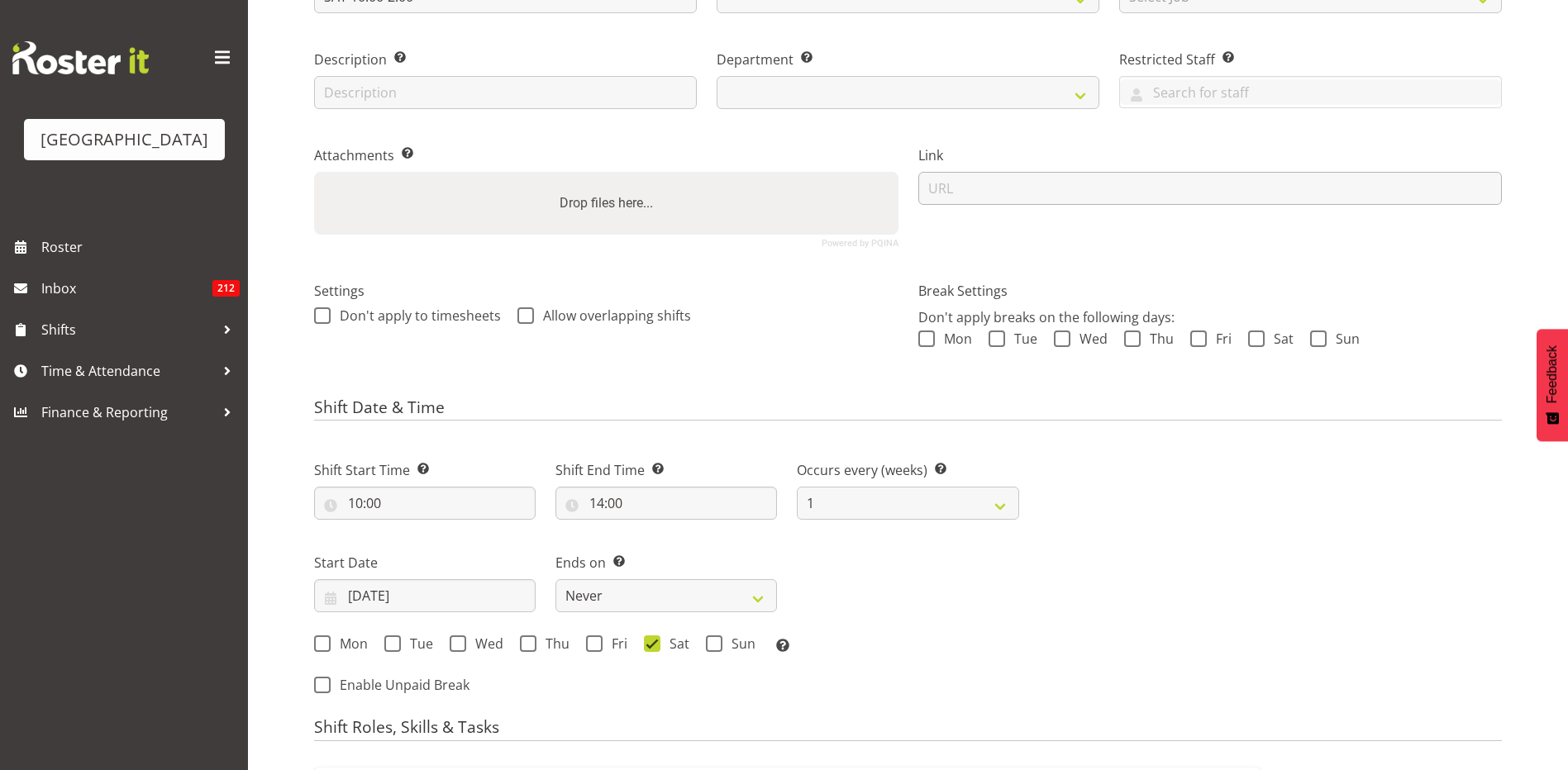
scroll to position [496, 0]
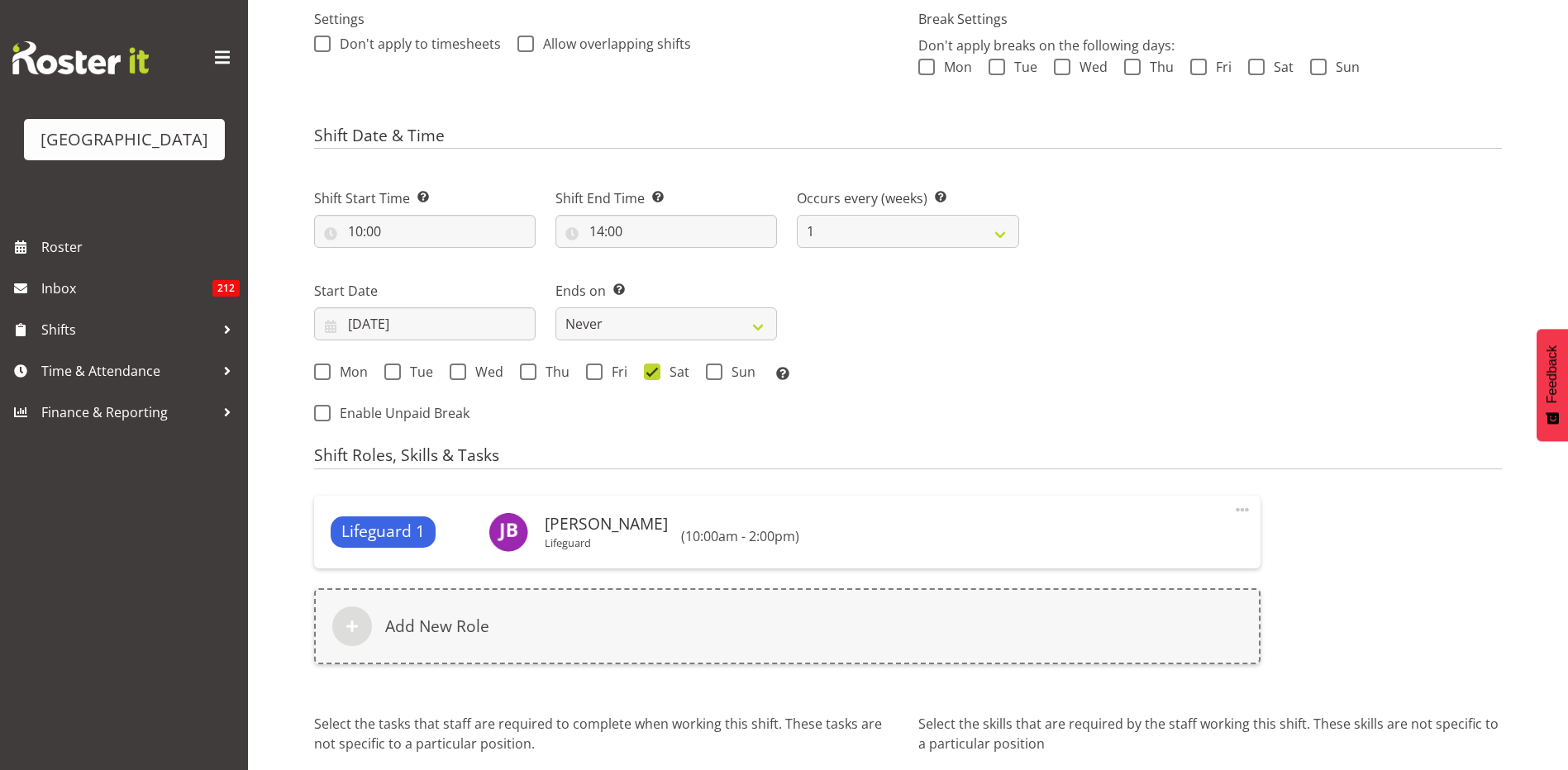
select select
select select "114"
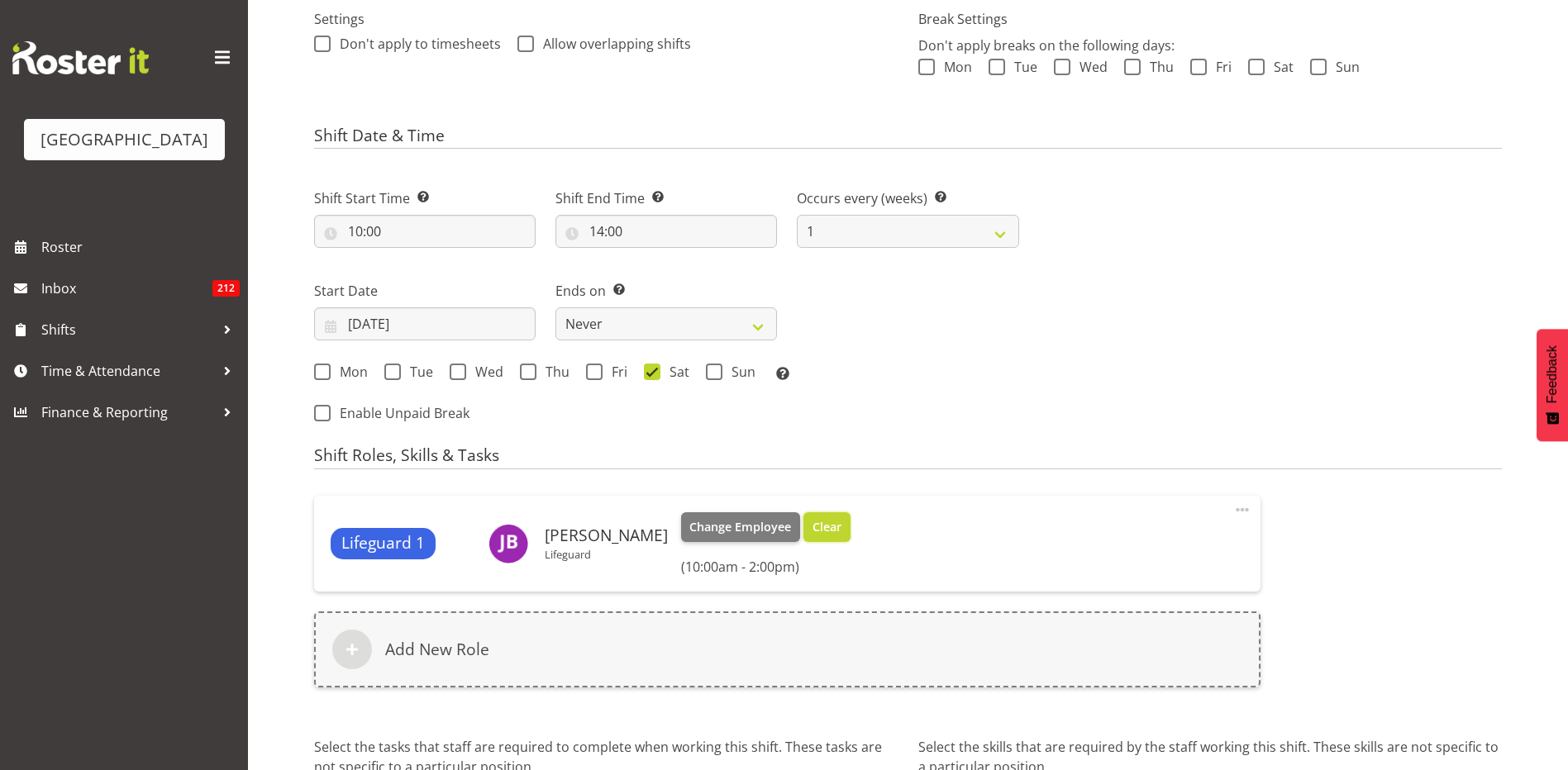
click at [813, 528] on span "Clear" at bounding box center [828, 527] width 29 height 18
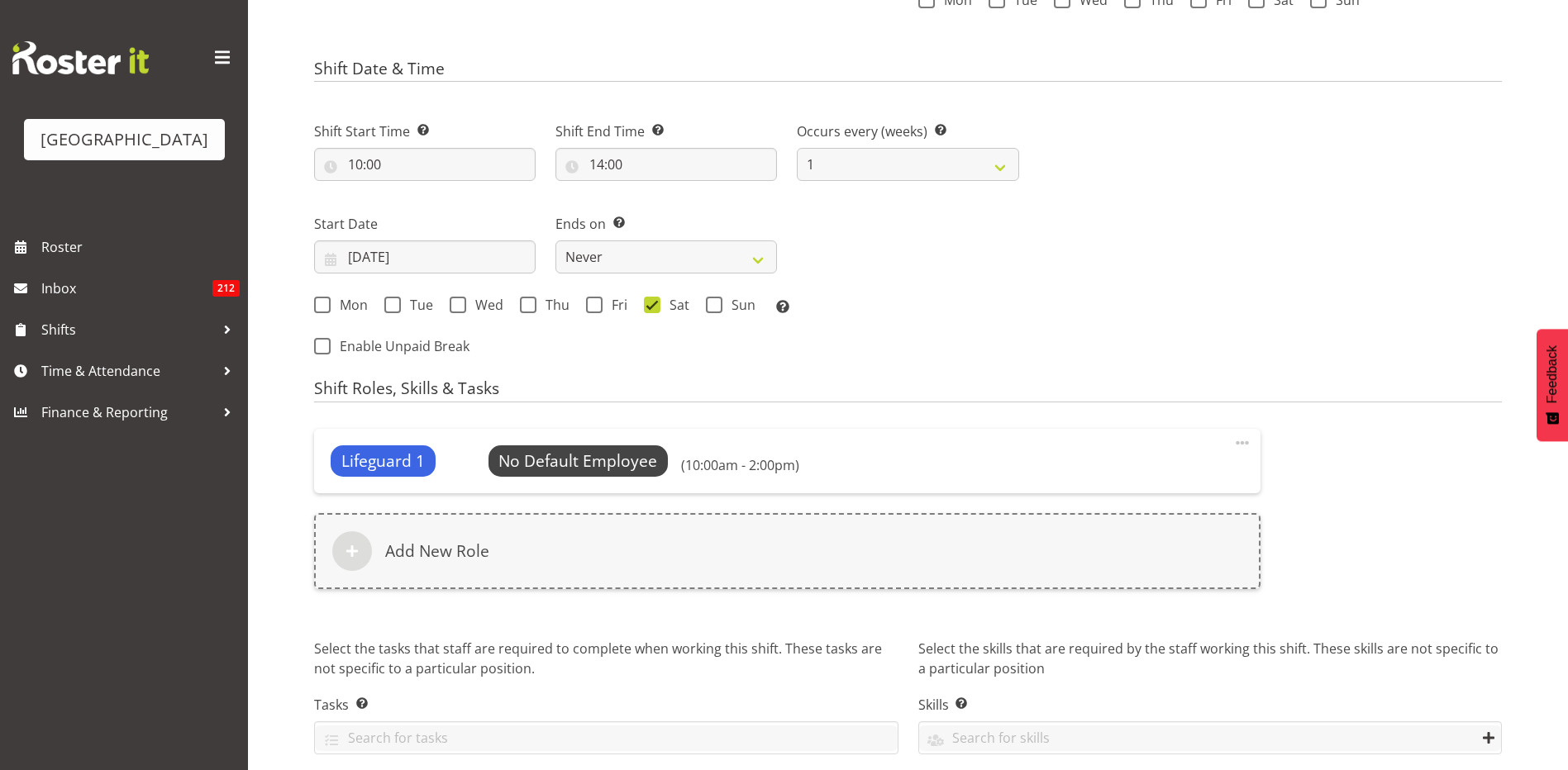
scroll to position [628, 0]
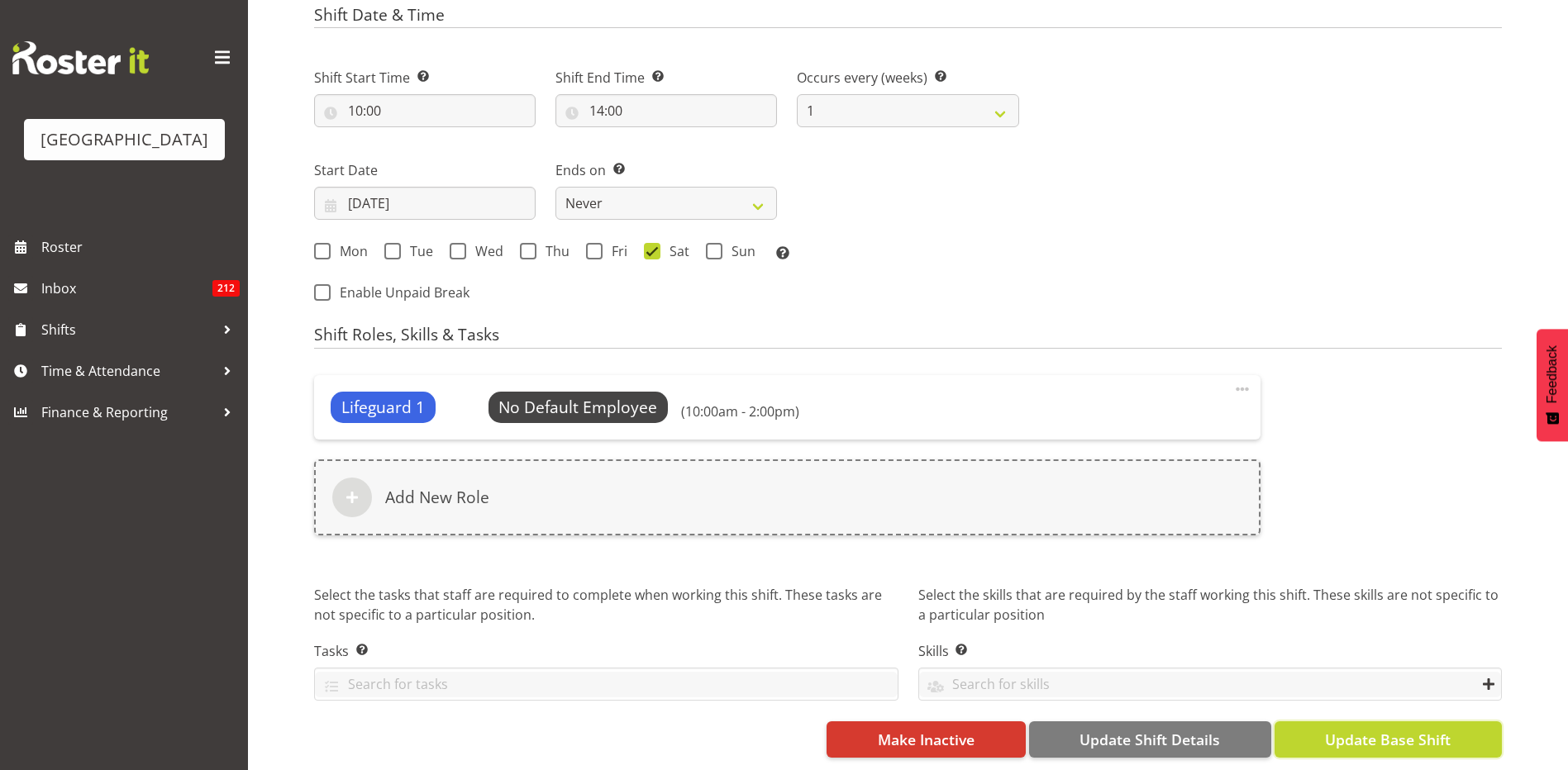
click at [1411, 734] on span "Update Base Shift" at bounding box center [1388, 739] width 126 height 21
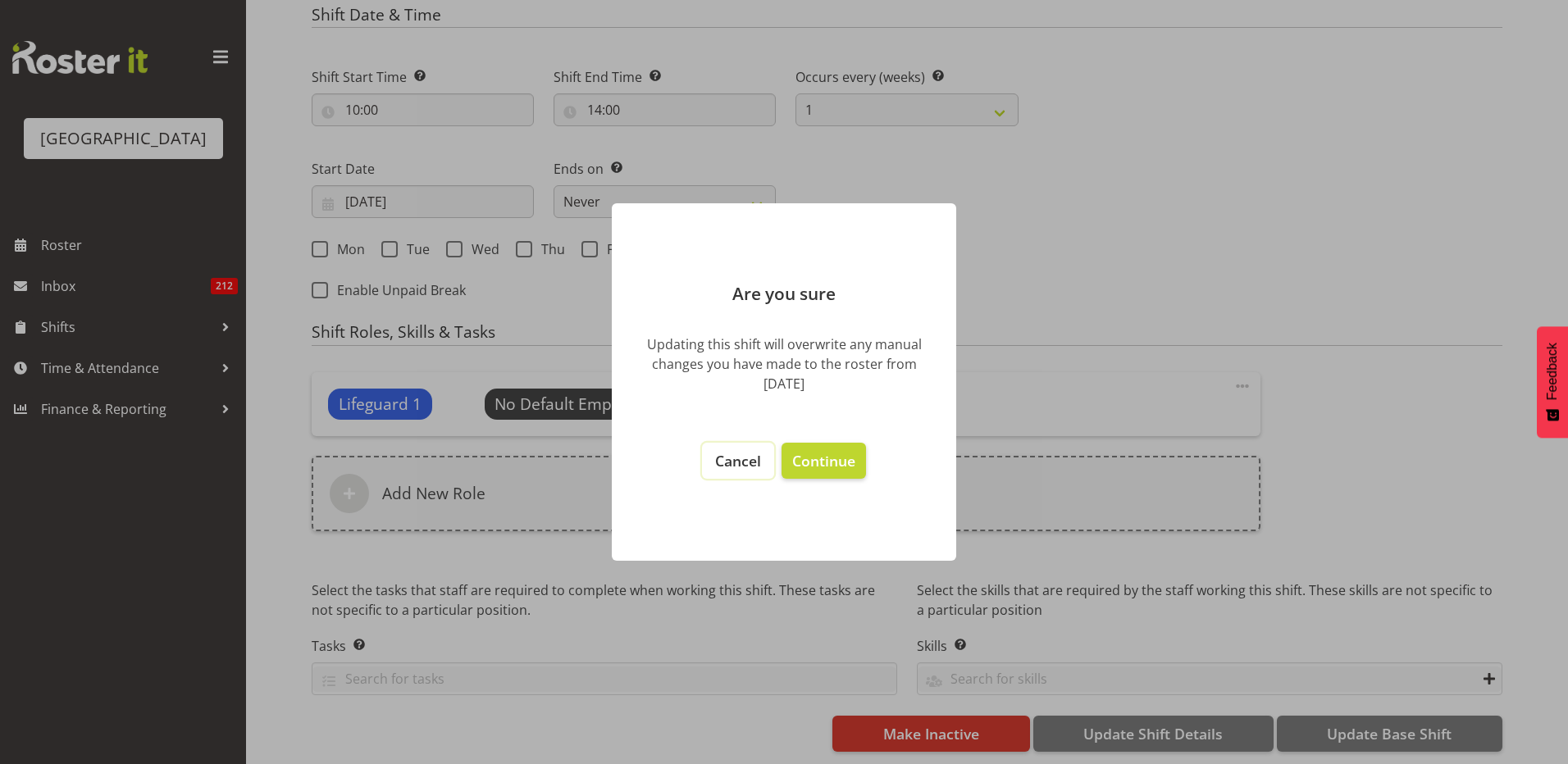
click at [745, 460] on span "Cancel" at bounding box center [738, 461] width 46 height 19
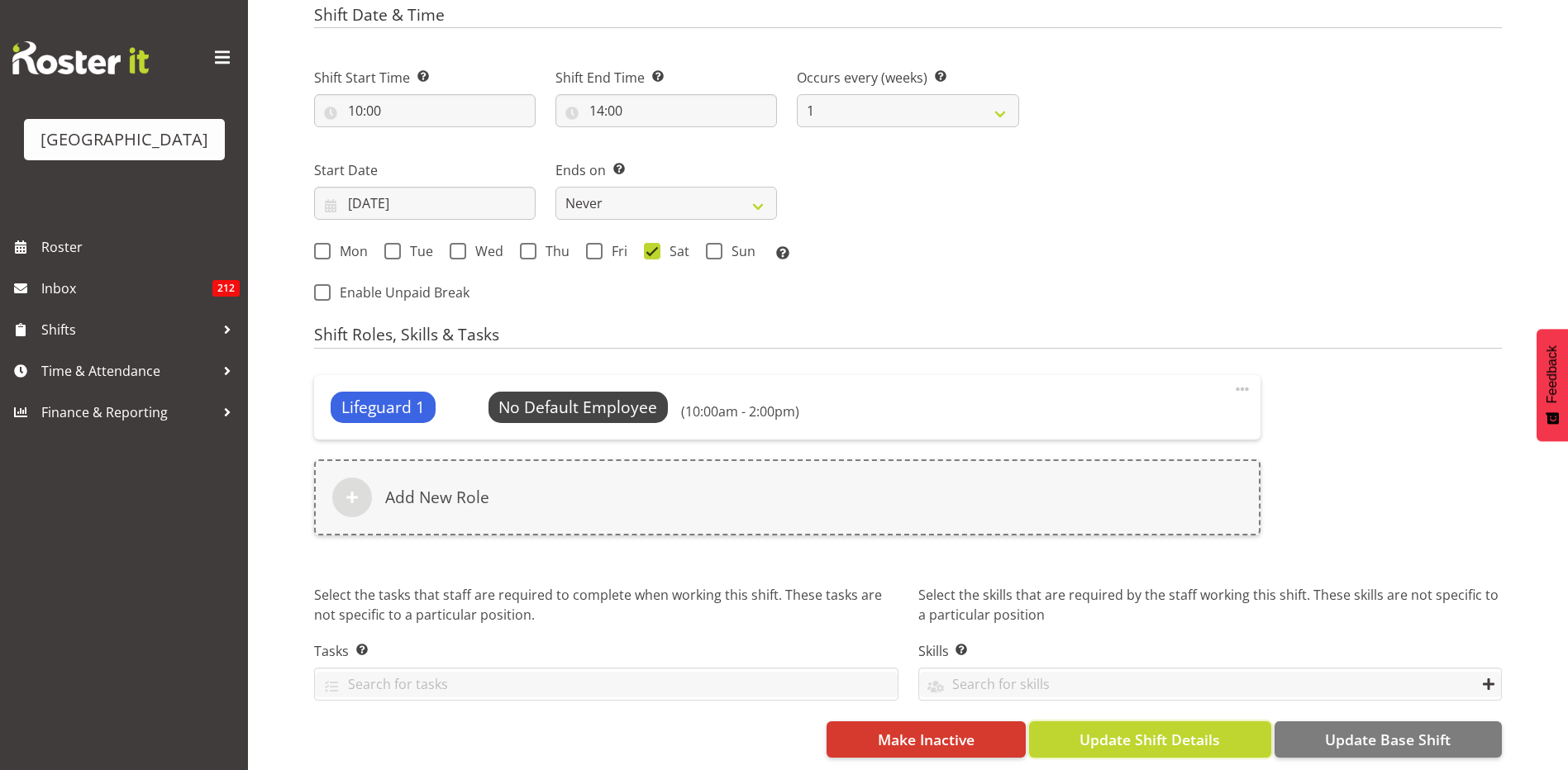
click at [1233, 732] on button "Update Shift Details" at bounding box center [1151, 739] width 243 height 36
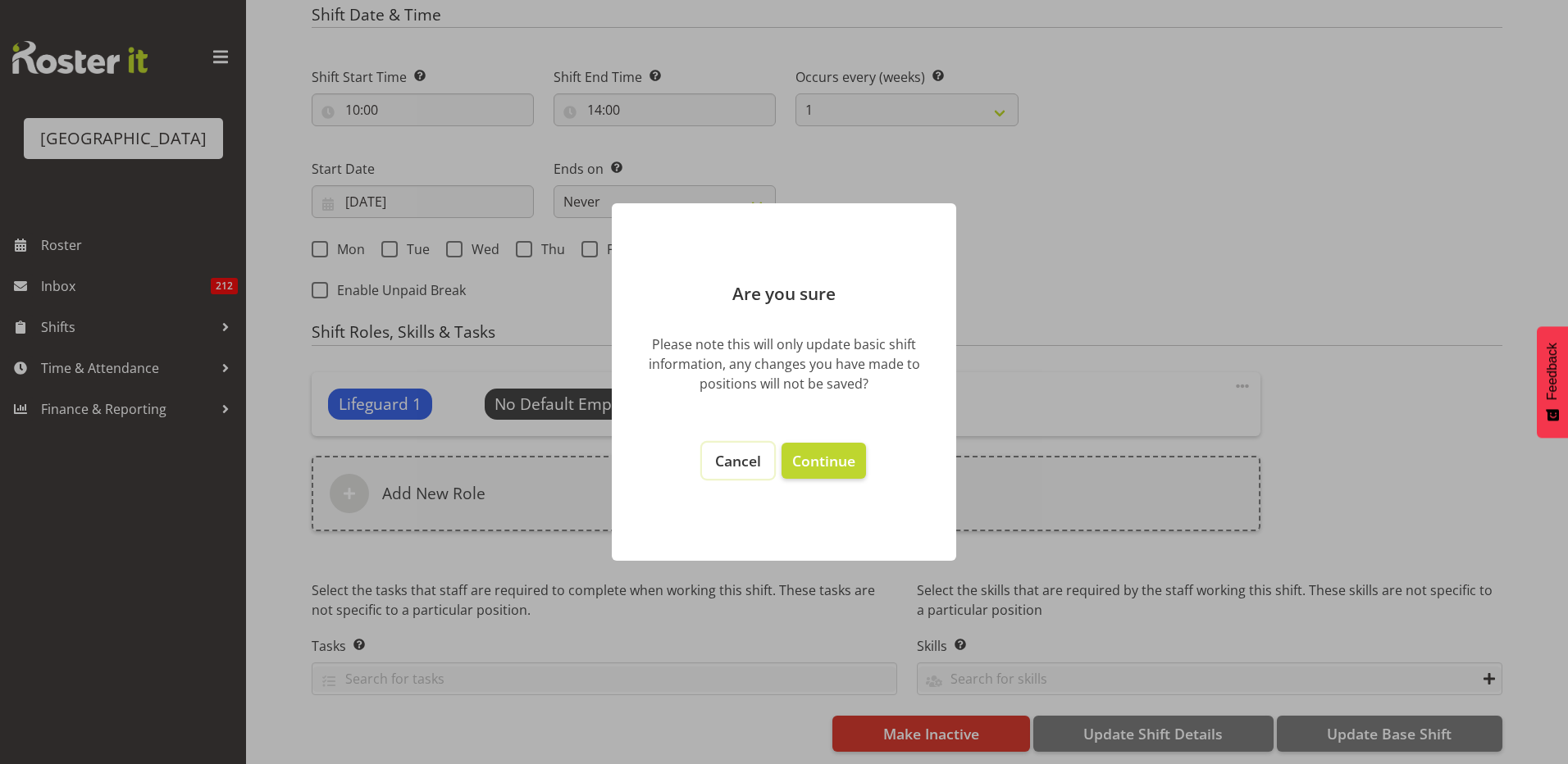
click at [747, 463] on span "Cancel" at bounding box center [738, 461] width 46 height 19
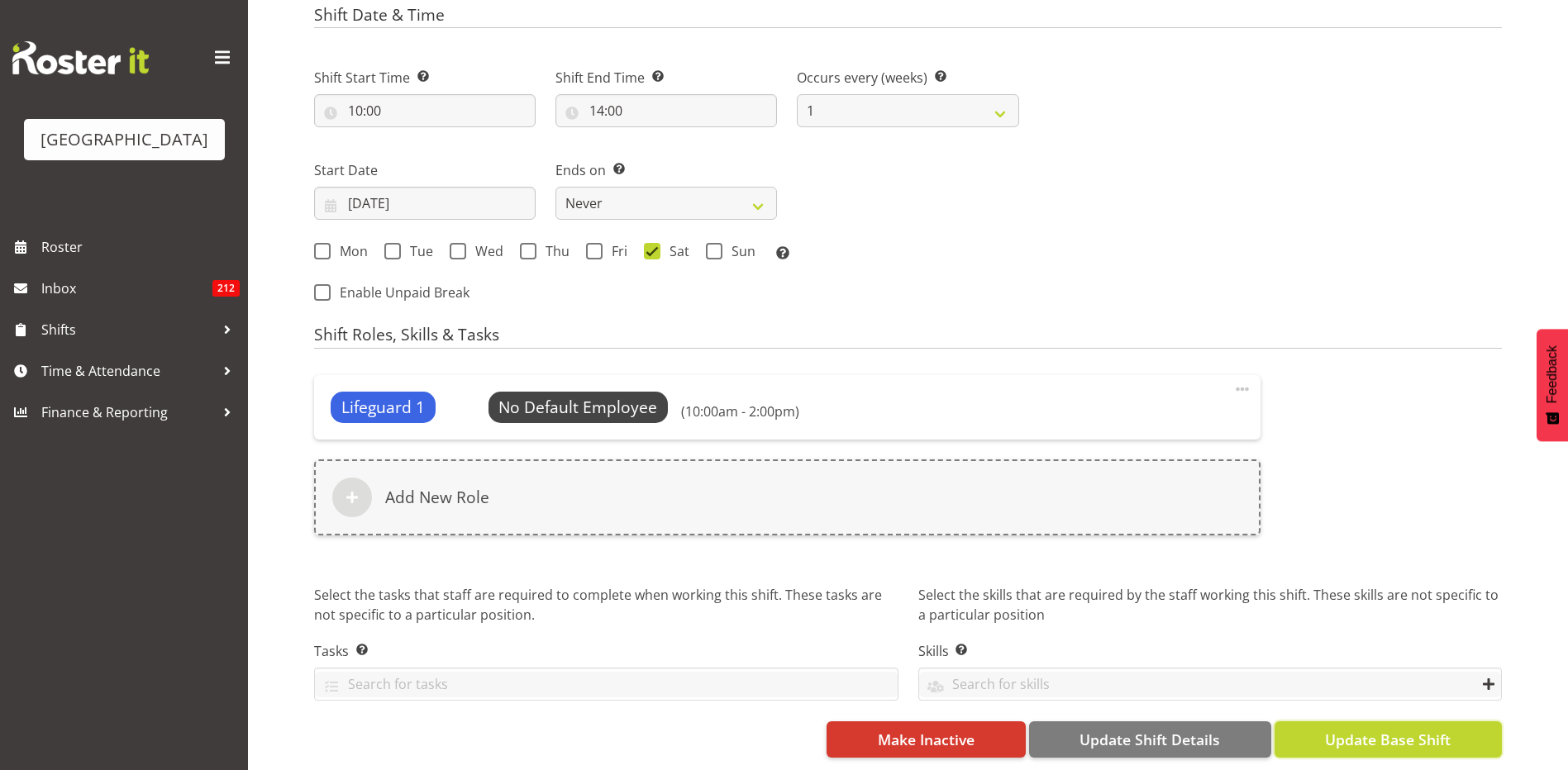
click at [1406, 733] on span "Update Base Shift" at bounding box center [1388, 739] width 126 height 21
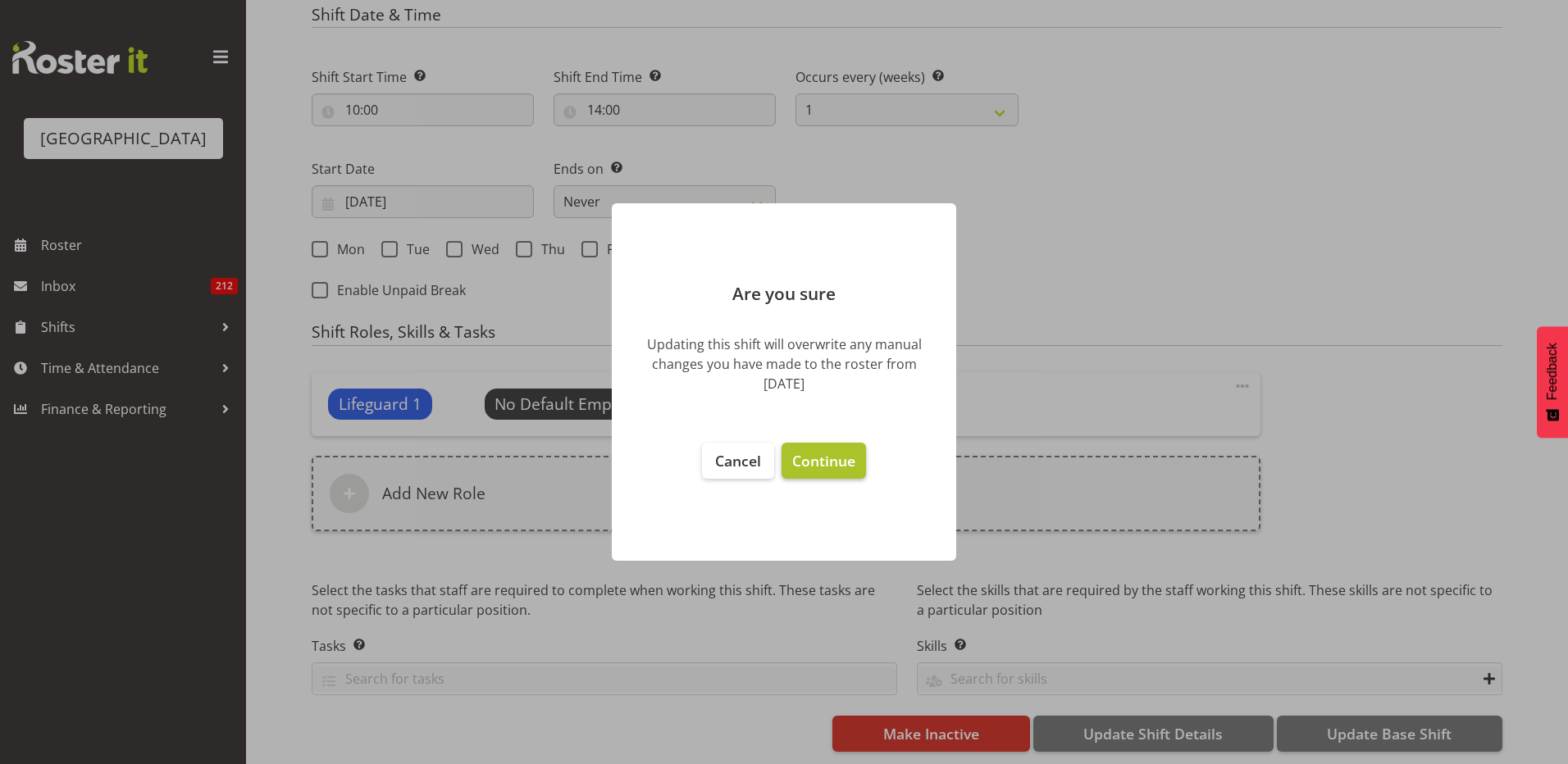
click at [824, 450] on button "Continue" at bounding box center [824, 460] width 85 height 36
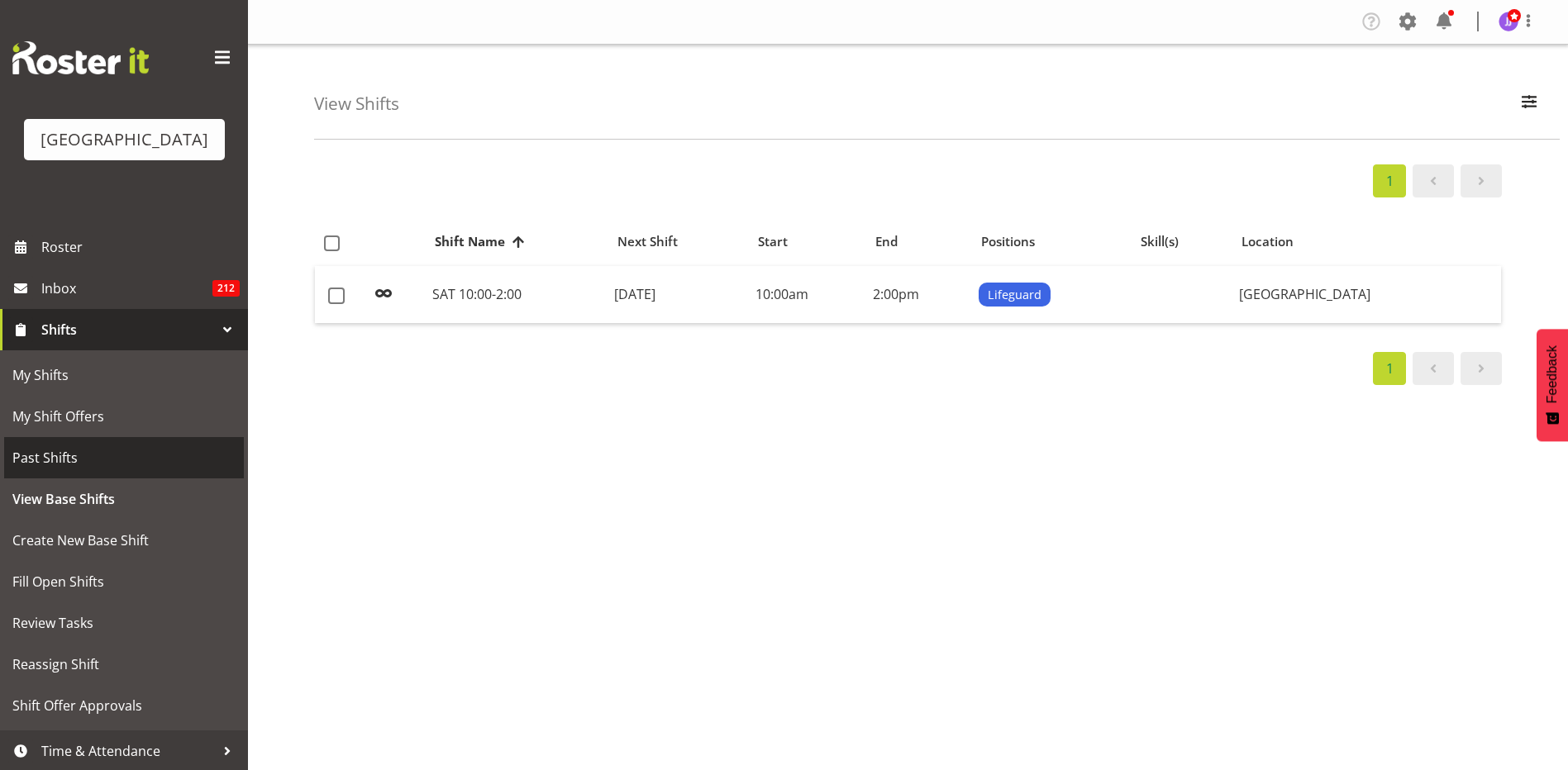
select select "114"
click at [1522, 109] on span "button" at bounding box center [1529, 102] width 21 height 21
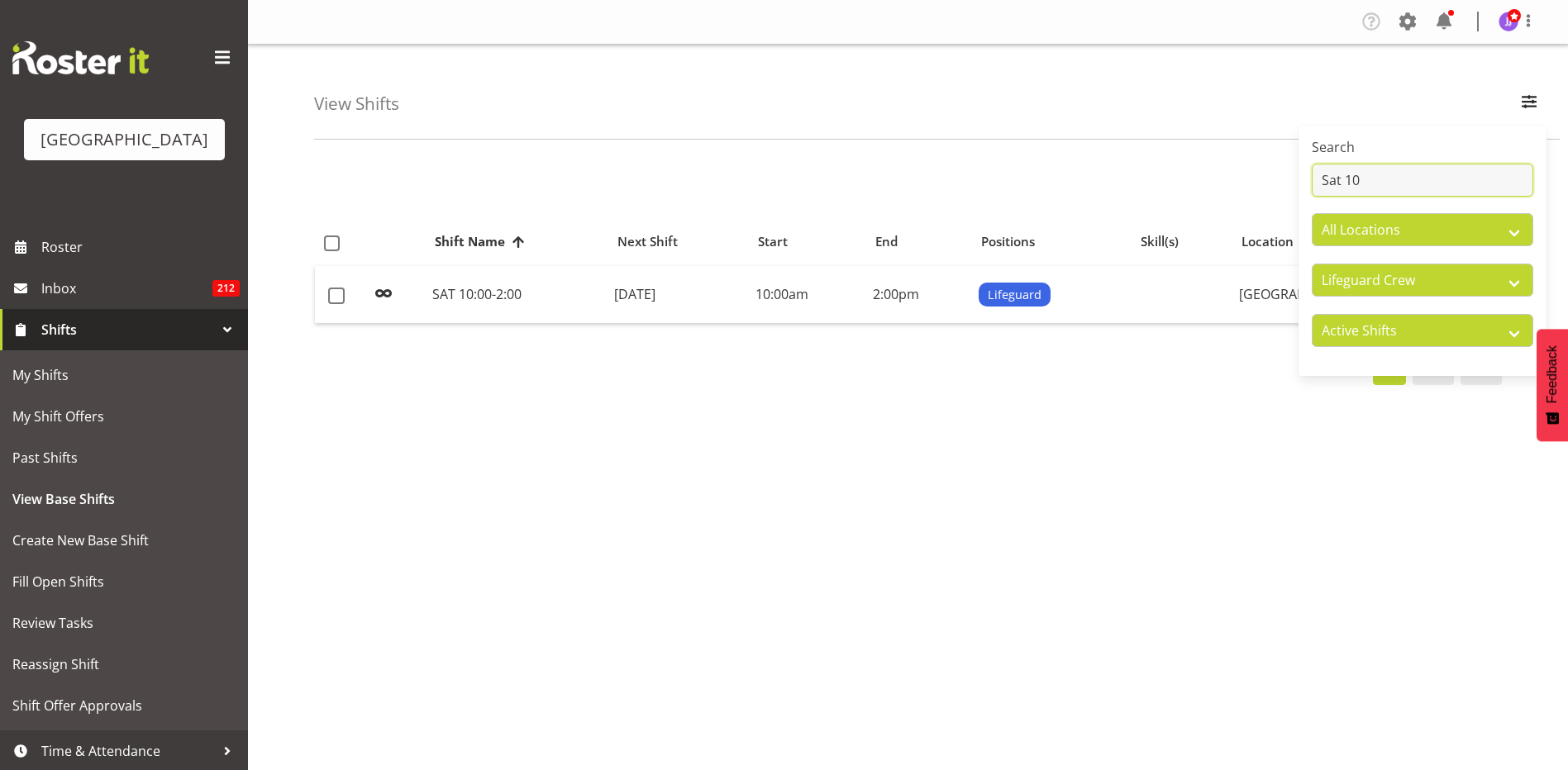
click at [1429, 172] on input "Sat 10" at bounding box center [1422, 180] width 221 height 33
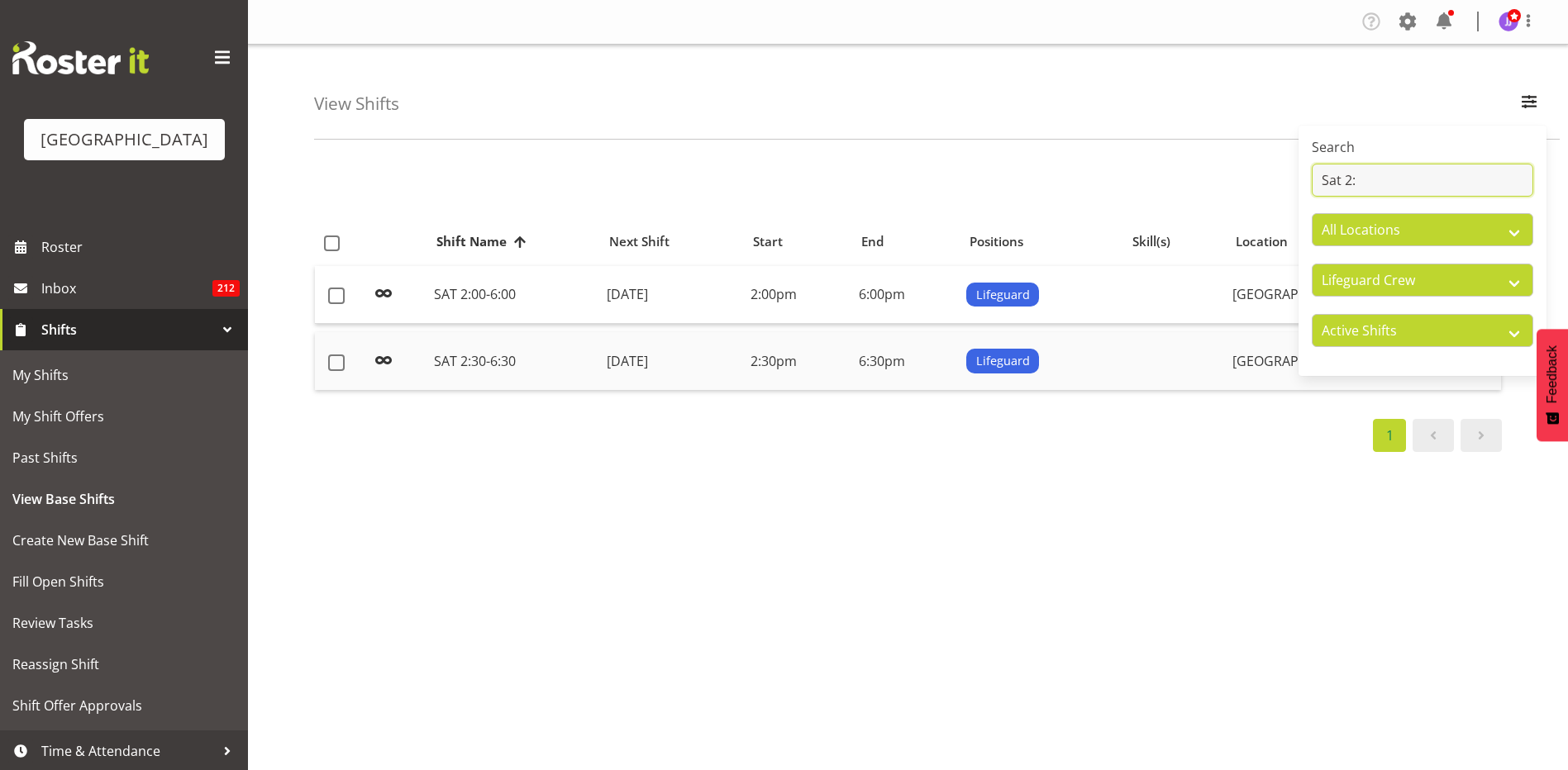
type input "Sat 2:"
click at [546, 369] on td "SAT 2:30-6:30" at bounding box center [513, 361] width 173 height 58
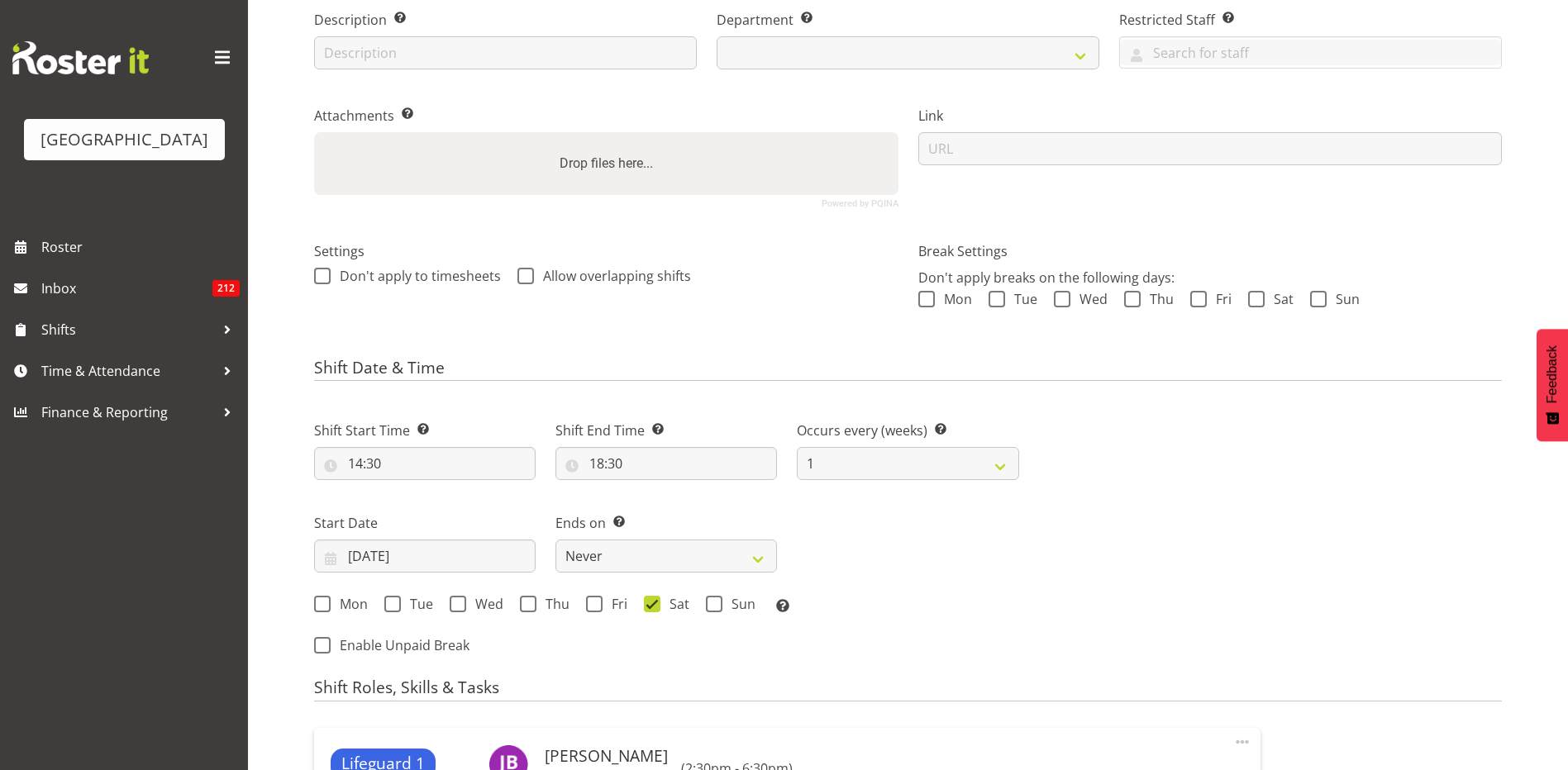
select select
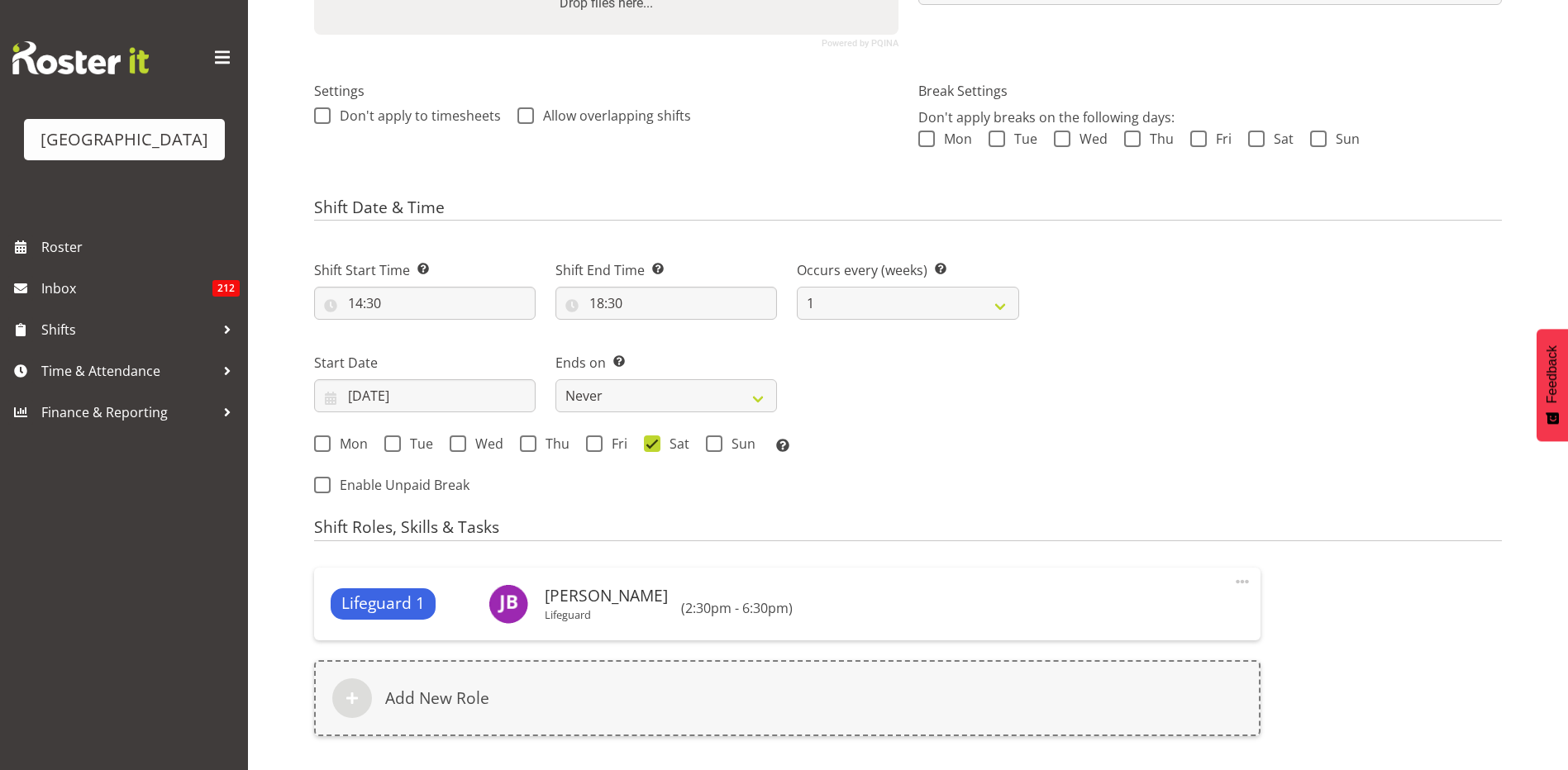
scroll to position [496, 0]
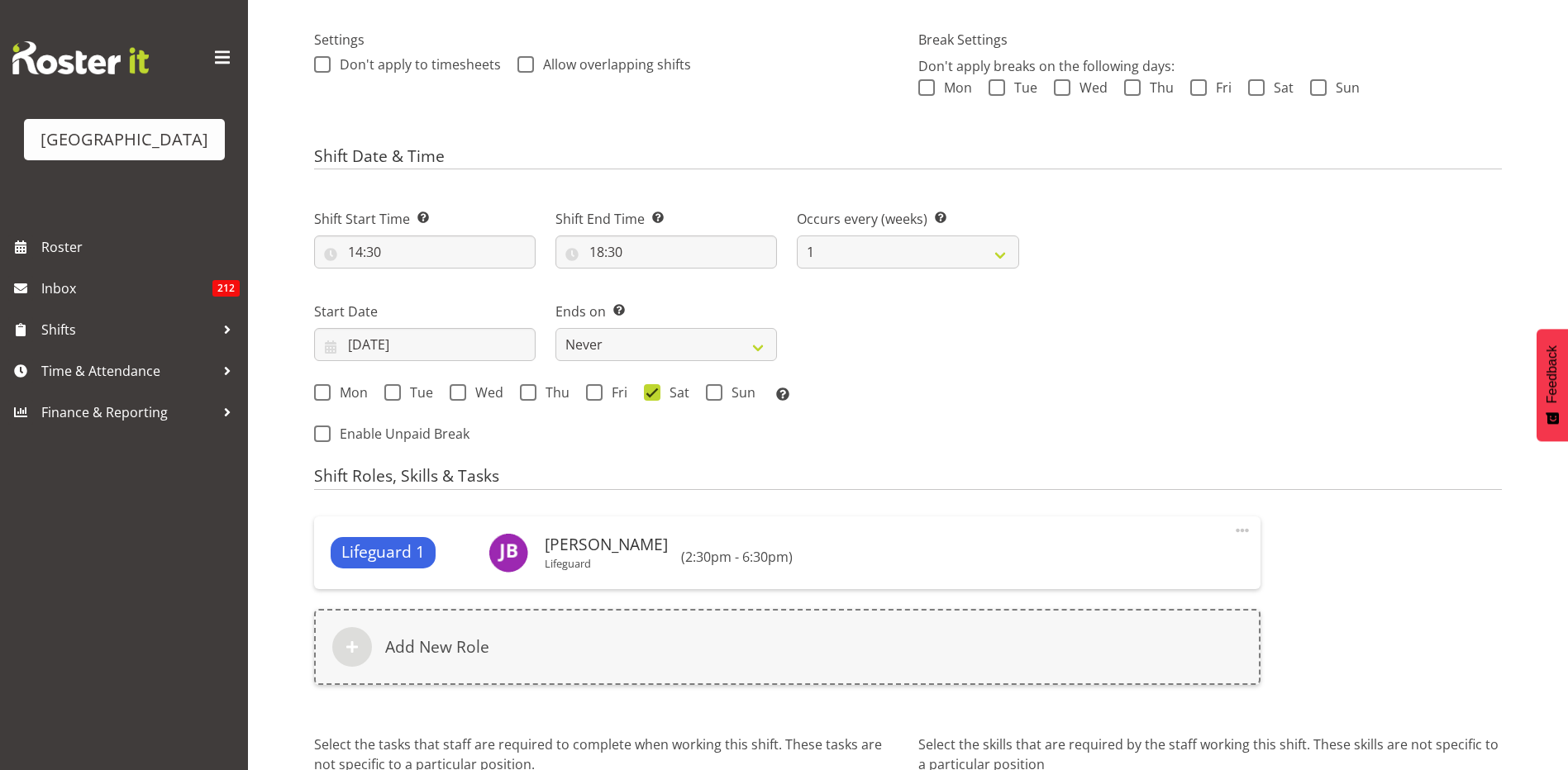
select select
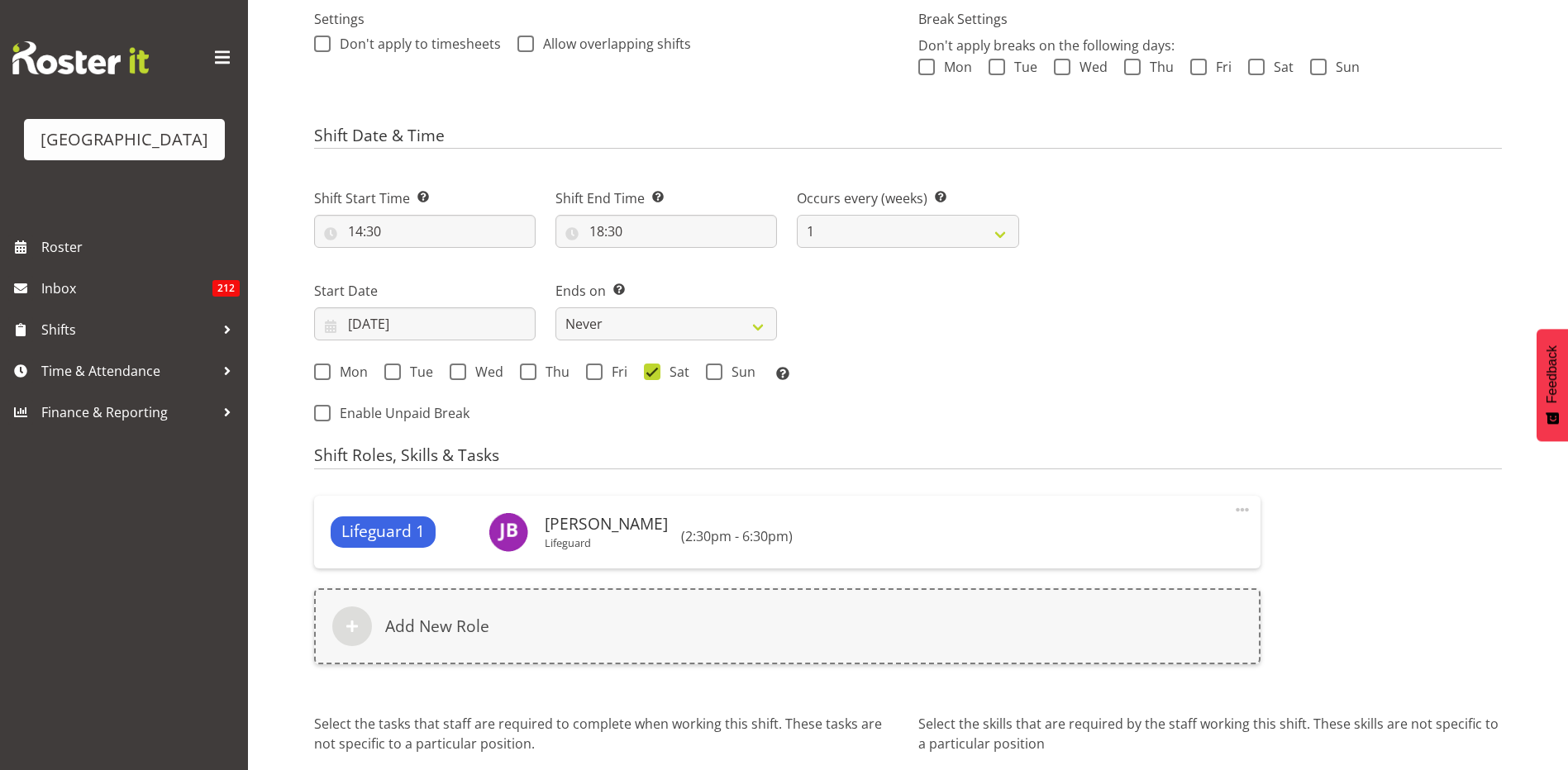
select select "114"
drag, startPoint x: 669, startPoint y: 394, endPoint x: 1169, endPoint y: 333, distance: 503.7
click at [1216, 303] on div "Next Shifts" at bounding box center [1271, 300] width 483 height 271
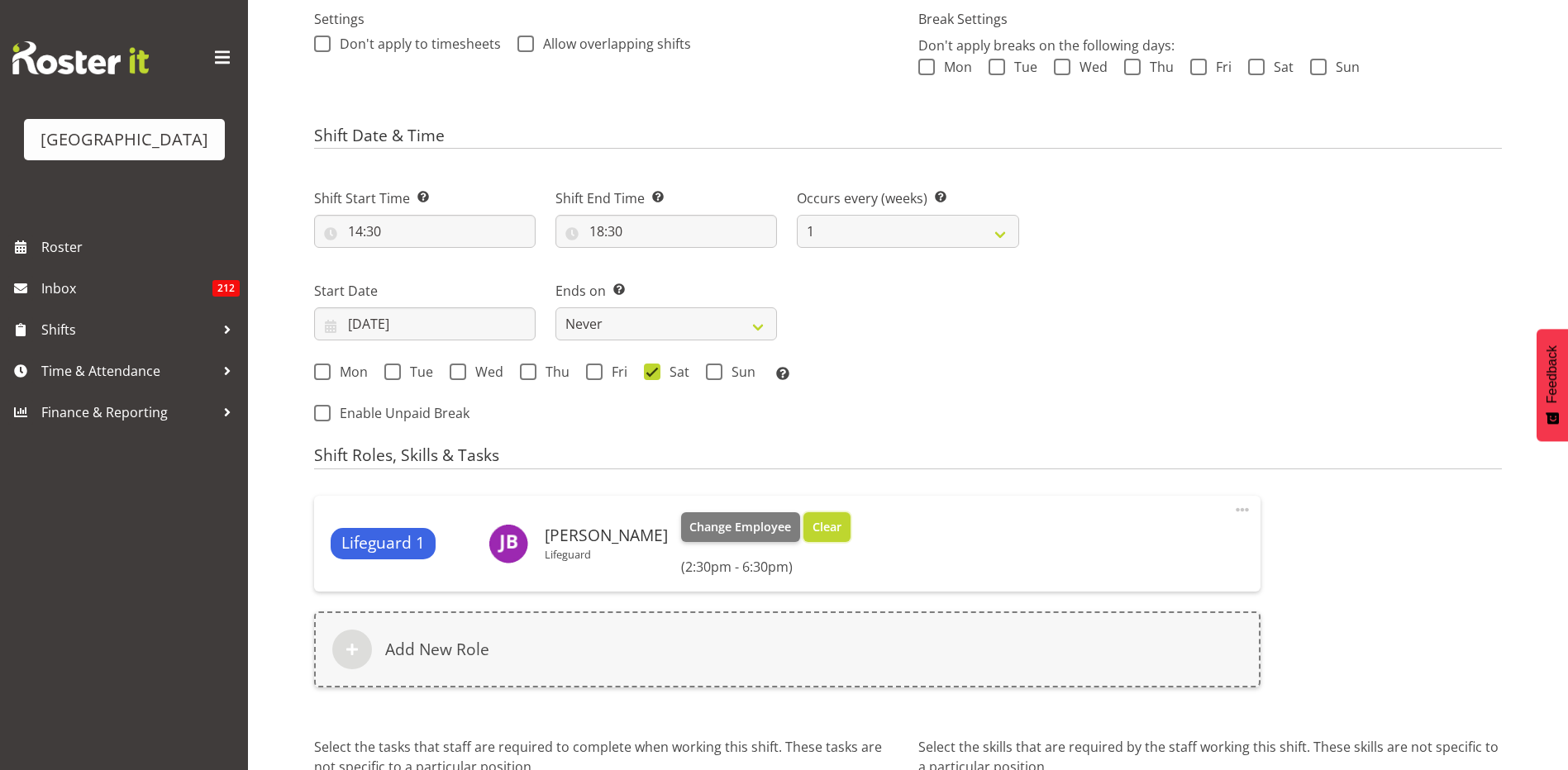
click at [813, 523] on span "Clear" at bounding box center [828, 527] width 29 height 18
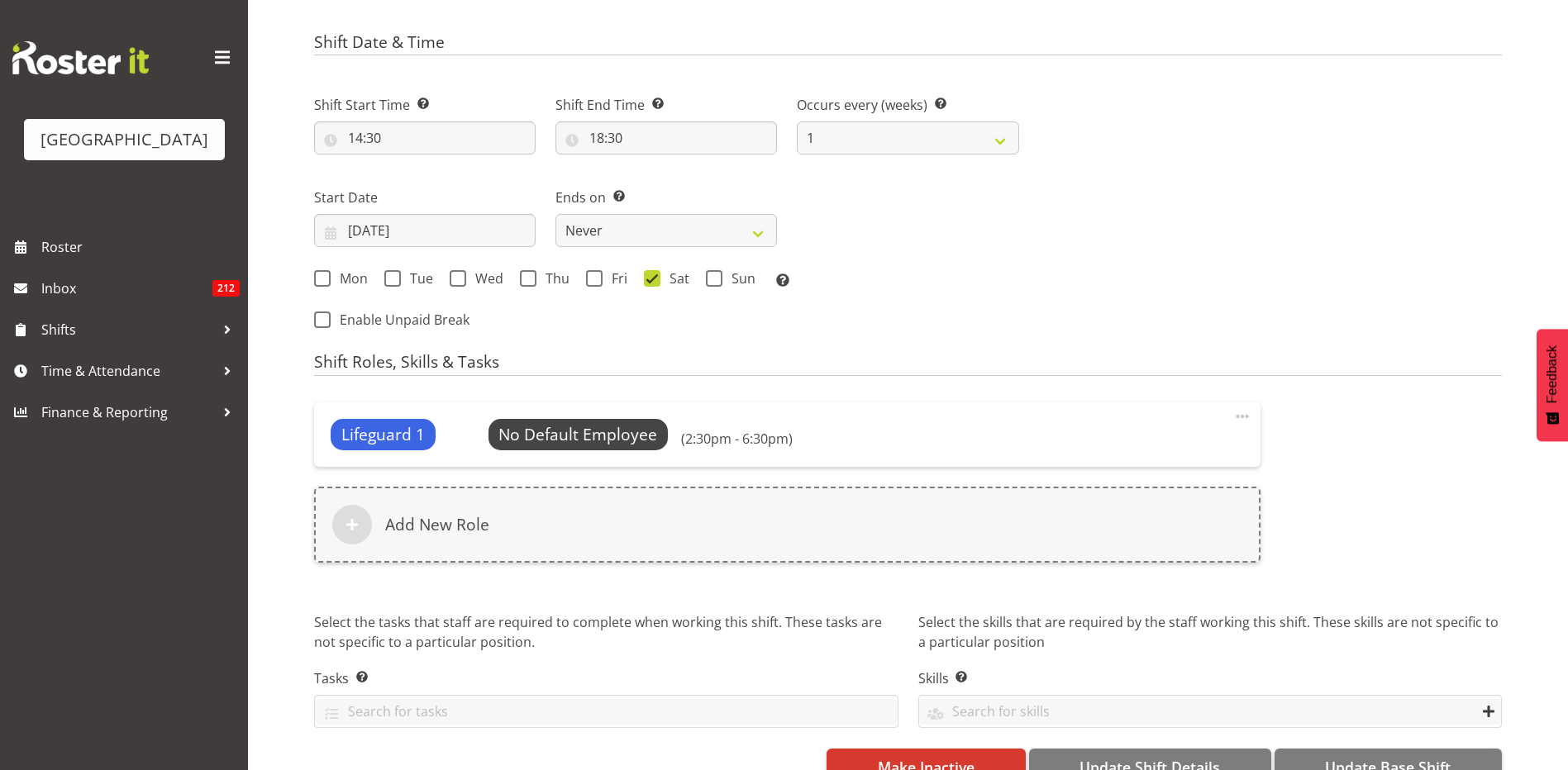
scroll to position [628, 0]
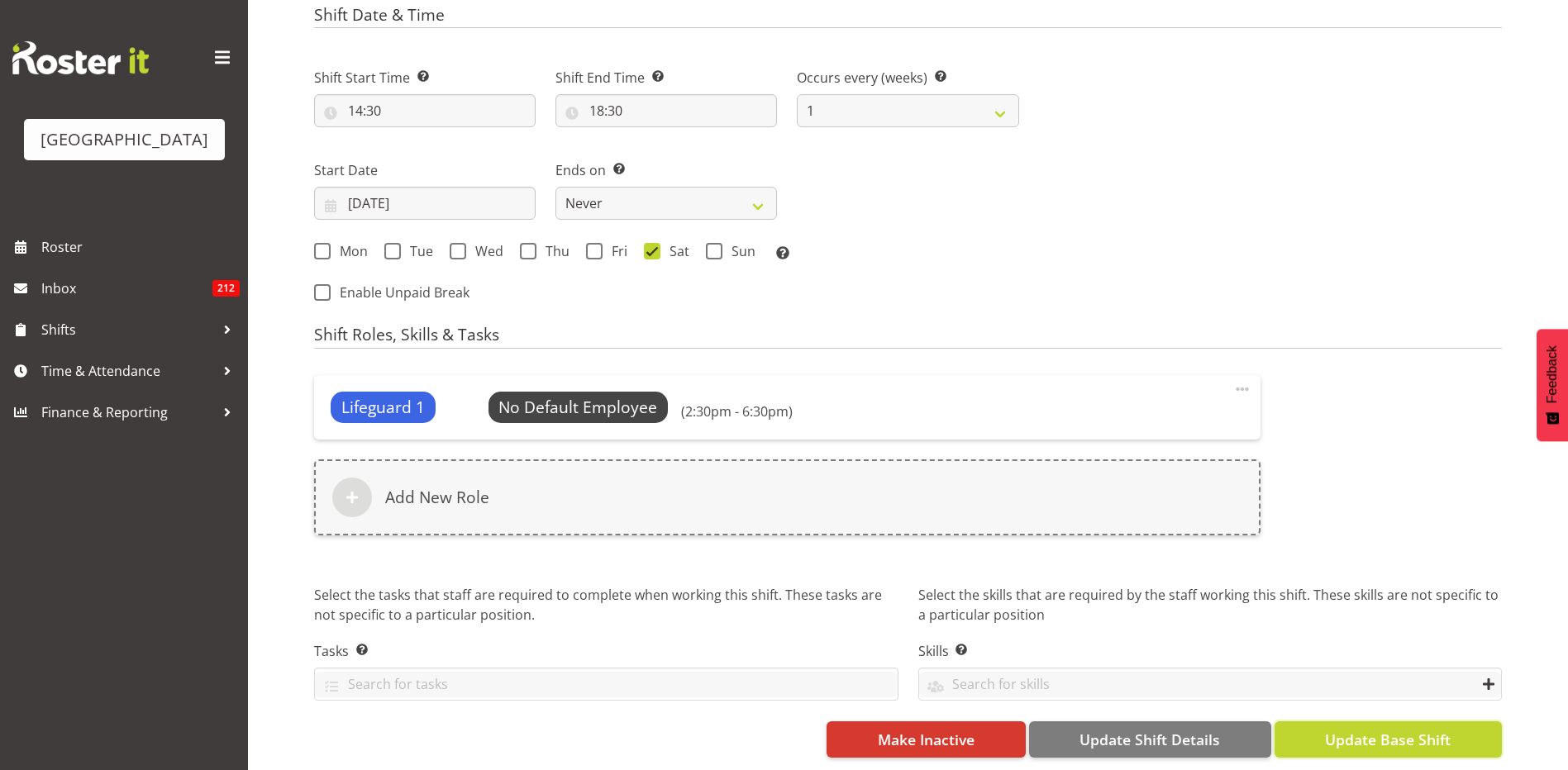
click at [1345, 728] on span "Update Base Shift" at bounding box center [1388, 739] width 126 height 21
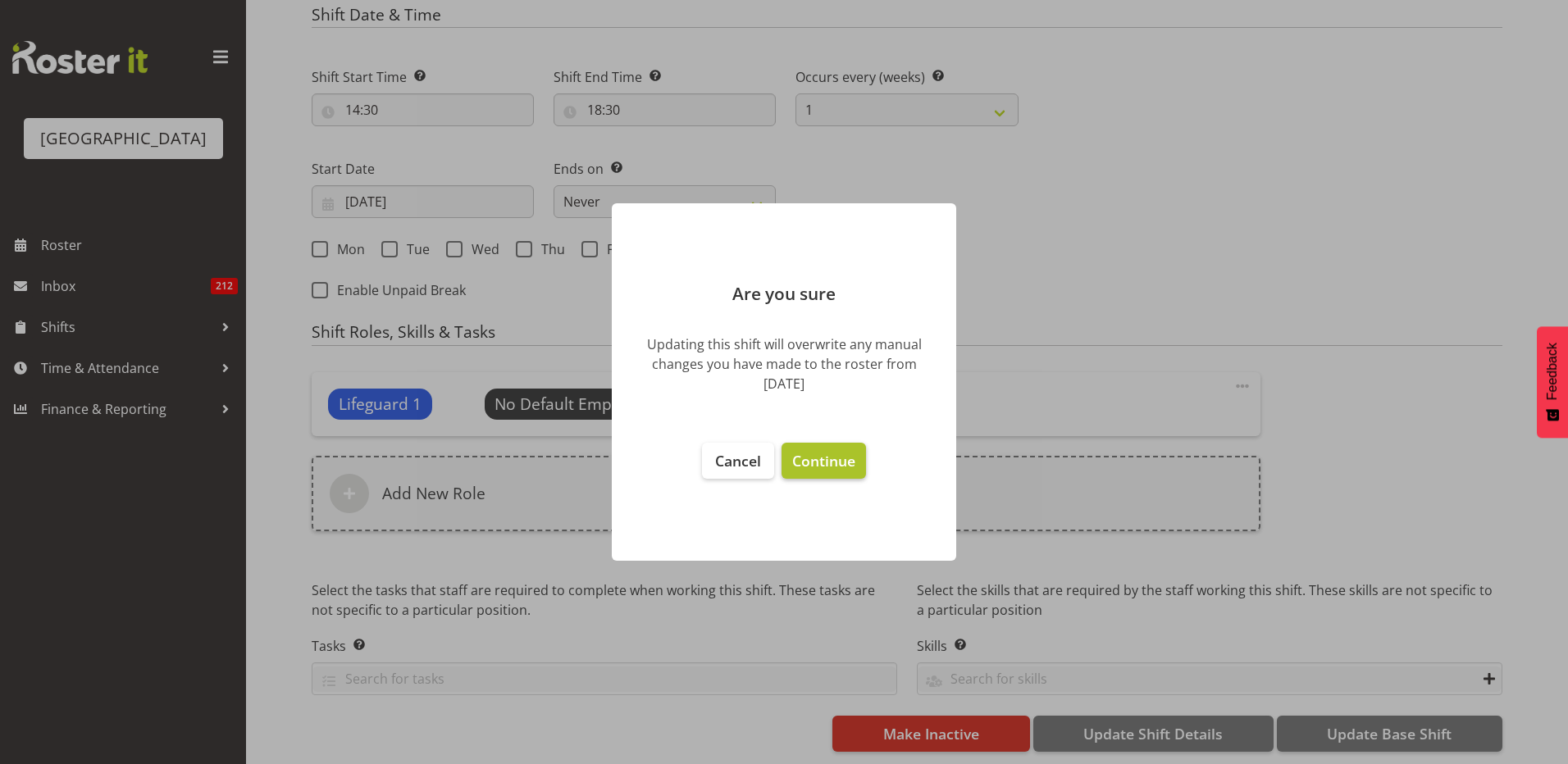
click at [806, 451] on span "Continue" at bounding box center [824, 461] width 64 height 19
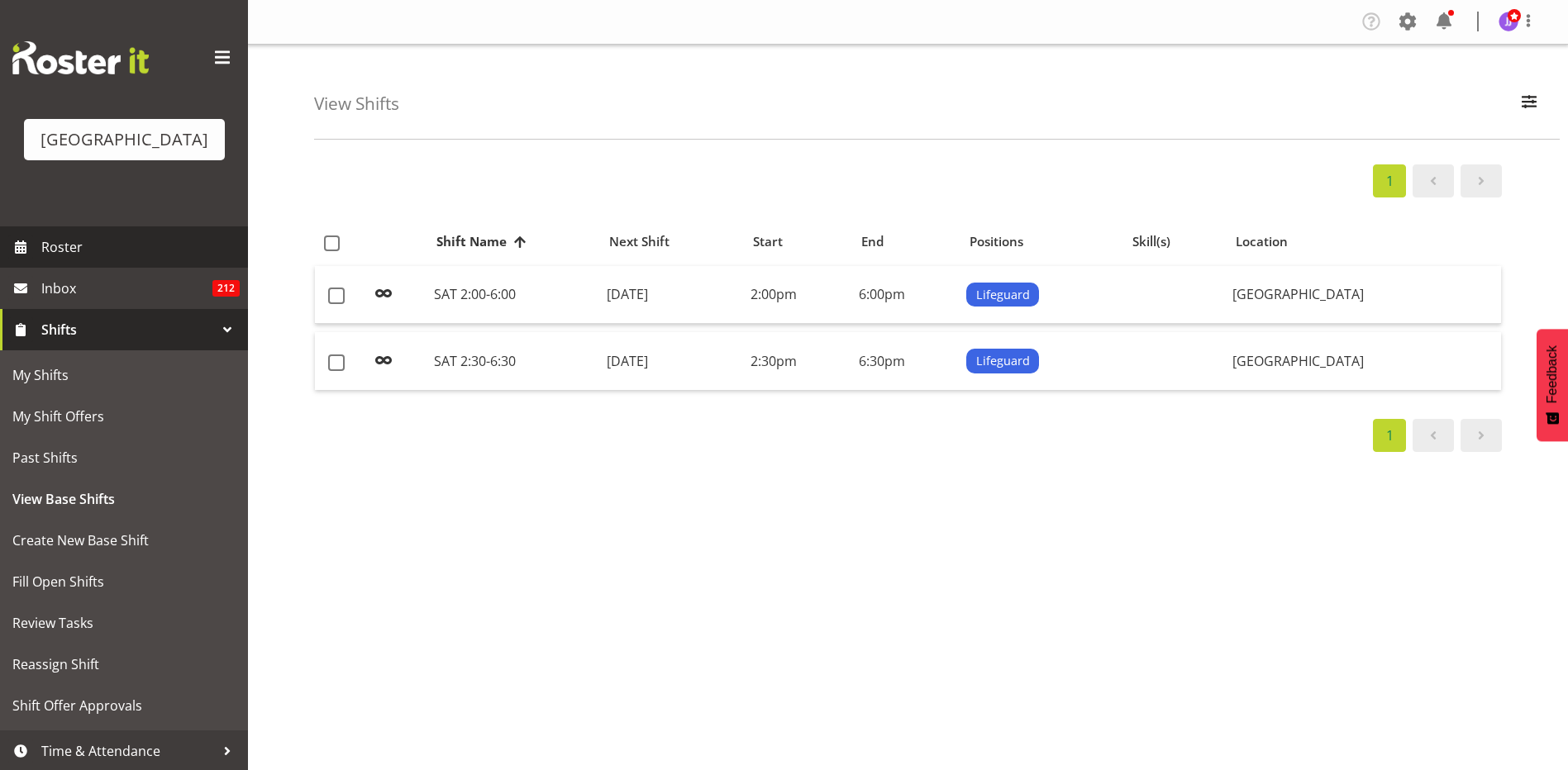
click at [81, 227] on link "Roster" at bounding box center [124, 246] width 248 height 42
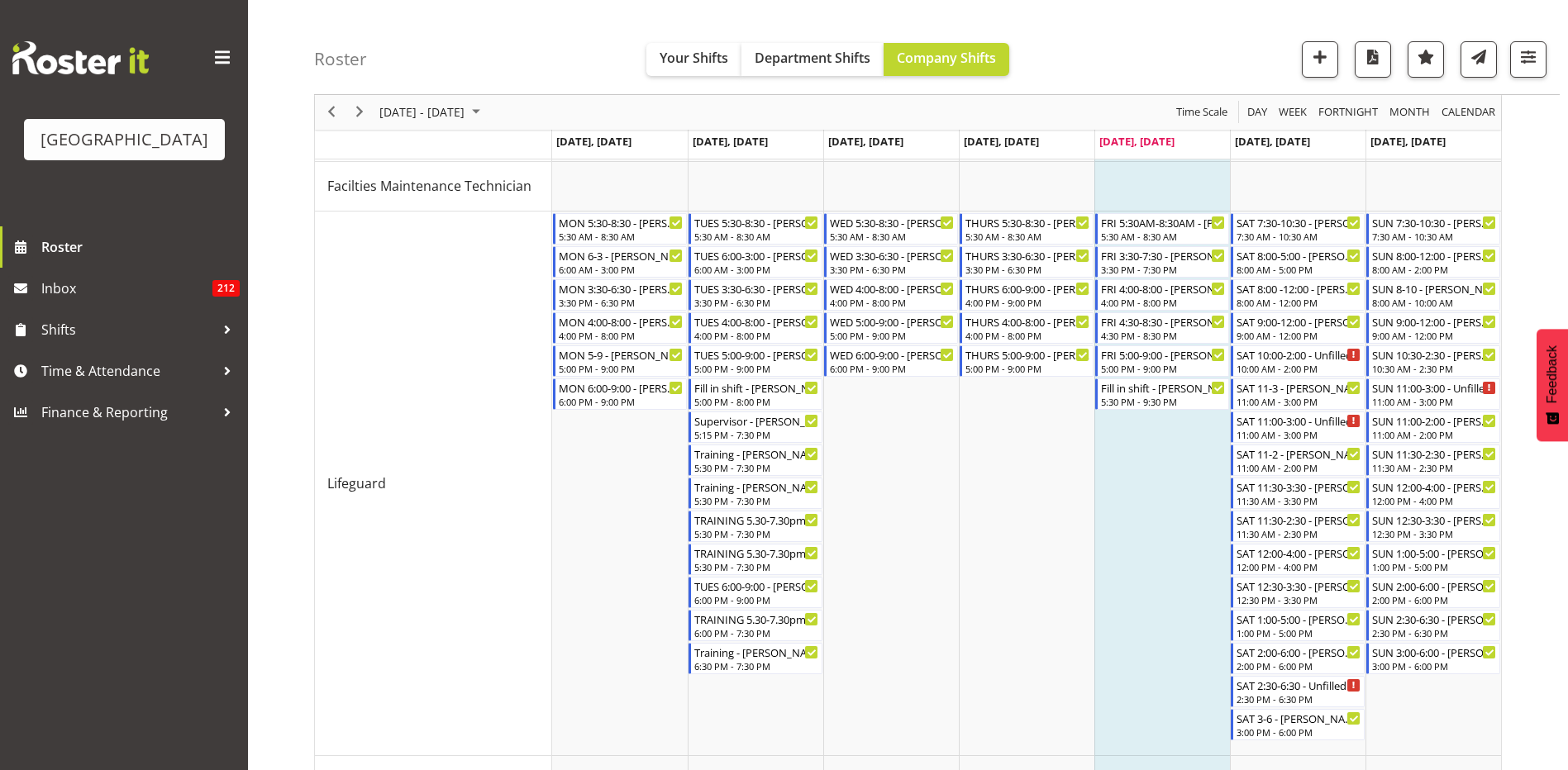
scroll to position [150, 0]
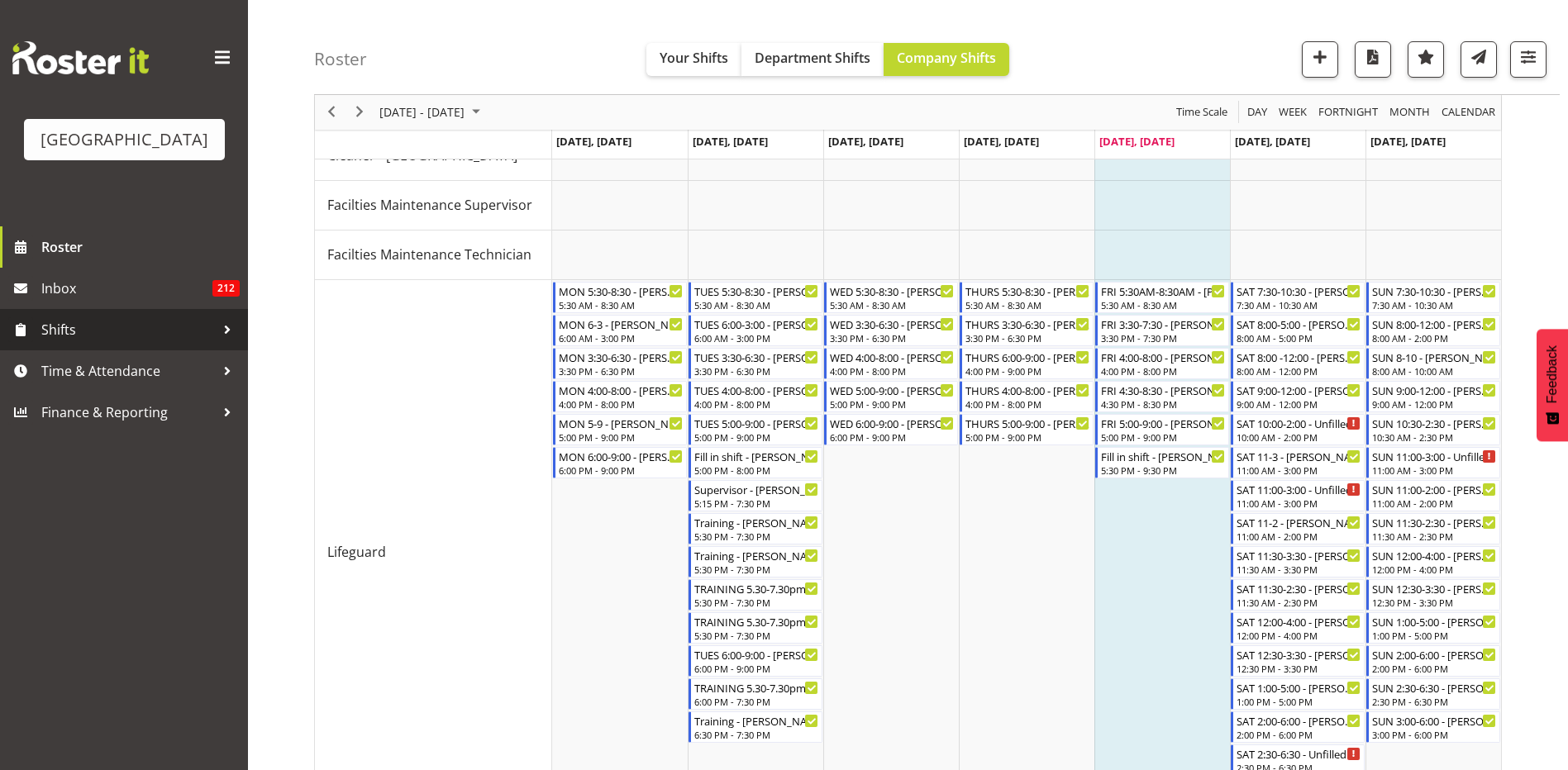
click at [212, 324] on span "Shifts" at bounding box center [128, 330] width 174 height 25
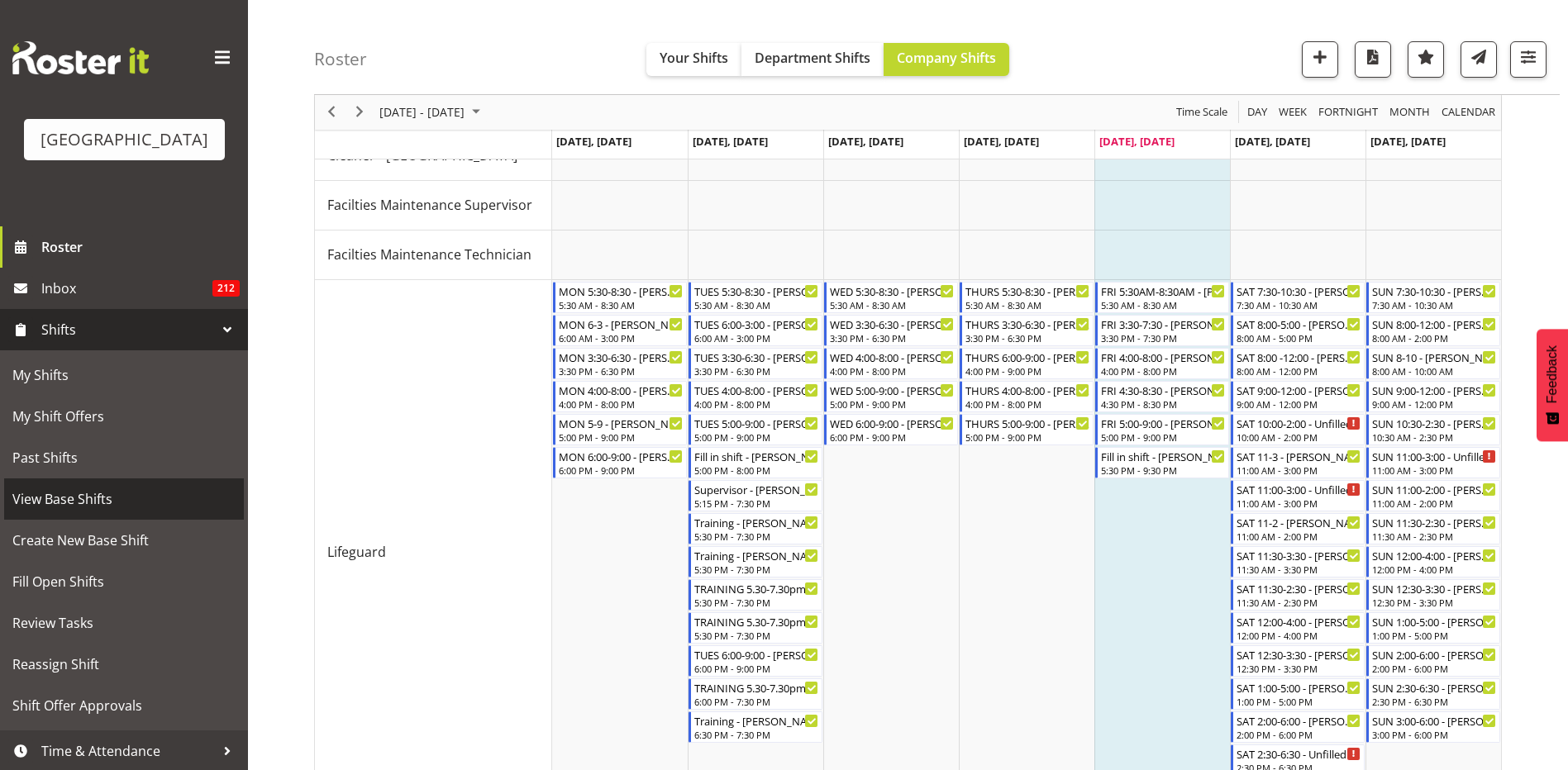
click at [116, 502] on span "View Base Shifts" at bounding box center [124, 499] width 223 height 25
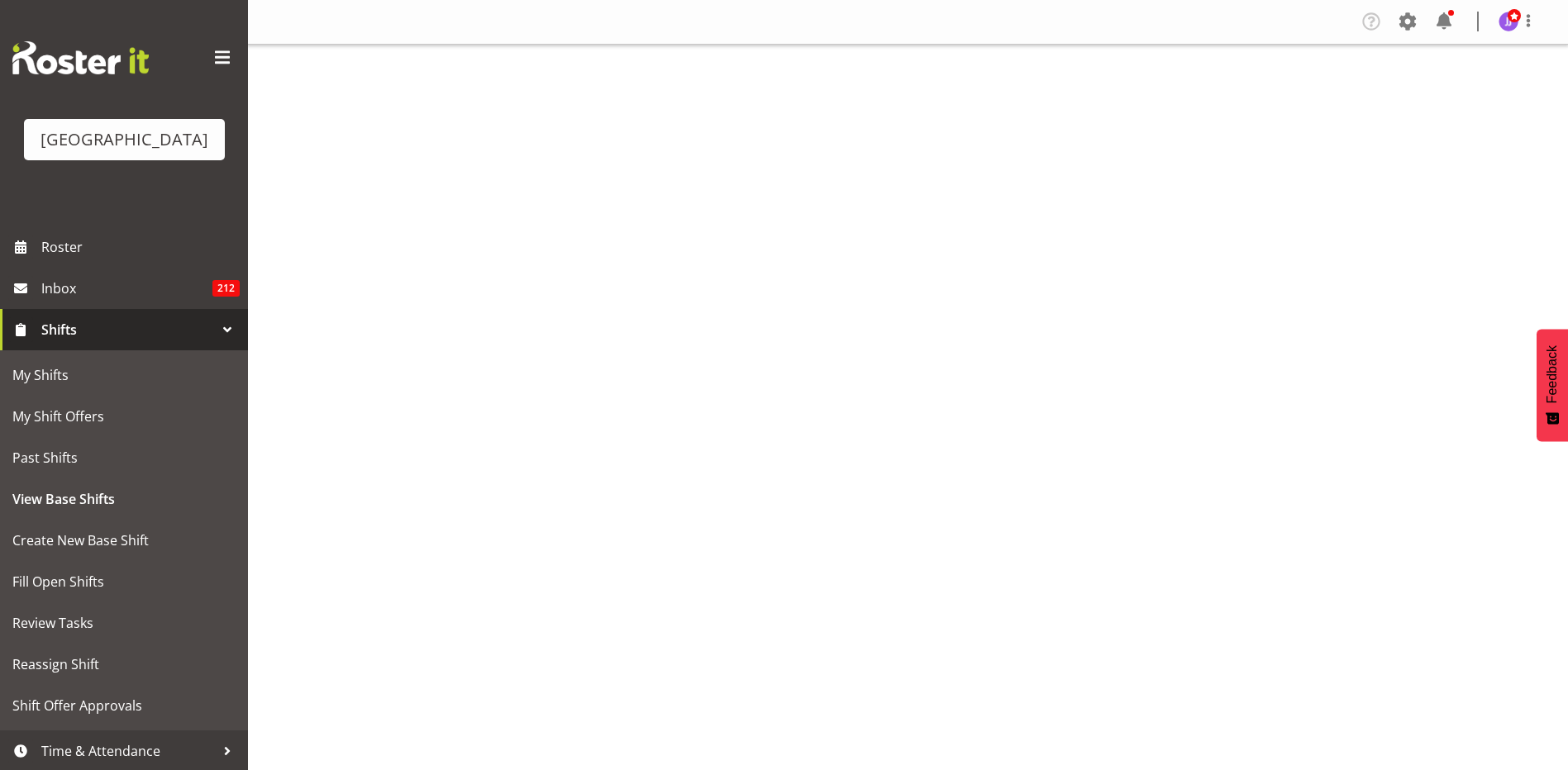
select select "114"
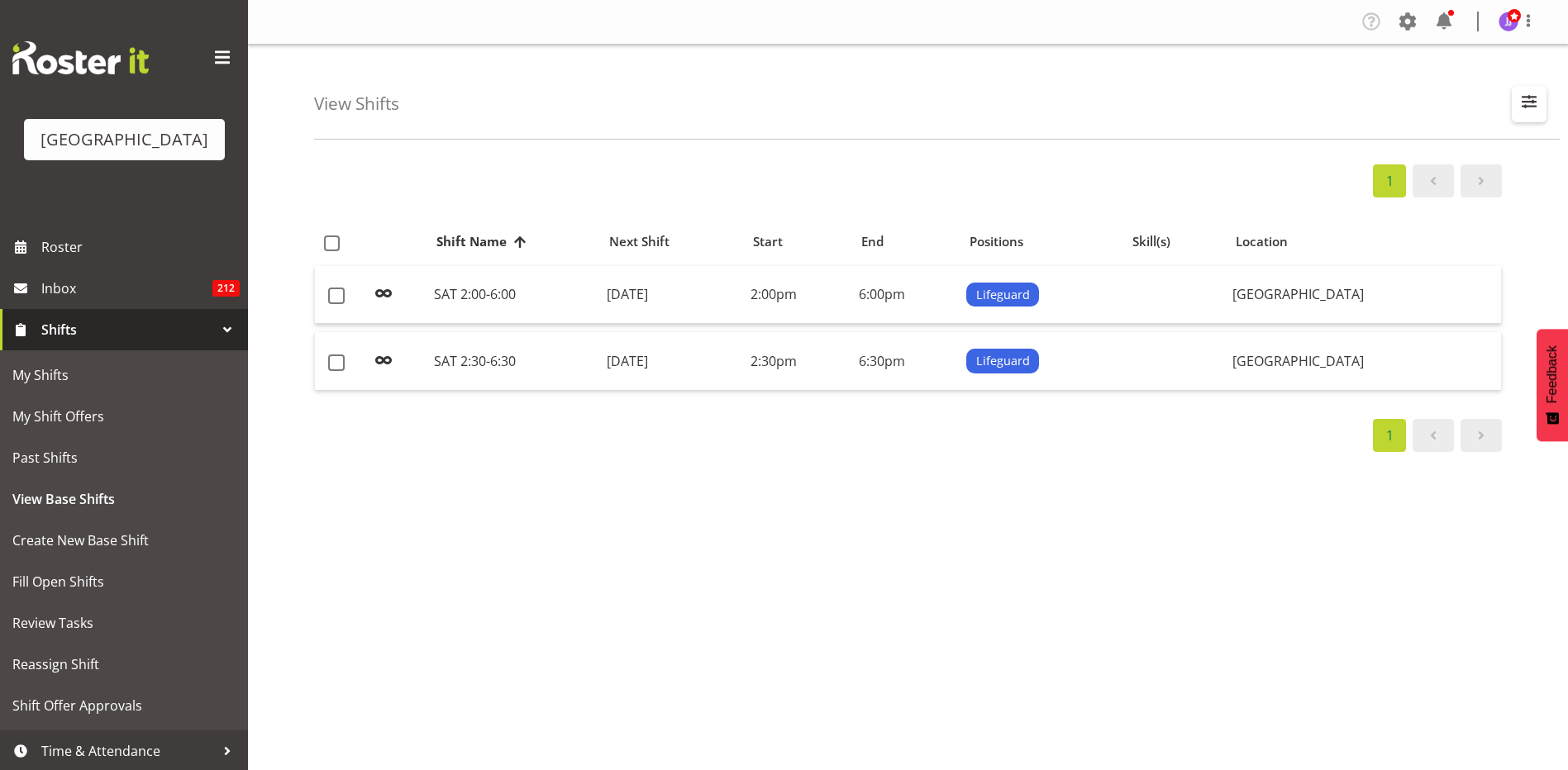
click at [1533, 105] on span "button" at bounding box center [1529, 102] width 21 height 21
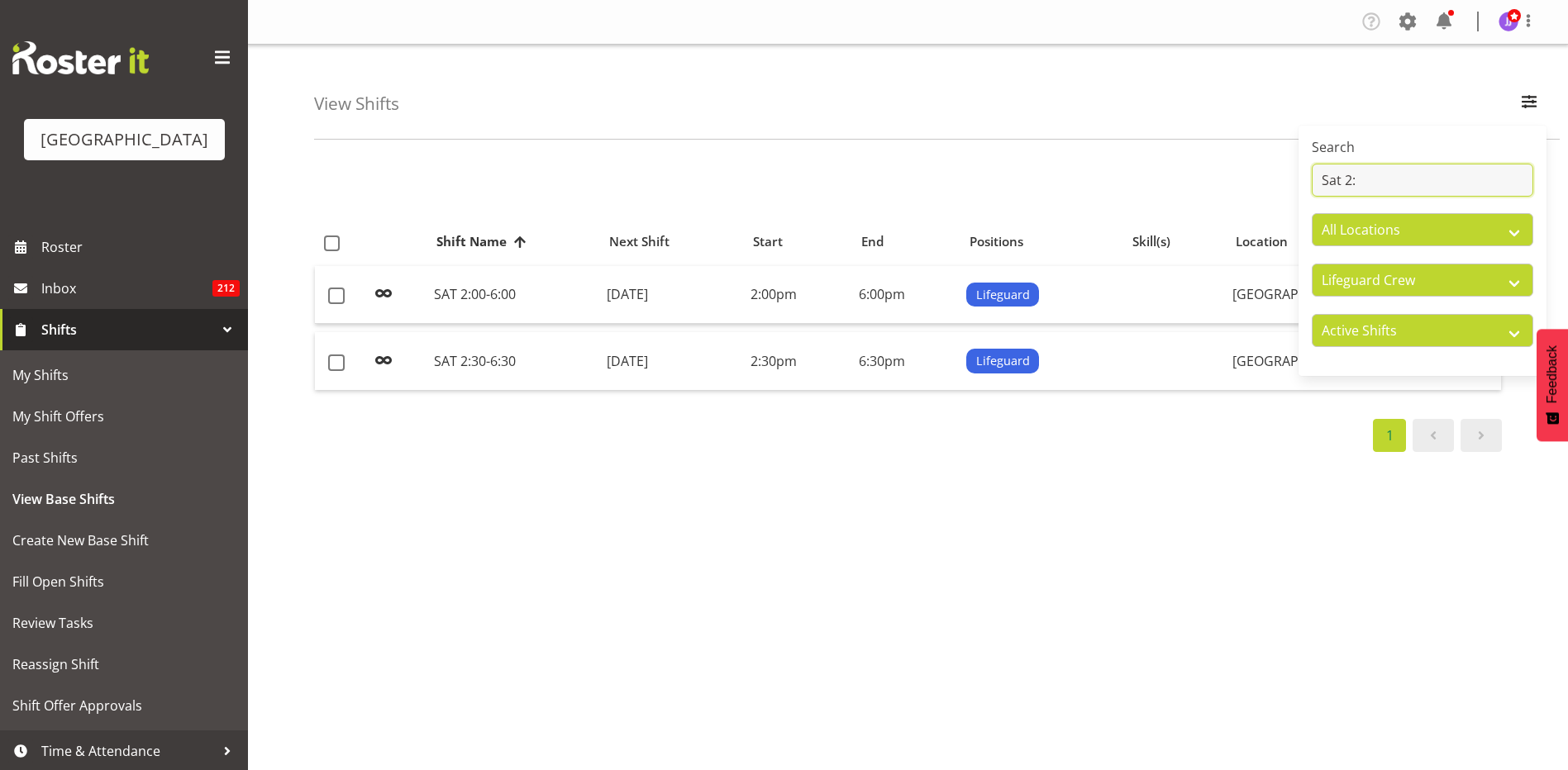
click at [1416, 181] on input "Sat 2:" at bounding box center [1422, 180] width 221 height 33
type input "S"
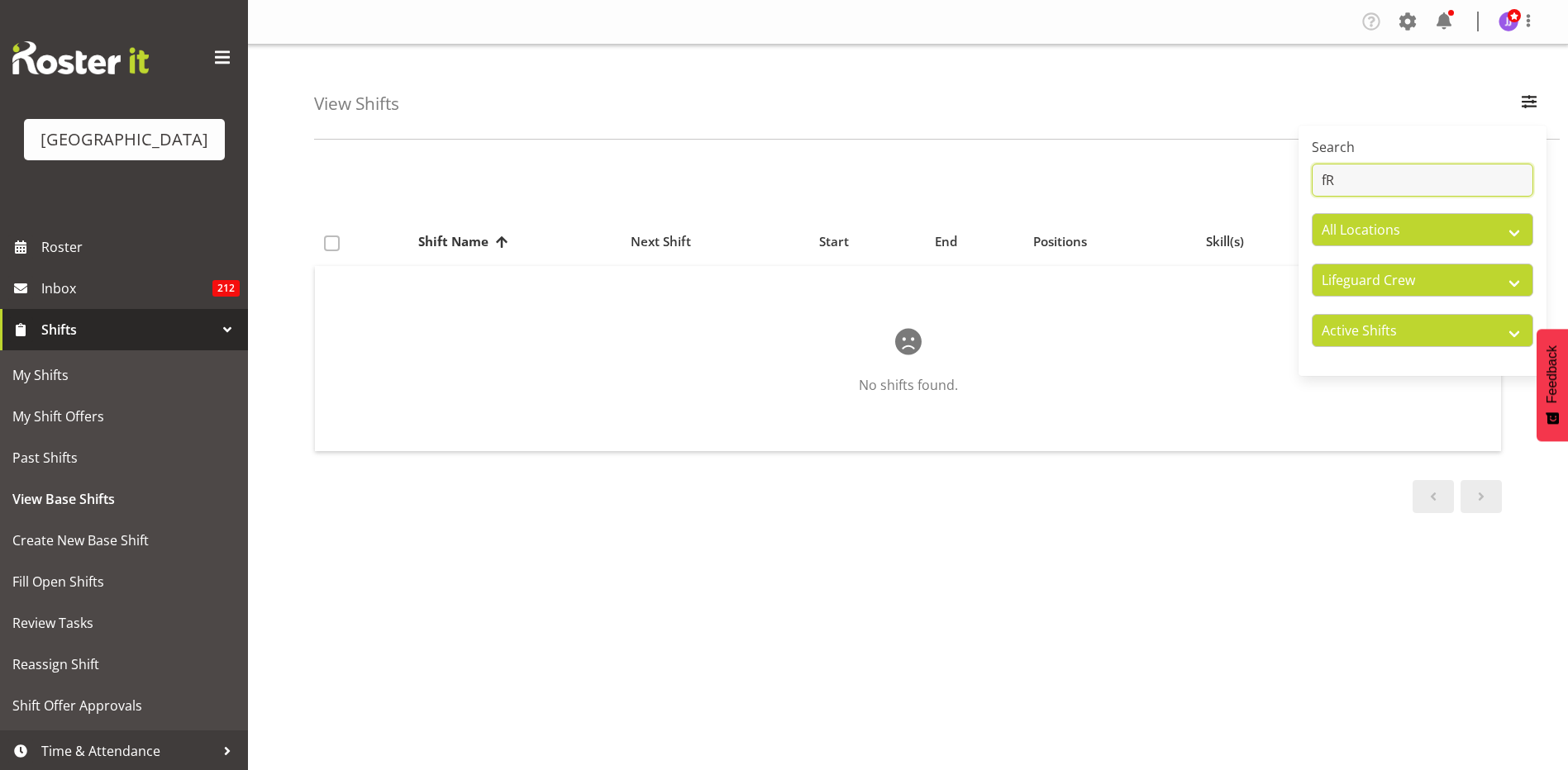
type input "f"
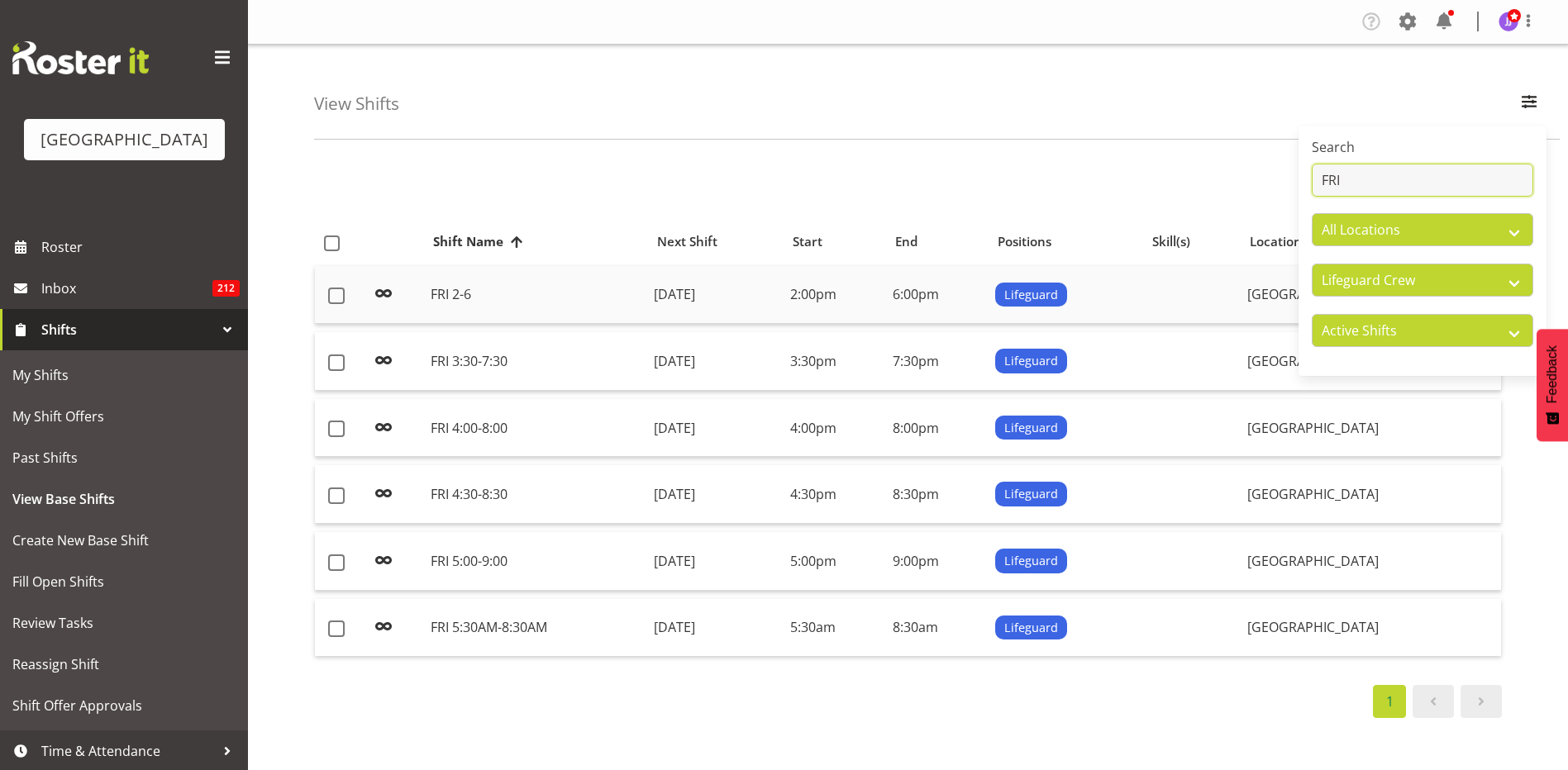
type input "FRI"
click at [886, 285] on td "2:00pm" at bounding box center [835, 295] width 103 height 58
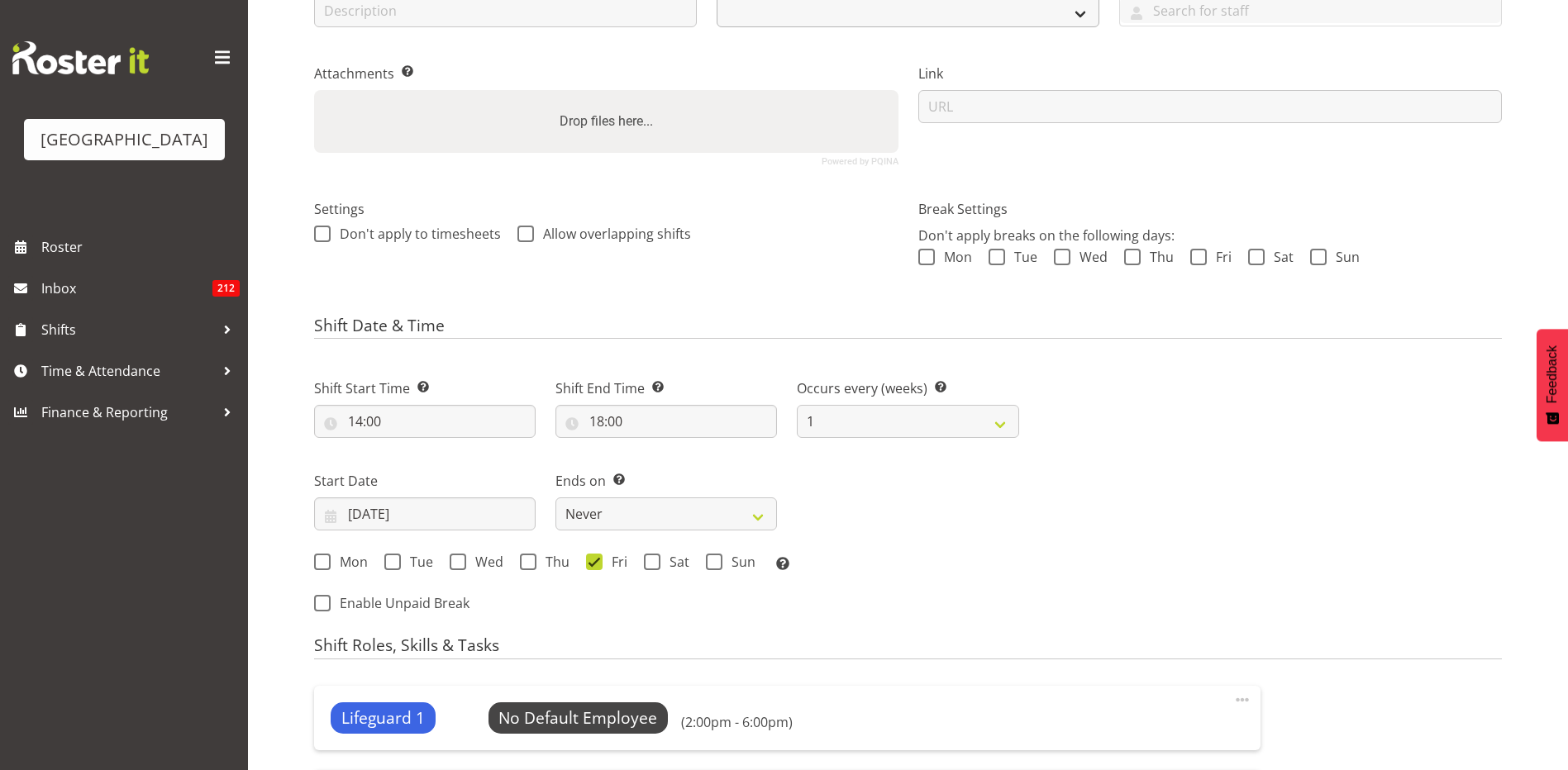
scroll to position [628, 0]
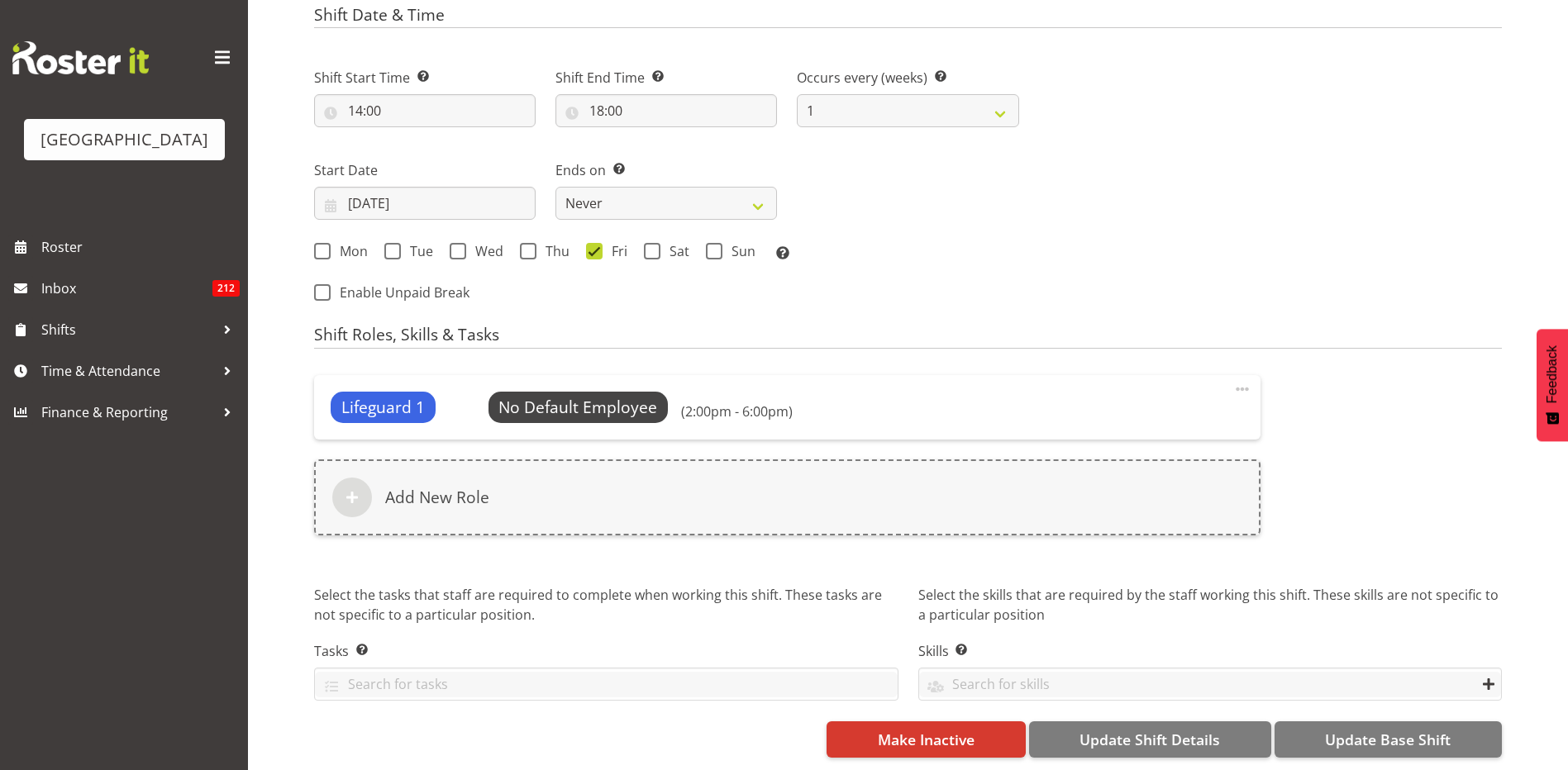
select select "114"
click at [914, 733] on span "Make Inactive" at bounding box center [927, 739] width 97 height 21
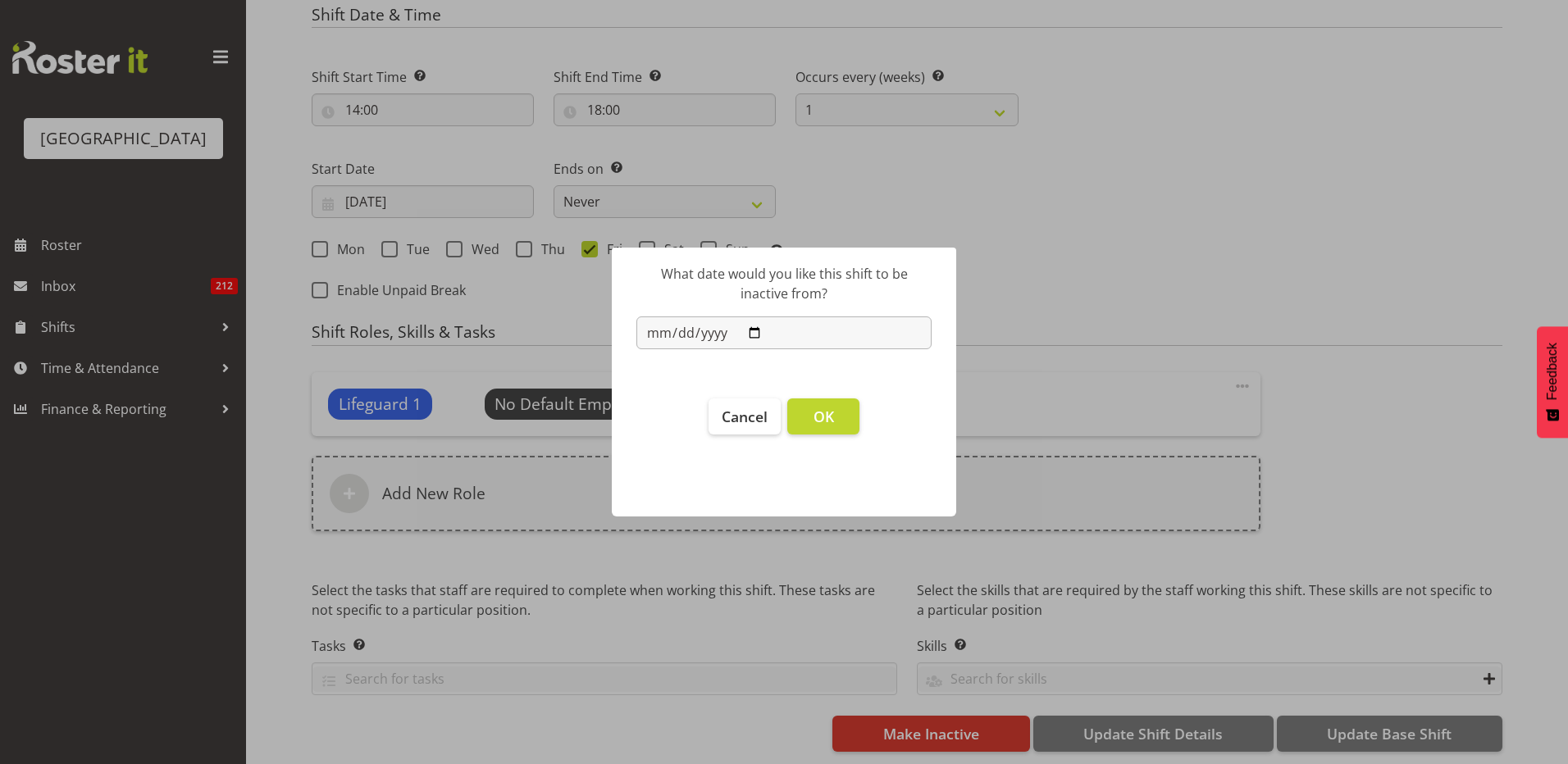
type input "2025-08-01"
click at [673, 333] on input "2025-08-01" at bounding box center [784, 333] width 296 height 33
type input "2025-09-01"
click at [833, 412] on span "OK" at bounding box center [823, 417] width 20 height 19
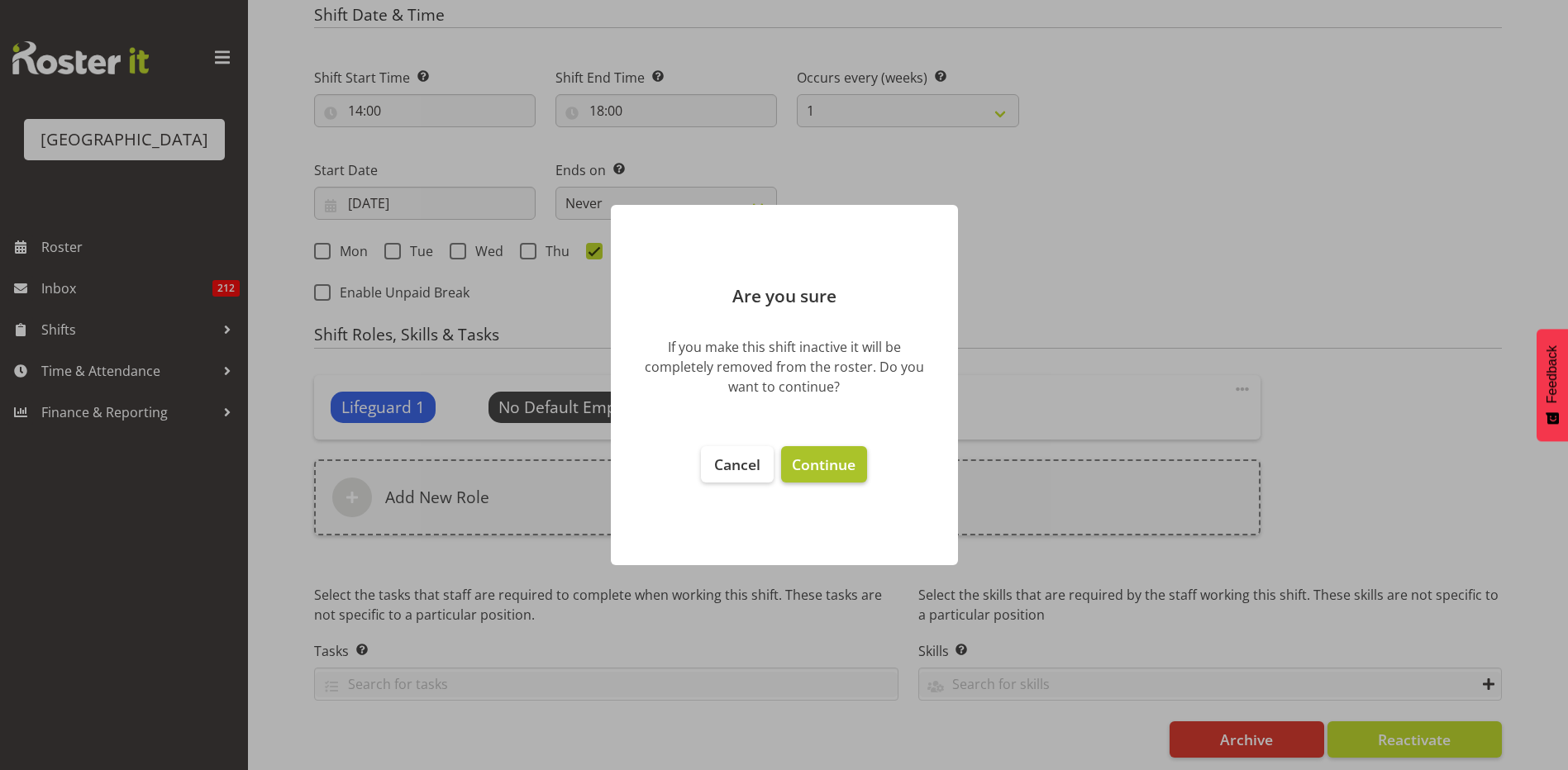
click at [833, 467] on span "Continue" at bounding box center [824, 465] width 64 height 19
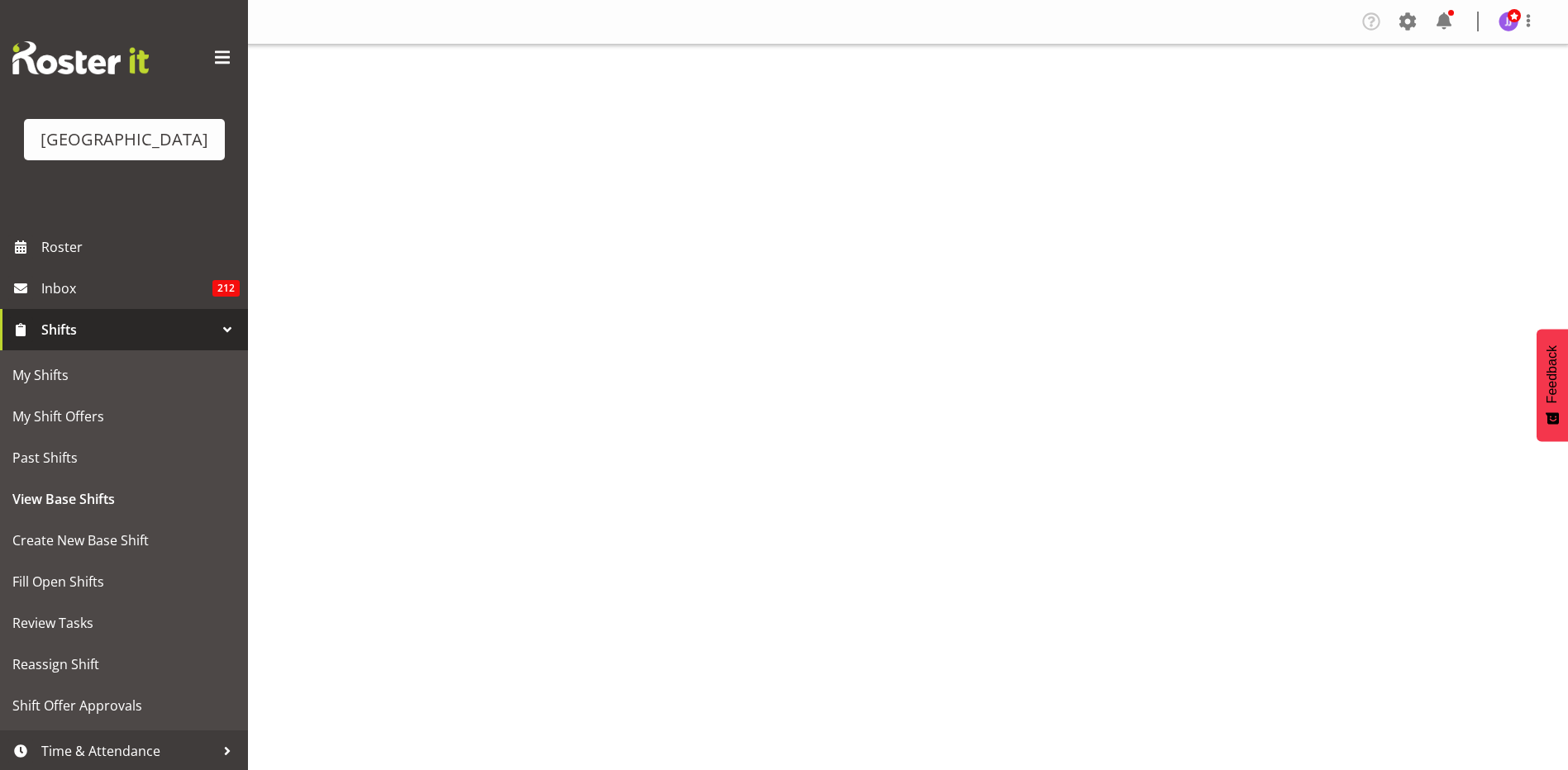
select select "114"
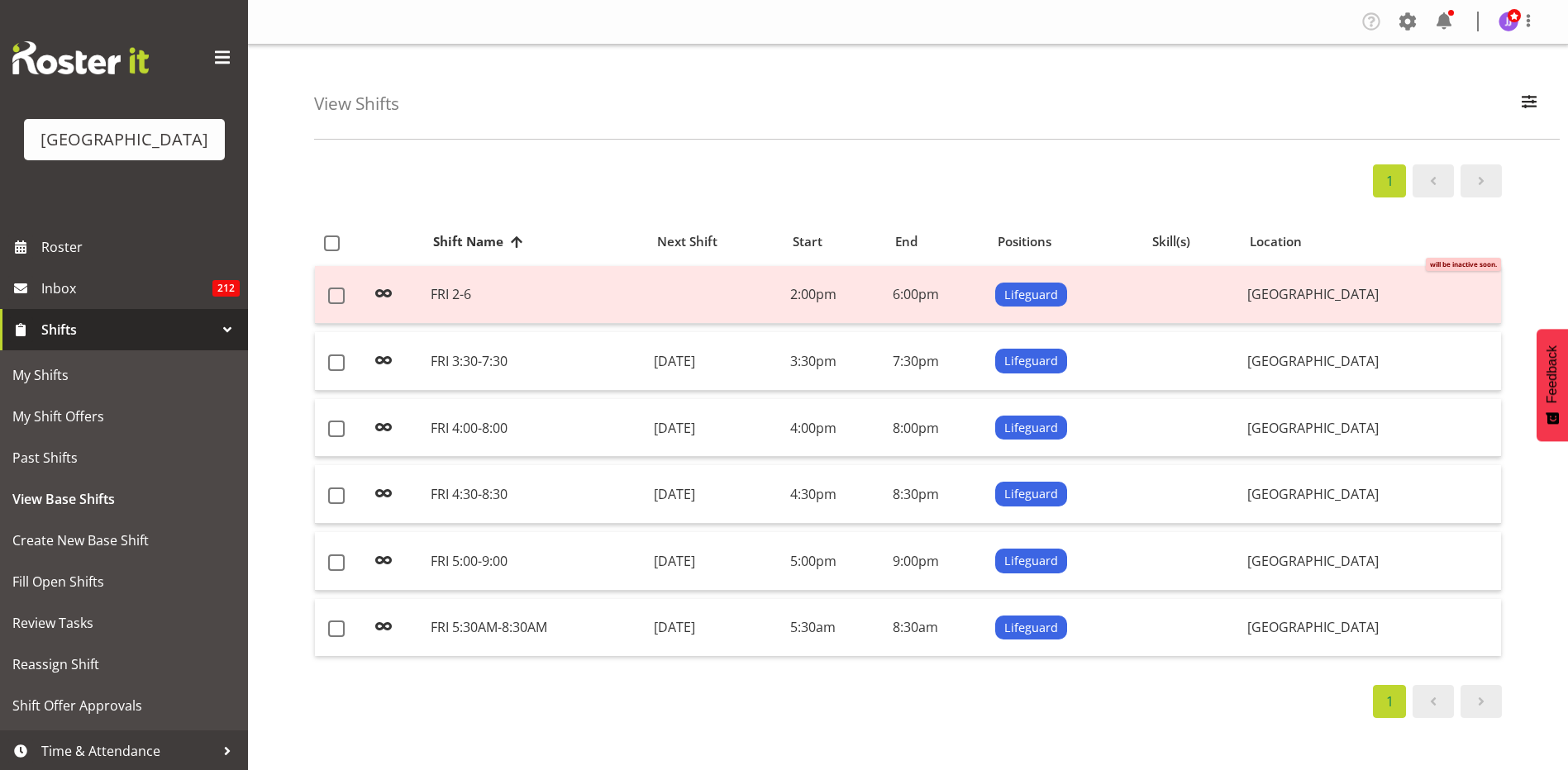
click at [1550, 93] on div "View Shifts Search FRI All Locations [GEOGRAPHIC_DATA] All Departments Cleaning…" at bounding box center [937, 92] width 1246 height 95
click at [1529, 97] on span "button" at bounding box center [1529, 102] width 21 height 21
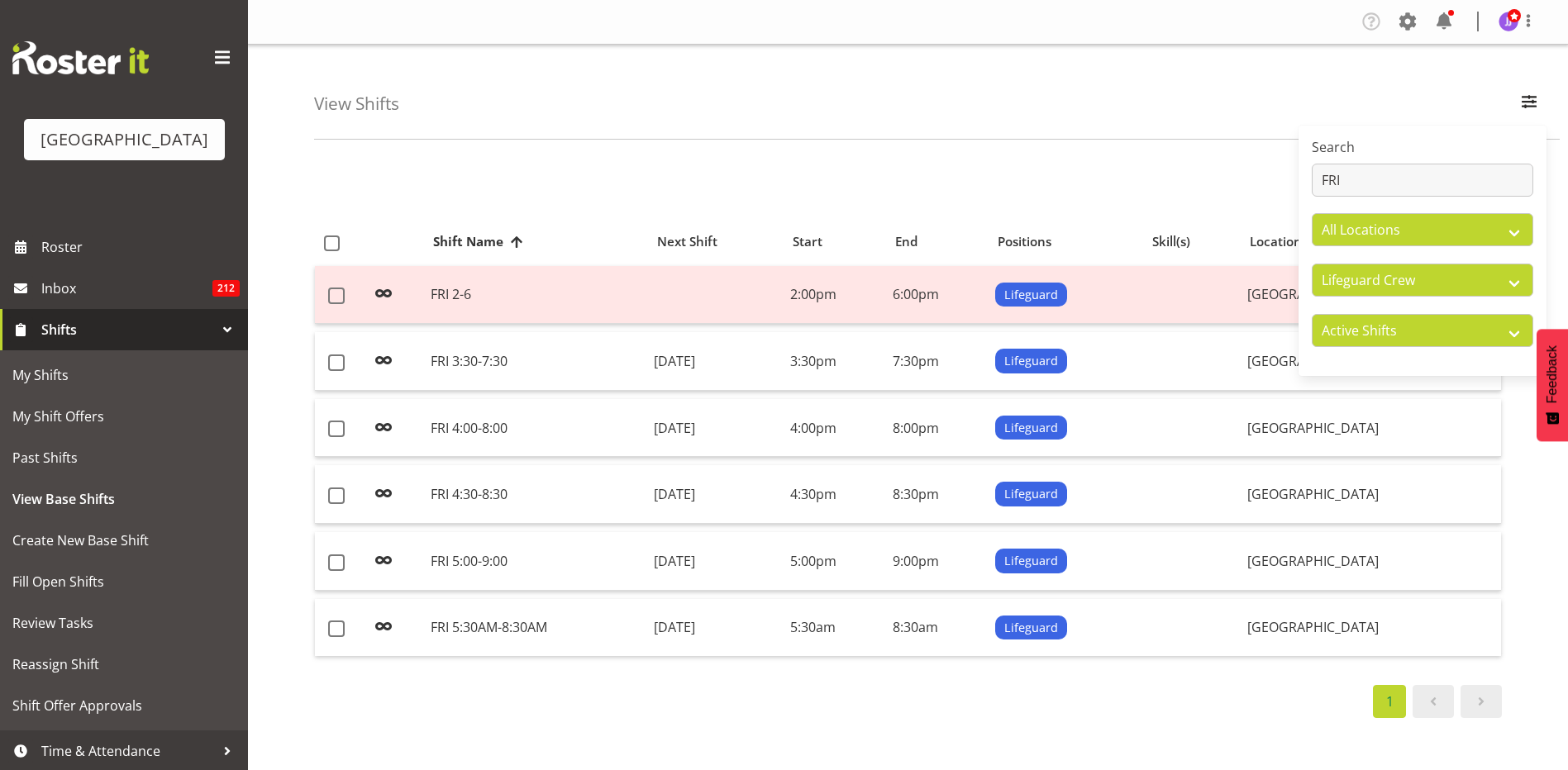
click at [1207, 125] on div "View Shifts Search FRI All Locations Splash Palace All Departments Cleaning Cre…" at bounding box center [937, 92] width 1246 height 95
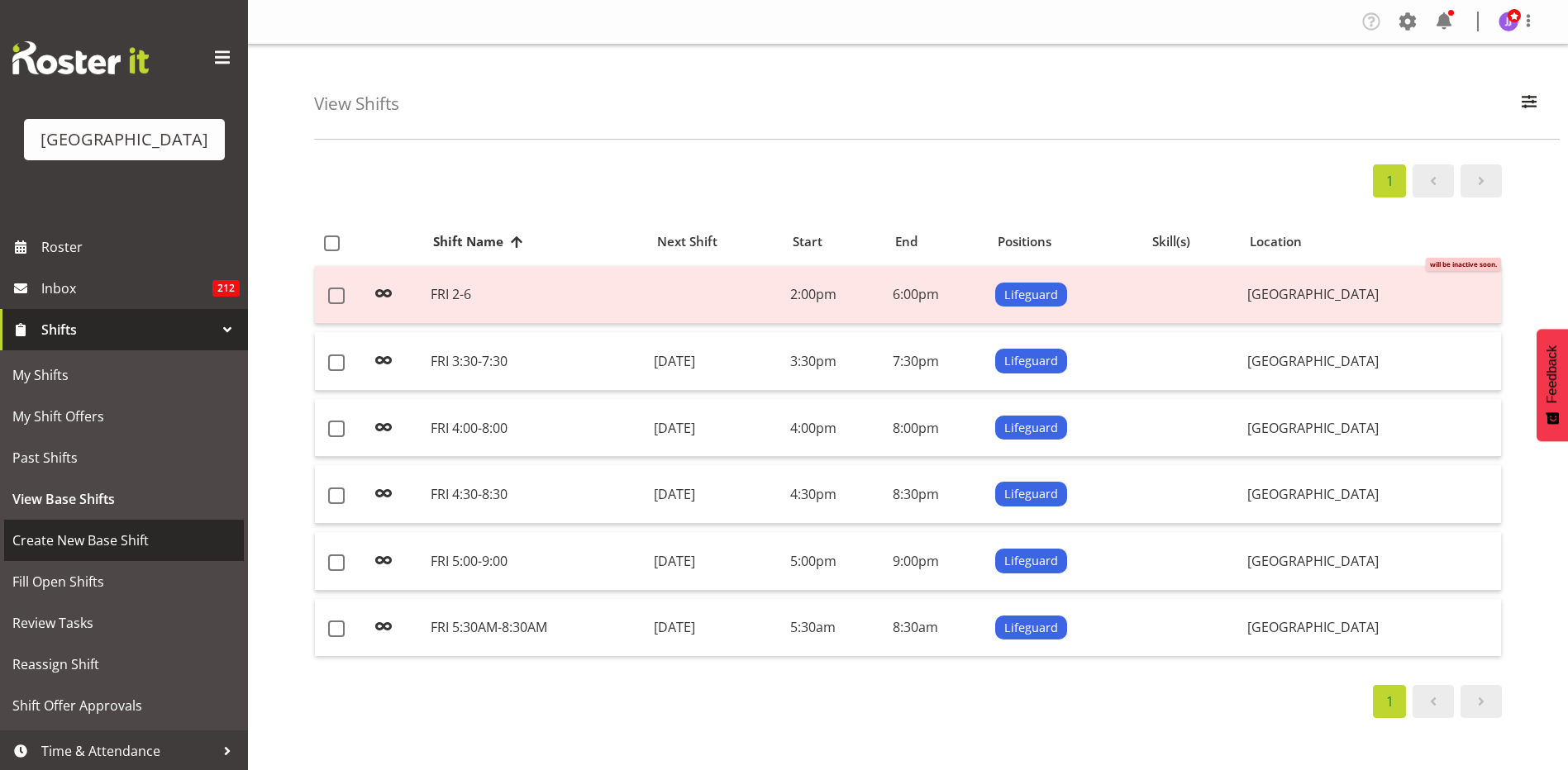
click at [118, 546] on span "Create New Base Shift" at bounding box center [124, 540] width 223 height 25
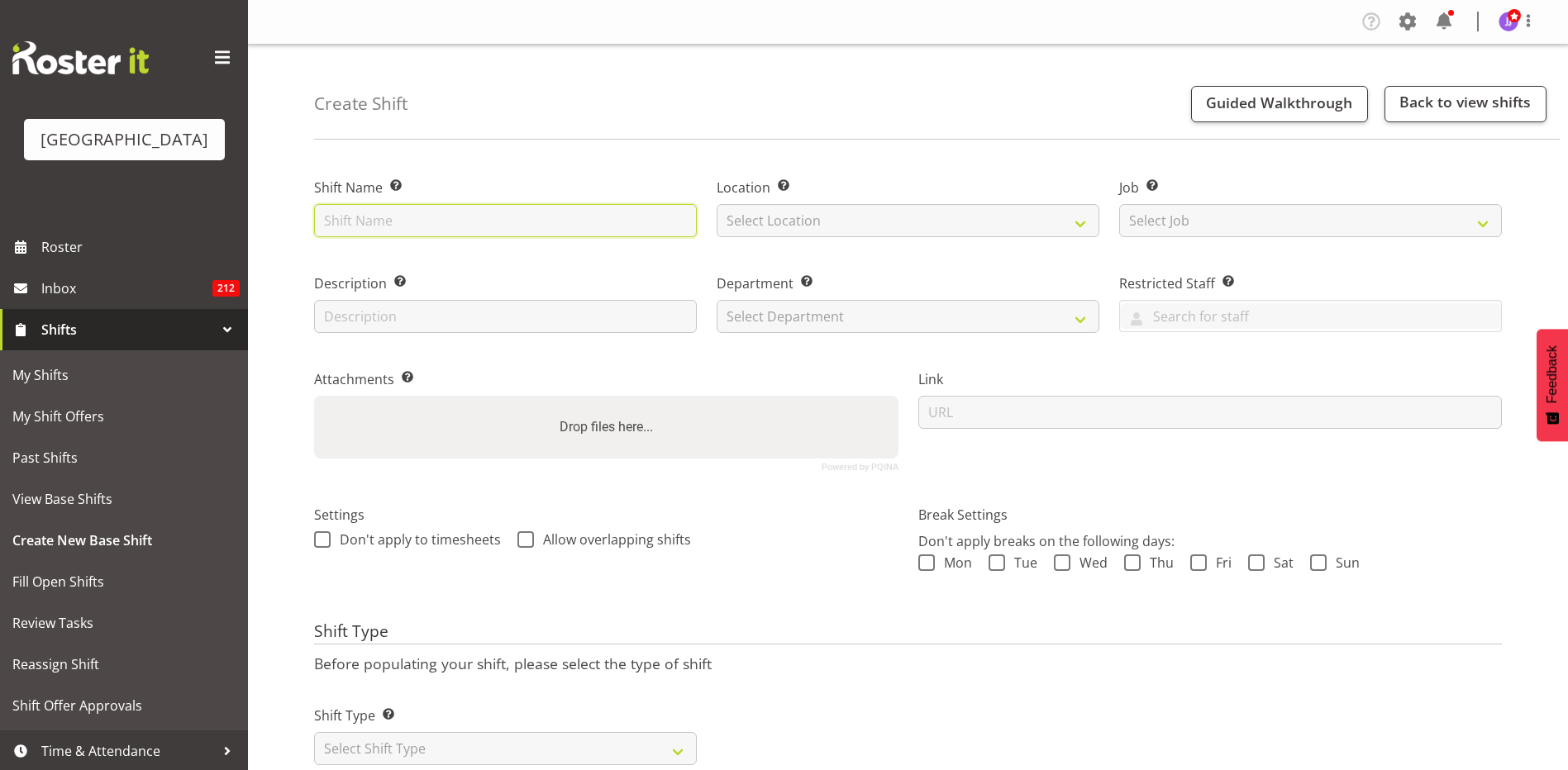
click at [416, 232] on input "text" at bounding box center [506, 220] width 382 height 33
type input "1:30pm - 8:00pm"
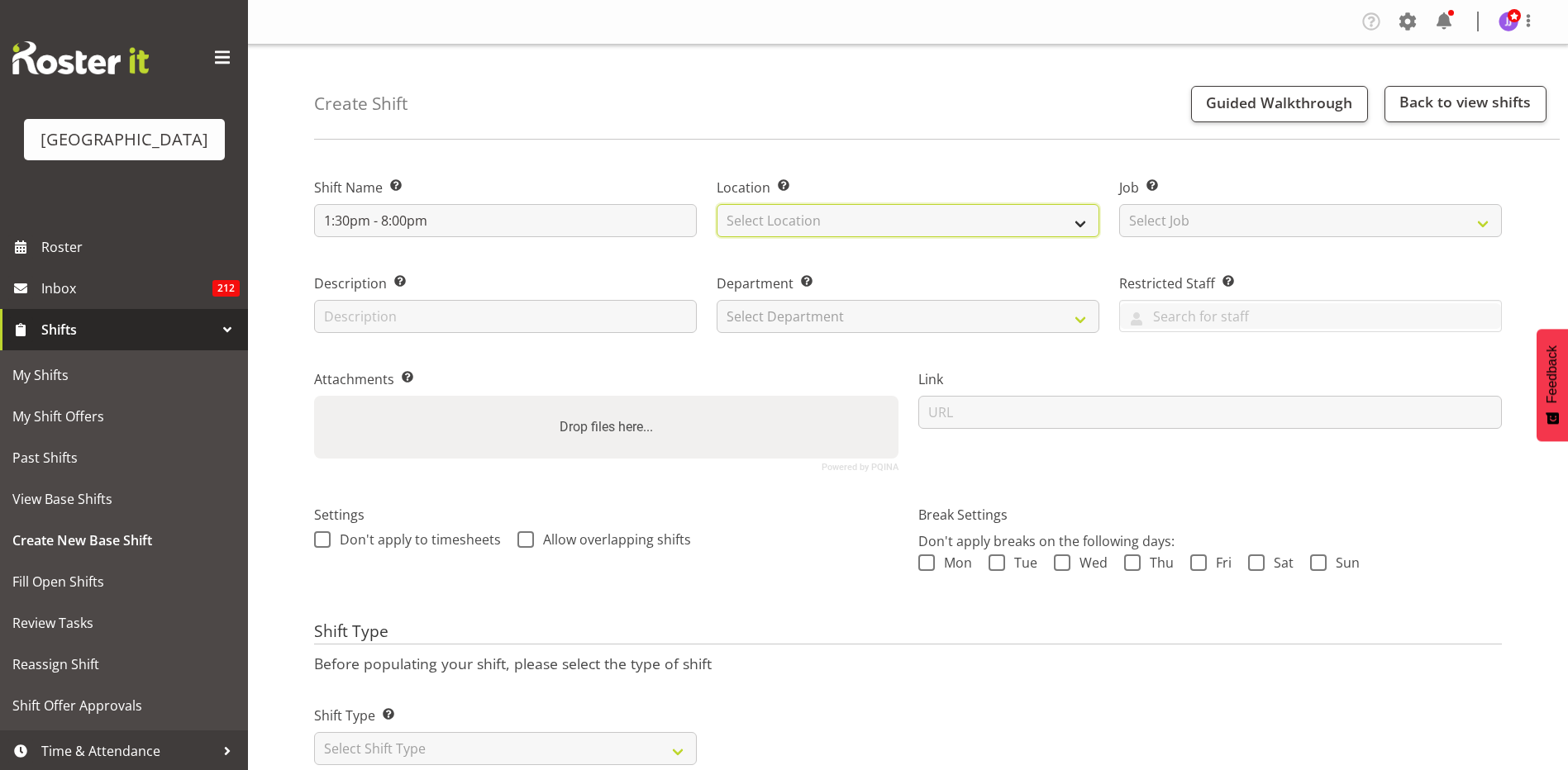
click at [827, 227] on select "Select Location [GEOGRAPHIC_DATA]" at bounding box center [908, 220] width 382 height 33
select select "83"
click at [717, 204] on select "Select Location Splash Palace" at bounding box center [908, 220] width 382 height 33
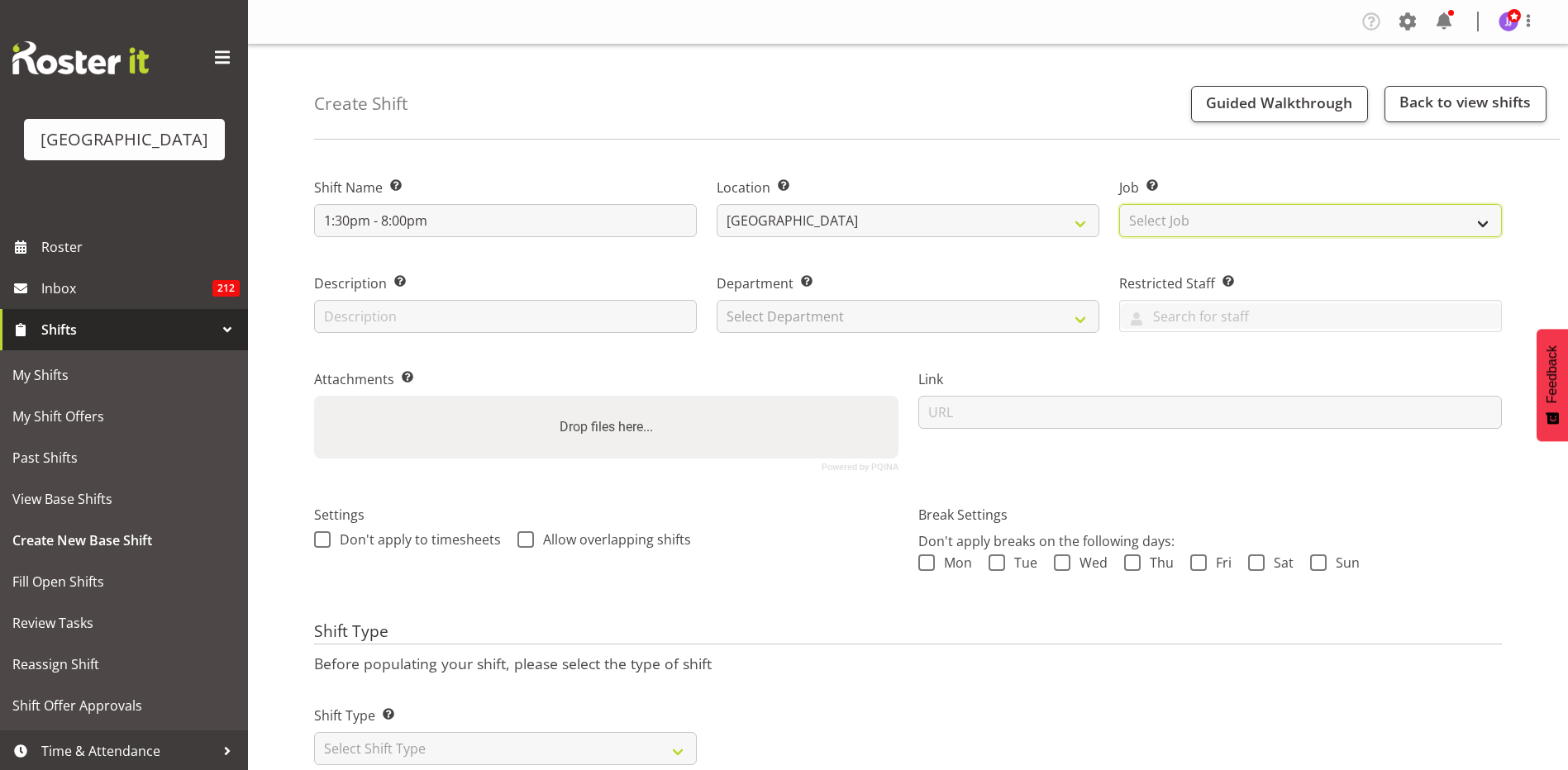
click at [1278, 226] on select "Select Job Create new job ACSO" at bounding box center [1311, 220] width 382 height 33
drag, startPoint x: 1027, startPoint y: 145, endPoint x: 1014, endPoint y: 155, distance: 16.4
click at [1019, 152] on div "Create Shift Guided Walkthrough Back to view shifts Shift Name Enter a name for…" at bounding box center [908, 429] width 1321 height 768
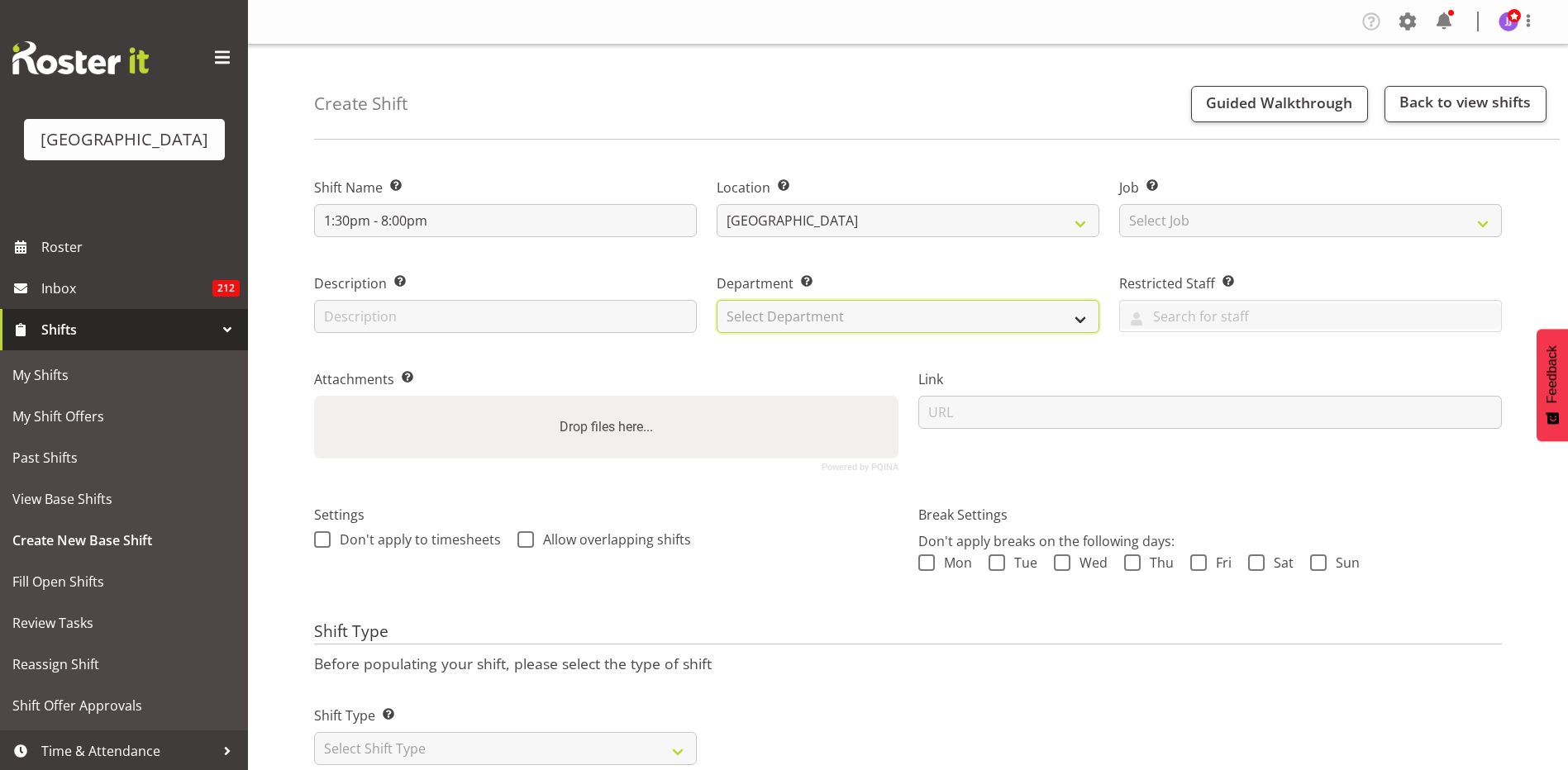
click at [846, 325] on select "Select Department Cleaning Crew Customer Services Crew Lifeguard Crew Maintenan…" at bounding box center [908, 316] width 382 height 33
select select "114"
click at [717, 300] on select "Select Department Cleaning Crew Customer Services Crew Lifeguard Crew Maintenan…" at bounding box center [908, 316] width 382 height 33
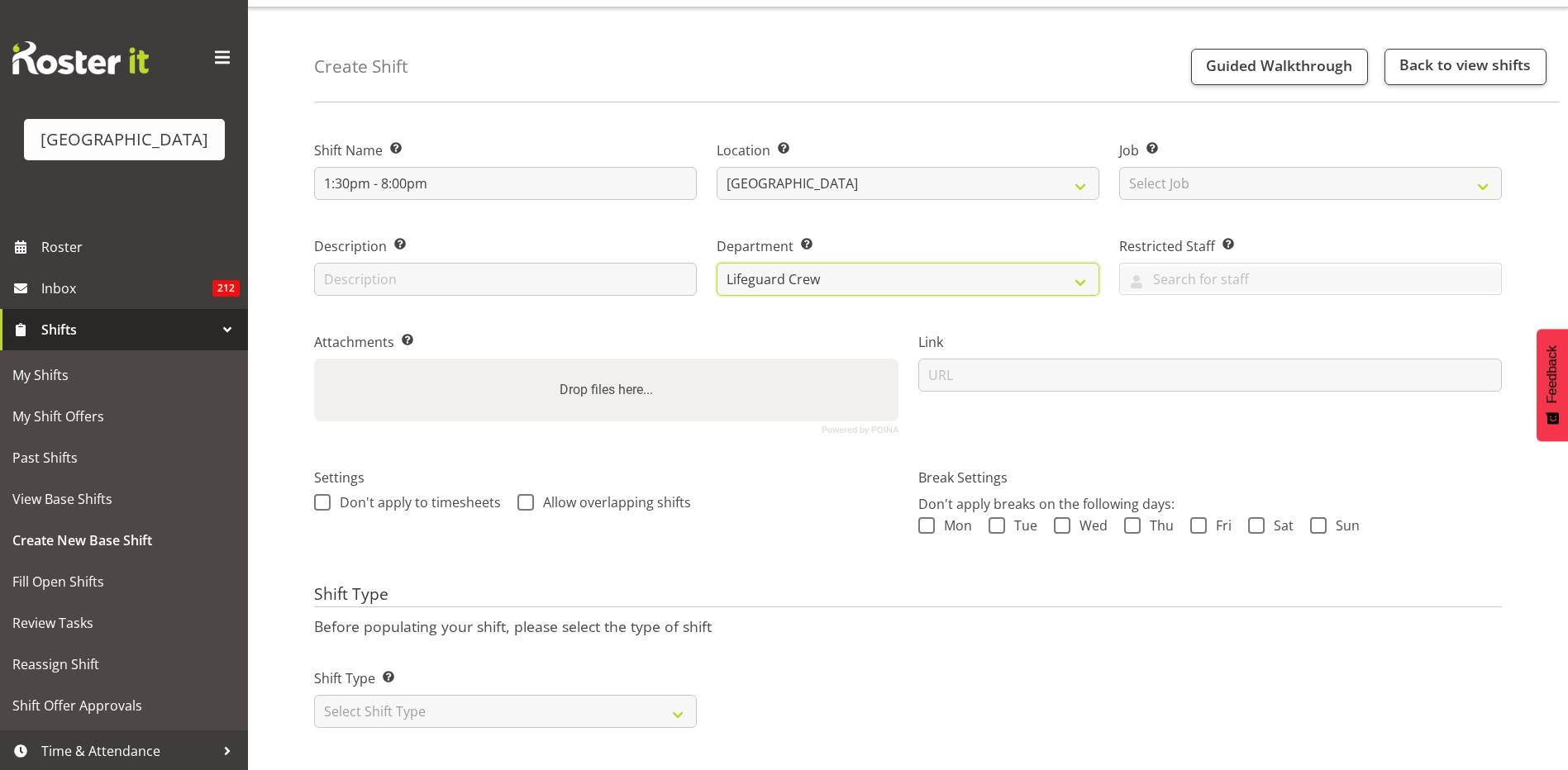
scroll to position [55, 0]
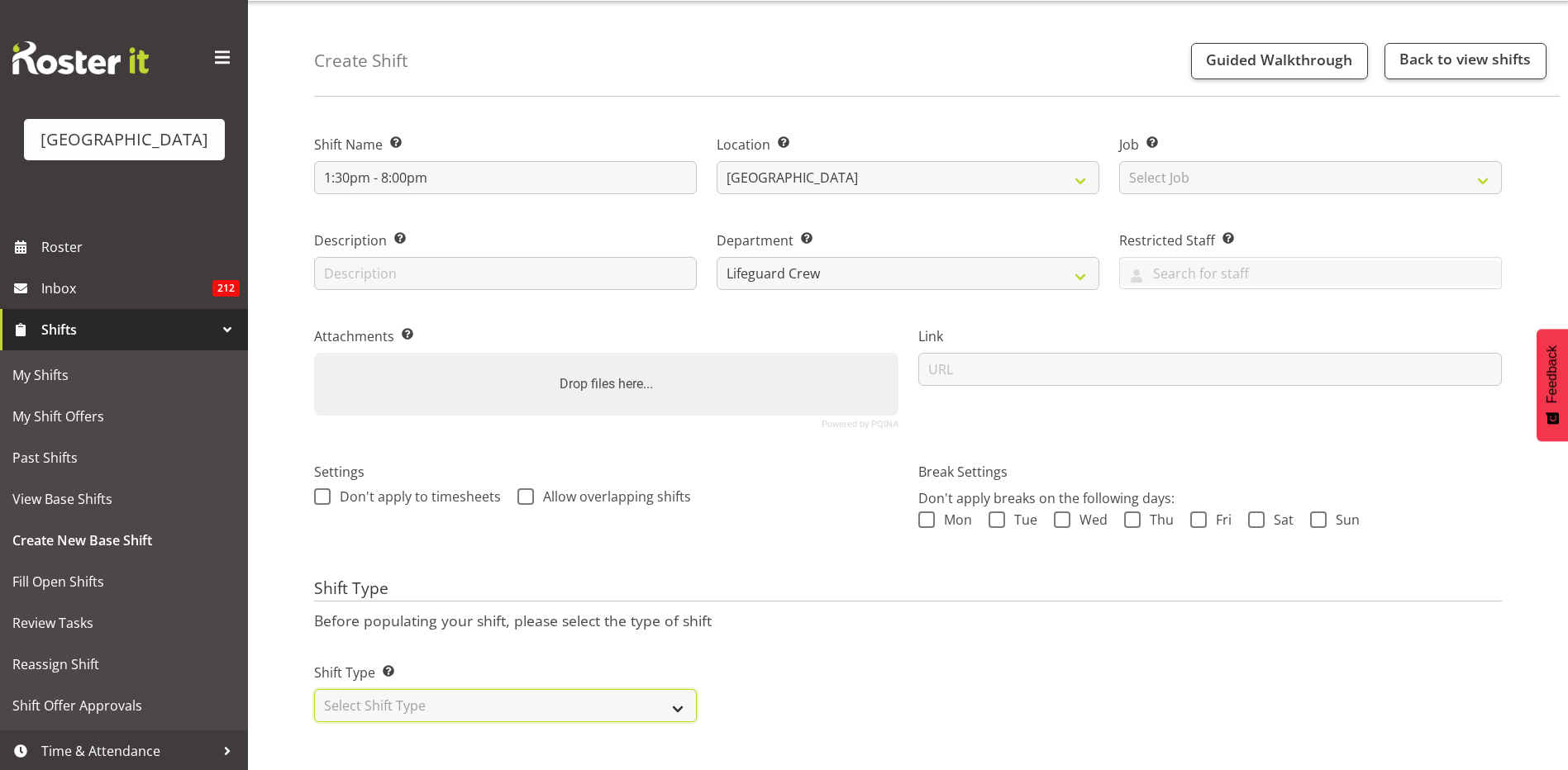
click at [582, 703] on select "Select Shift Type One Off Shift Recurring Shift Rotating Shift" at bounding box center [506, 706] width 382 height 33
select select "recurring"
click at [314, 690] on select "Select Shift Type One Off Shift Recurring Shift Rotating Shift" at bounding box center [506, 706] width 382 height 33
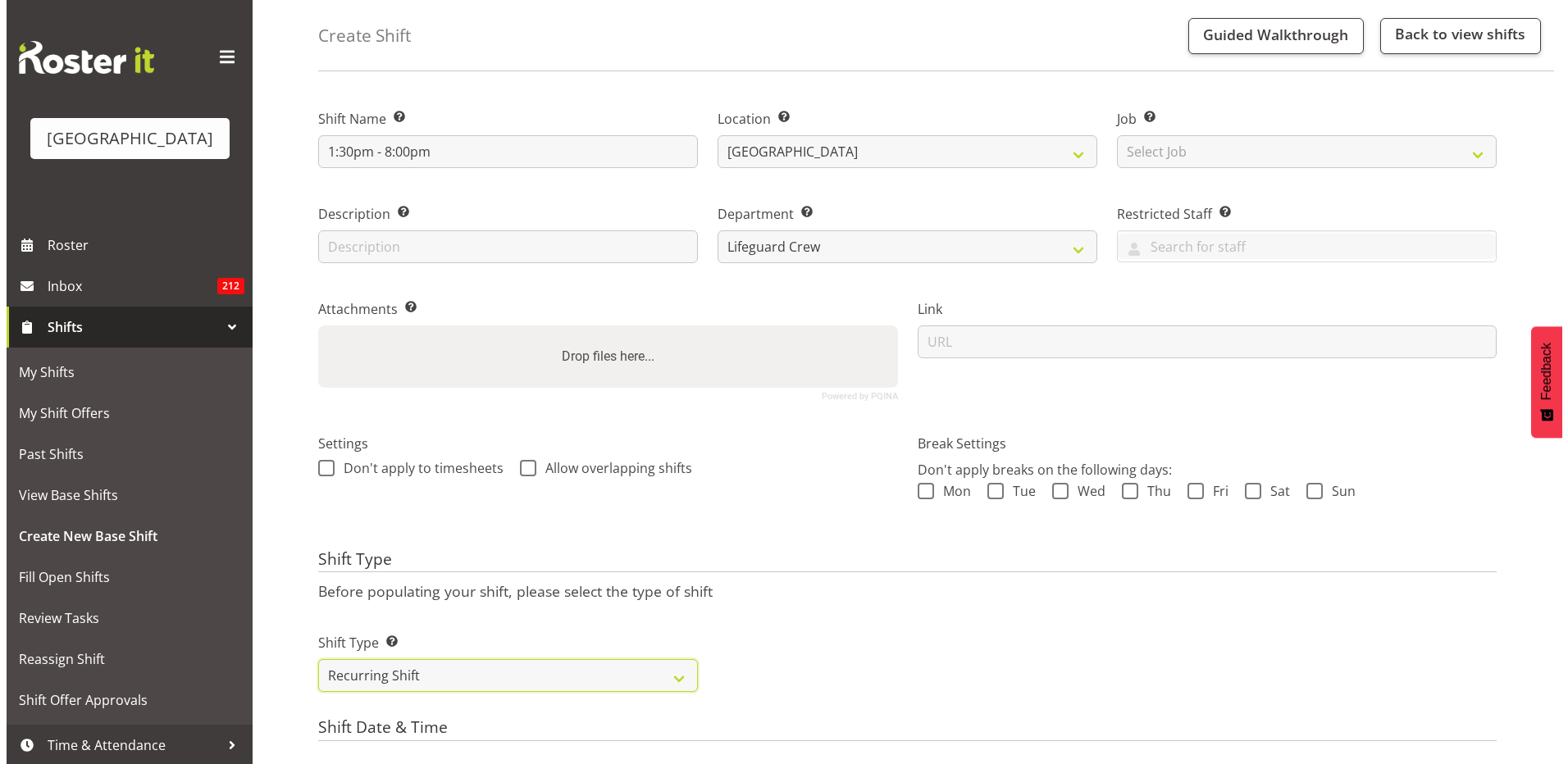
scroll to position [708, 0]
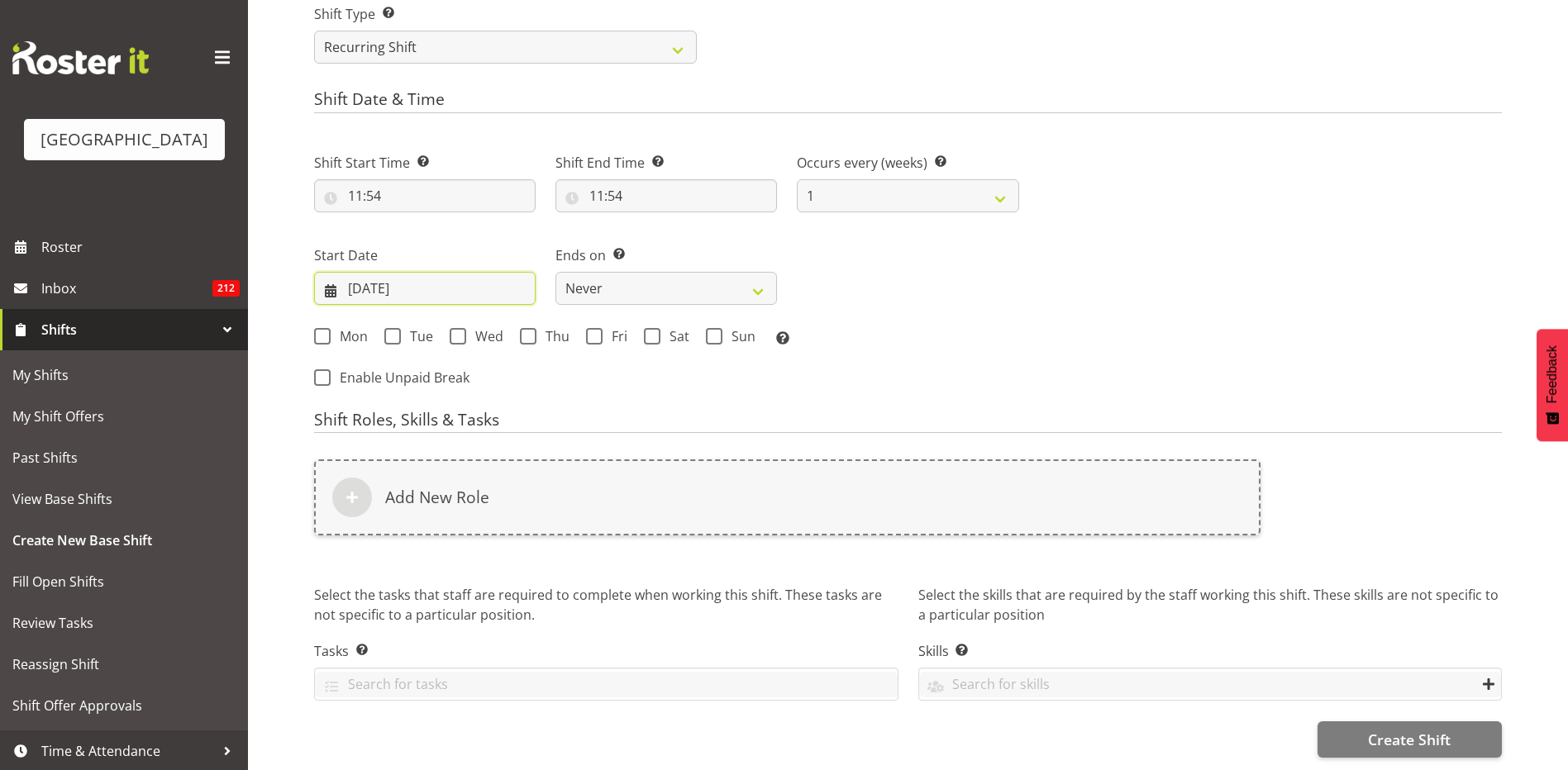
click at [365, 276] on input "15/08/2025" at bounding box center [425, 288] width 221 height 33
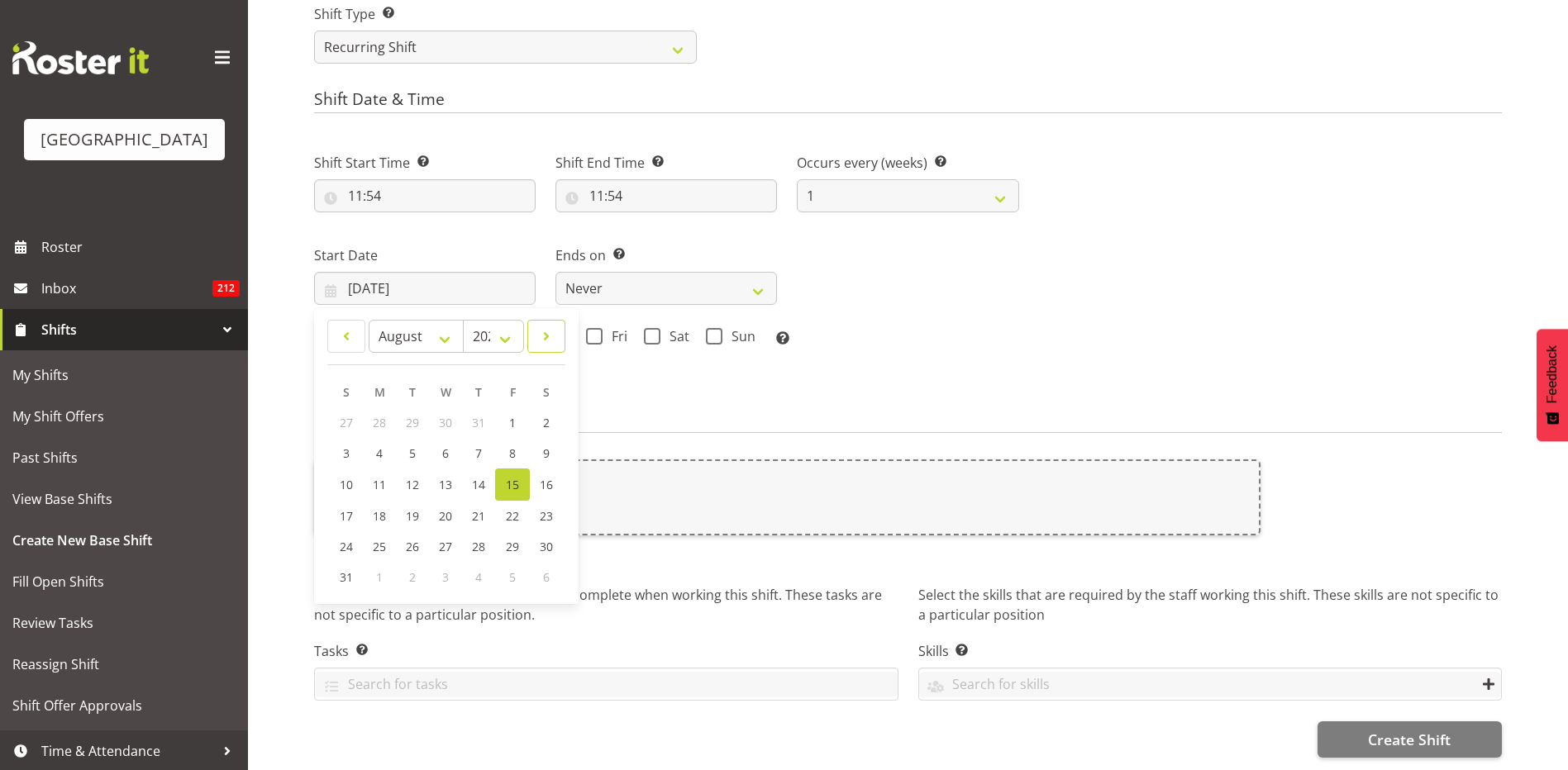
click at [534, 321] on link at bounding box center [546, 337] width 38 height 33
select select "8"
click at [380, 415] on span "1" at bounding box center [380, 423] width 7 height 16
type input "01/09/2025"
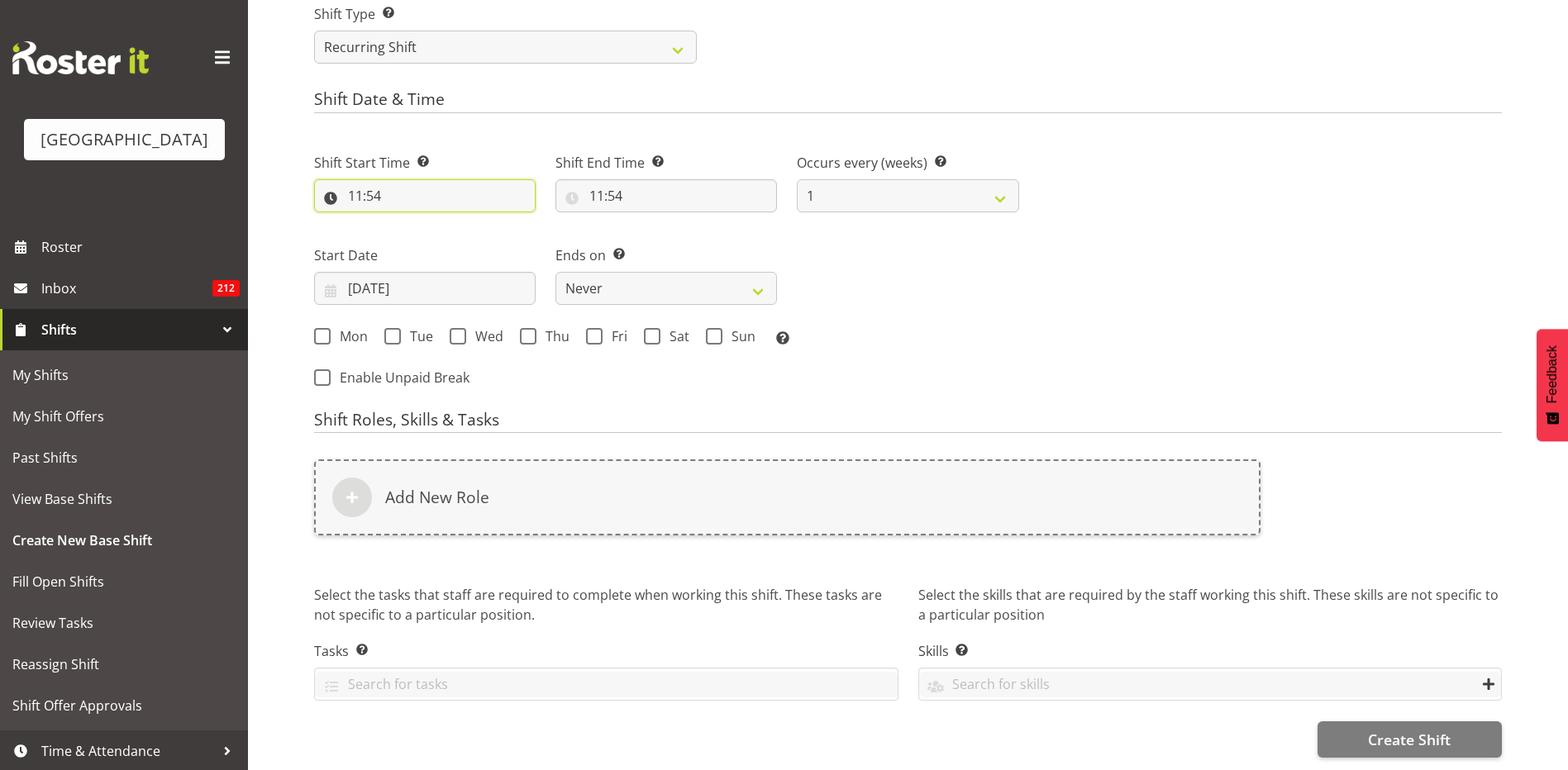
click at [360, 191] on input "11:54" at bounding box center [425, 196] width 221 height 33
click at [433, 233] on select "00 01 02 03 04 05 06 07 08 09 10 11 12 13 14 15 16 17 18 19 20 21 22 23" at bounding box center [427, 239] width 37 height 33
select select "13"
click at [408, 222] on select "00 01 02 03 04 05 06 07 08 09 10 11 12 13 14 15 16 17 18 19 20 21 22 23" at bounding box center [427, 239] width 37 height 33
type input "13:54"
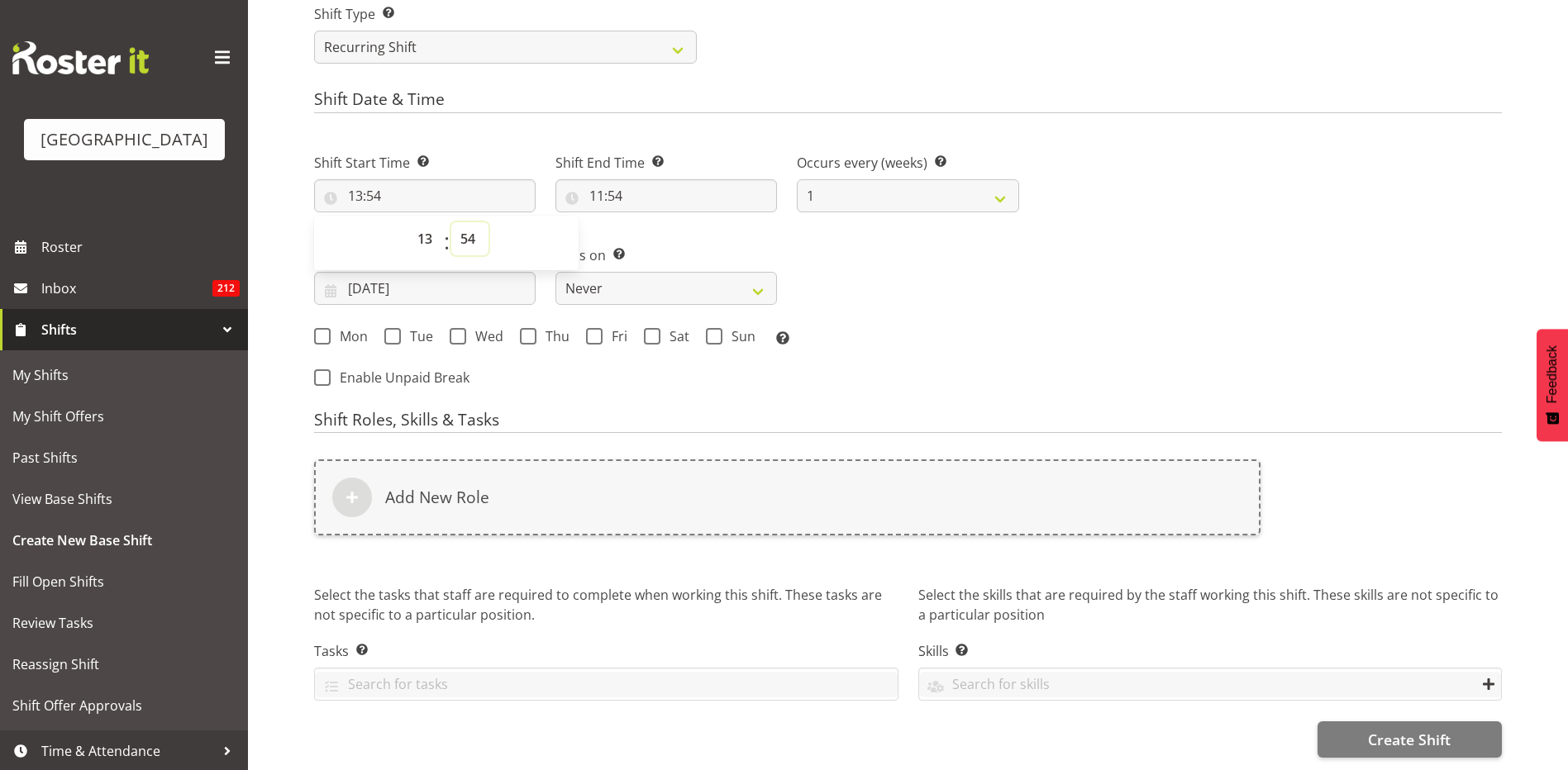
click at [458, 229] on select "00 01 02 03 04 05 06 07 08 09 10 11 12 13 14 15 16 17 18 19 20 21 22 23 24 25 2…" at bounding box center [470, 239] width 37 height 33
select select "30"
click at [451, 222] on select "00 01 02 03 04 05 06 07 08 09 10 11 12 13 14 15 16 17 18 19 20 21 22 23 24 25 2…" at bounding box center [470, 239] width 37 height 33
type input "13:30"
click at [629, 182] on input "11:54" at bounding box center [667, 196] width 221 height 33
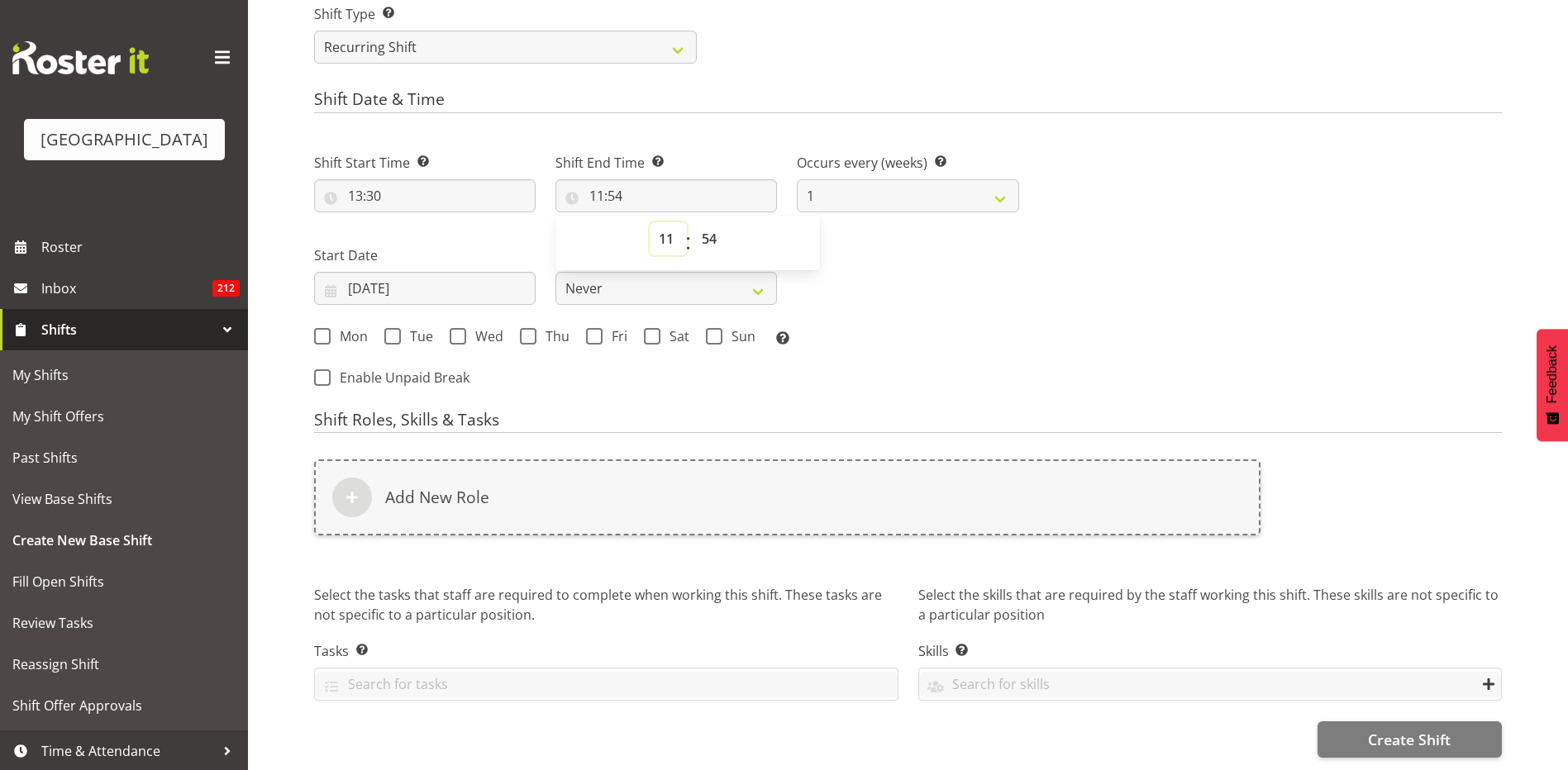
click at [664, 222] on select "00 01 02 03 04 05 06 07 08 09 10 11 12 13 14 15 16 17 18 19 20 21 22 23" at bounding box center [669, 239] width 37 height 33
select select "20"
click at [650, 222] on select "00 01 02 03 04 05 06 07 08 09 10 11 12 13 14 15 16 17 18 19 20 21 22 23" at bounding box center [669, 239] width 37 height 33
type input "20:54"
click at [718, 227] on select "00 01 02 03 04 05 06 07 08 09 10 11 12 13 14 15 16 17 18 19 20 21 22 23 24 25 2…" at bounding box center [711, 239] width 37 height 33
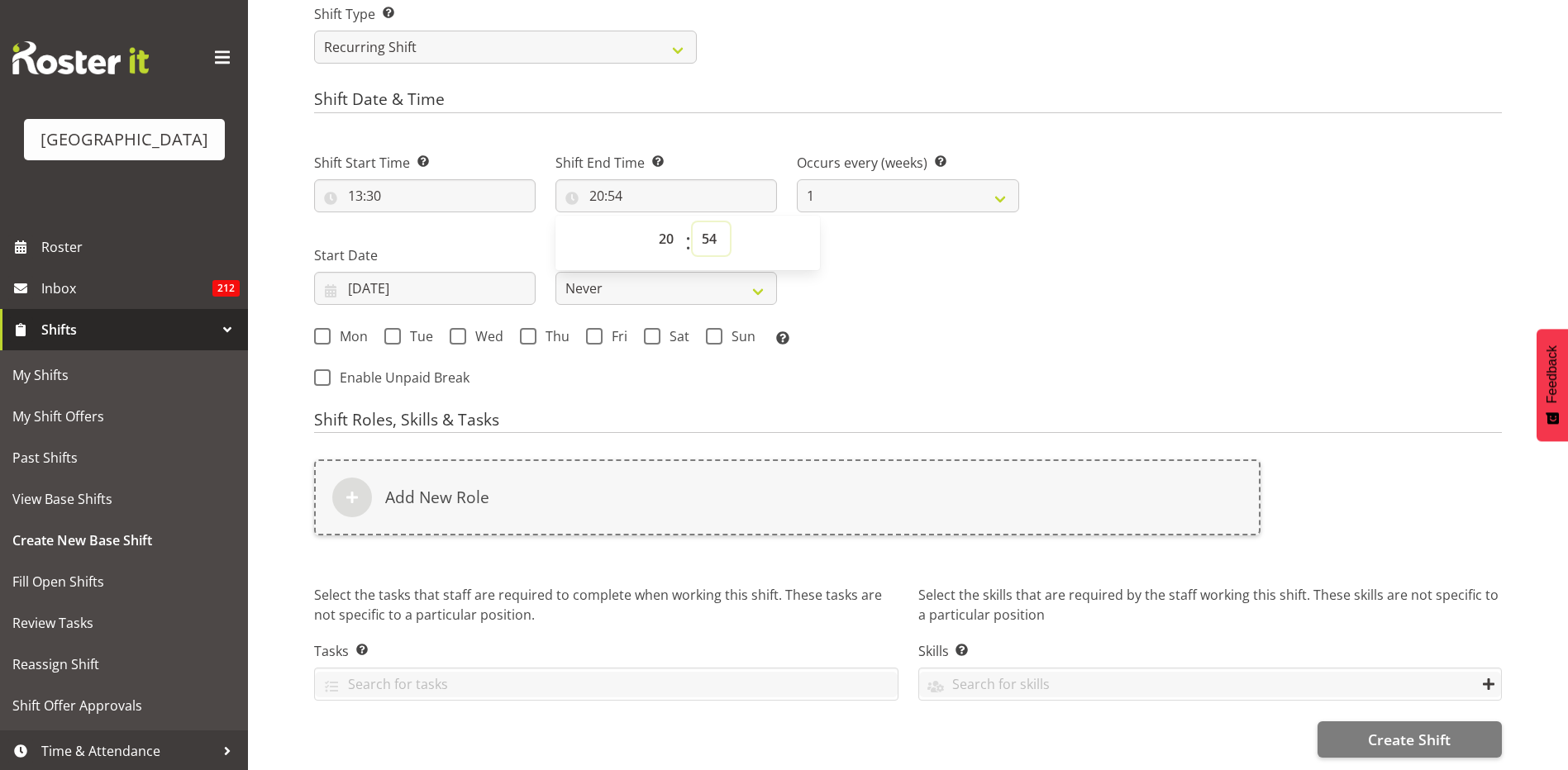
select select "1"
click at [693, 222] on select "00 01 02 03 04 05 06 07 08 09 10 11 12 13 14 15 16 17 18 19 20 21 22 23 24 25 2…" at bounding box center [711, 239] width 37 height 33
type input "20:01"
click at [718, 227] on select "00 01 02 03 04 05 06 07 08 09 10 11 12 13 14 15 16 17 18 19 20 21 22 23 24 25 2…" at bounding box center [711, 239] width 37 height 33
select select "0"
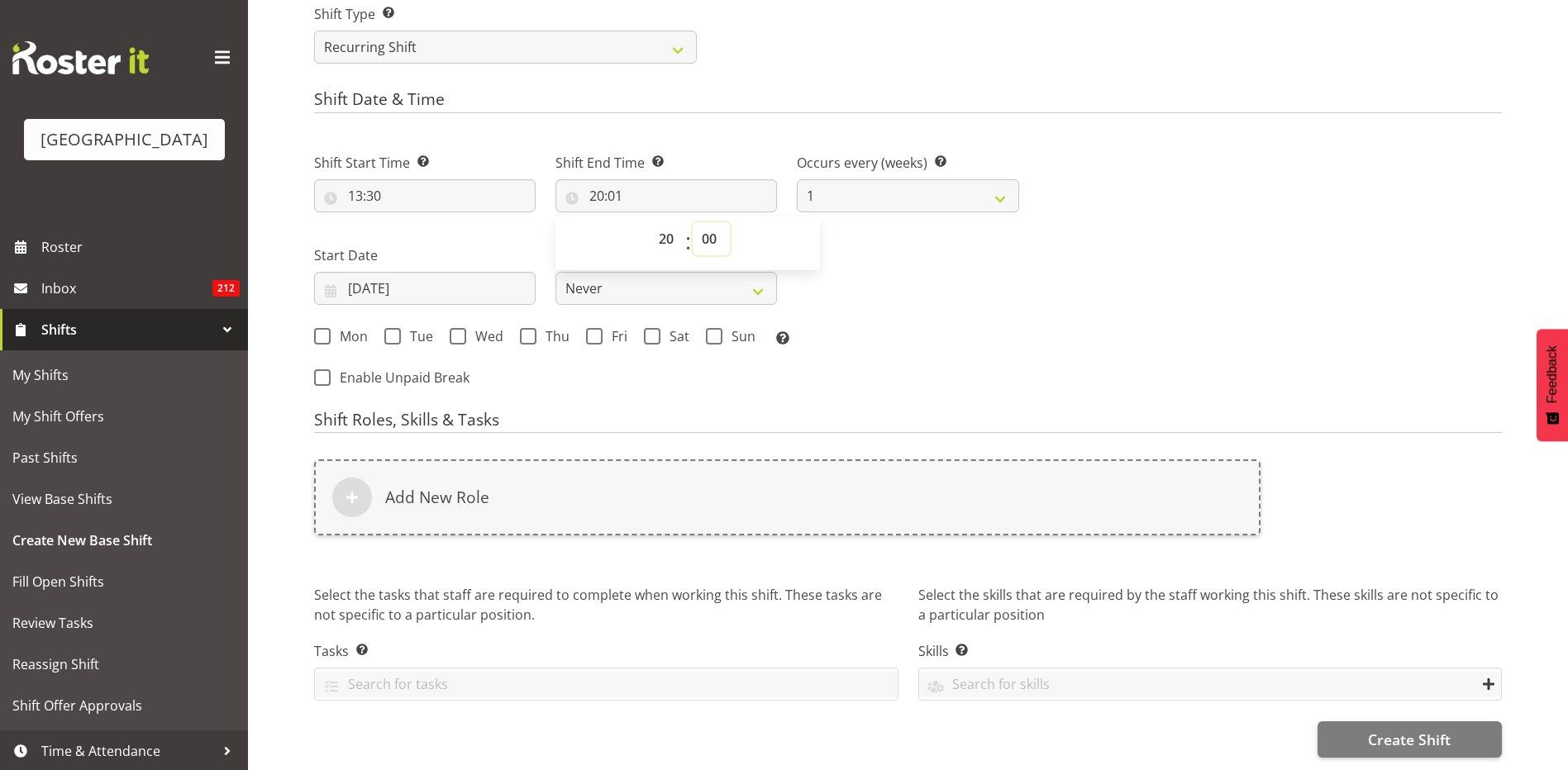
click at [693, 222] on select "00 01 02 03 04 05 06 07 08 09 10 11 12 13 14 15 16 17 18 19 20 21 22 23 24 25 2…" at bounding box center [711, 239] width 37 height 33
type input "20:00"
click at [1002, 315] on div "Mon Tue Wed Thu Fri Sat Sun Select the days of the week you wish to create this…" at bounding box center [667, 337] width 725 height 45
click at [607, 328] on span "Fri" at bounding box center [615, 336] width 25 height 16
click at [597, 331] on input "Fri" at bounding box center [591, 336] width 11 height 11
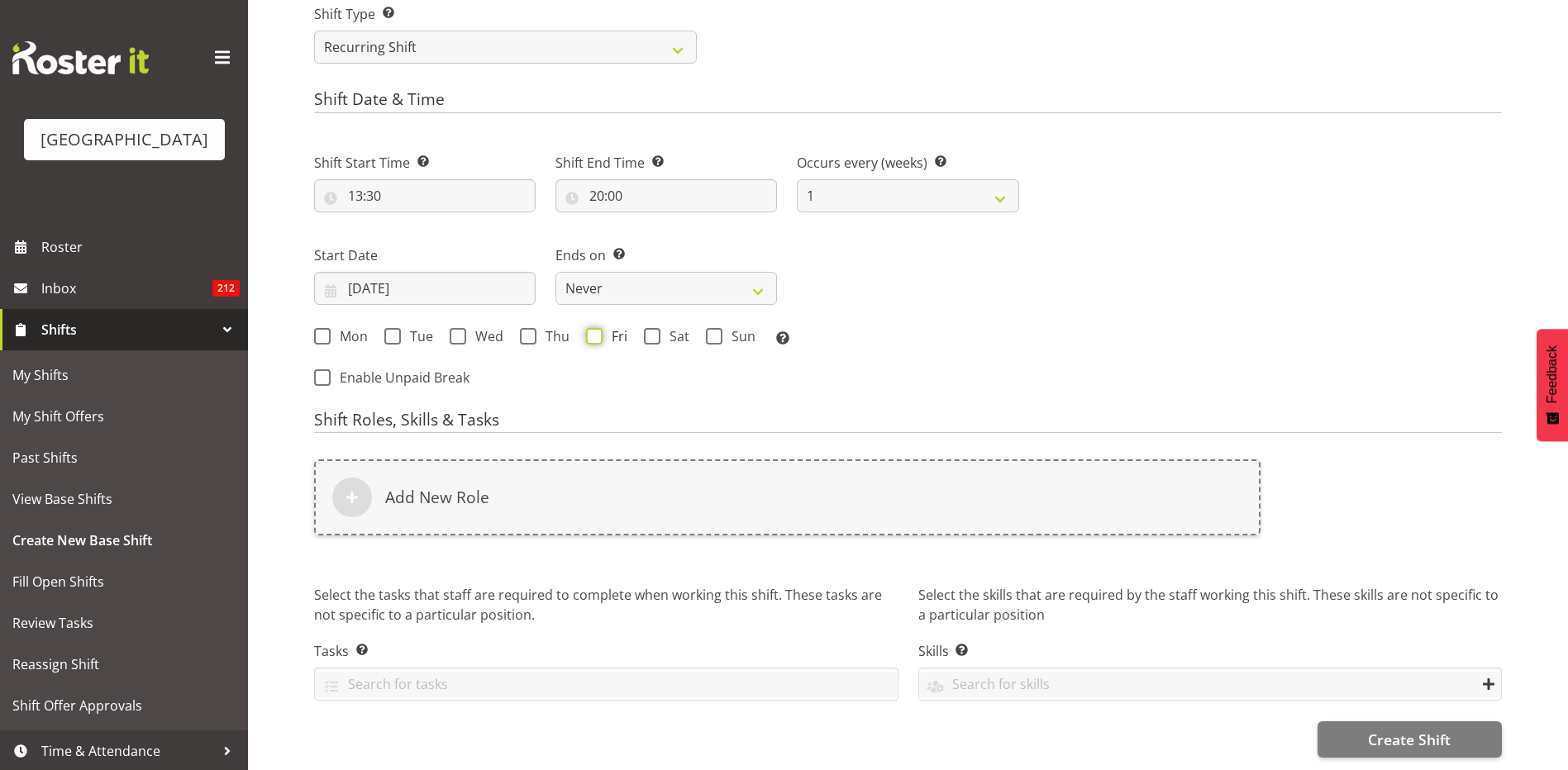
checkbox input "true"
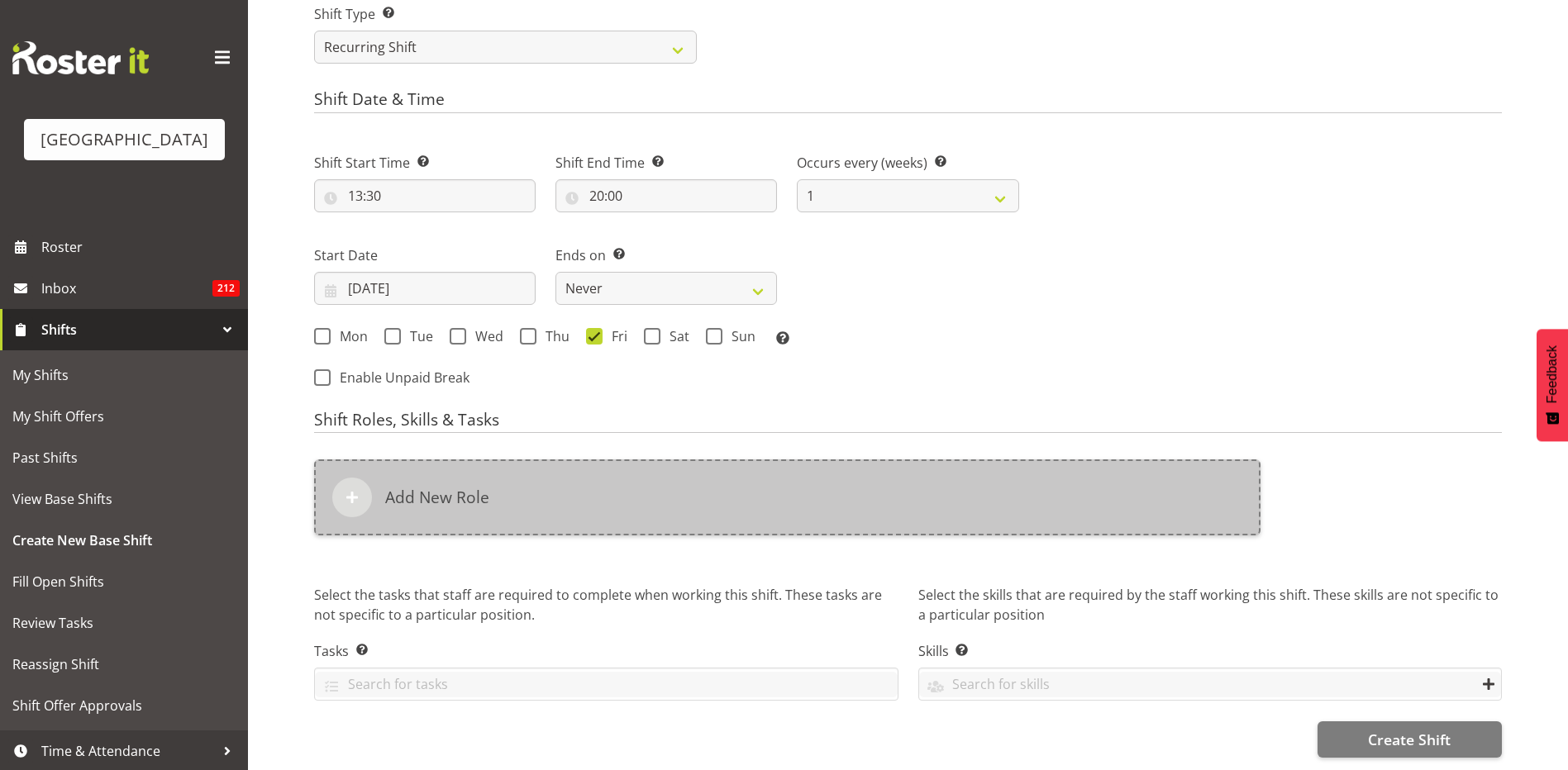
click at [373, 497] on div "Add New Role" at bounding box center [788, 497] width 947 height 76
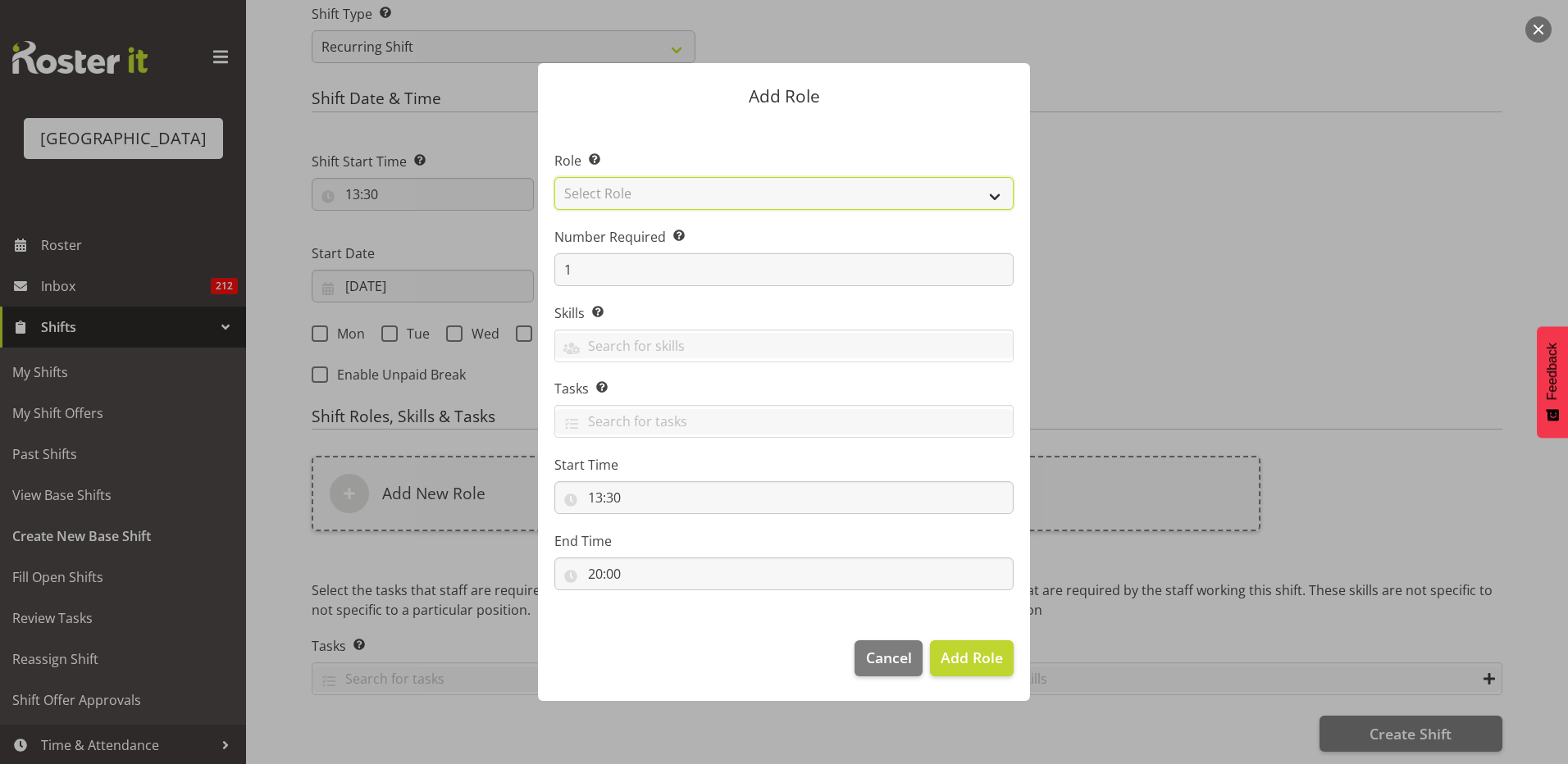
click at [640, 191] on select "Select Role Aquatic Customer Services Officer Cleaner - Splash Palace Facilties…" at bounding box center [784, 193] width 459 height 33
select select "96"
click at [554, 177] on select "Select Role Aquatic Customer Services Officer Cleaner - Splash Palace Facilties…" at bounding box center [784, 193] width 459 height 33
click at [984, 656] on span "Add Role" at bounding box center [971, 657] width 63 height 19
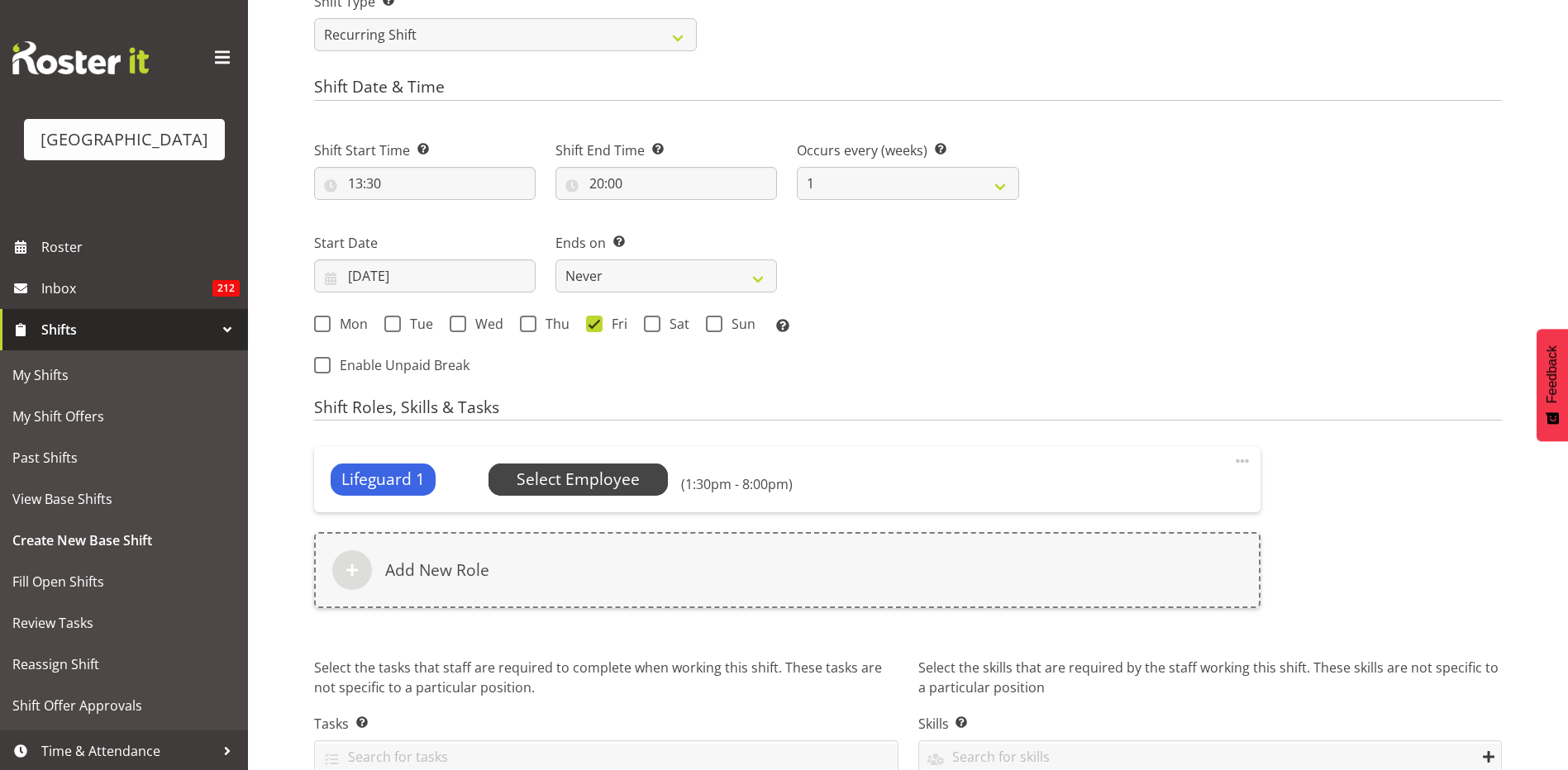
click at [581, 479] on span "Select Employee" at bounding box center [577, 479] width 123 height 24
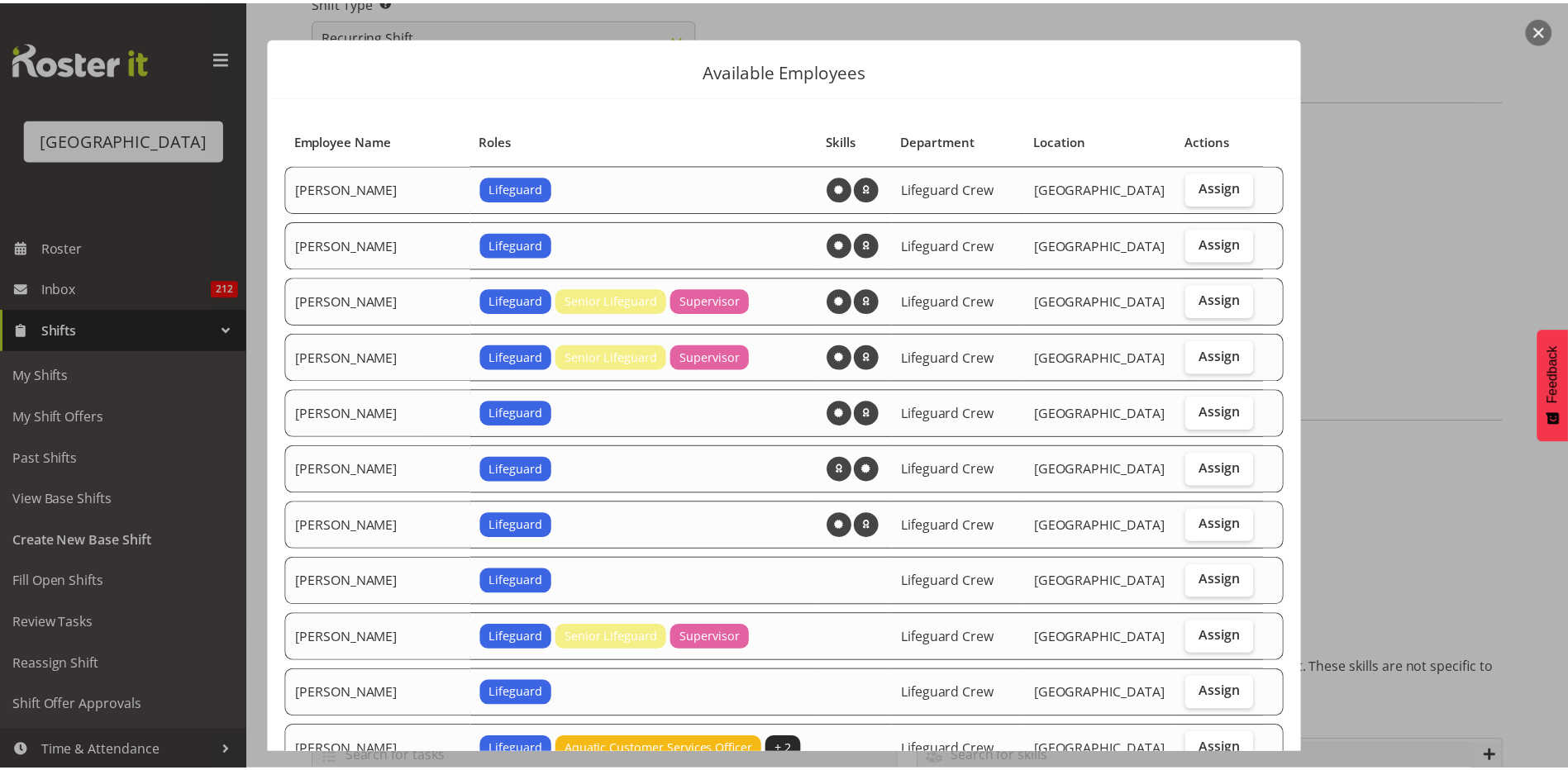
scroll to position [0, 0]
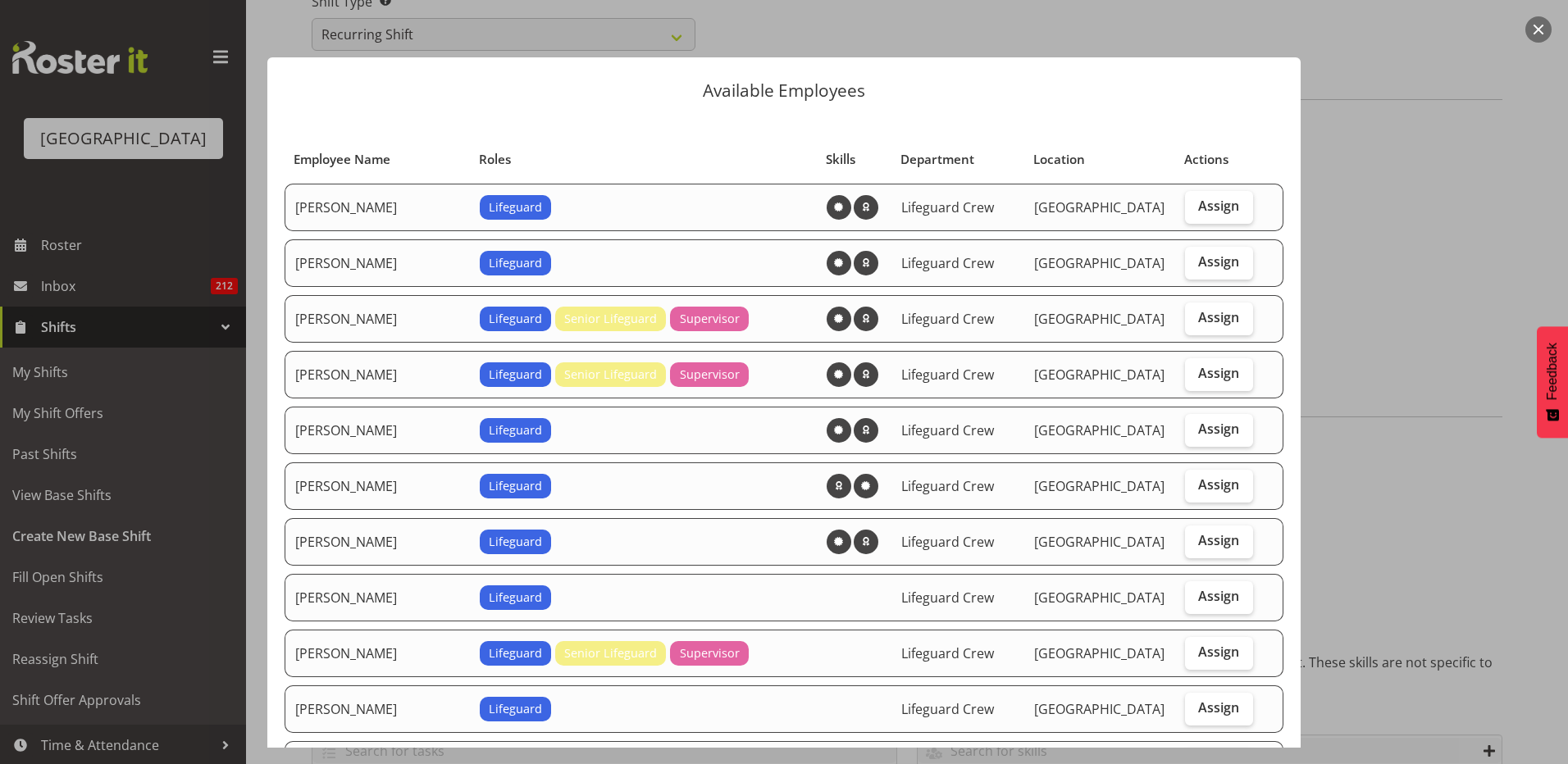
click at [1401, 258] on div at bounding box center [784, 382] width 1568 height 764
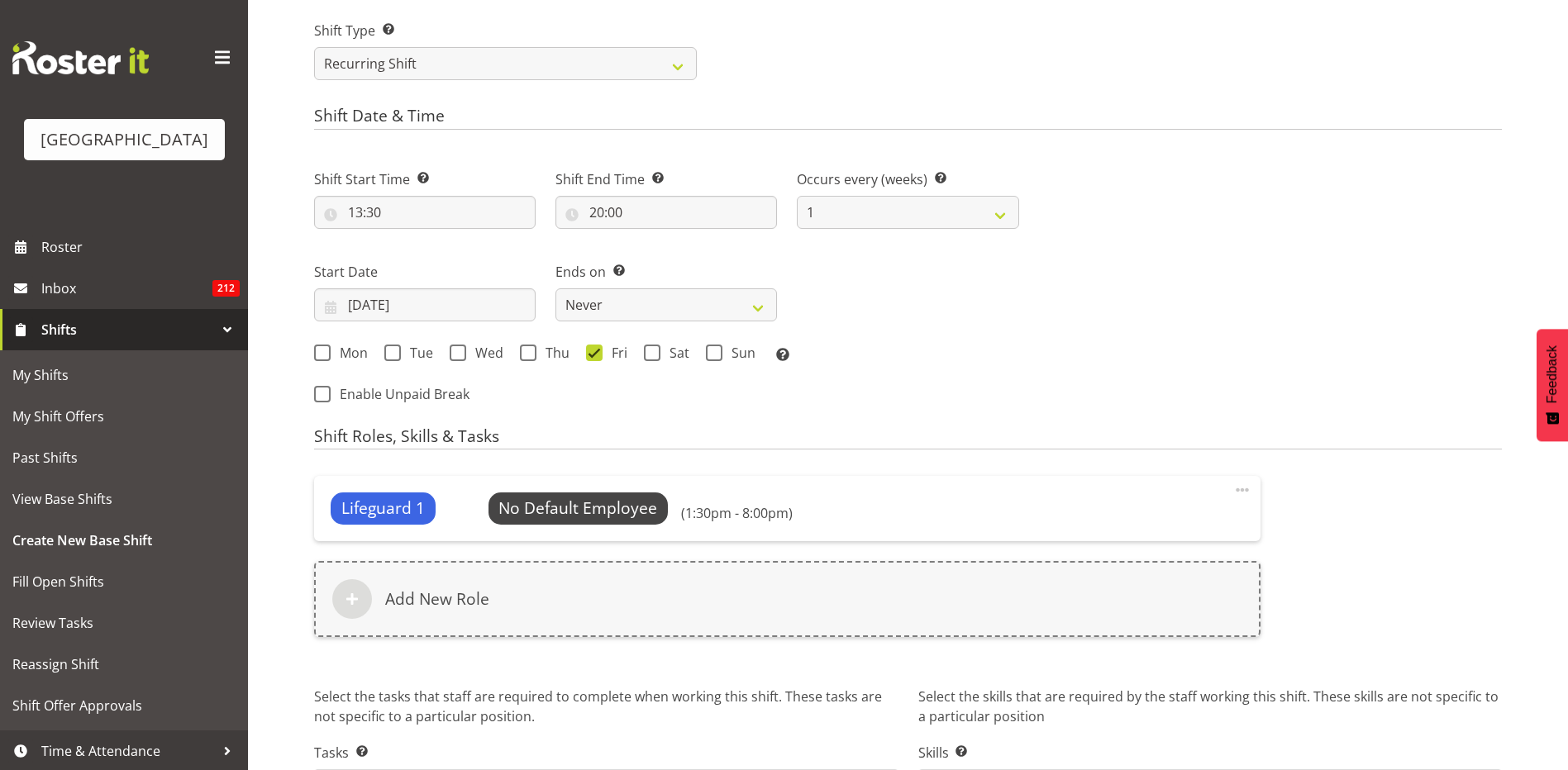
scroll to position [714, 0]
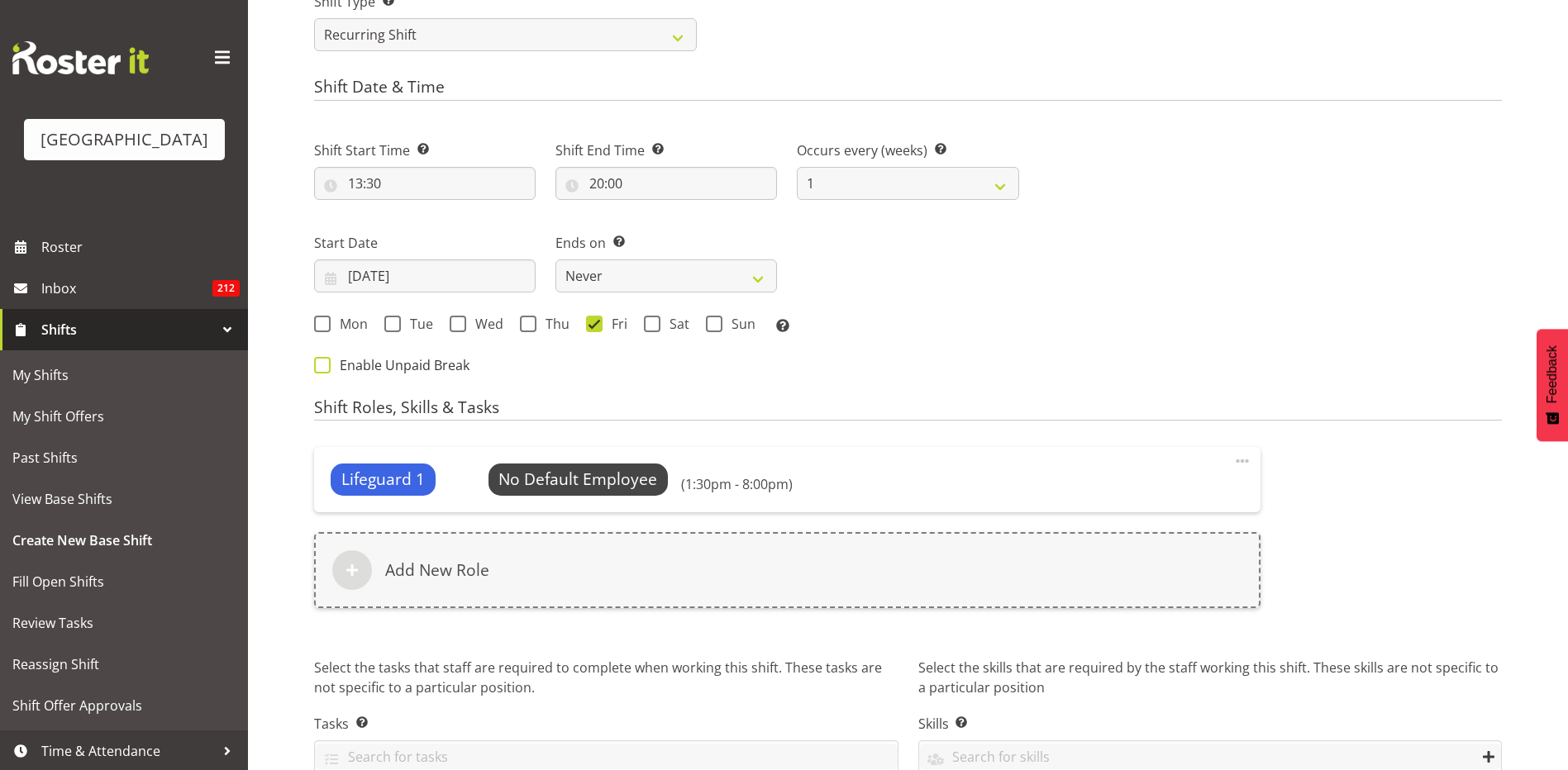
click at [420, 366] on span "Enable Unpaid Break" at bounding box center [400, 365] width 139 height 16
click at [325, 366] on input "Enable Unpaid Break" at bounding box center [319, 365] width 11 height 11
checkbox input "true"
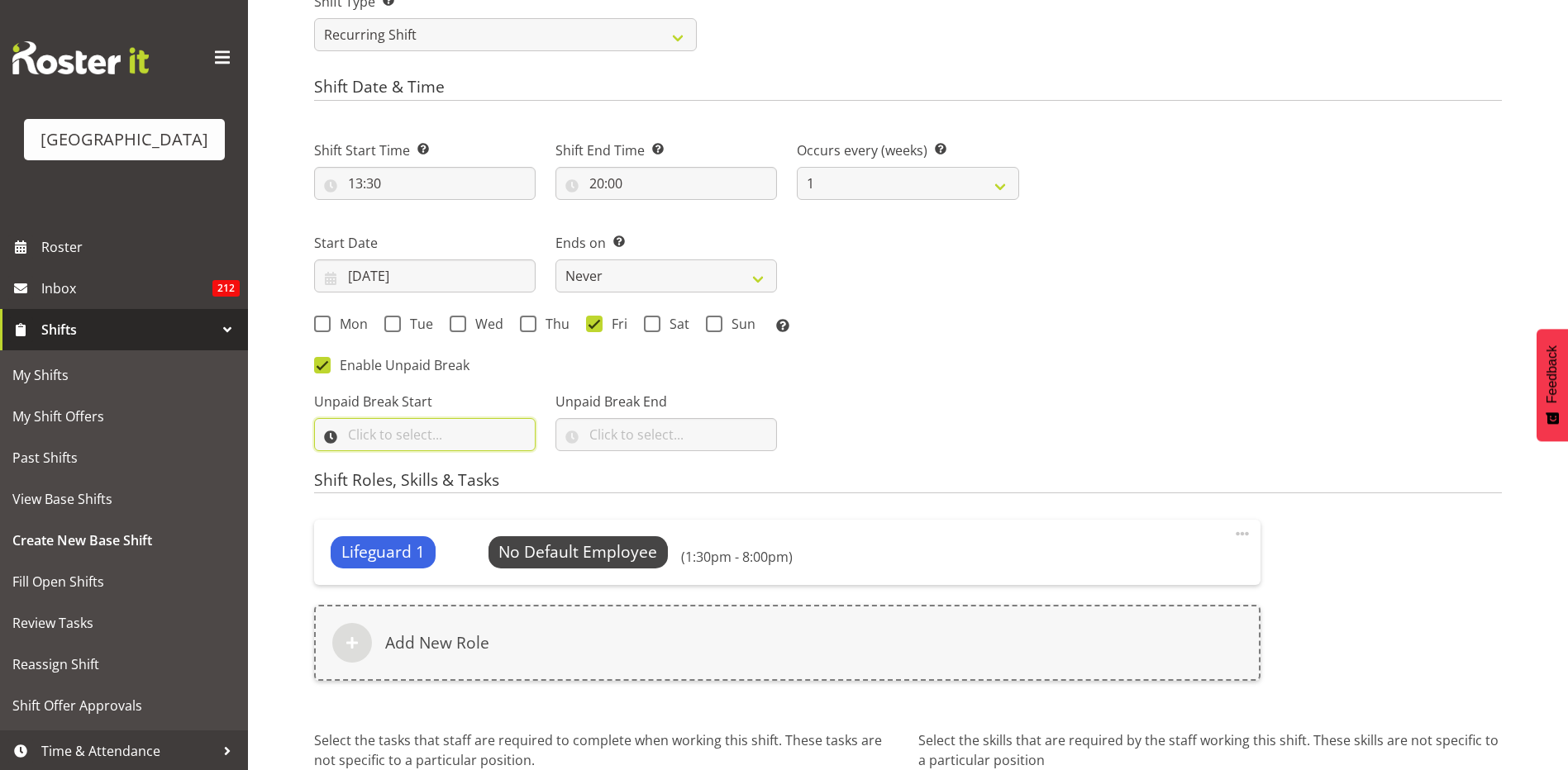
click at [422, 435] on input "text" at bounding box center [425, 434] width 221 height 33
click at [419, 485] on select "00 00 01 02 03 04 05 06 07 08 09 10 11 12 13 14 15 16 17 18 19 20 21 22 23" at bounding box center [427, 477] width 37 height 33
click at [1008, 355] on div "Shift Start Time Set the time of the day you wish this shift to start 13:30 00 …" at bounding box center [667, 289] width 725 height 343
click at [580, 545] on span "Select Employee" at bounding box center [577, 552] width 123 height 24
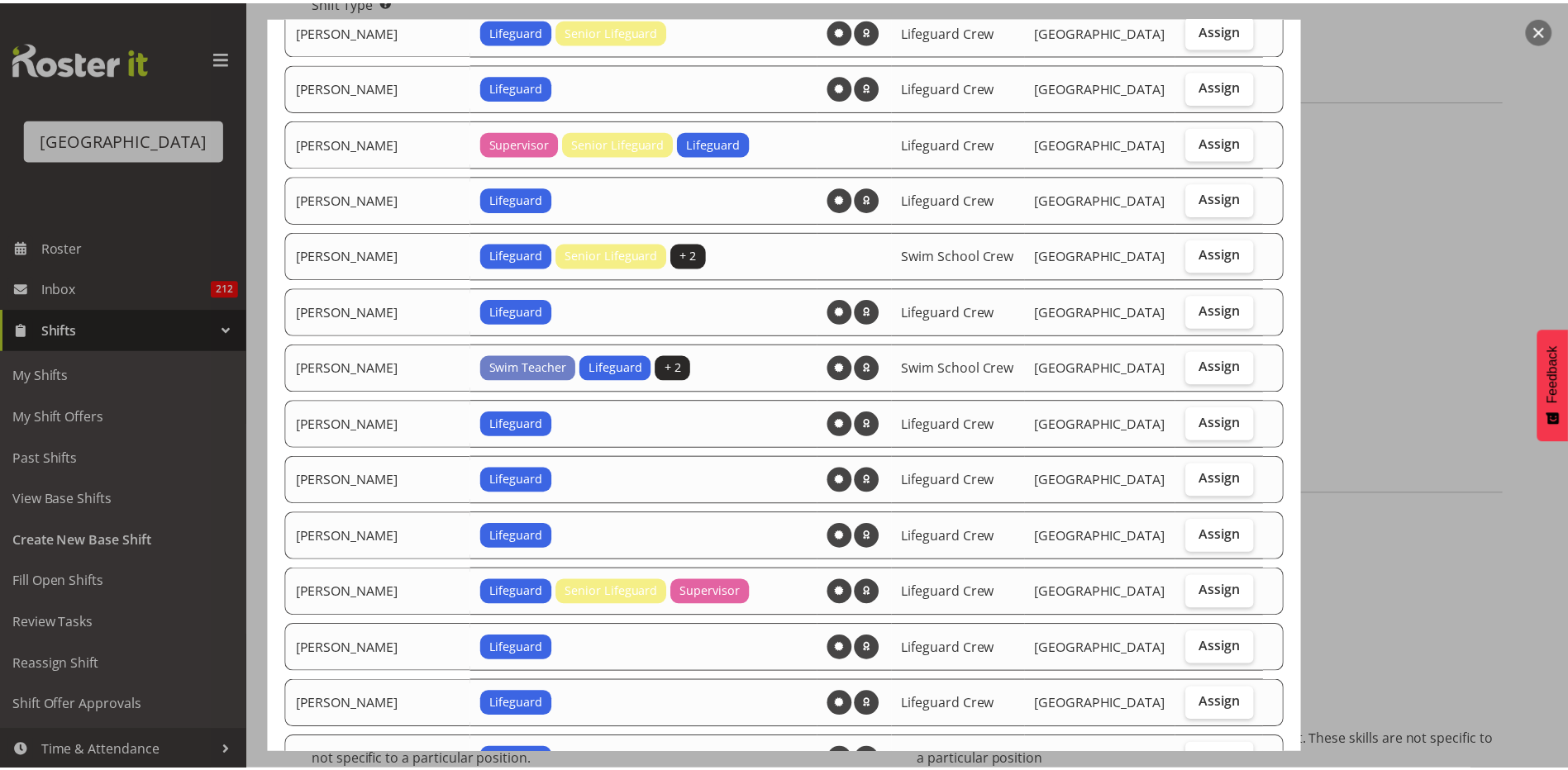
scroll to position [1381, 0]
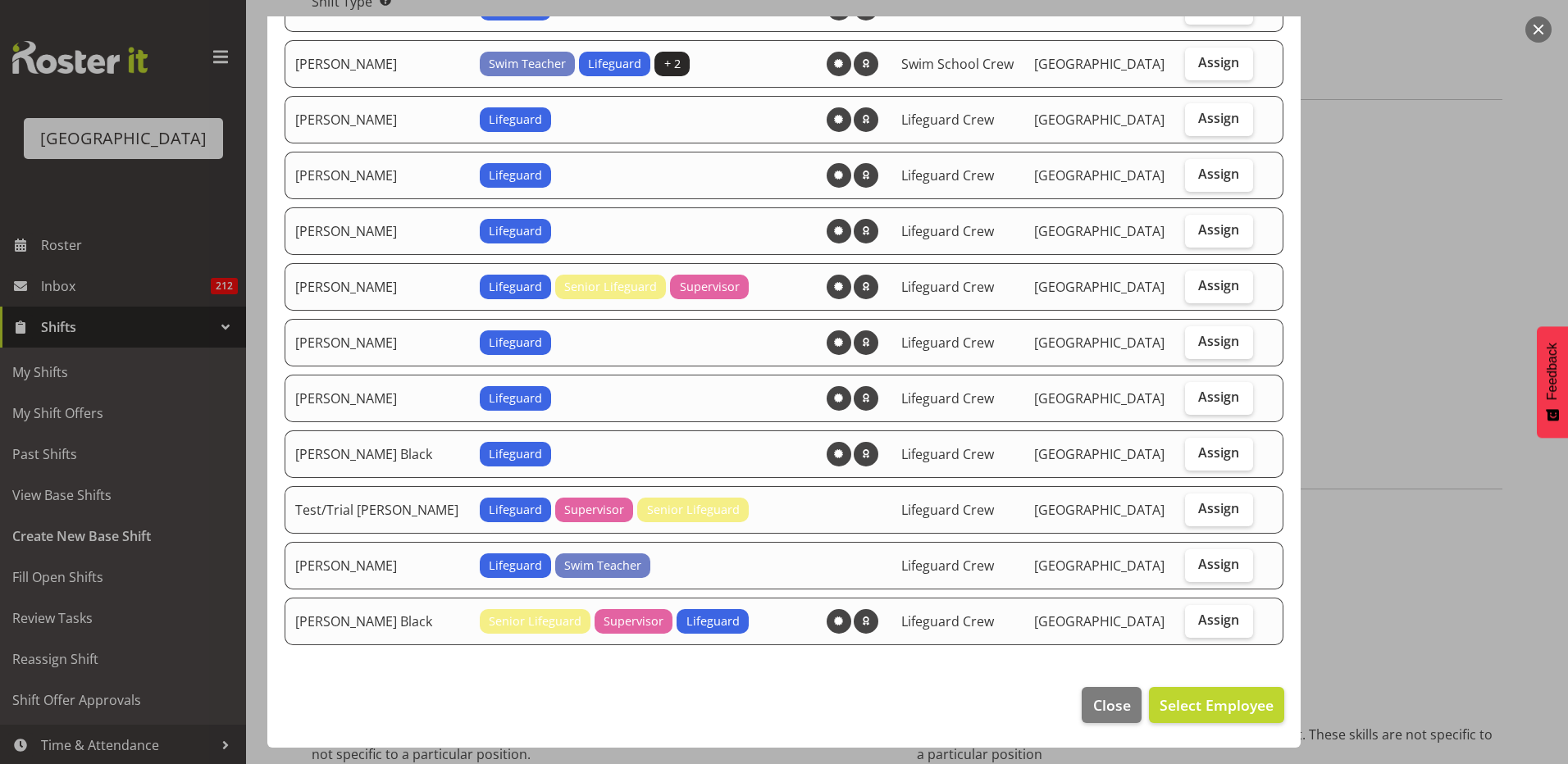
click at [1118, 726] on footer "Close Select Employee" at bounding box center [784, 709] width 1034 height 77
click at [1111, 711] on span "Close" at bounding box center [1112, 705] width 38 height 21
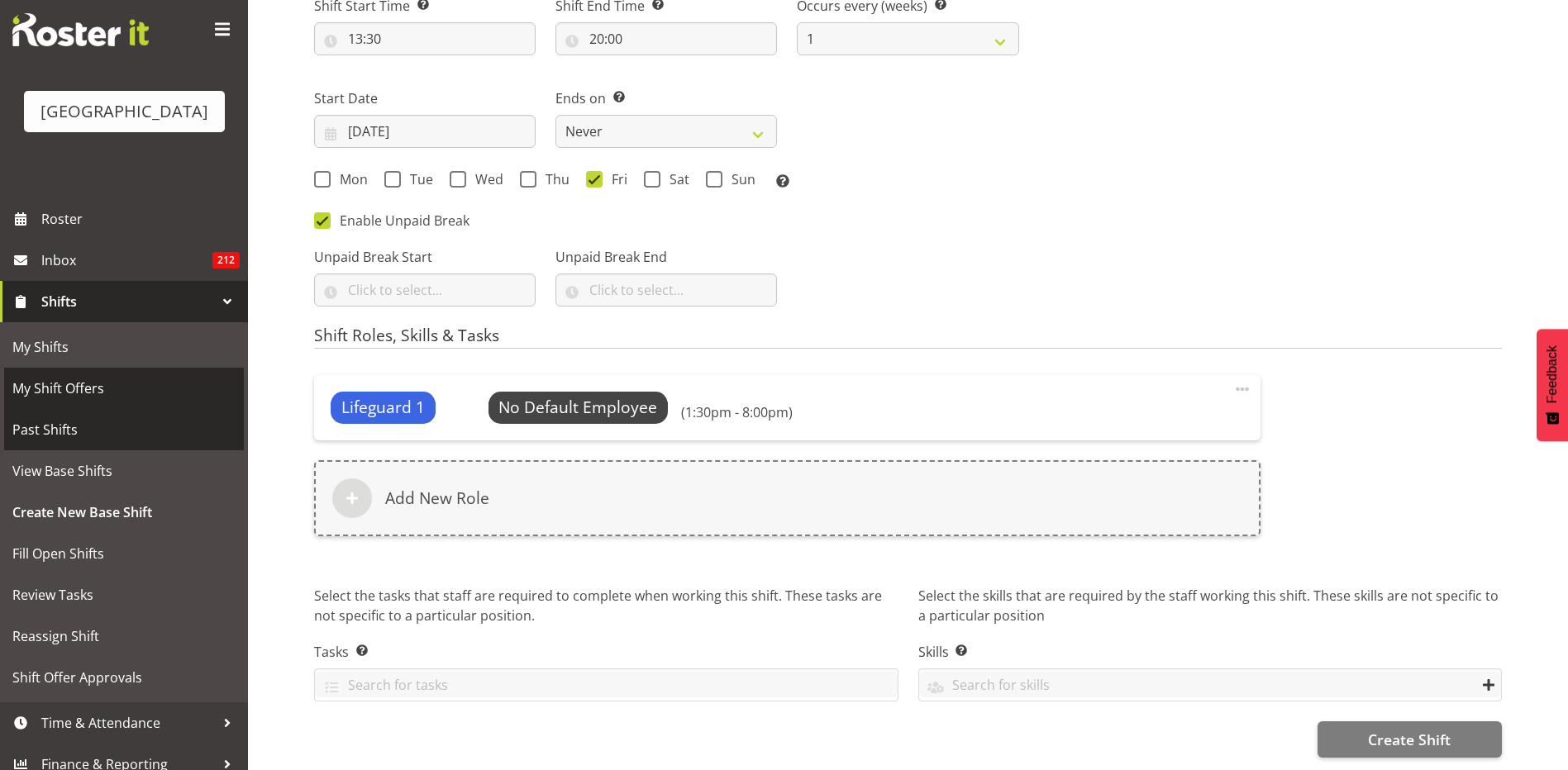
scroll to position [43, 0]
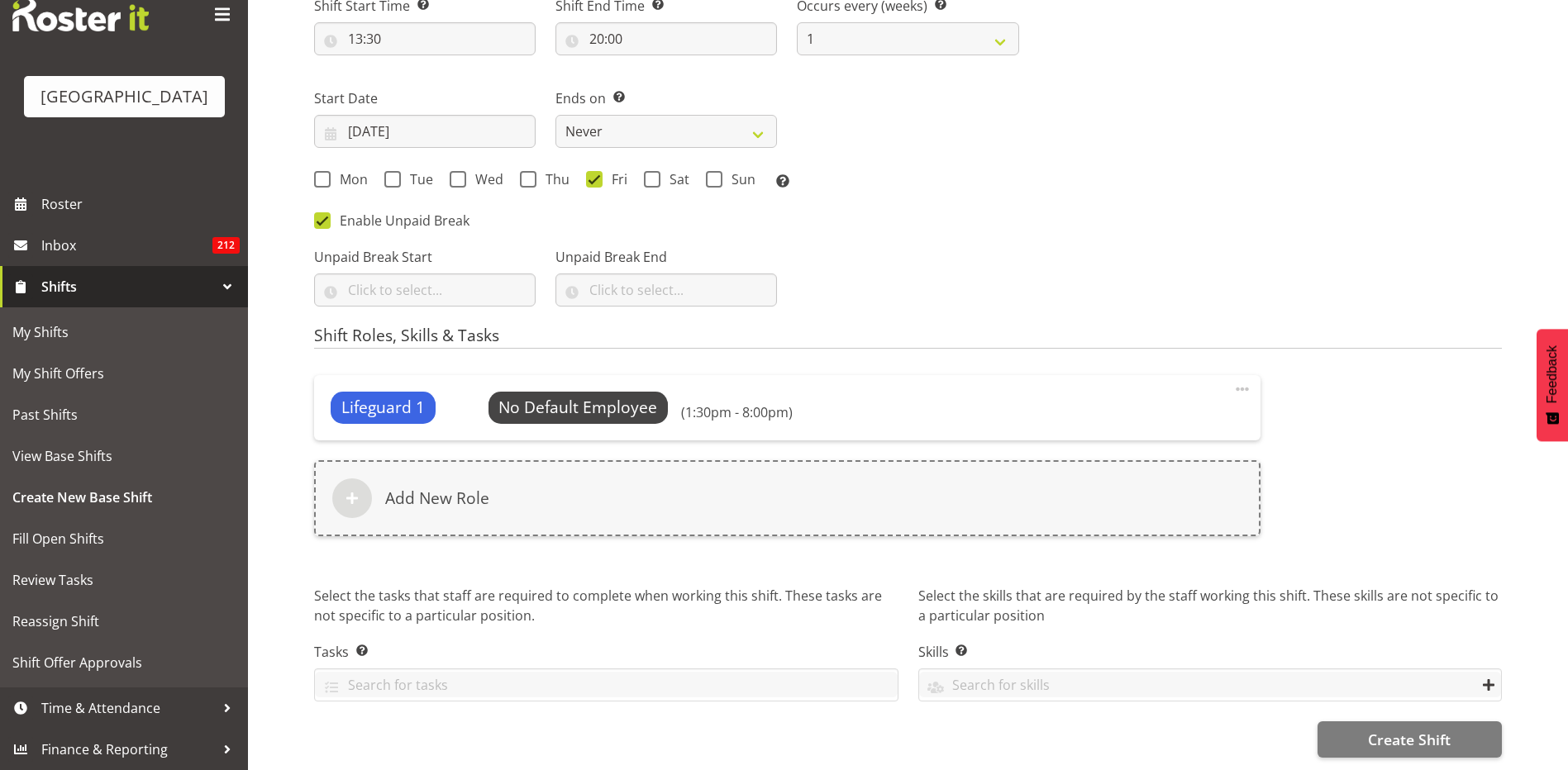
click at [215, 290] on div at bounding box center [228, 287] width 25 height 25
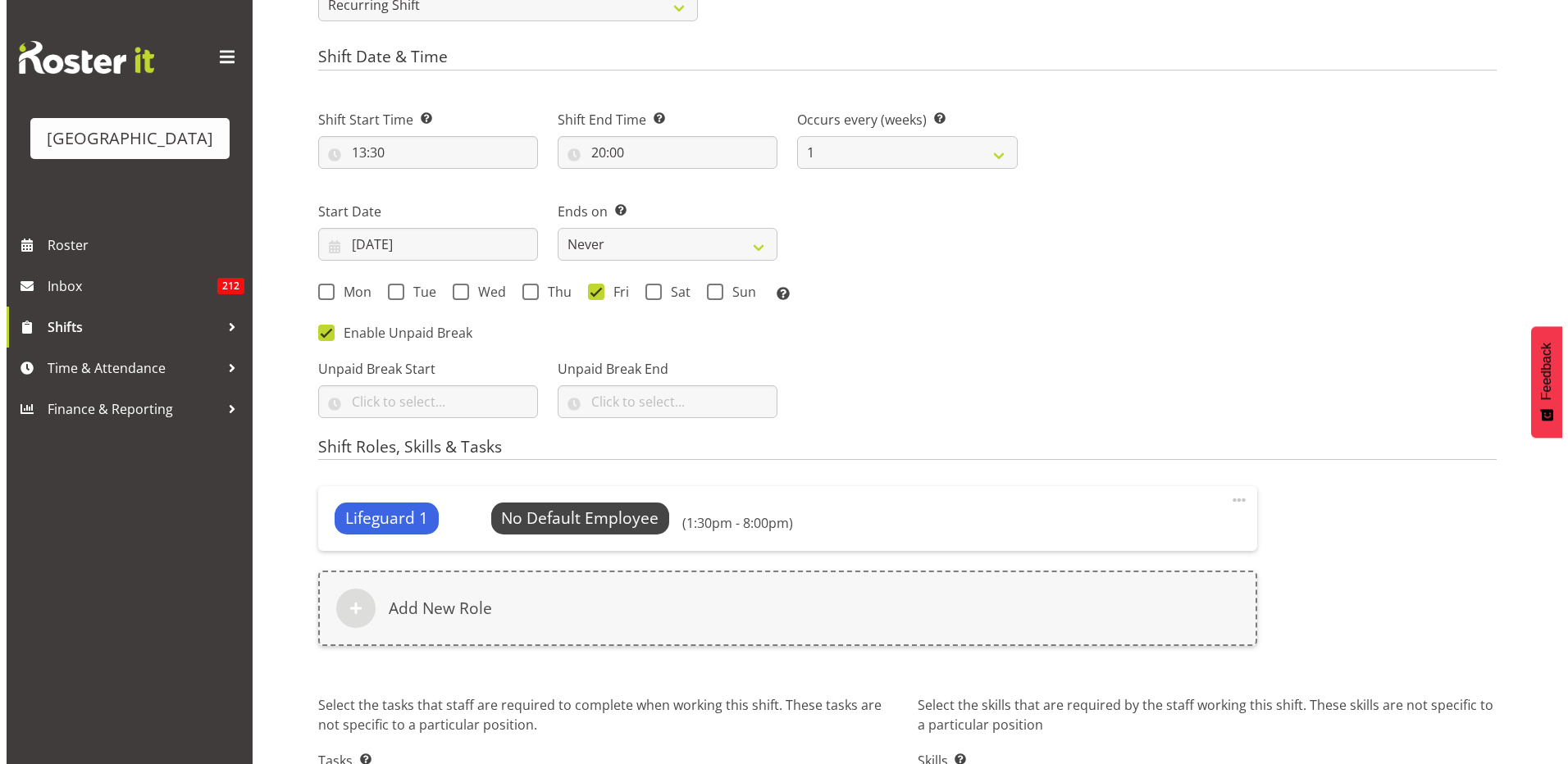
scroll to position [820, 0]
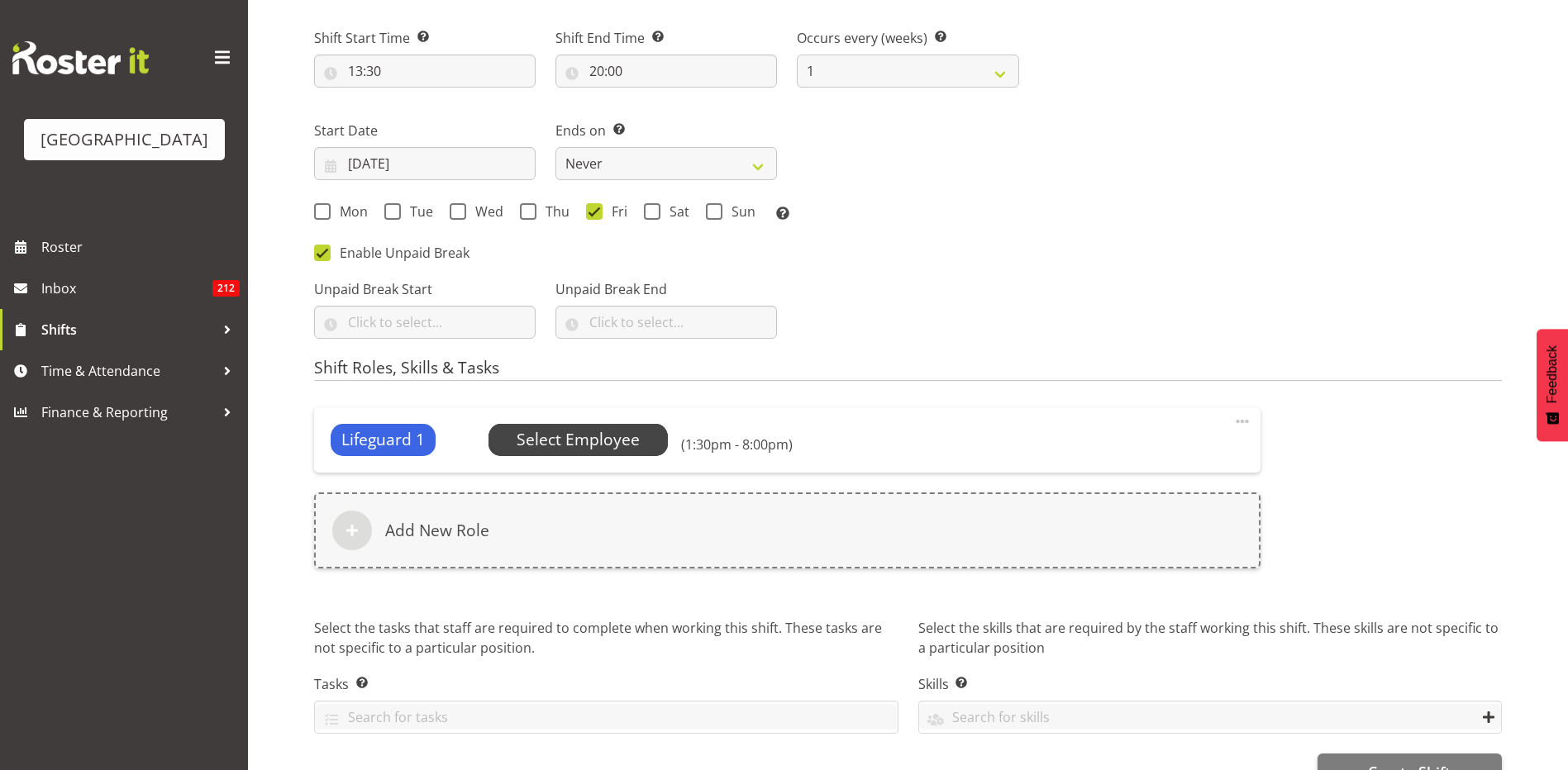
click at [567, 439] on span "Select Employee" at bounding box center [577, 439] width 123 height 24
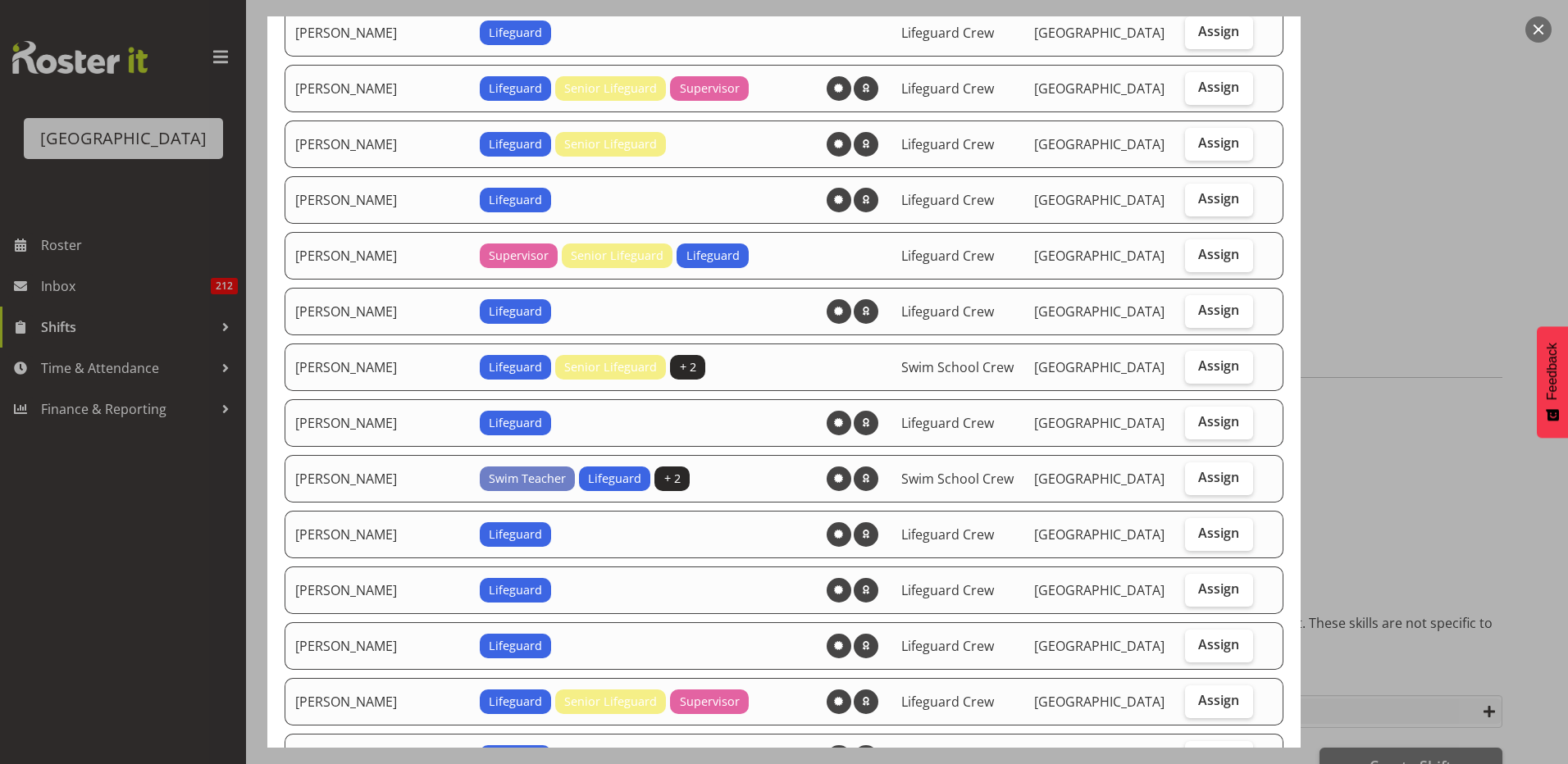
scroll to position [983, 0]
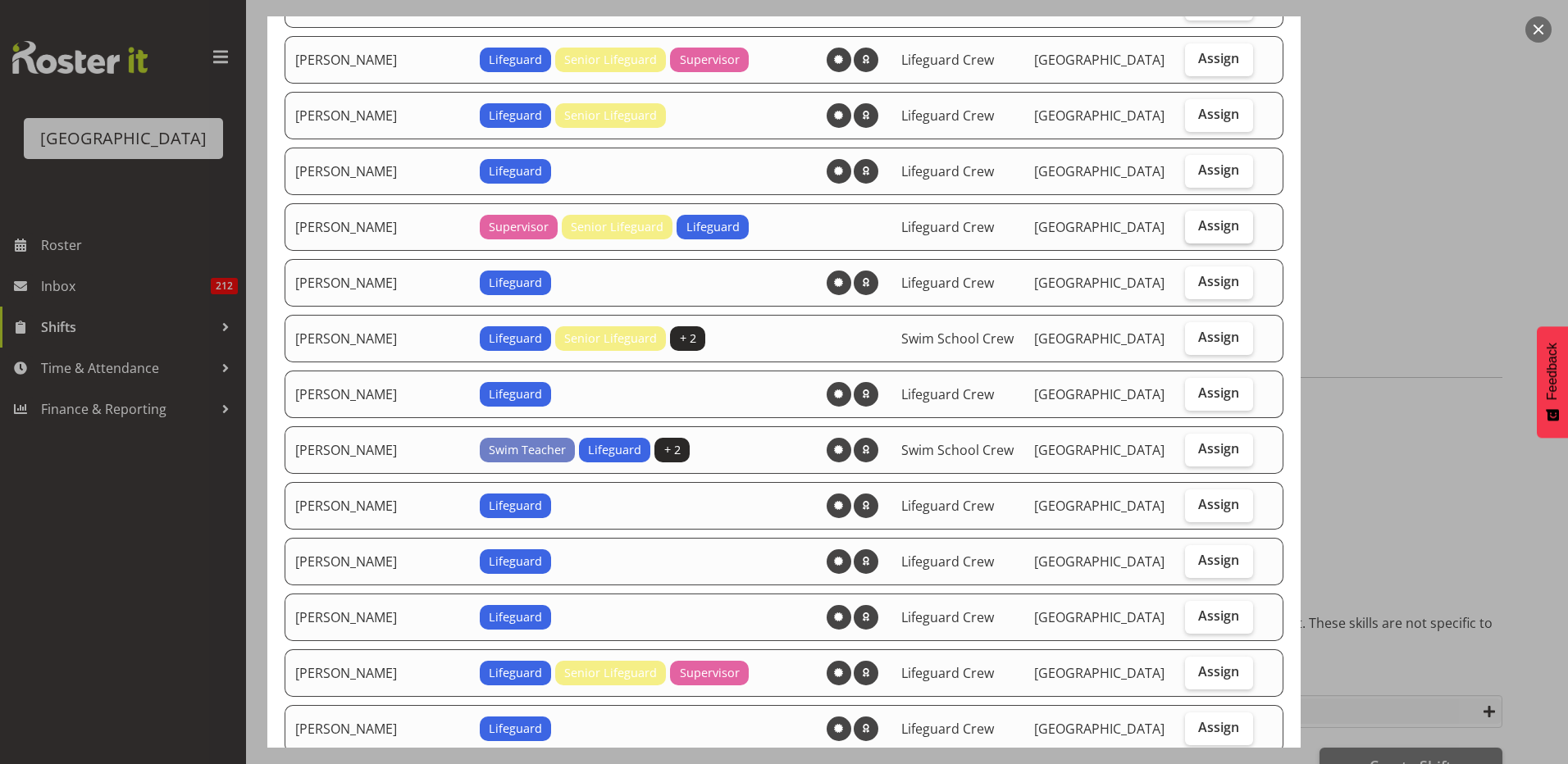
click at [1199, 222] on span "Assign" at bounding box center [1219, 225] width 41 height 16
click at [1195, 222] on input "Assign" at bounding box center [1190, 225] width 11 height 11
checkbox input "true"
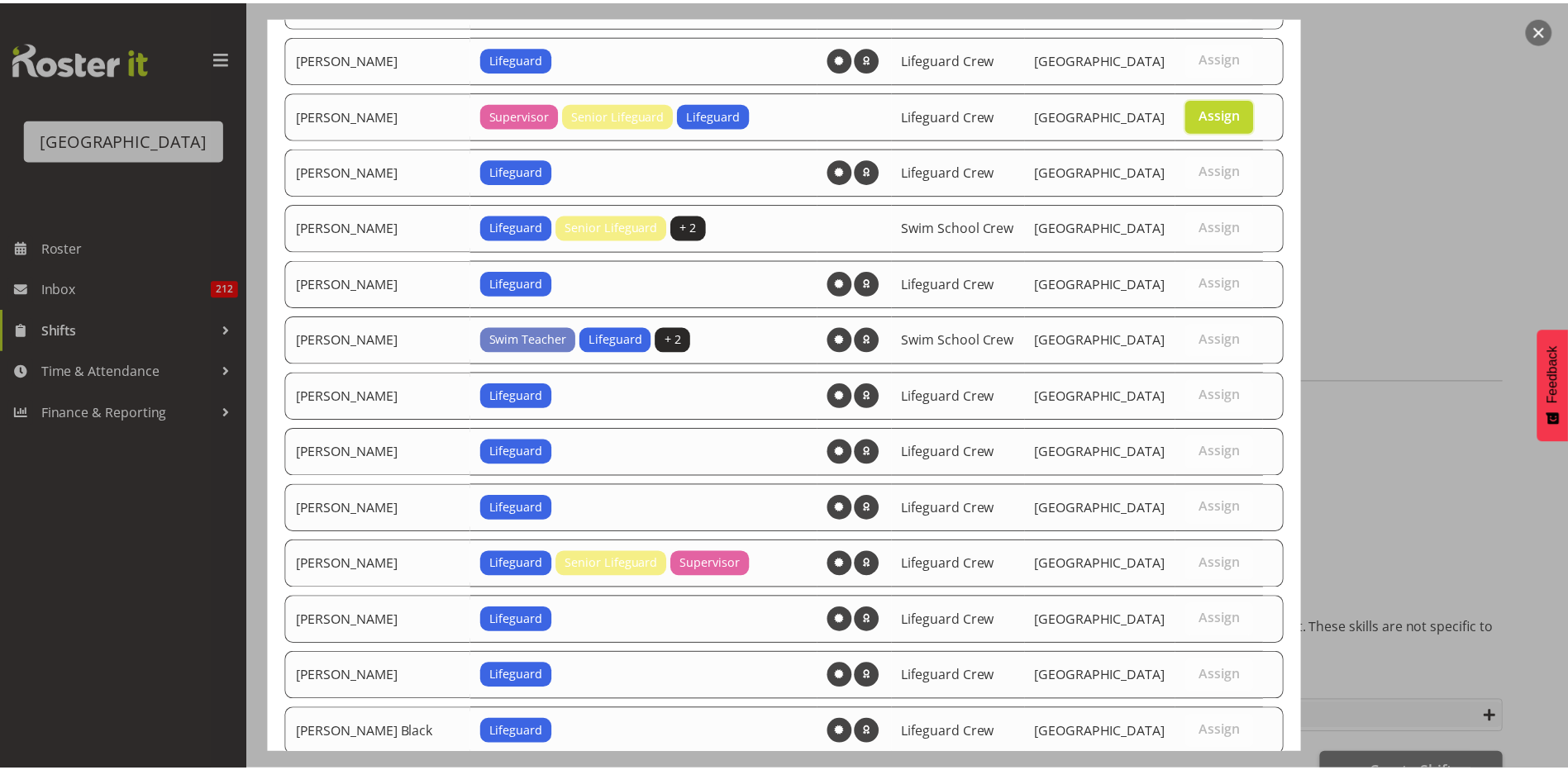
scroll to position [1381, 0]
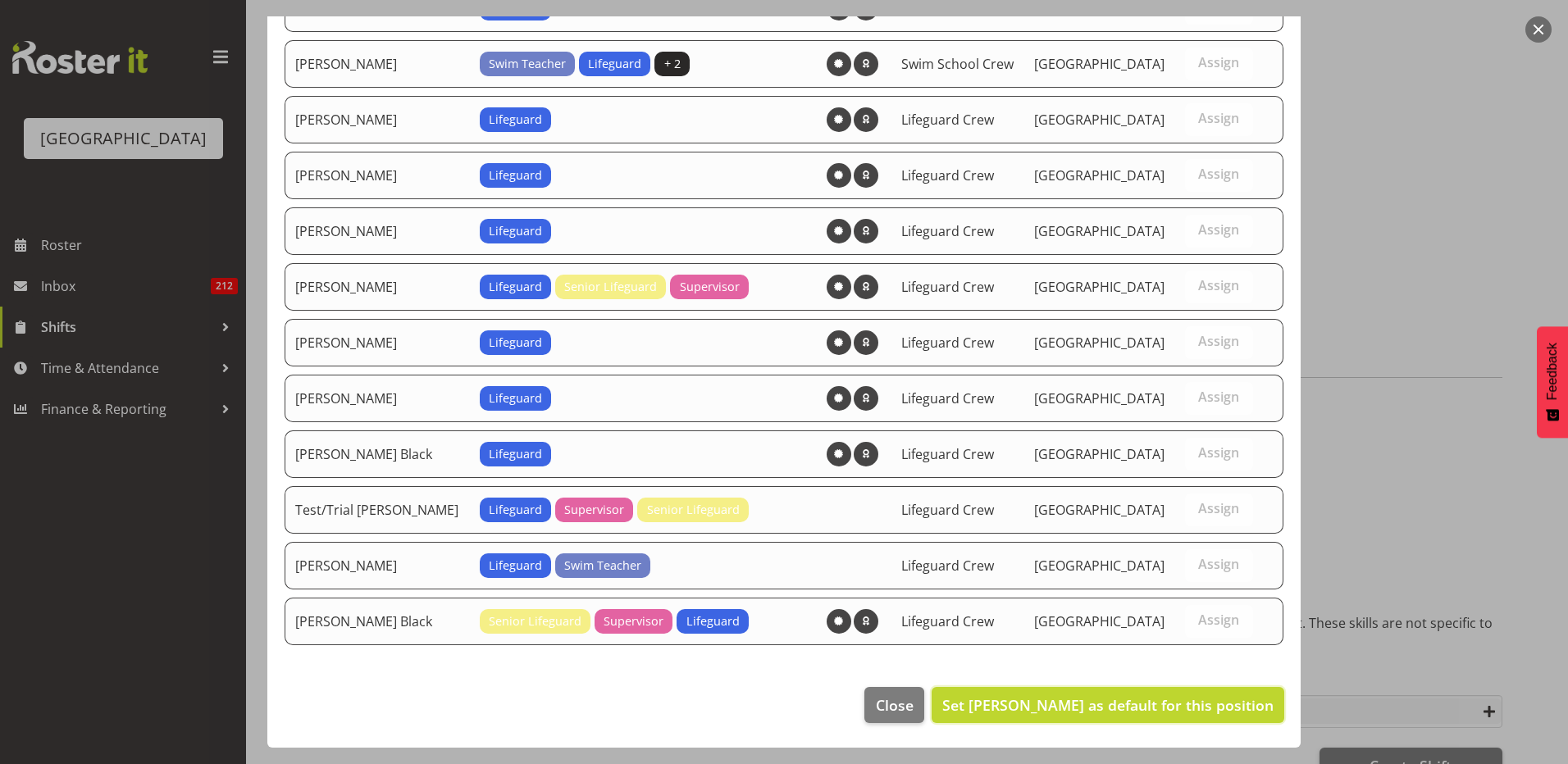
drag, startPoint x: 1110, startPoint y: 700, endPoint x: 1134, endPoint y: 686, distance: 27.8
click at [1111, 700] on span "Set Laurie Cook as default for this position" at bounding box center [1108, 704] width 331 height 19
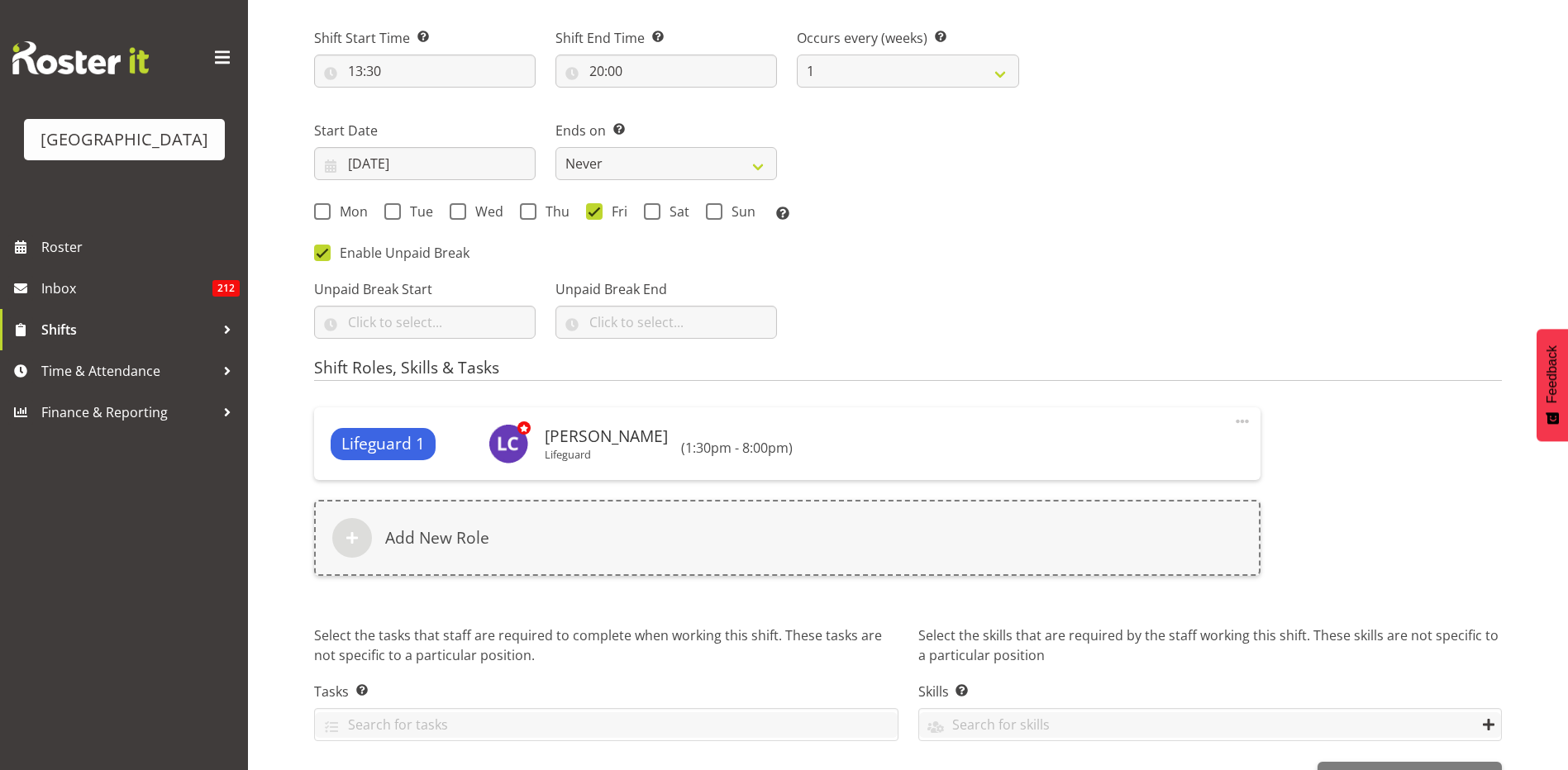
scroll to position [880, 0]
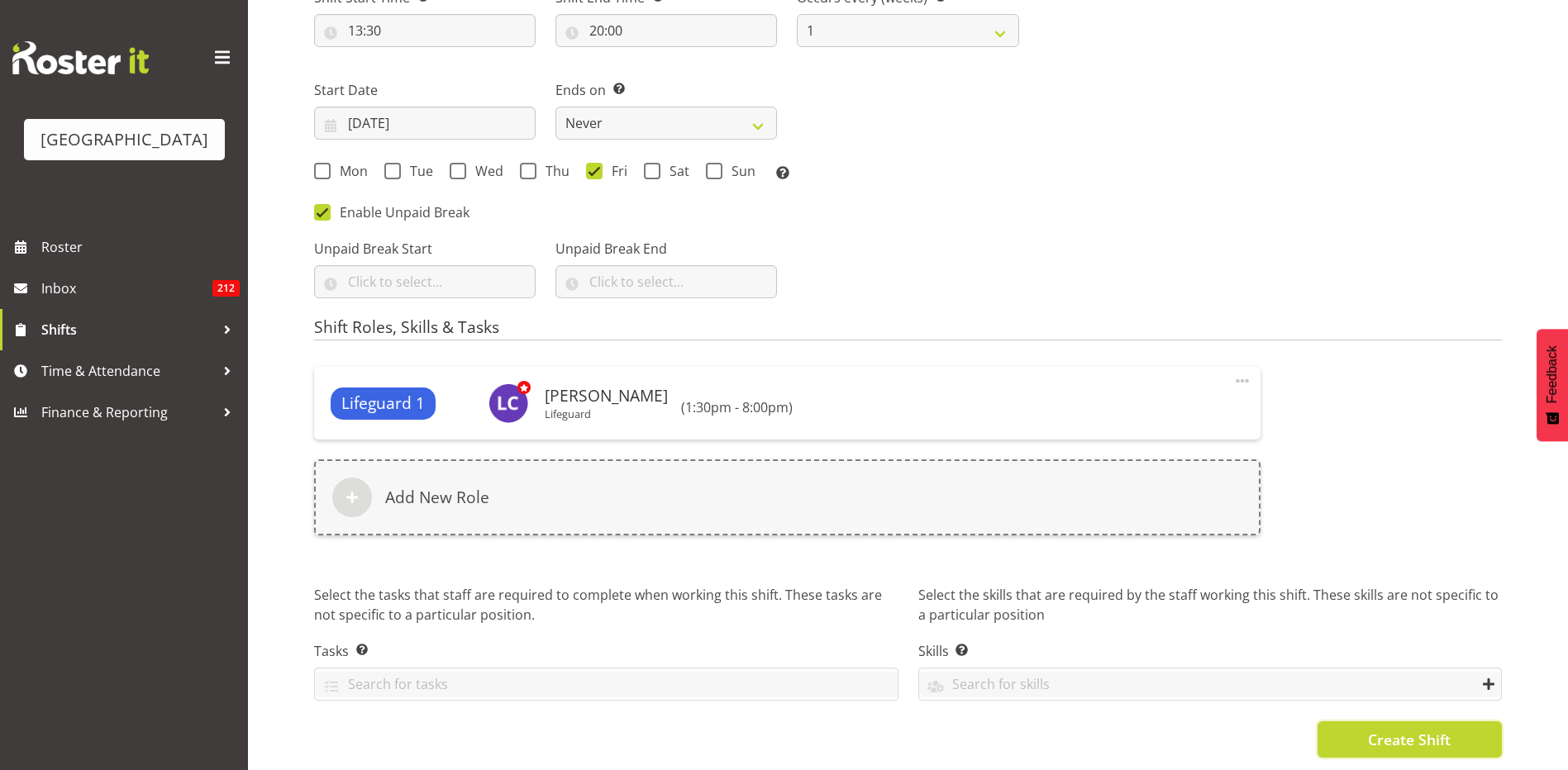
click at [1388, 728] on span "Create Shift" at bounding box center [1409, 739] width 82 height 21
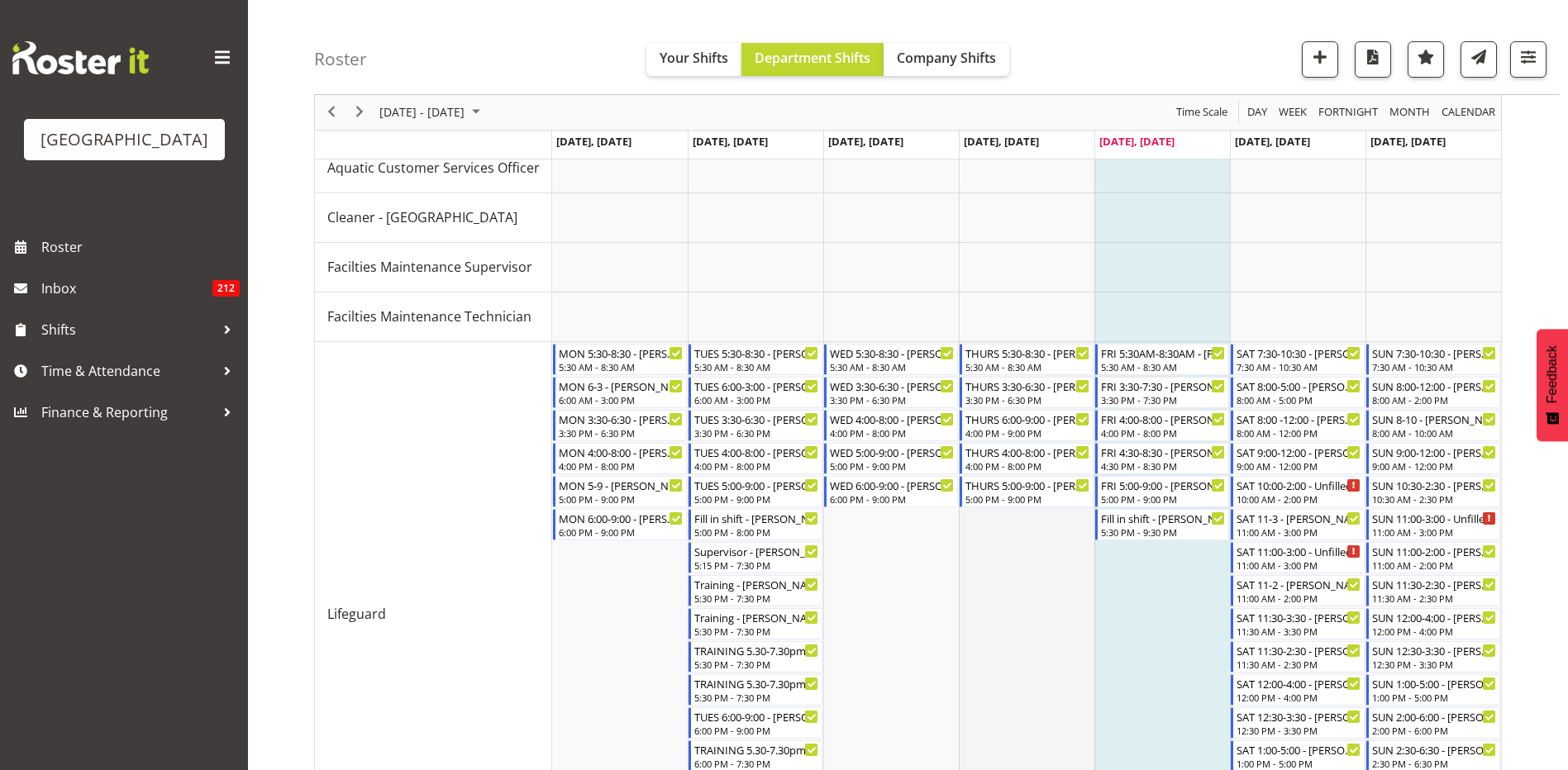
scroll to position [82, 0]
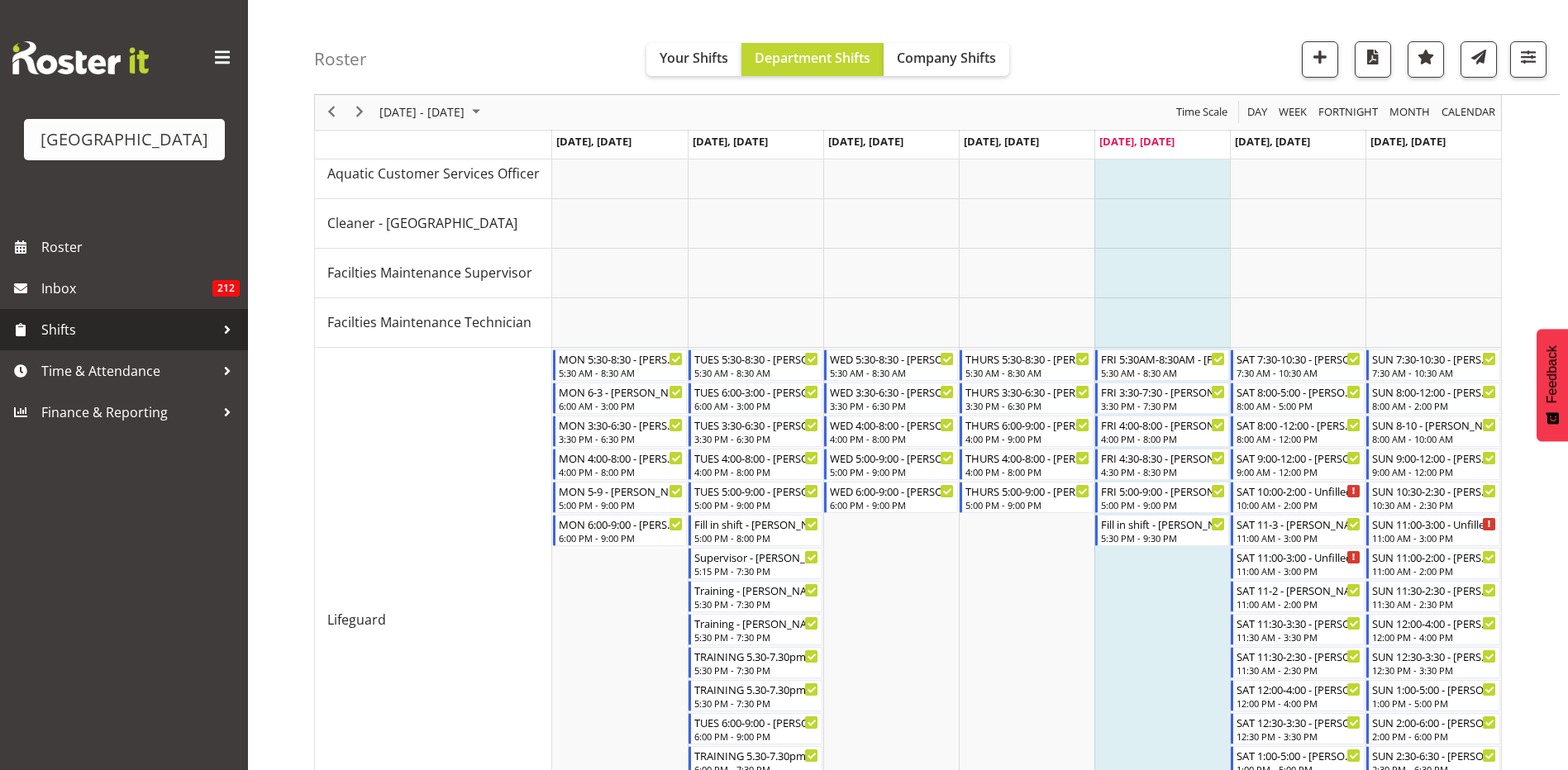
click at [225, 333] on div at bounding box center [228, 330] width 25 height 25
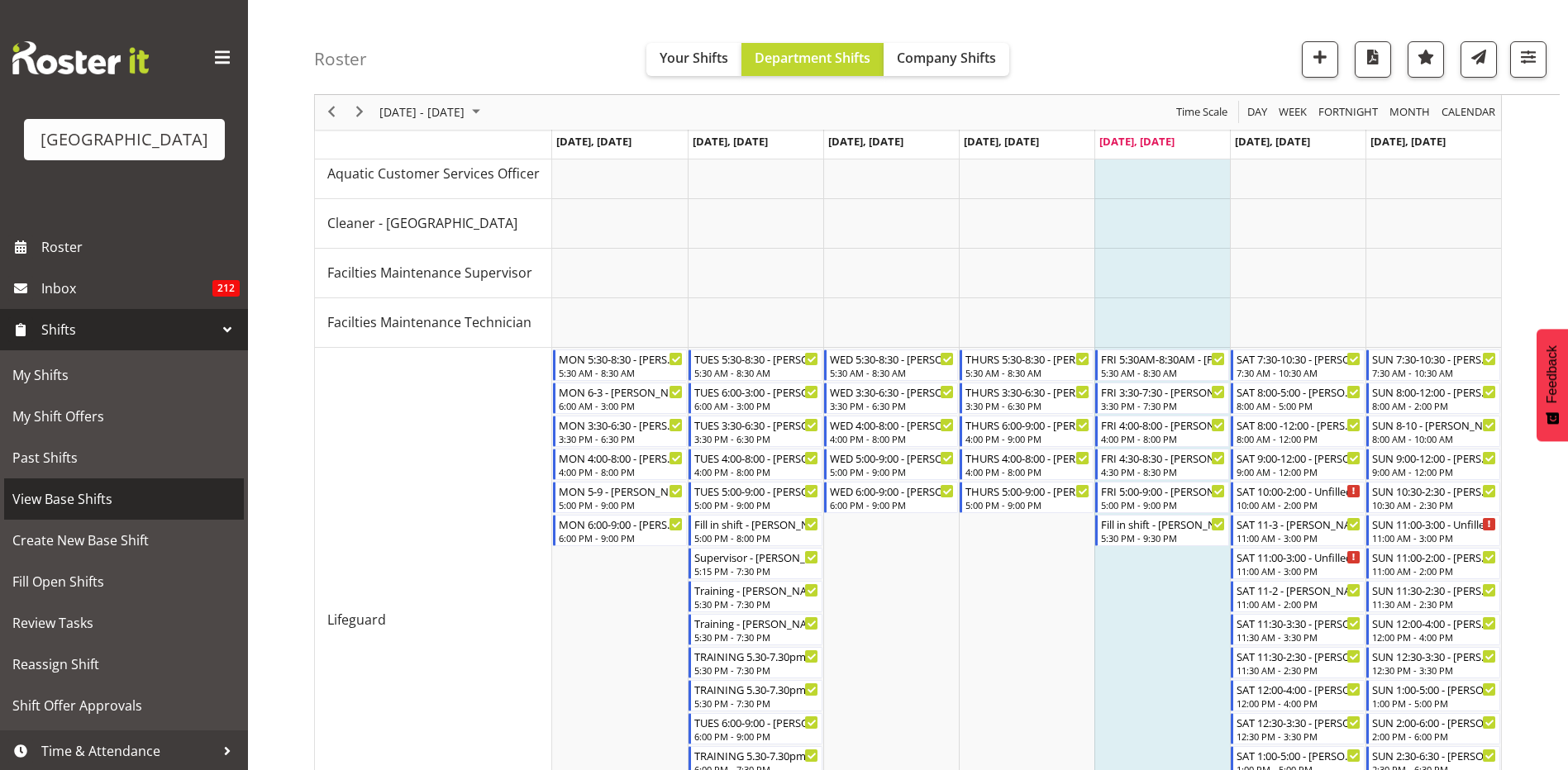
click at [148, 502] on span "View Base Shifts" at bounding box center [124, 499] width 223 height 25
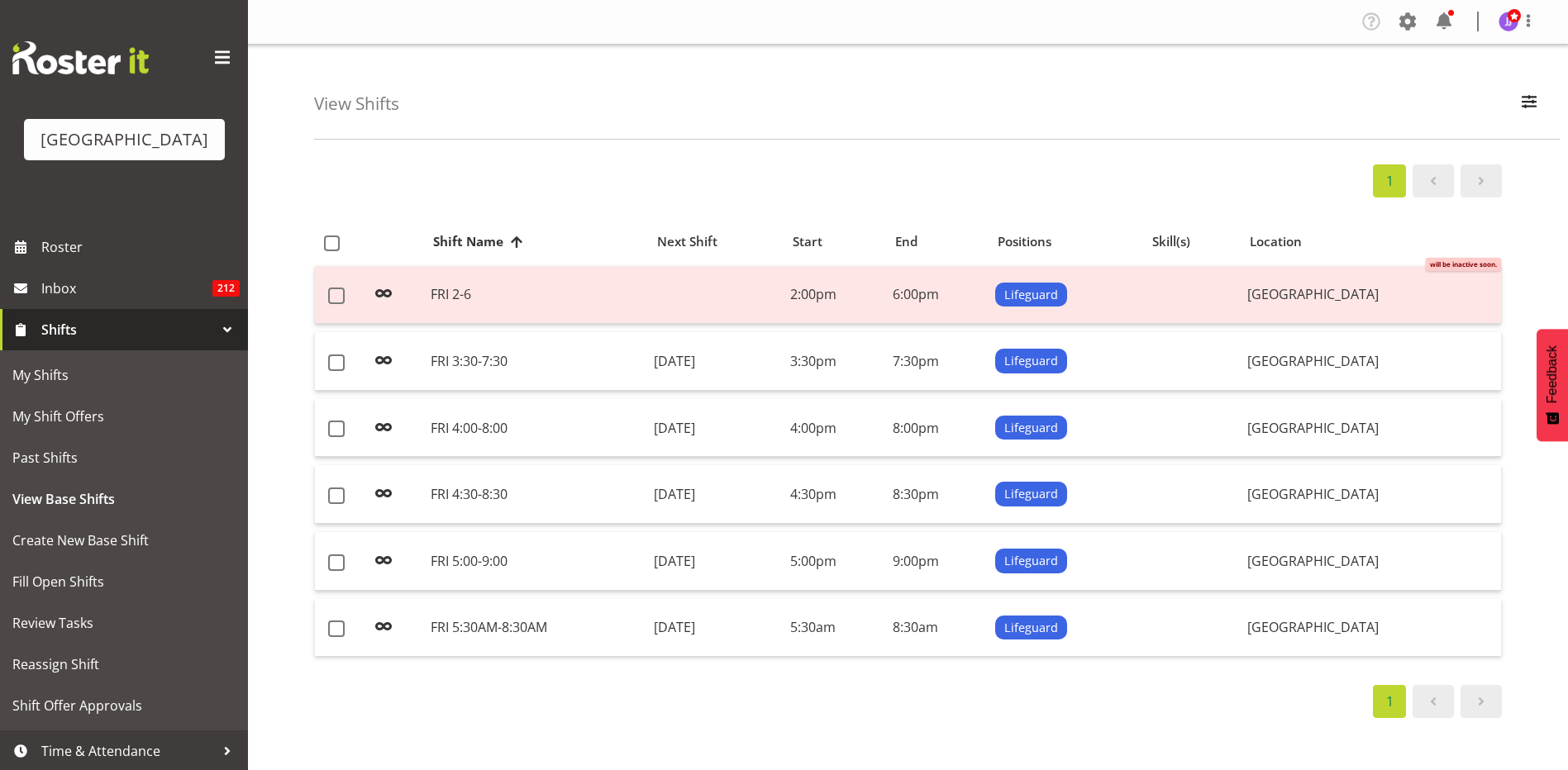
select select "114"
click at [1525, 96] on span "button" at bounding box center [1529, 102] width 21 height 21
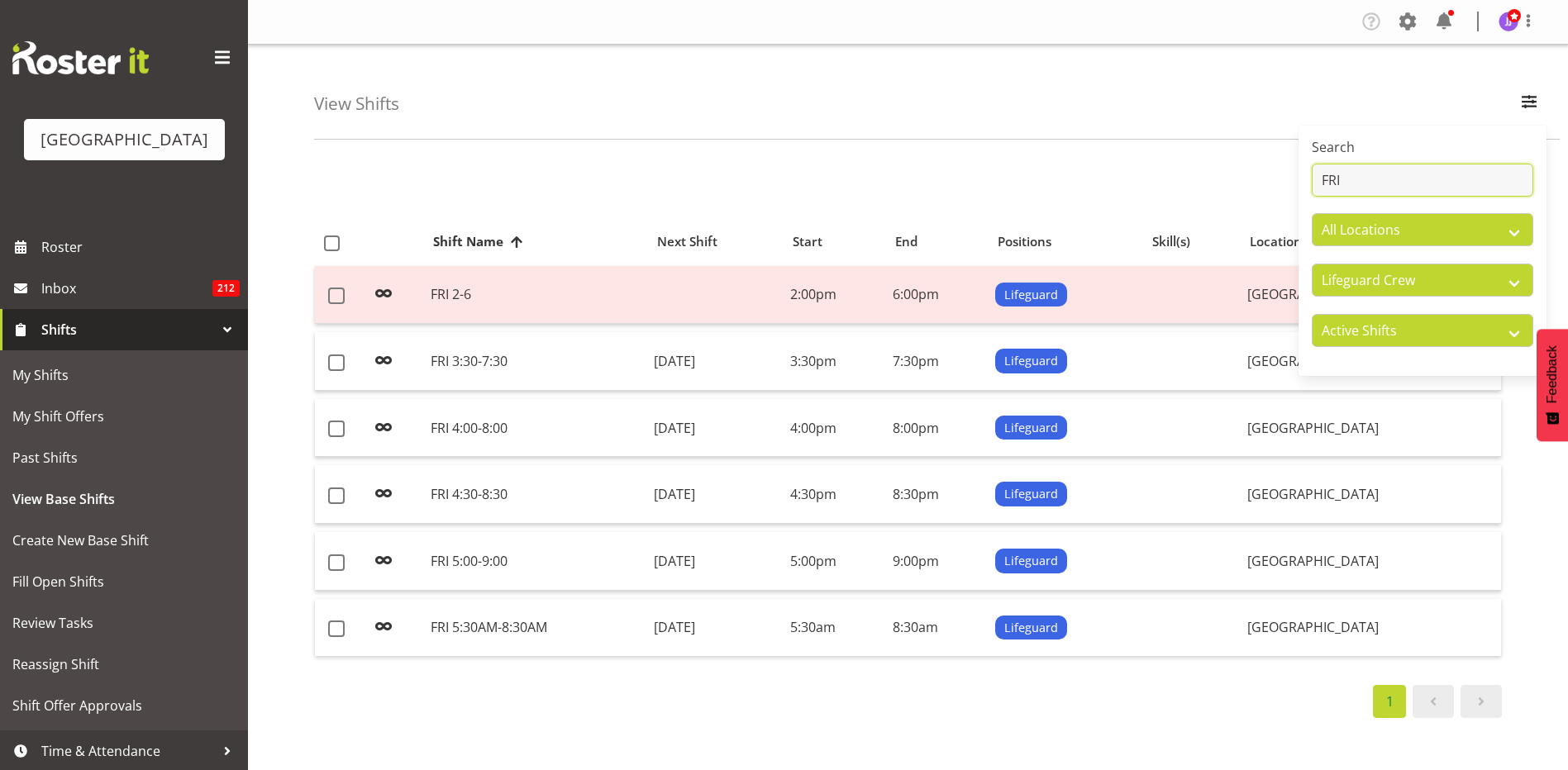
click at [1433, 181] on input "FRI" at bounding box center [1422, 180] width 221 height 33
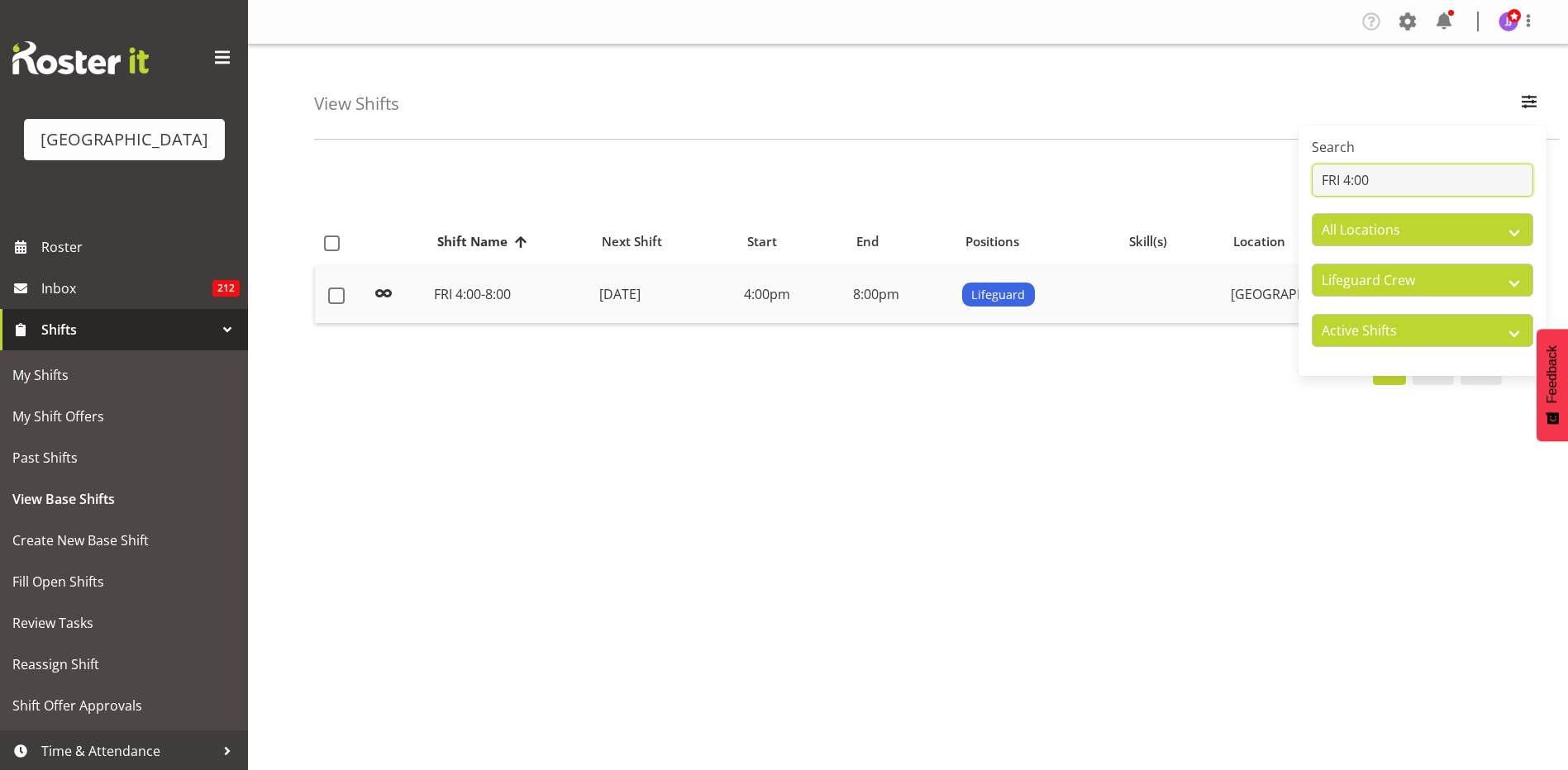
type input "FRI 4:00"
click at [737, 305] on td "[DATE]" at bounding box center [665, 295] width 145 height 58
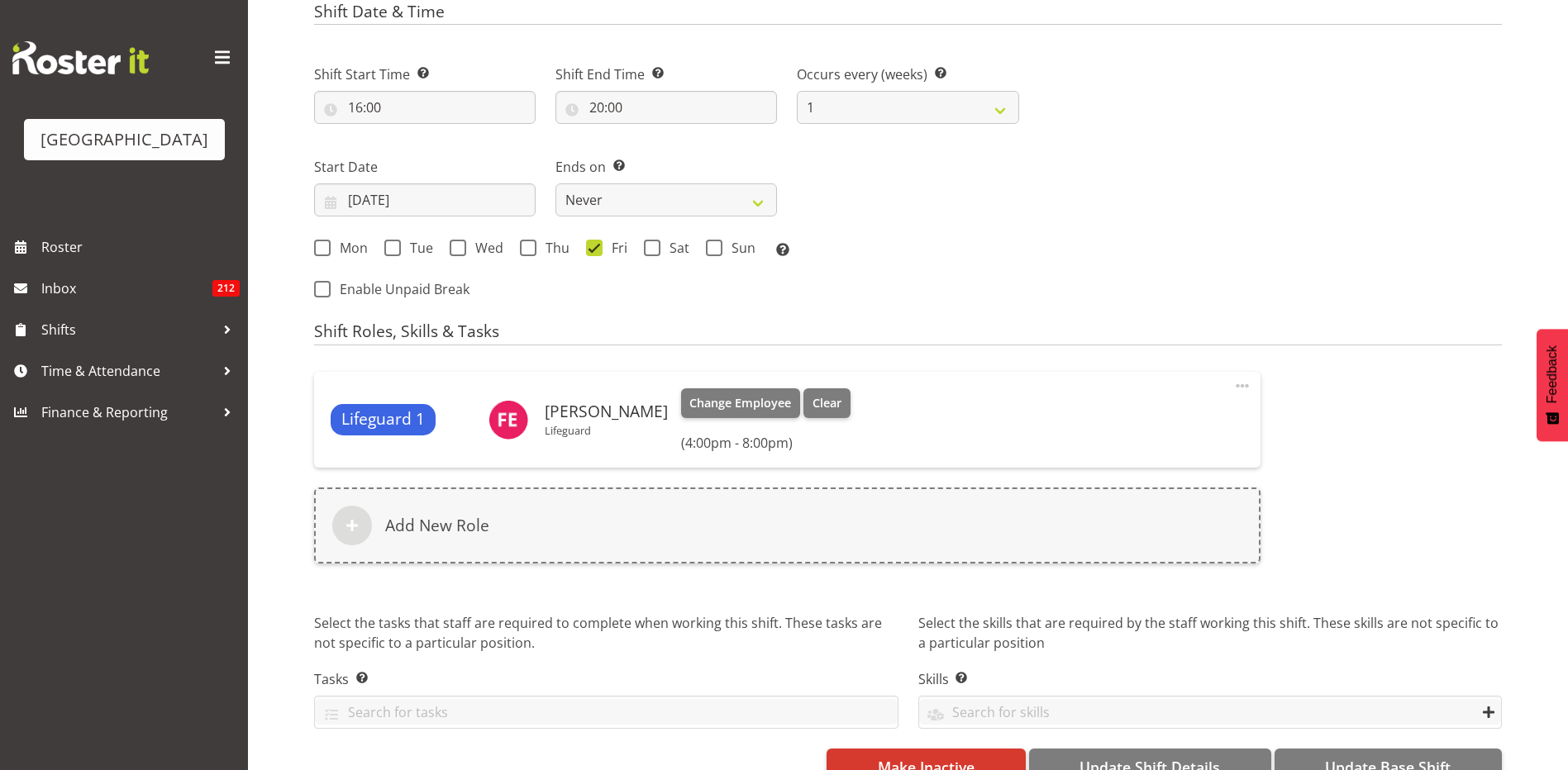
select select "114"
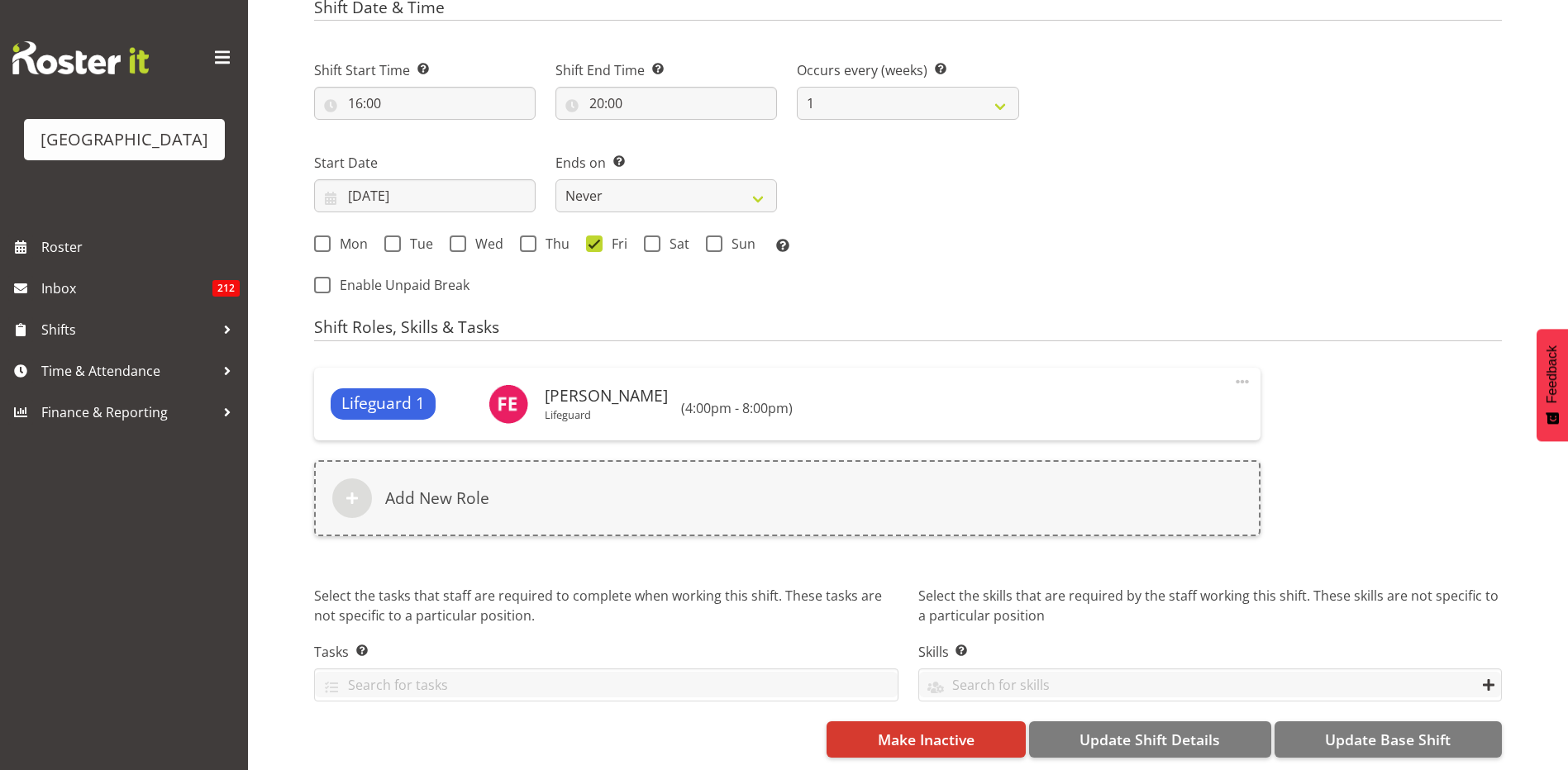
scroll to position [636, 0]
click at [931, 728] on span "Make Inactive" at bounding box center [927, 739] width 97 height 21
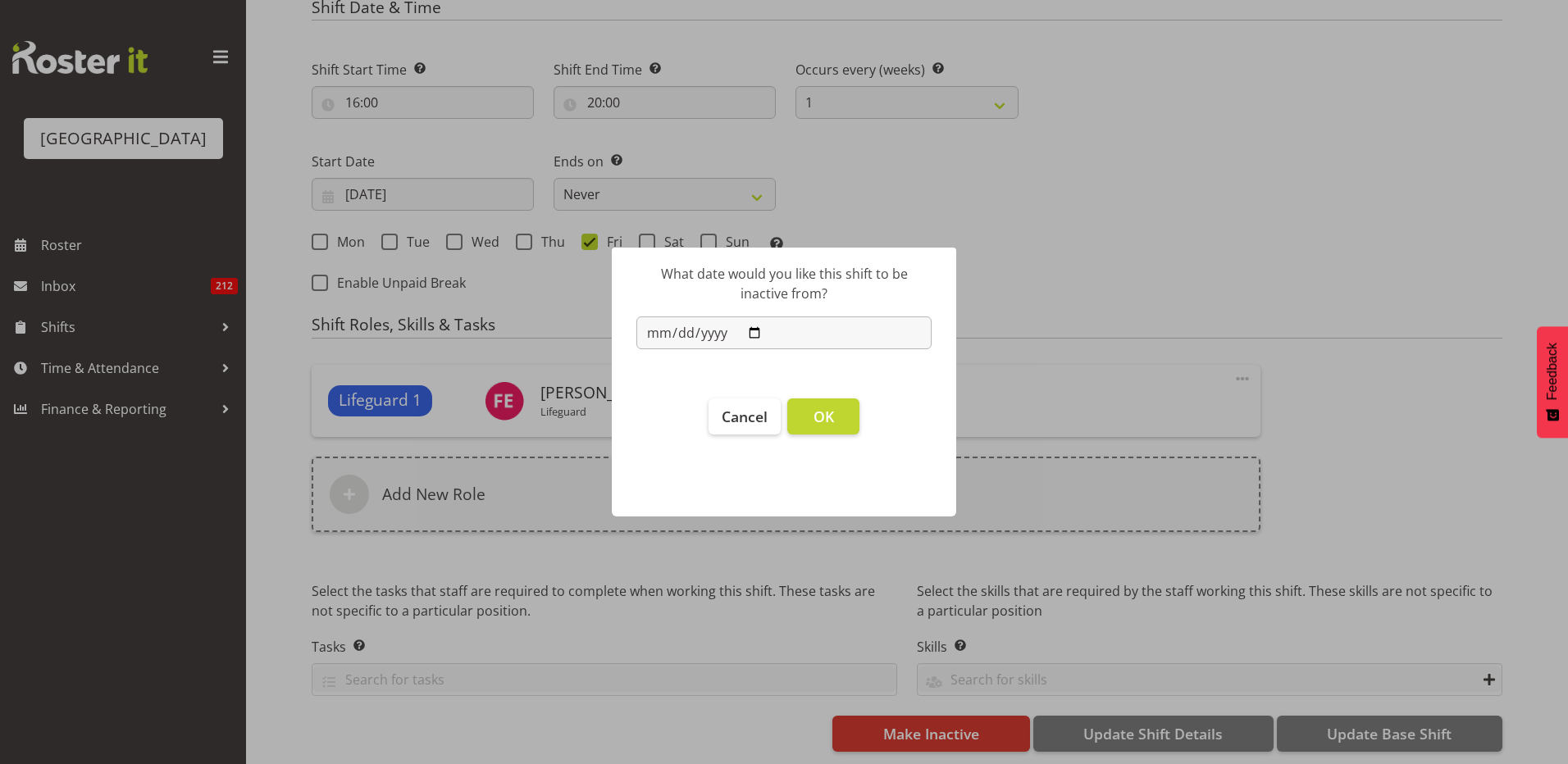
type input "2025-08-01"
click at [674, 326] on input "2025-08-01" at bounding box center [784, 333] width 296 height 33
type input "2025-09-01"
click at [834, 423] on span "OK" at bounding box center [823, 417] width 20 height 19
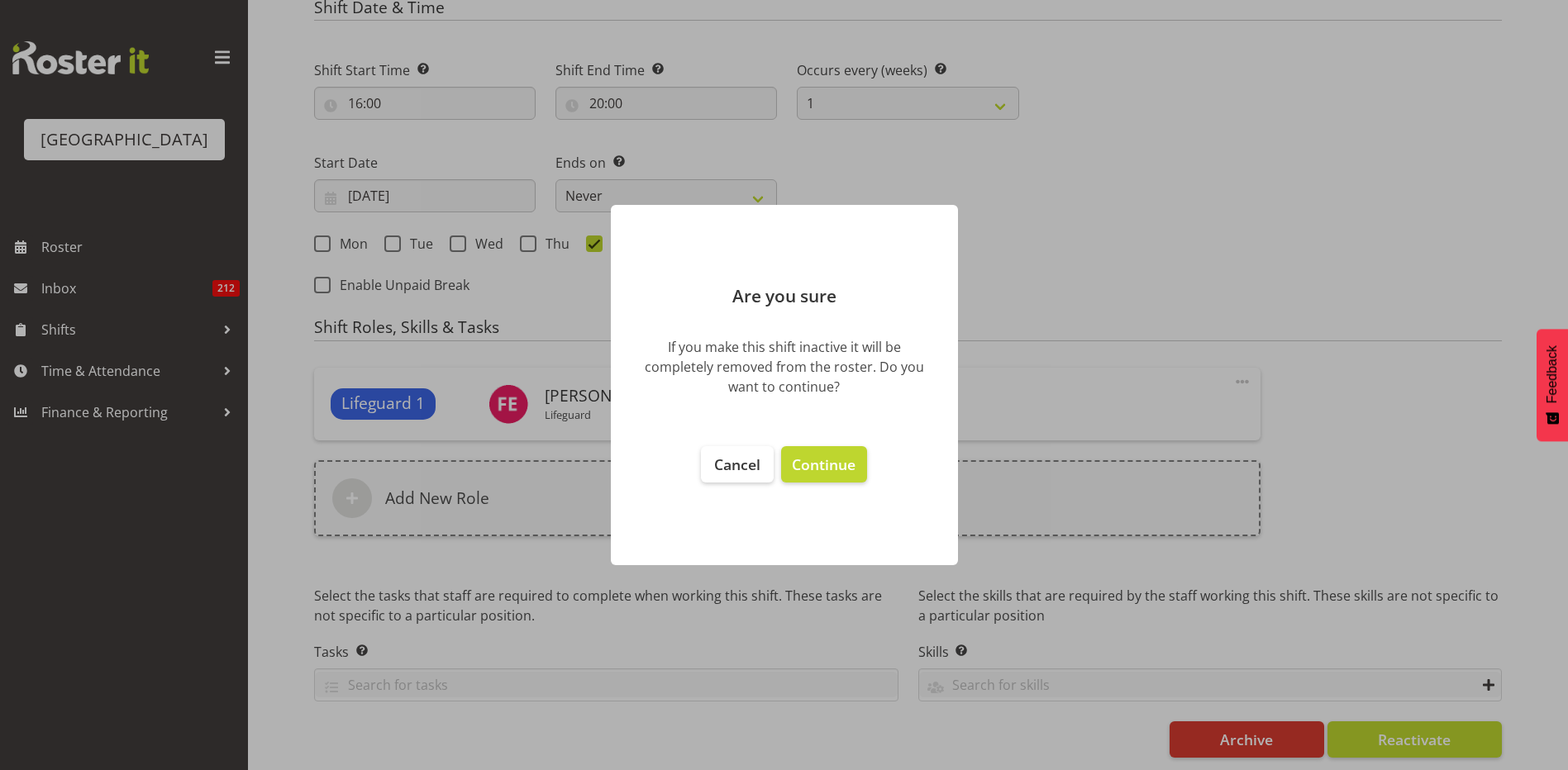
drag, startPoint x: 818, startPoint y: 467, endPoint x: 935, endPoint y: 428, distance: 123.3
click at [819, 468] on span "Continue" at bounding box center [824, 465] width 64 height 19
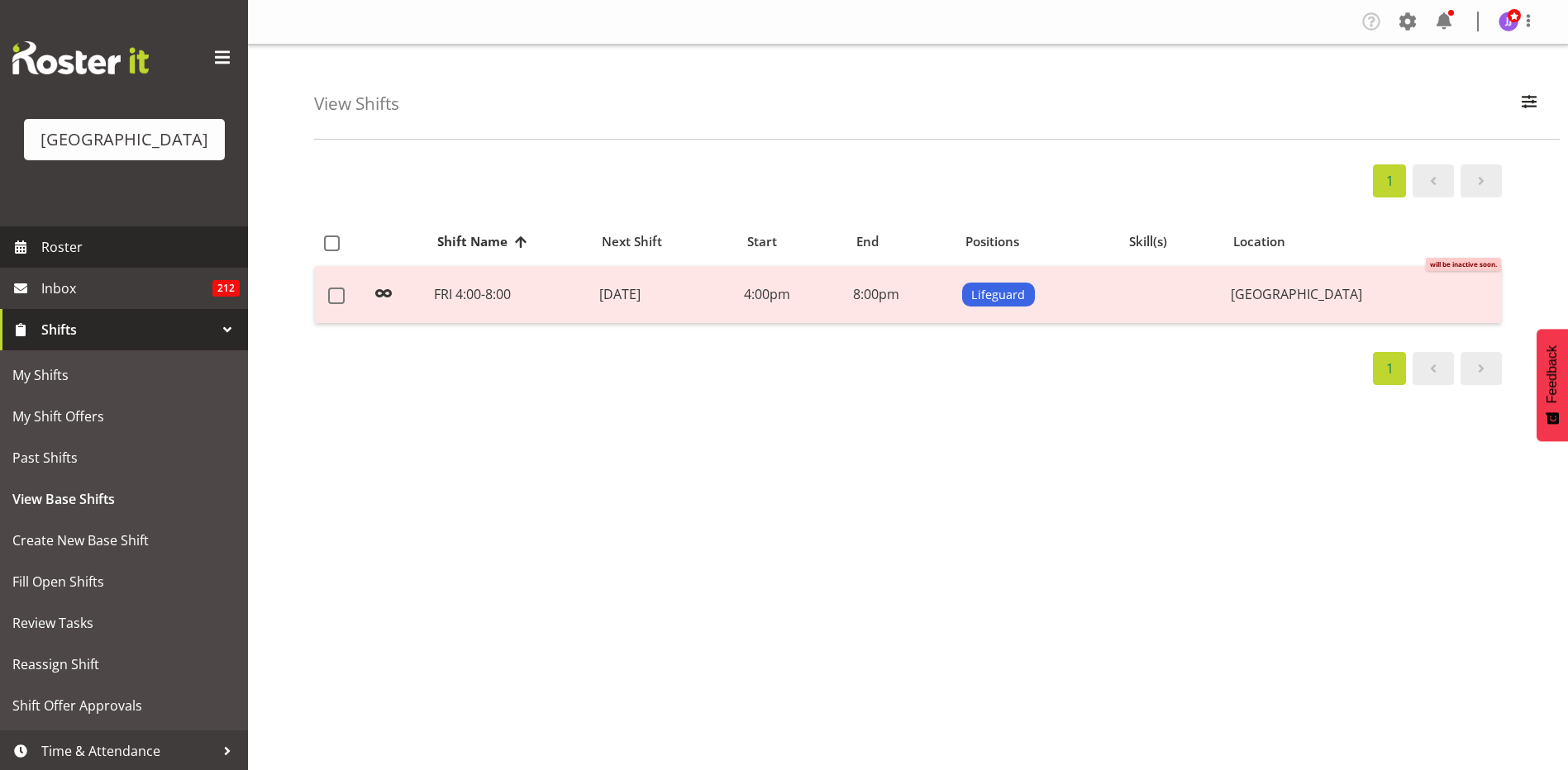
click at [127, 253] on span "Roster" at bounding box center [141, 247] width 198 height 25
click at [51, 242] on span "Roster" at bounding box center [141, 247] width 198 height 25
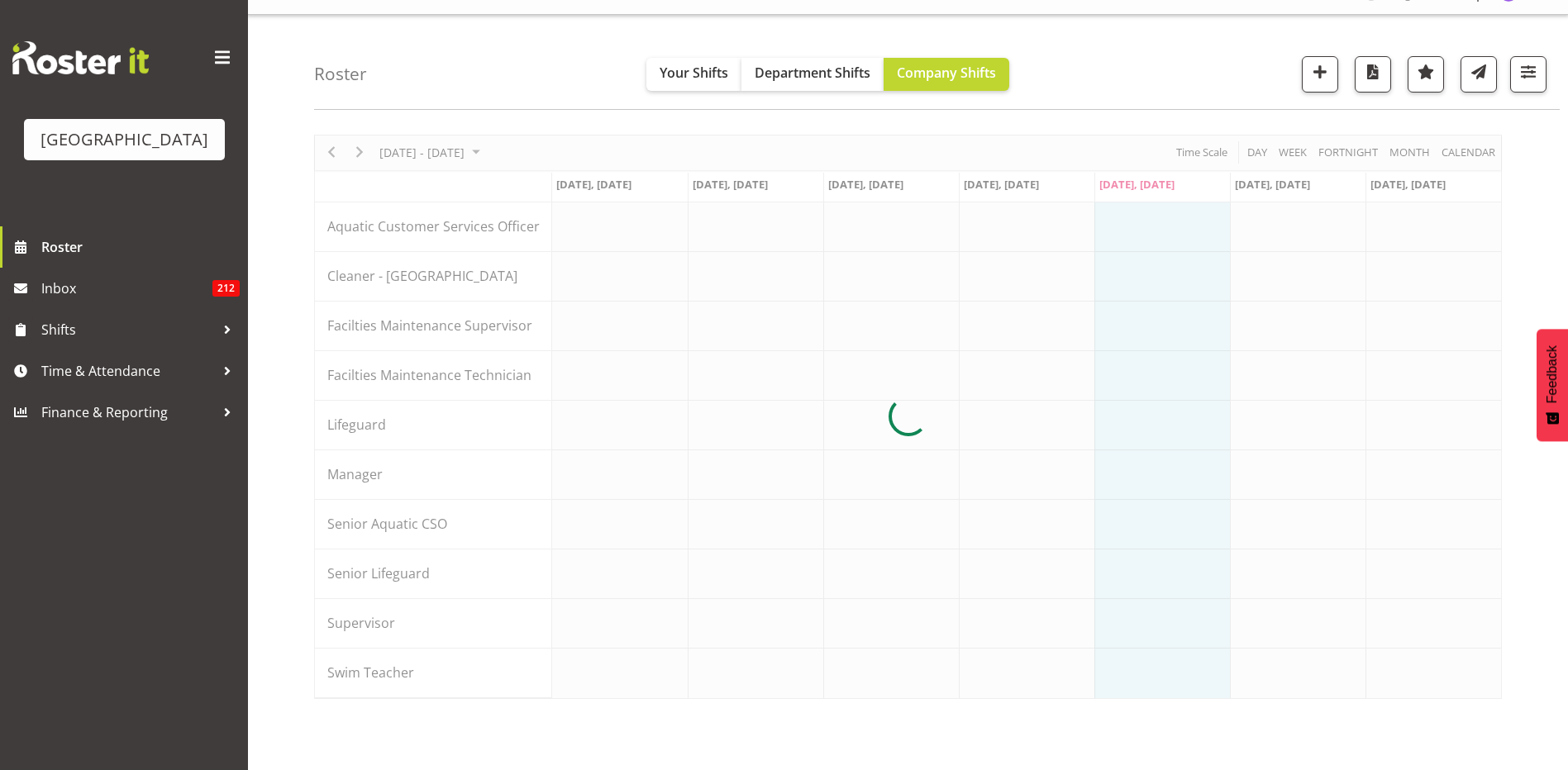
scroll to position [43, 0]
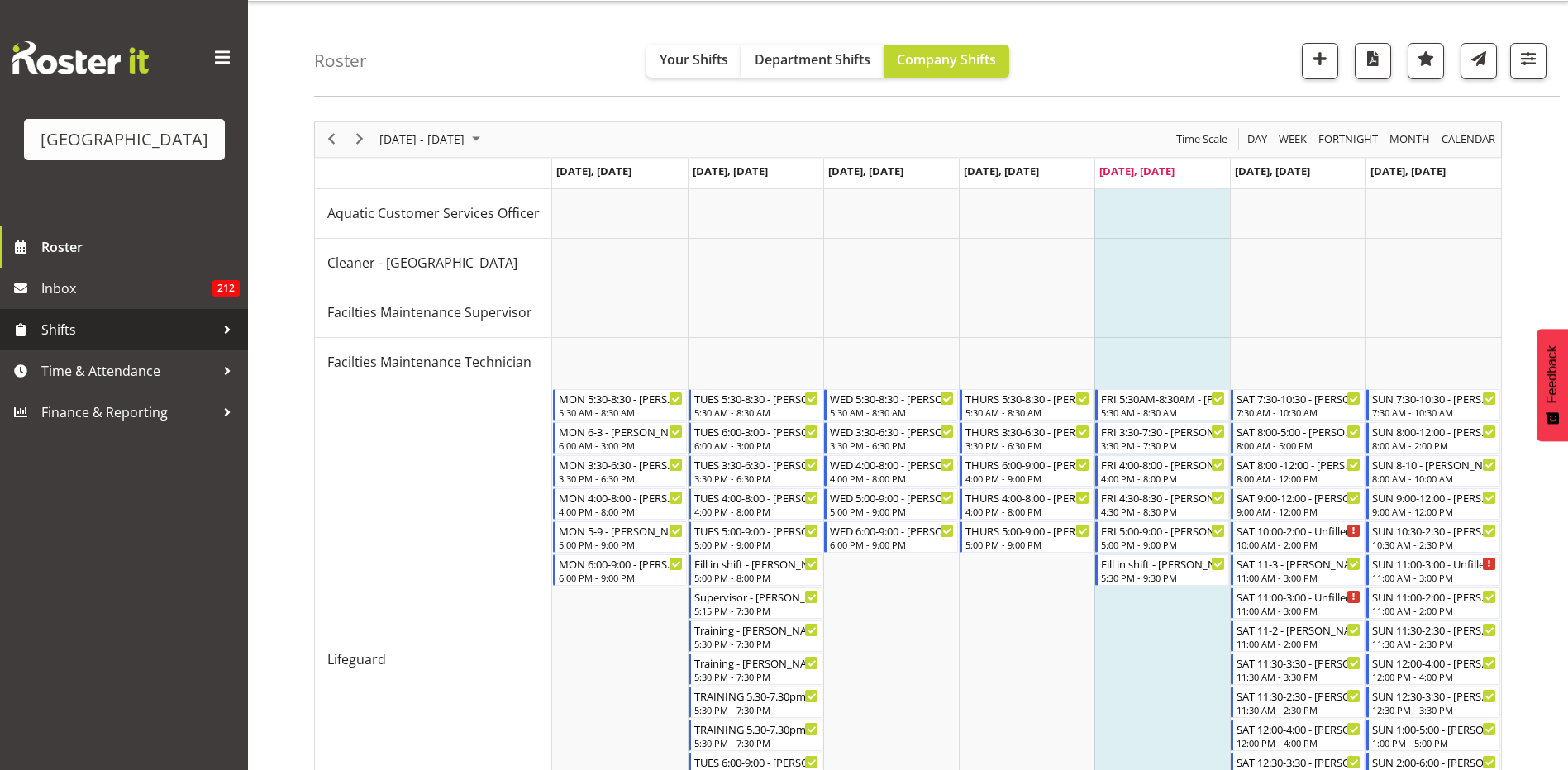
click at [226, 328] on div at bounding box center [228, 330] width 25 height 25
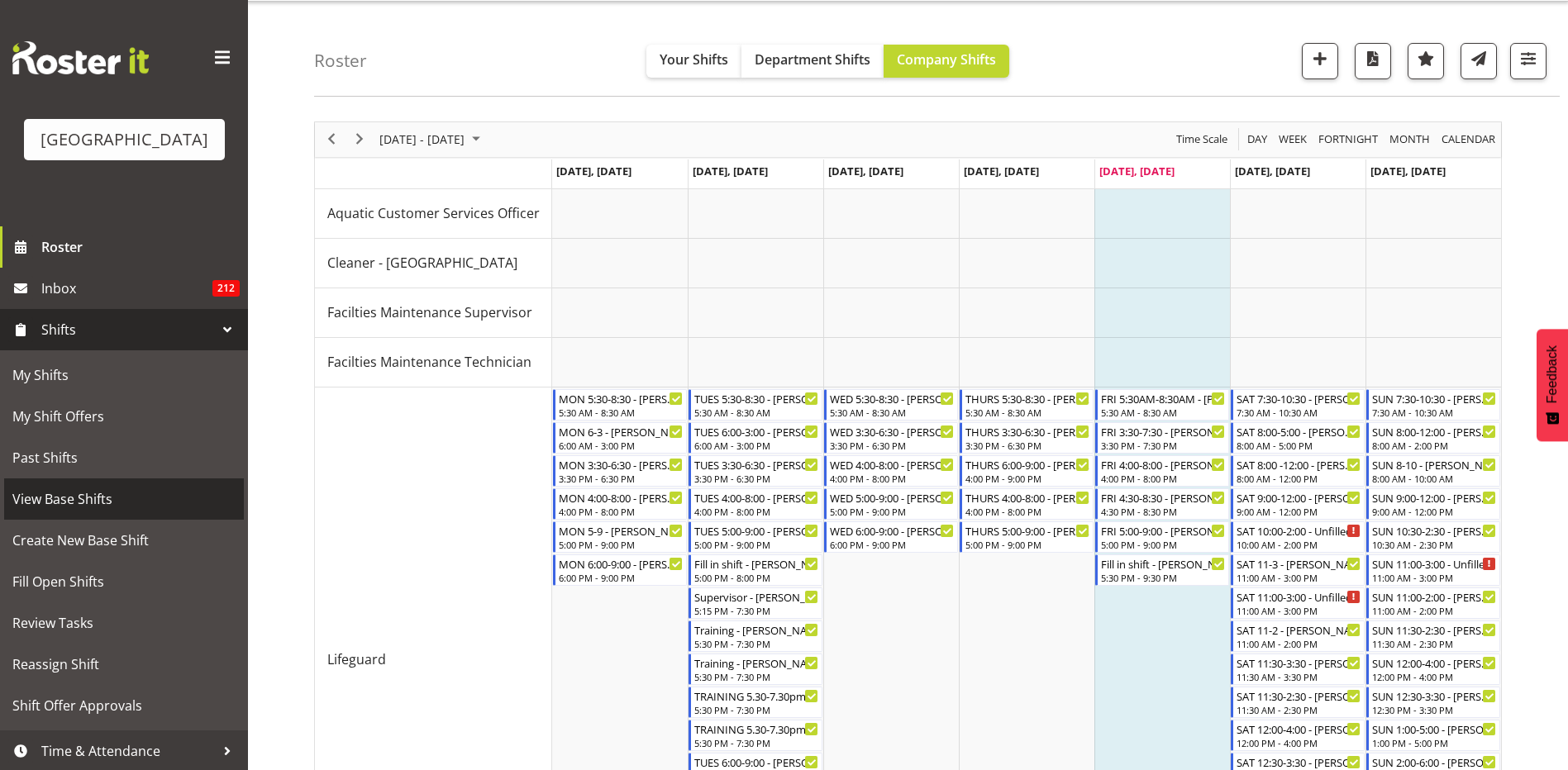
click at [107, 501] on span "View Base Shifts" at bounding box center [124, 499] width 223 height 25
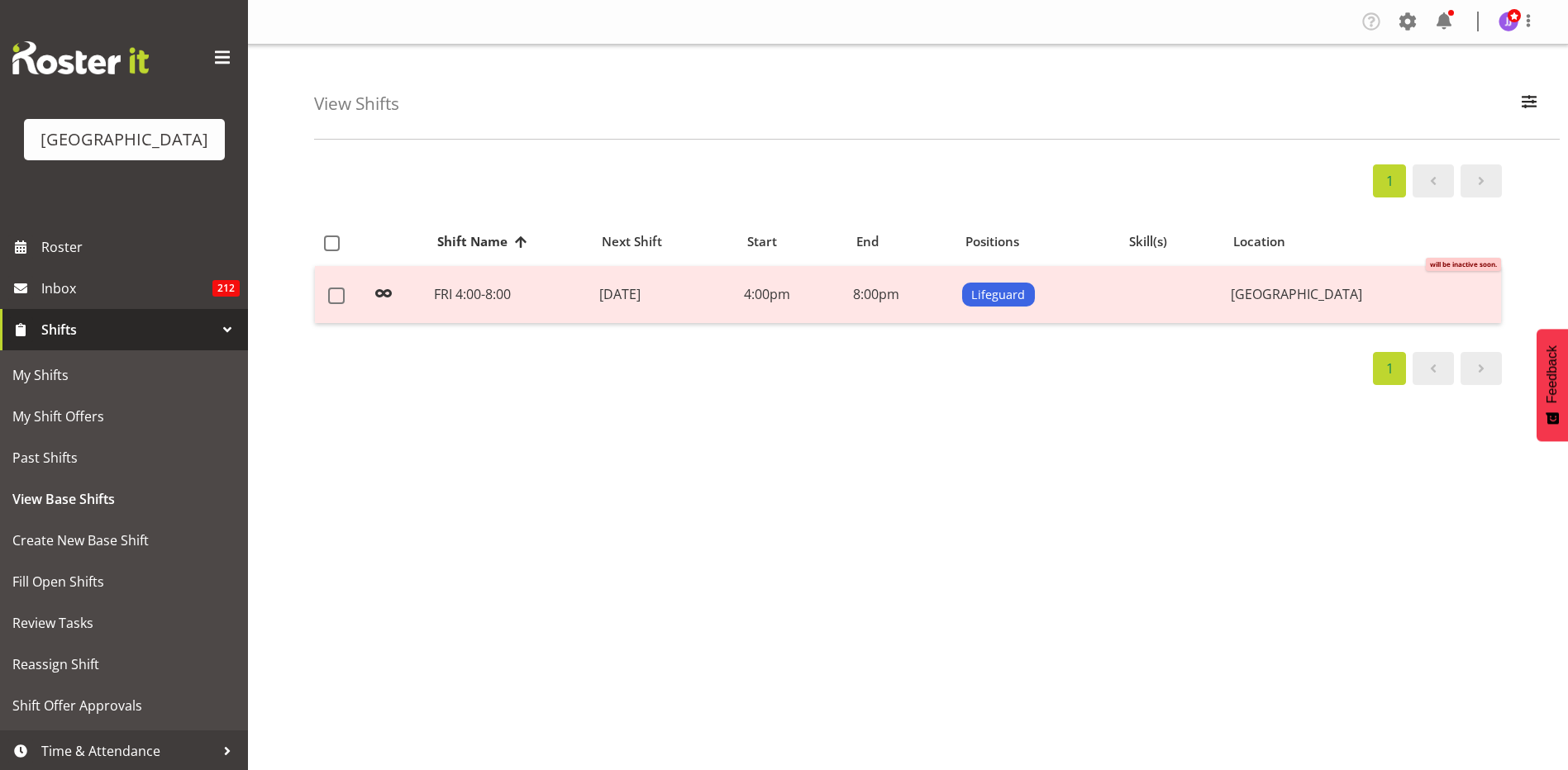
select select "114"
click at [1542, 109] on button "button" at bounding box center [1529, 104] width 35 height 36
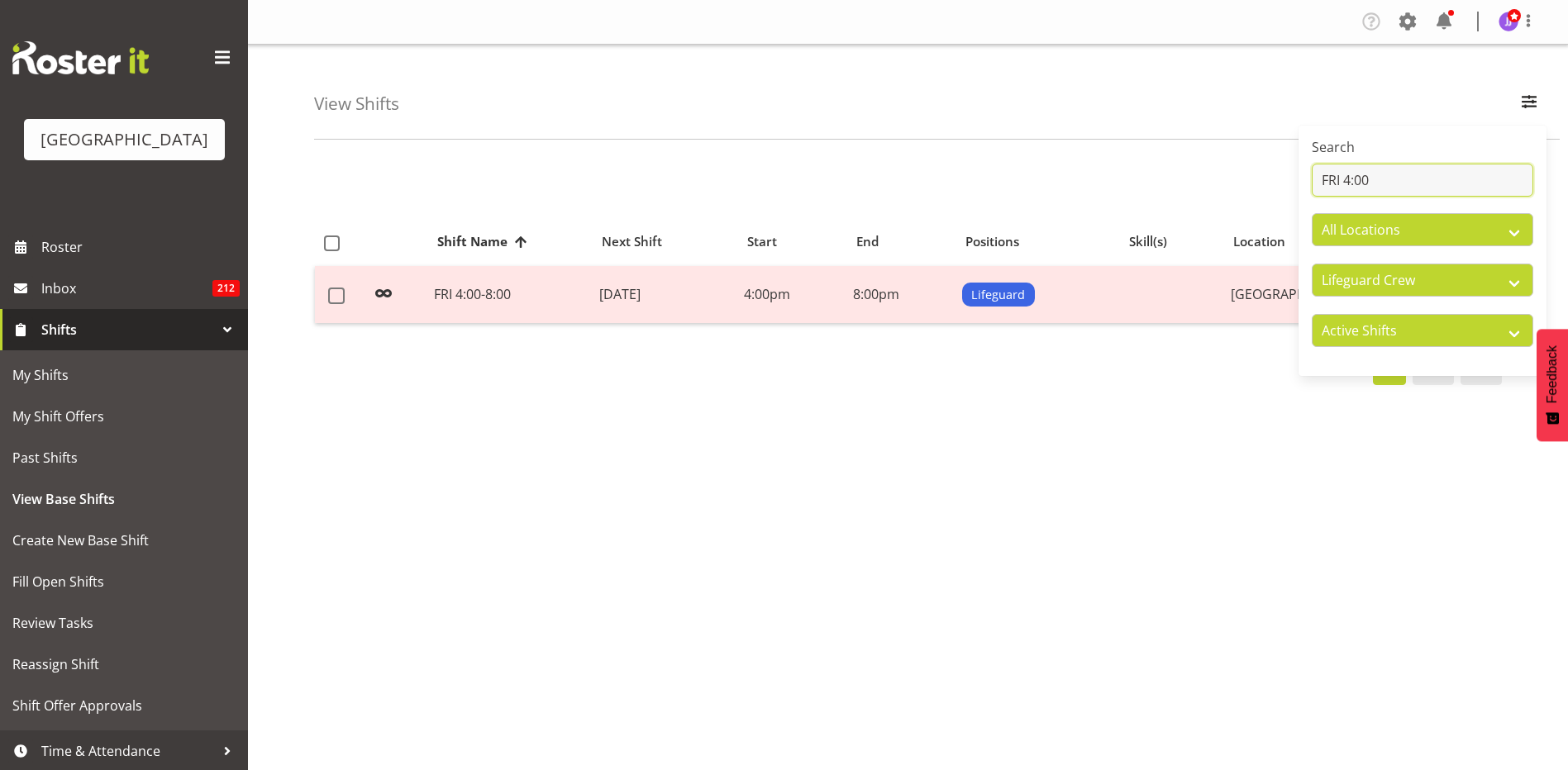
click at [1460, 185] on input "FRI 4:00" at bounding box center [1422, 180] width 221 height 33
type input "F"
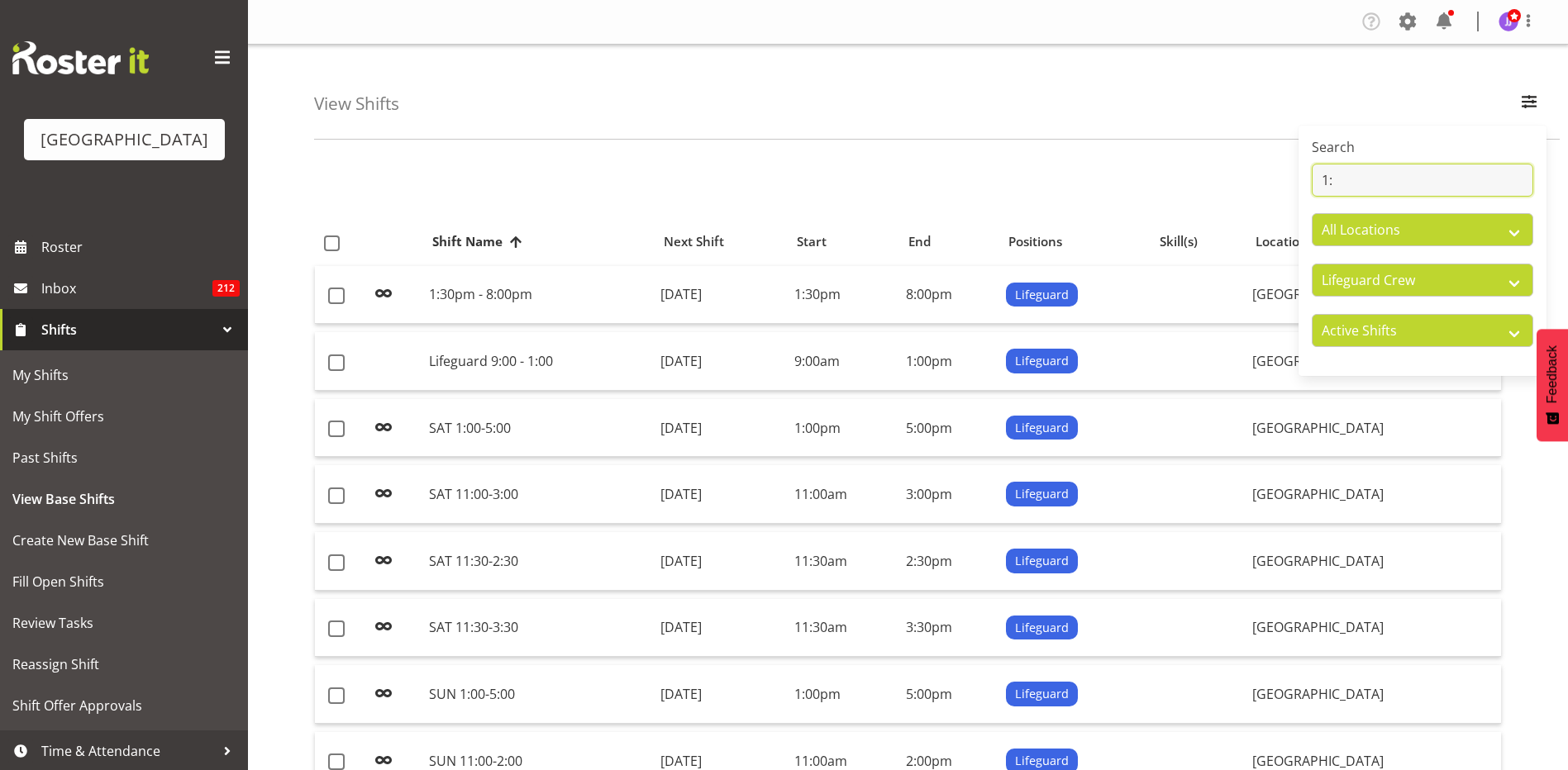
type input "1"
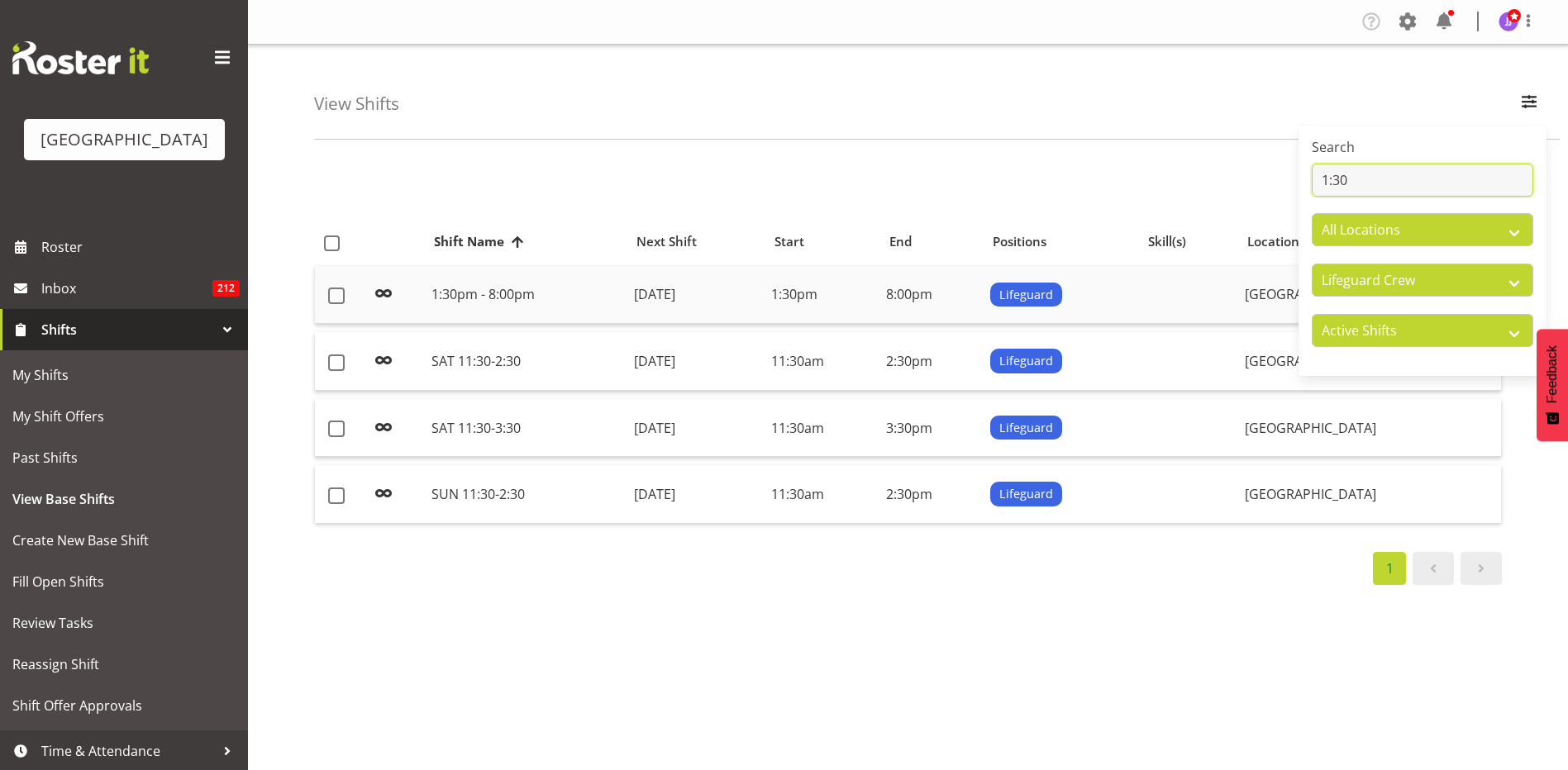
type input "1:30"
click at [766, 299] on td "Friday, 5th Sep 2025" at bounding box center [697, 295] width 138 height 58
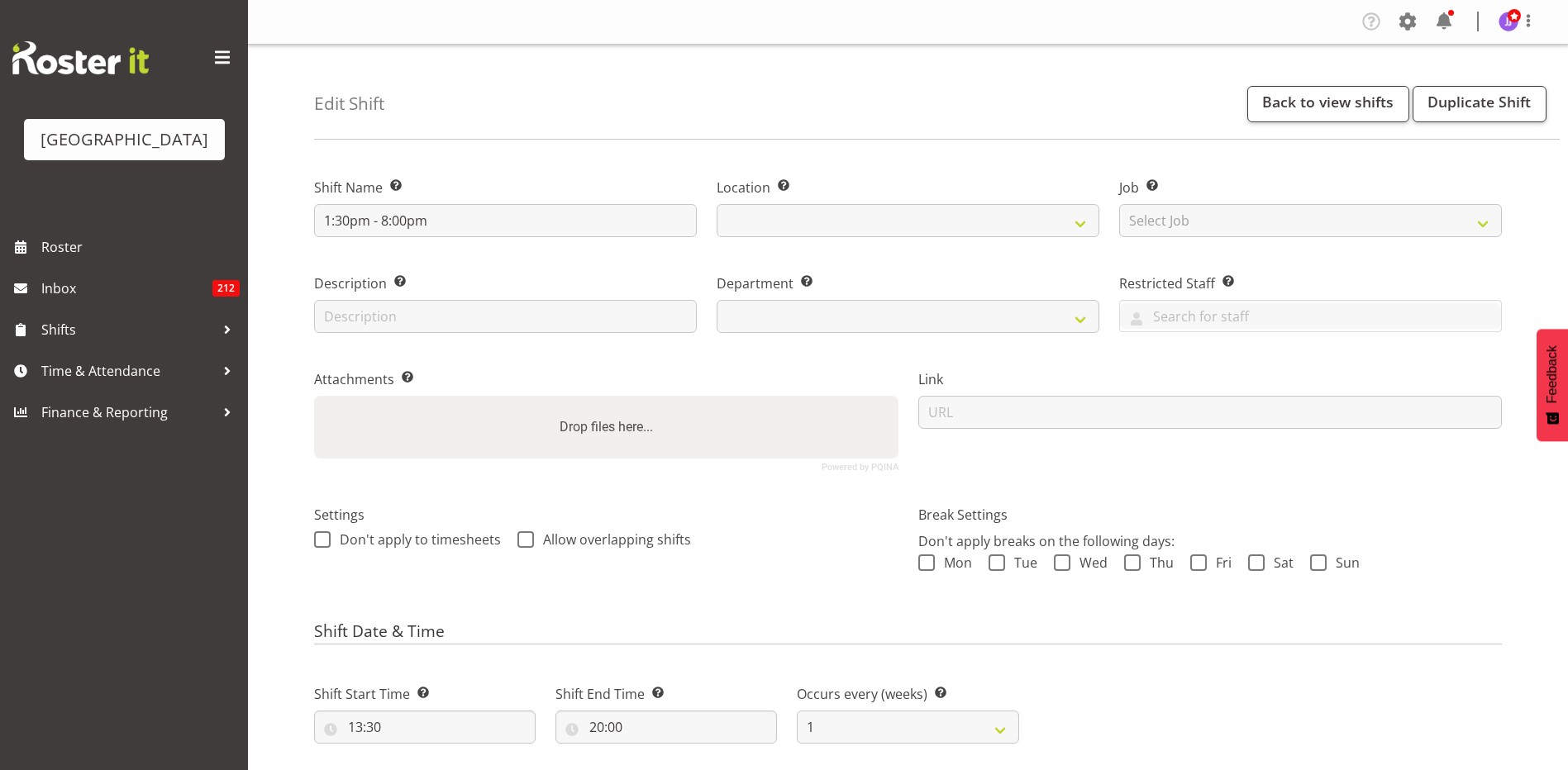
select select
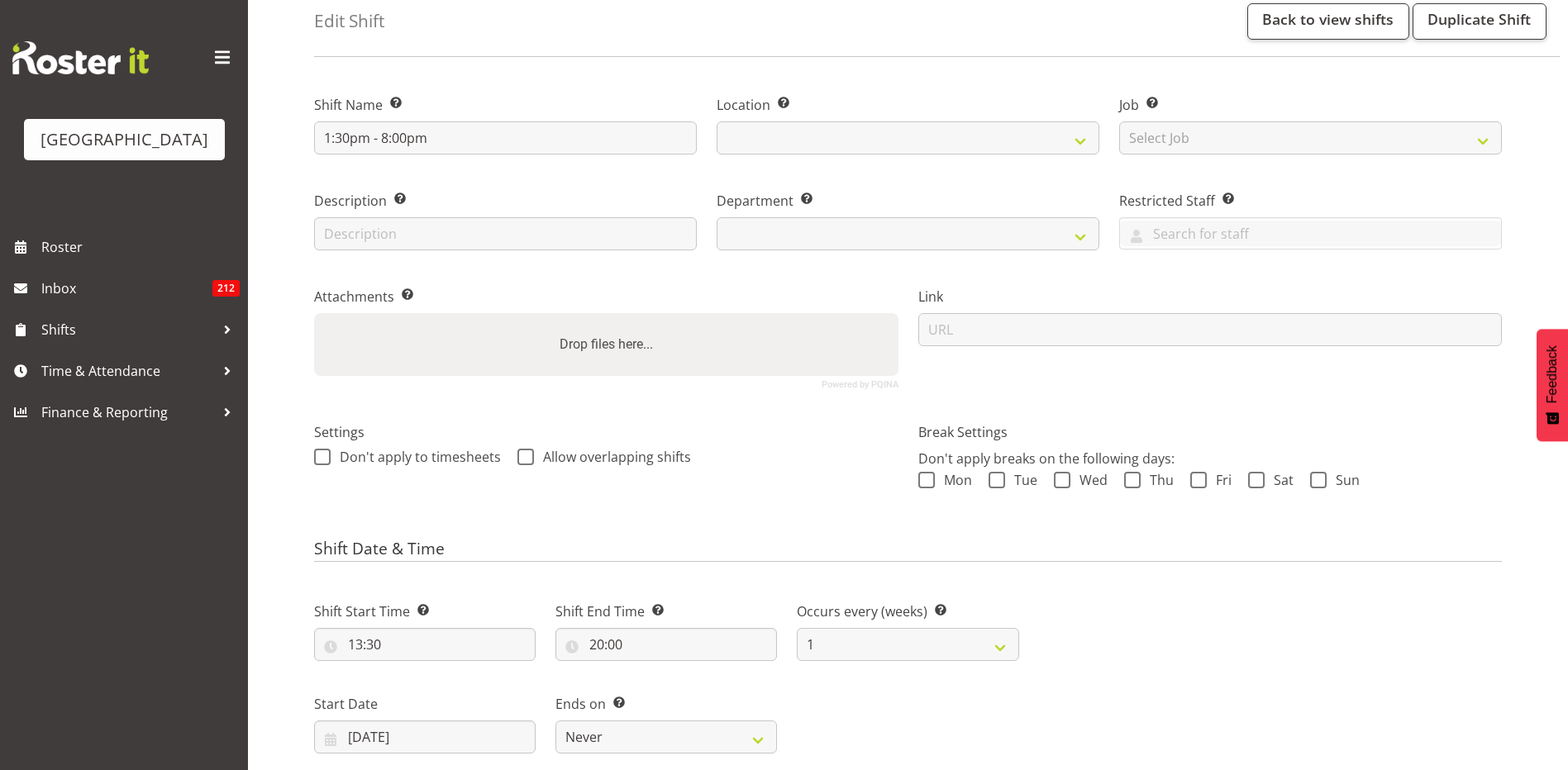
select select
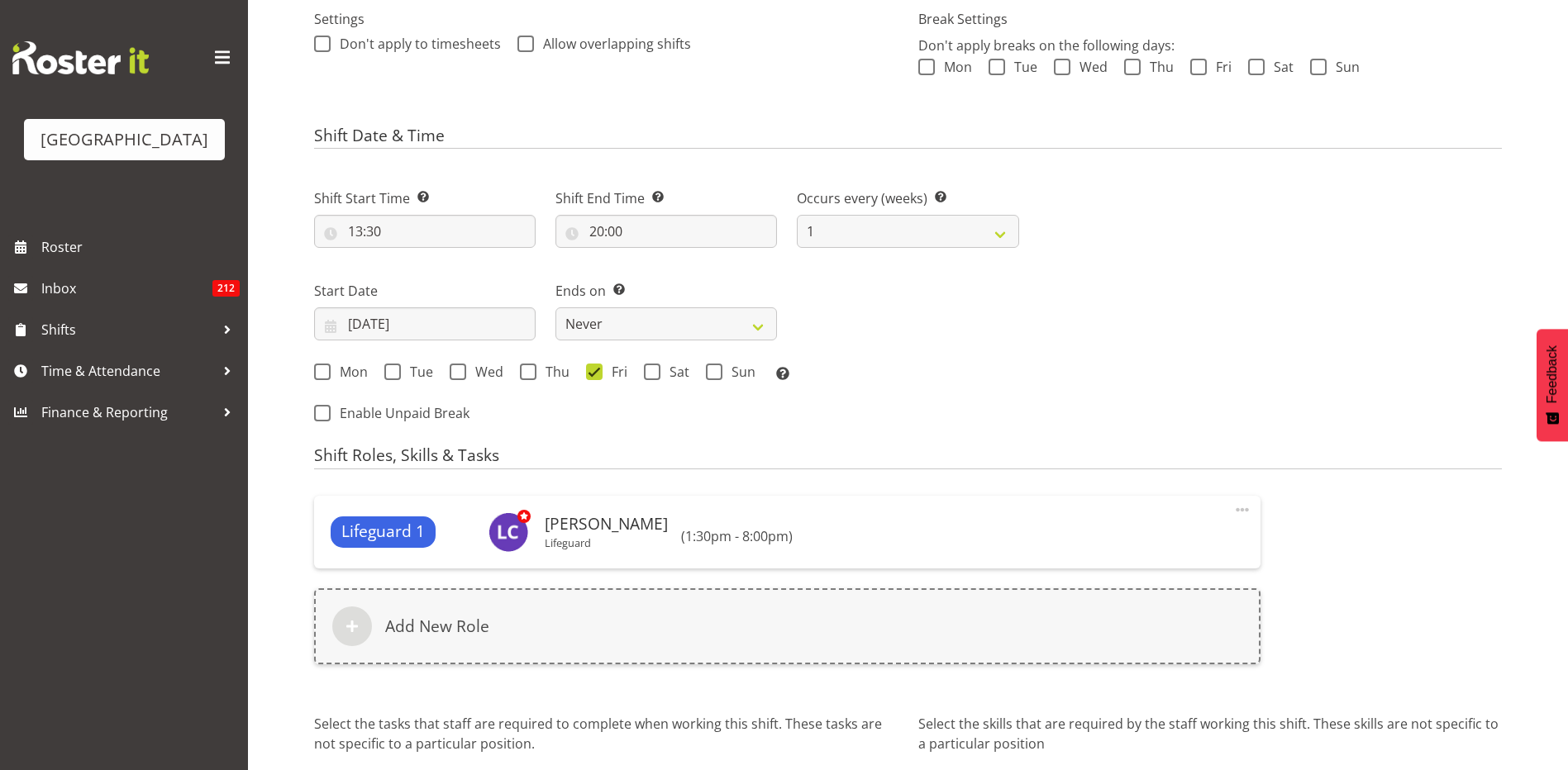
select select "114"
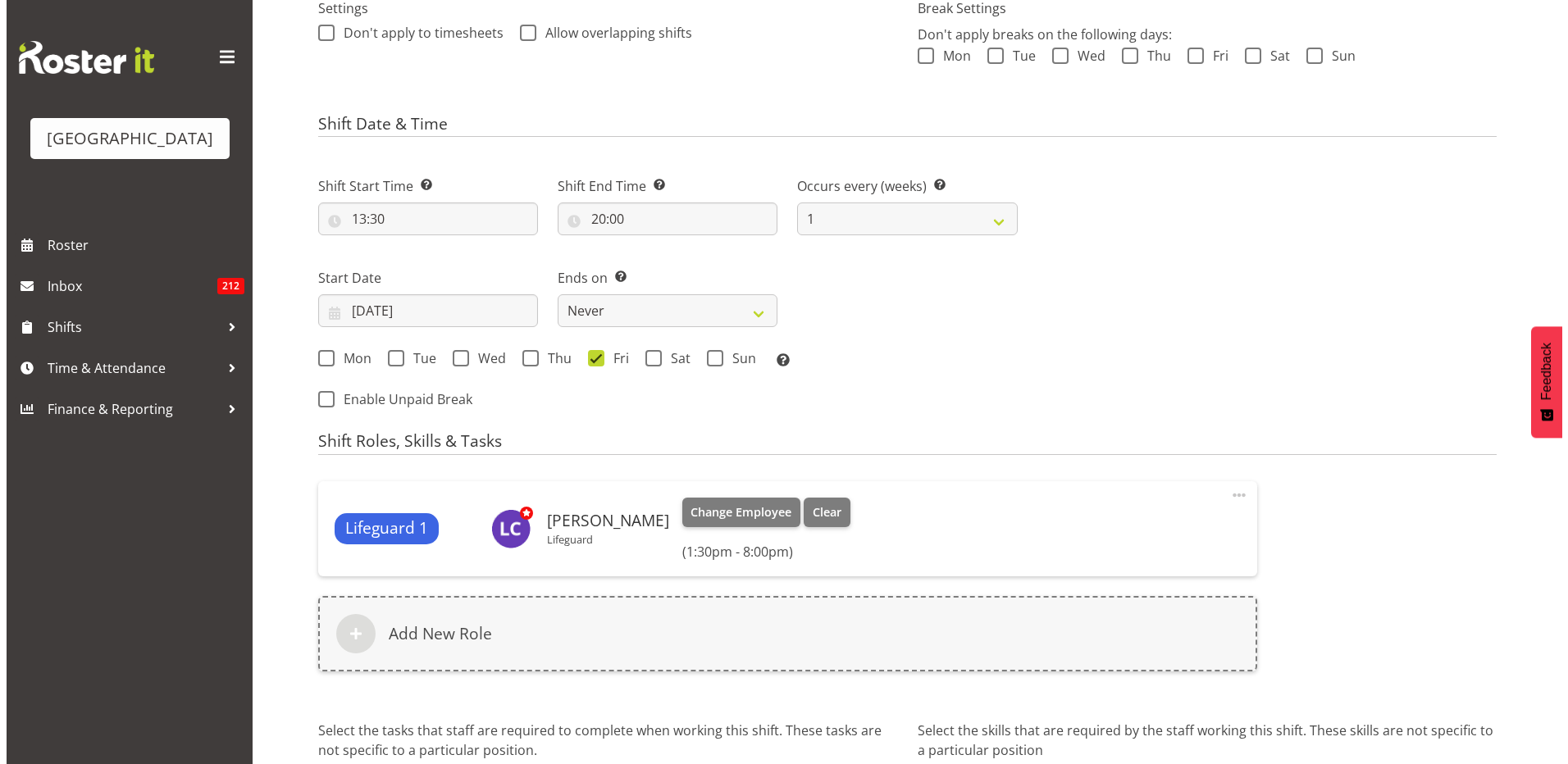
scroll to position [631, 0]
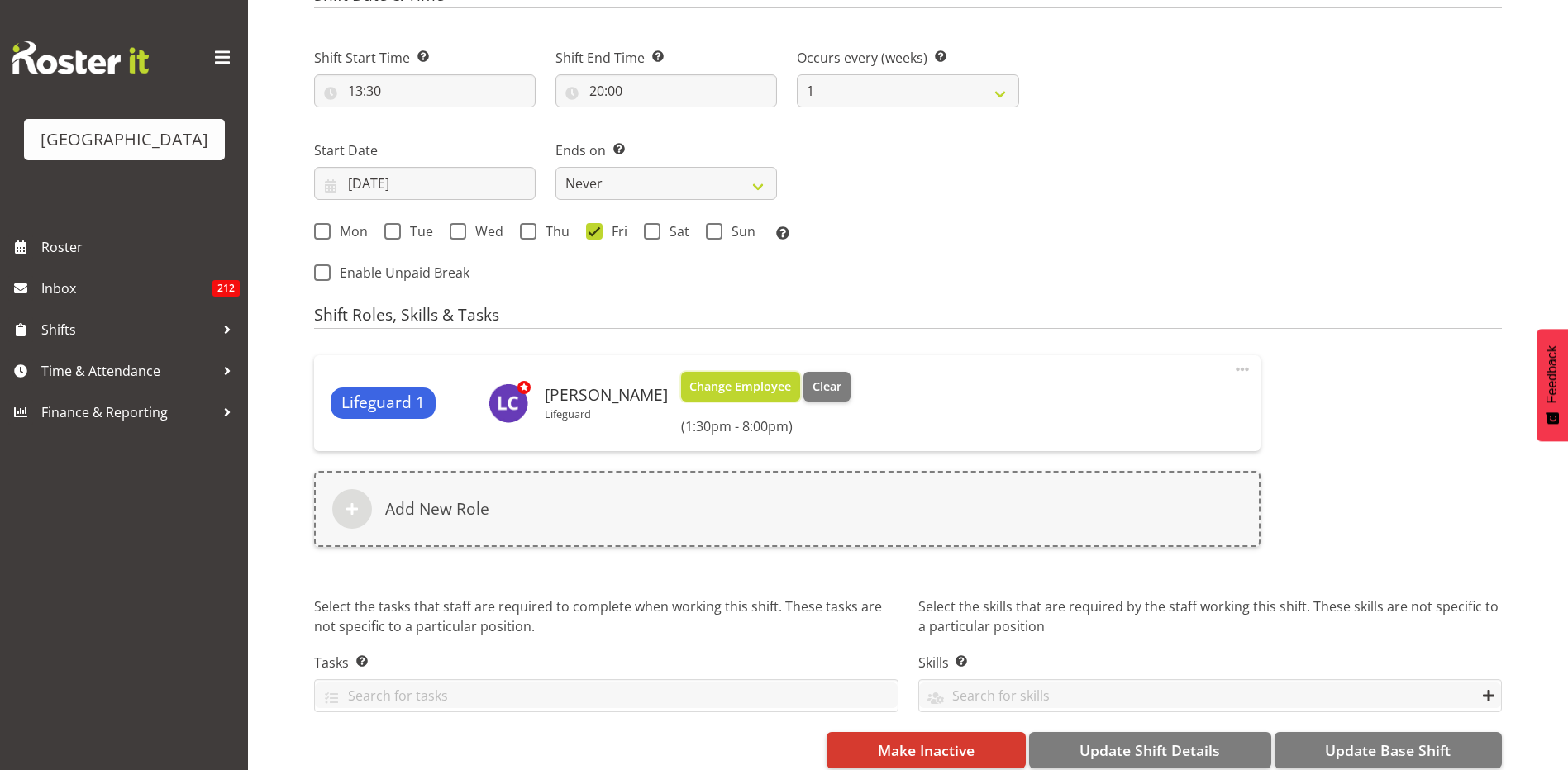
click at [701, 379] on span "Change Employee" at bounding box center [740, 386] width 102 height 18
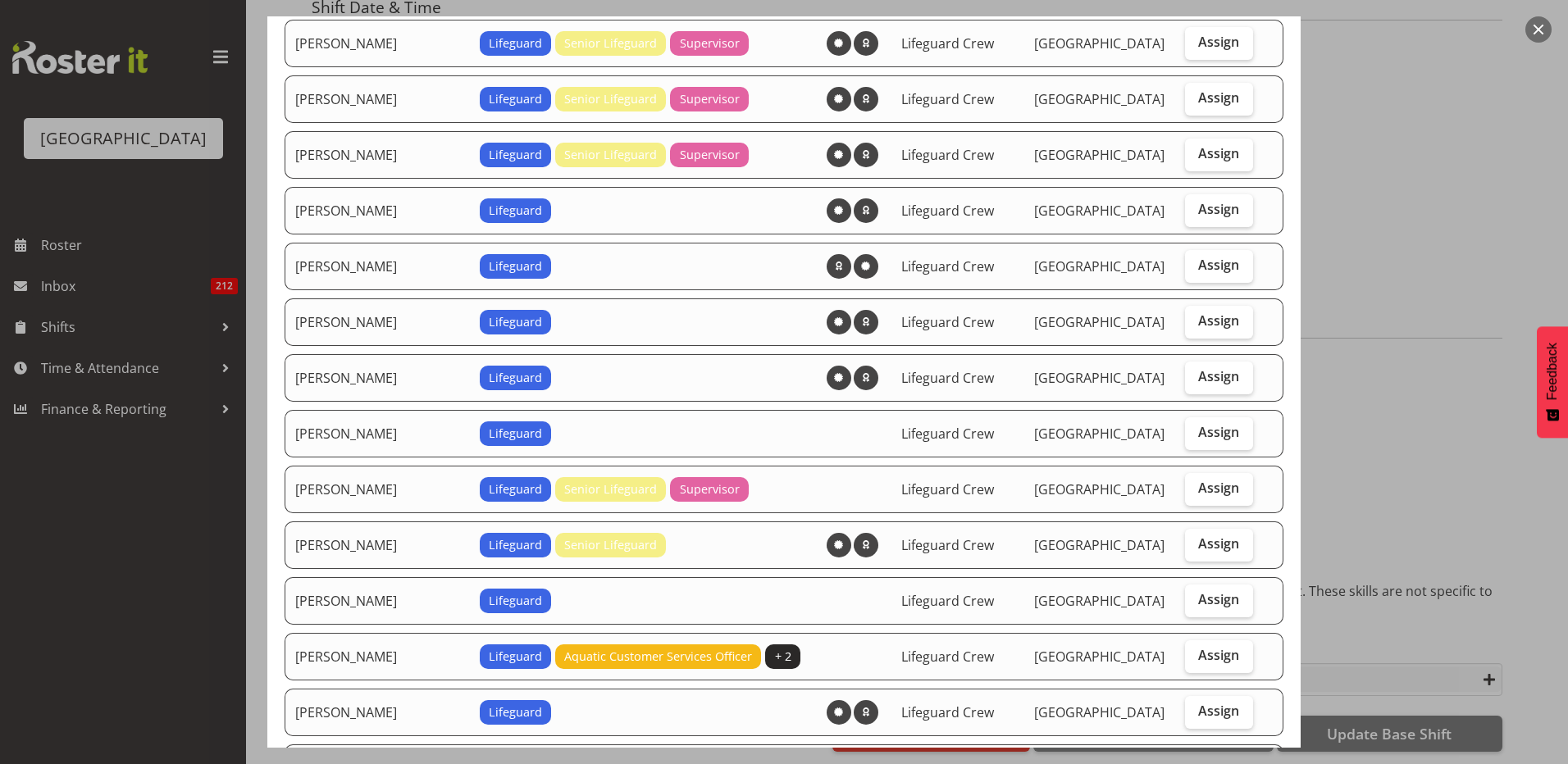
scroll to position [328, 0]
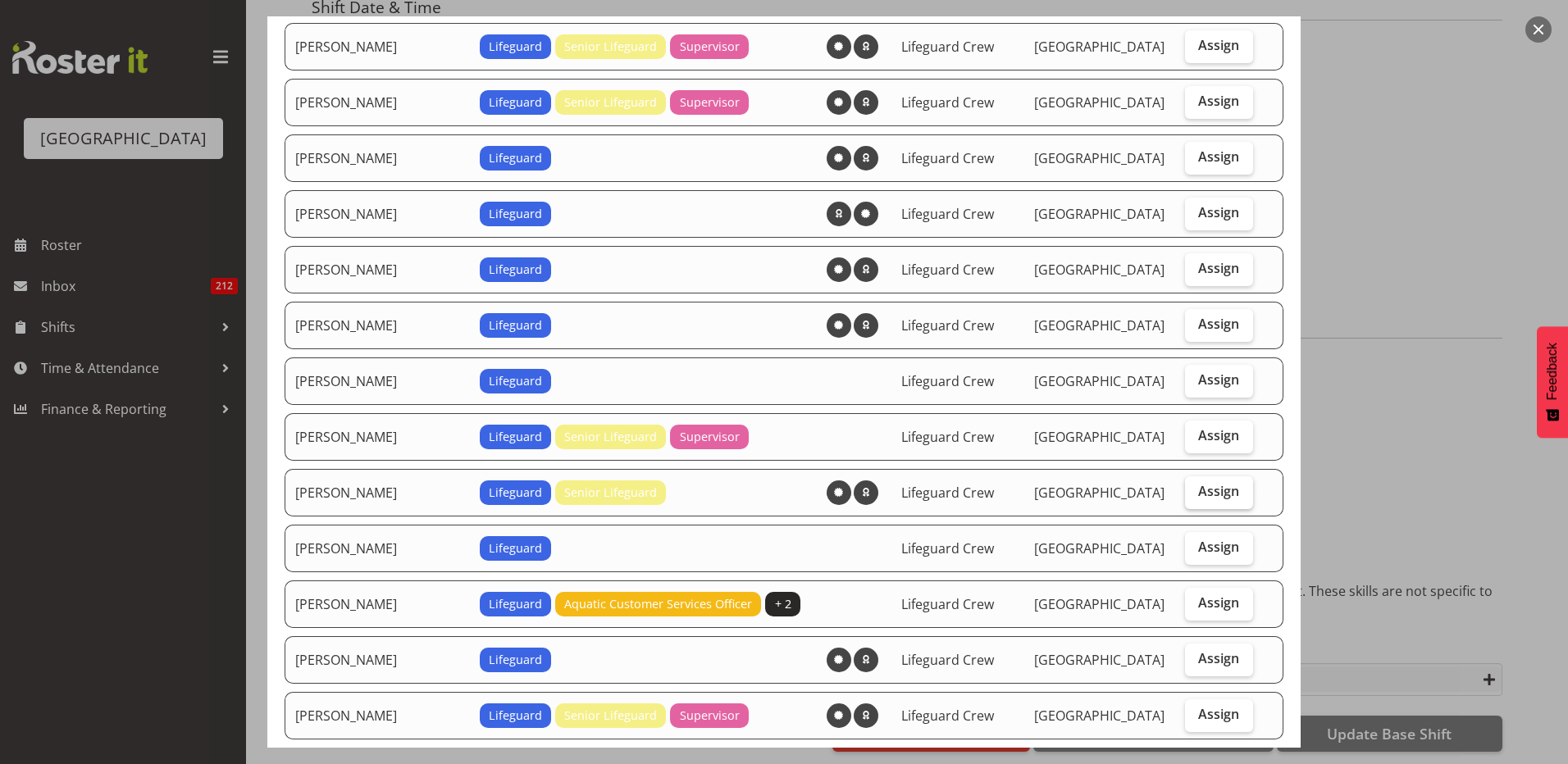
drag, startPoint x: 1226, startPoint y: 494, endPoint x: 1203, endPoint y: 496, distance: 23.1
click at [1225, 494] on label "Assign" at bounding box center [1219, 493] width 68 height 33
click at [1195, 494] on input "Assign" at bounding box center [1190, 491] width 11 height 11
checkbox input "true"
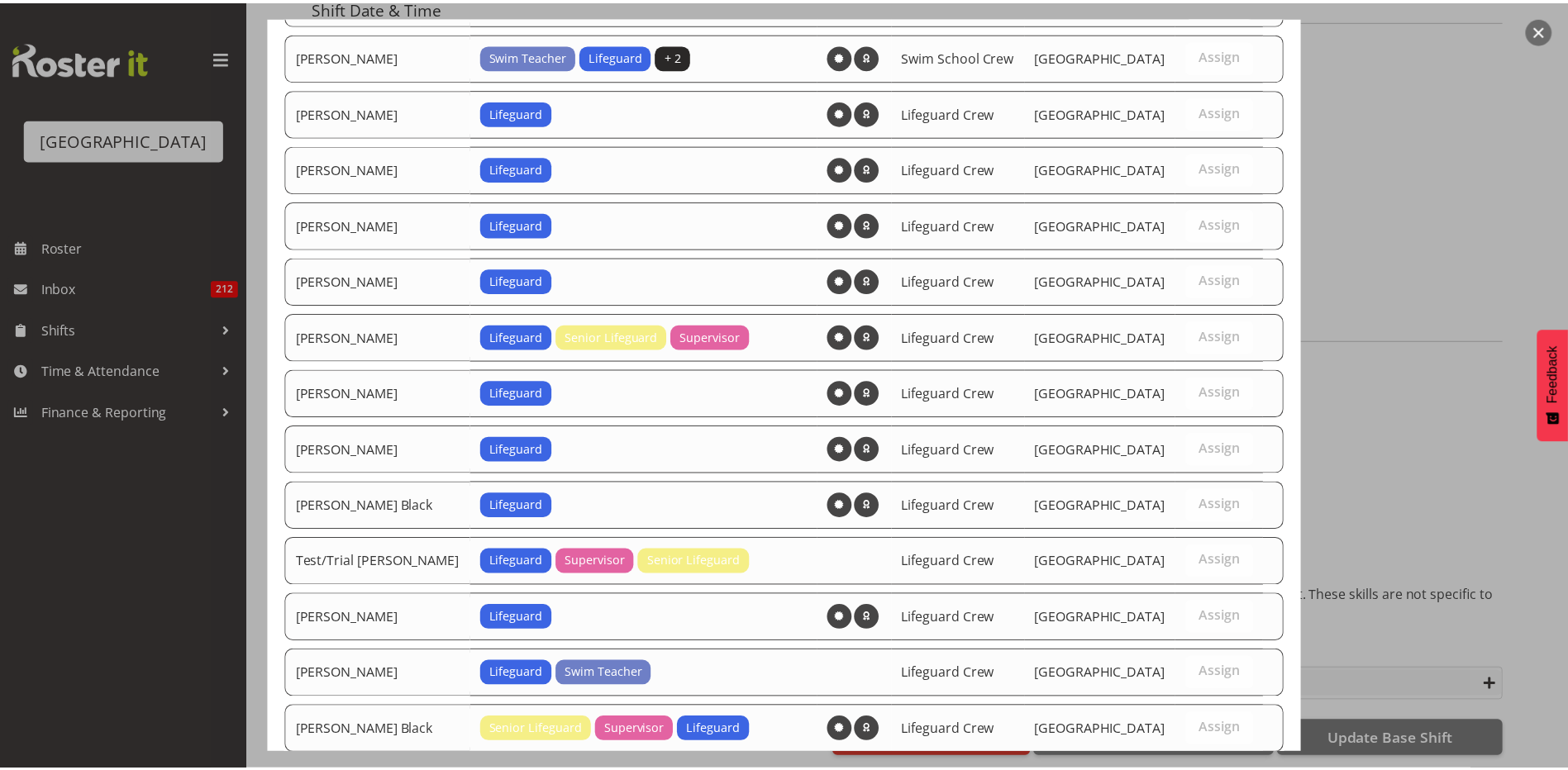
scroll to position [1717, 0]
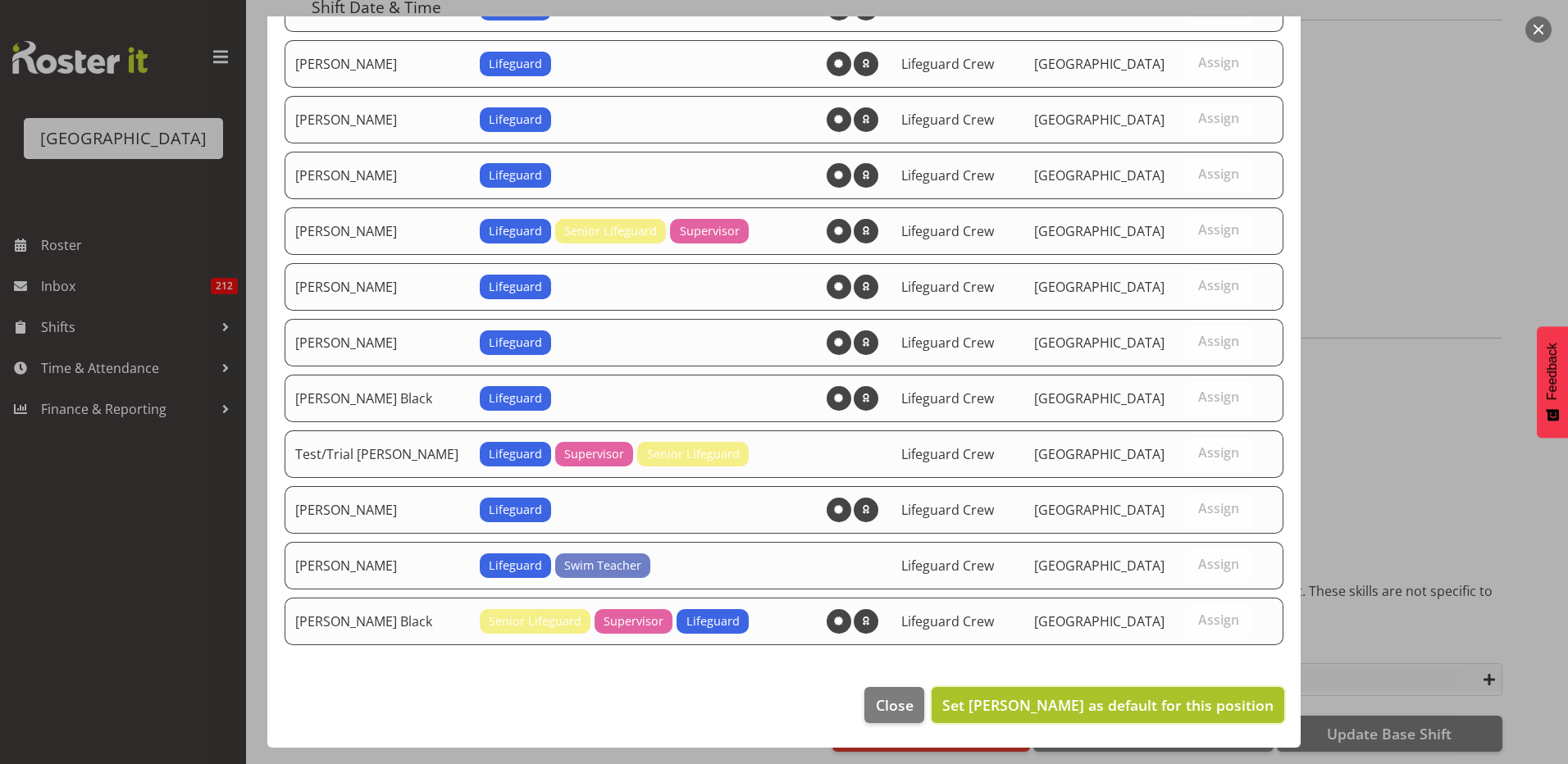
click at [1139, 713] on span "Set [PERSON_NAME] as default for this position" at bounding box center [1108, 704] width 331 height 19
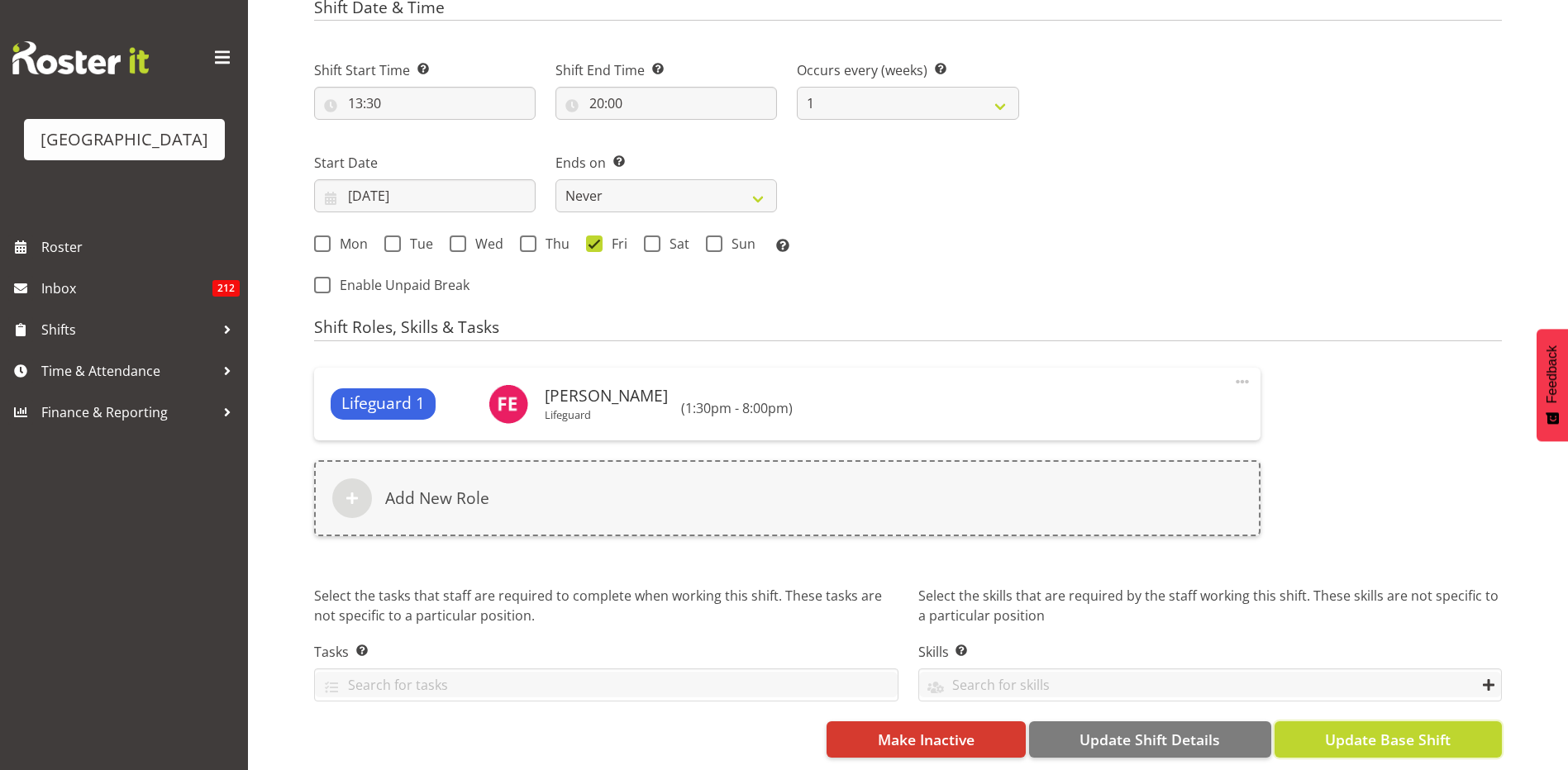
click at [1330, 728] on span "Update Base Shift" at bounding box center [1388, 739] width 126 height 21
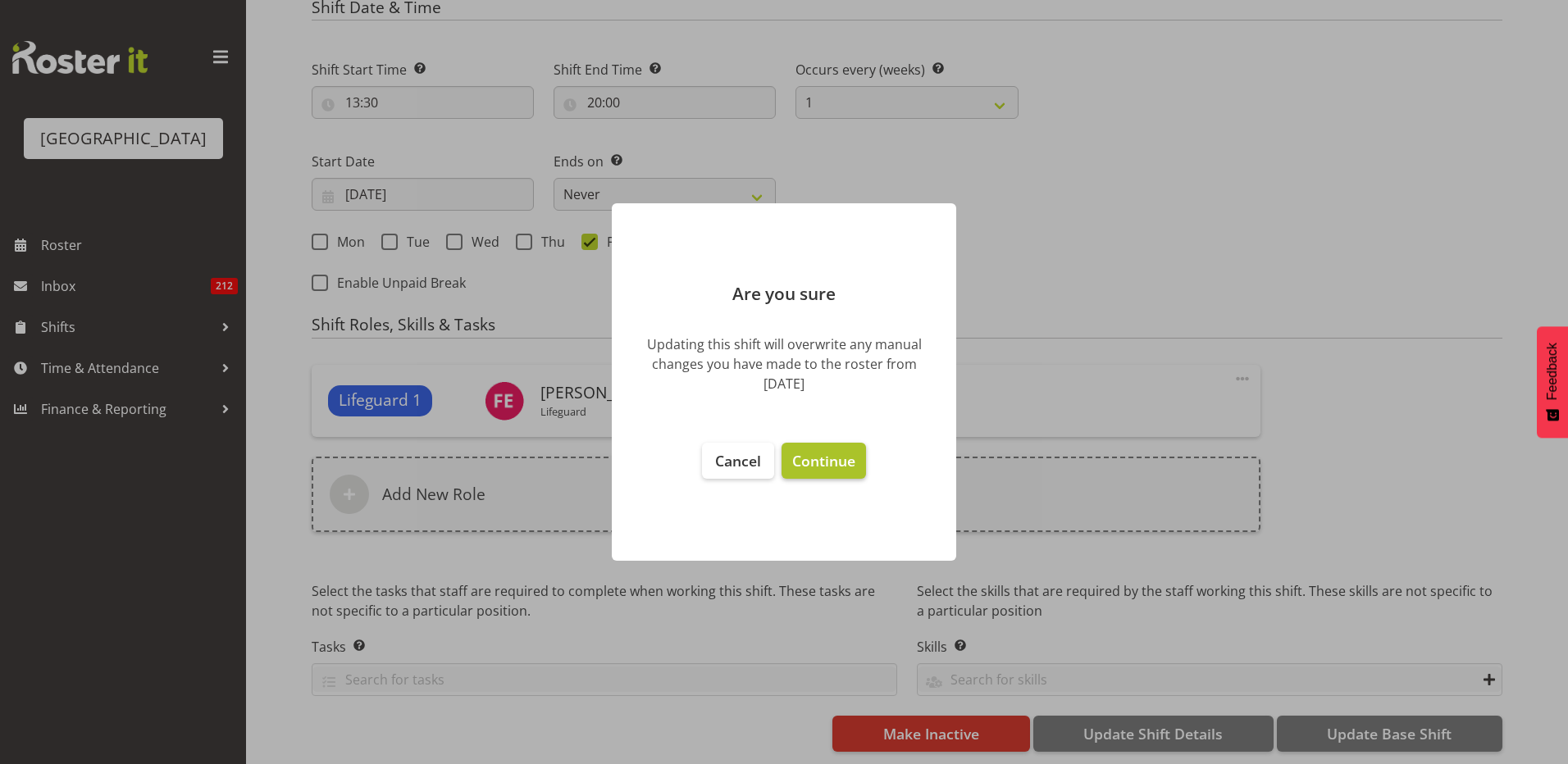
click at [852, 471] on button "Continue" at bounding box center [824, 460] width 85 height 36
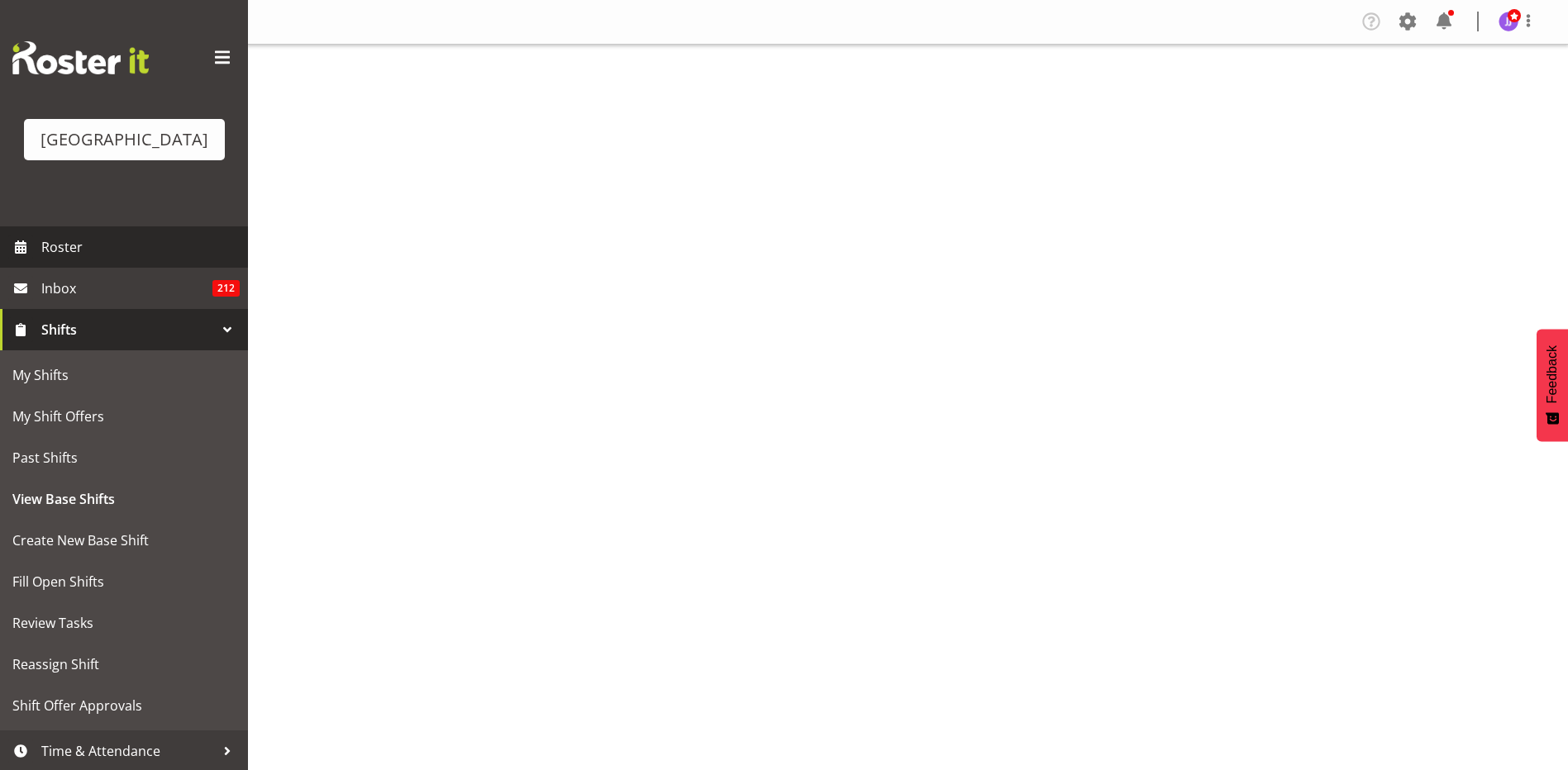
click at [103, 238] on span "Roster" at bounding box center [141, 247] width 198 height 25
